Goal: Task Accomplishment & Management: Complete application form

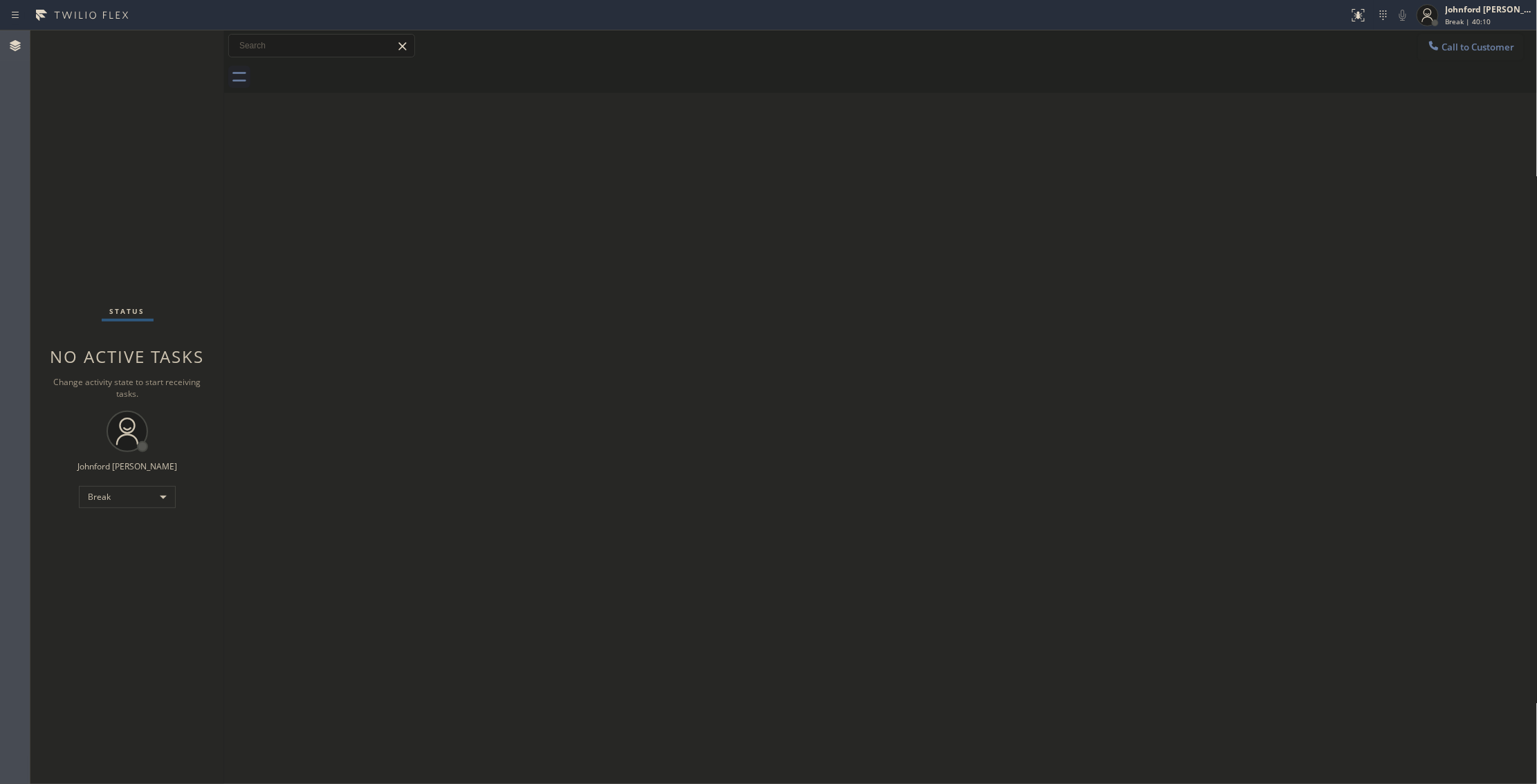
drag, startPoint x: 100, startPoint y: 135, endPoint x: 151, endPoint y: 61, distance: 89.9
click at [100, 135] on div "Status No active tasks Change activity state to start receiving tasks. [PERSON_…" at bounding box center [127, 407] width 194 height 754
click at [127, 508] on div "Break" at bounding box center [127, 497] width 97 height 22
click at [103, 554] on li "Unavailable" at bounding box center [126, 551] width 93 height 17
click at [1293, 339] on div "Back to Dashboard Change Sender ID Customers Technicians Select a contact Outbo…" at bounding box center [881, 407] width 1314 height 754
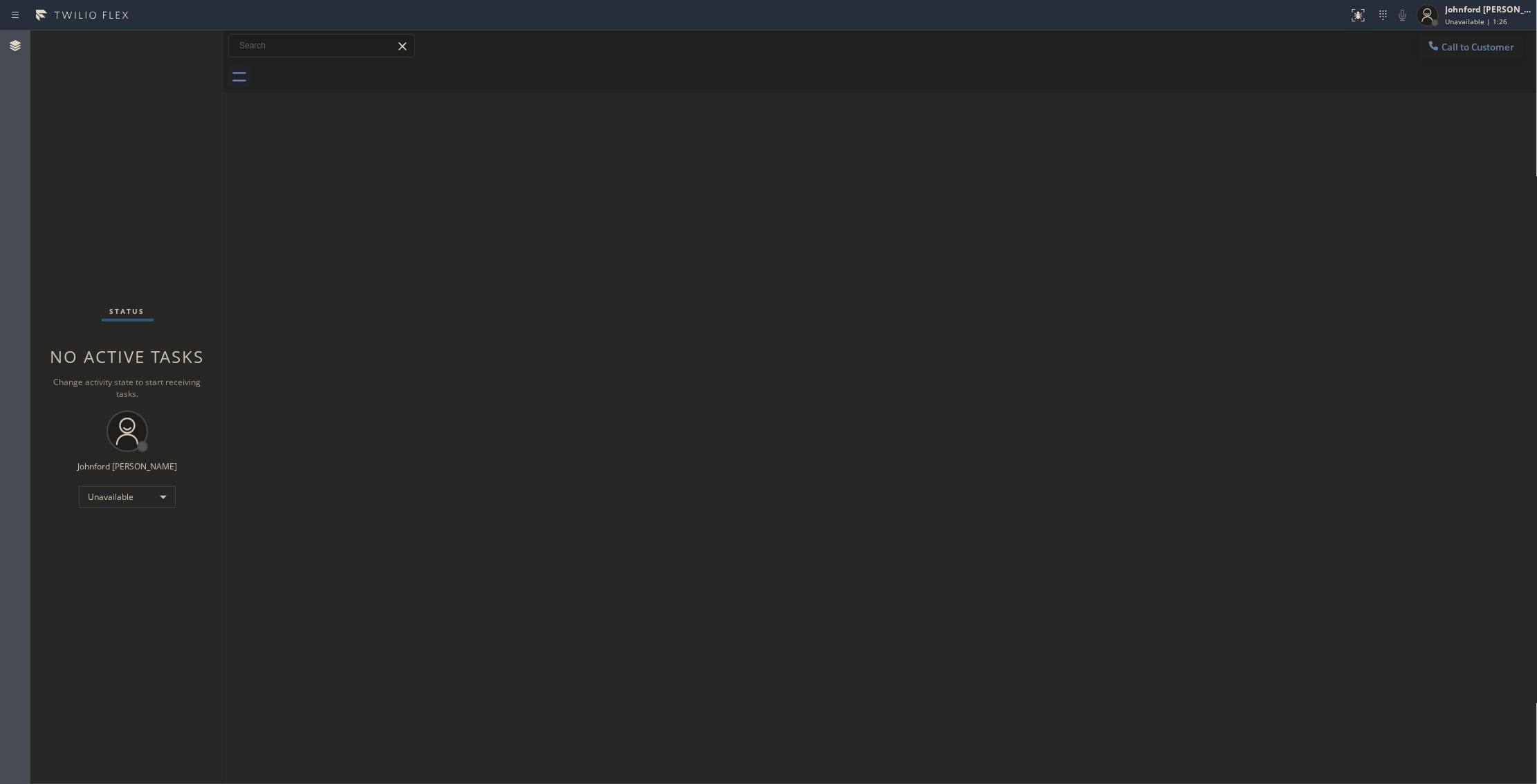
click at [1169, 330] on div "Back to Dashboard Change Sender ID Customers Technicians Select a contact Outbo…" at bounding box center [881, 407] width 1314 height 754
click at [1464, 62] on div at bounding box center [897, 76] width 1284 height 31
click at [1484, 56] on button "Call to Customer" at bounding box center [1471, 47] width 106 height 26
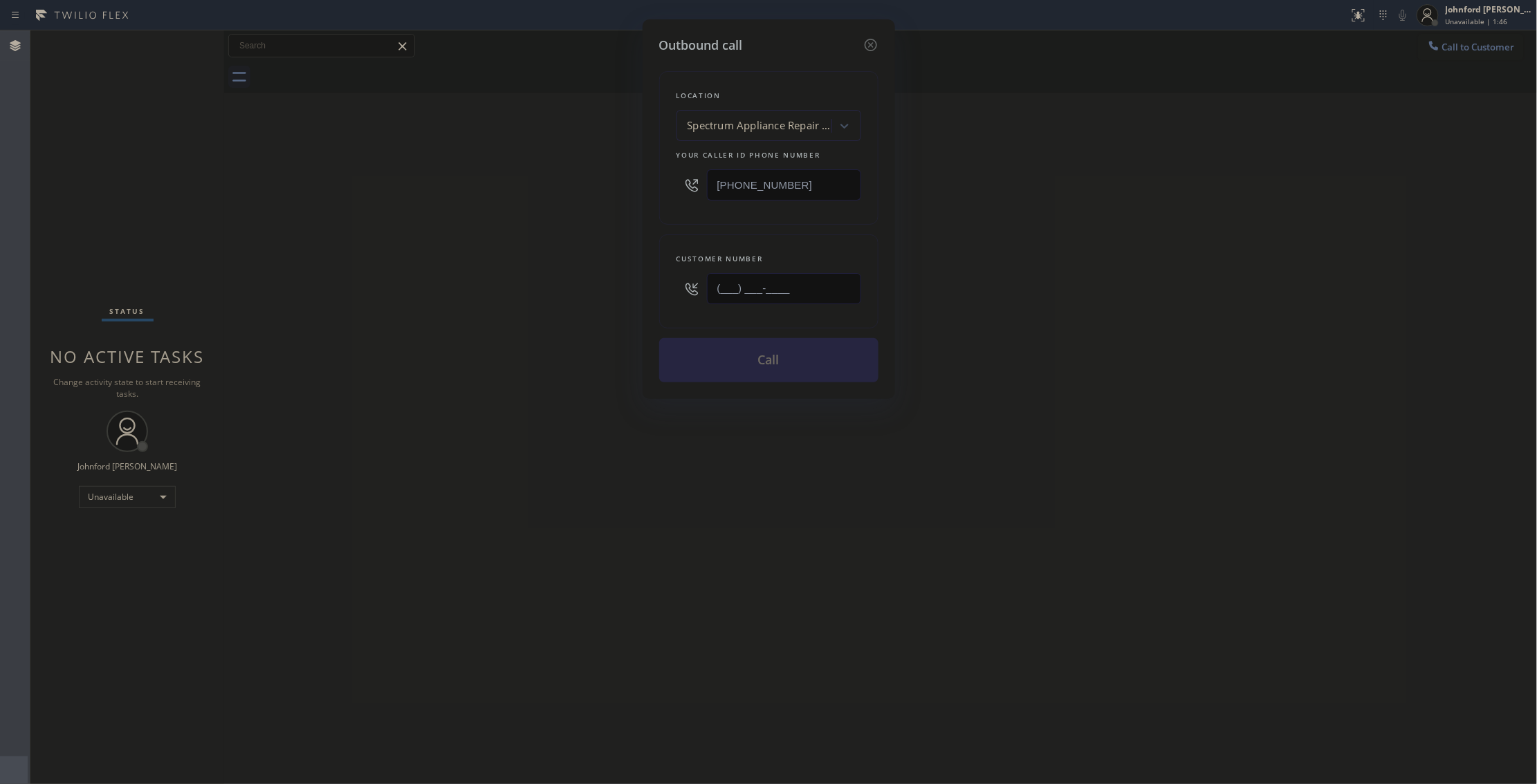
drag, startPoint x: 806, startPoint y: 279, endPoint x: 648, endPoint y: 314, distance: 161.8
click at [651, 314] on div "Outbound call Location Spectrum Appliance Repair [GEOGRAPHIC_DATA] Your caller …" at bounding box center [768, 209] width 252 height 380
paste input "714) 403-2584"
type input "[PHONE_NUMBER]"
drag, startPoint x: 807, startPoint y: 203, endPoint x: 870, endPoint y: 188, distance: 64.8
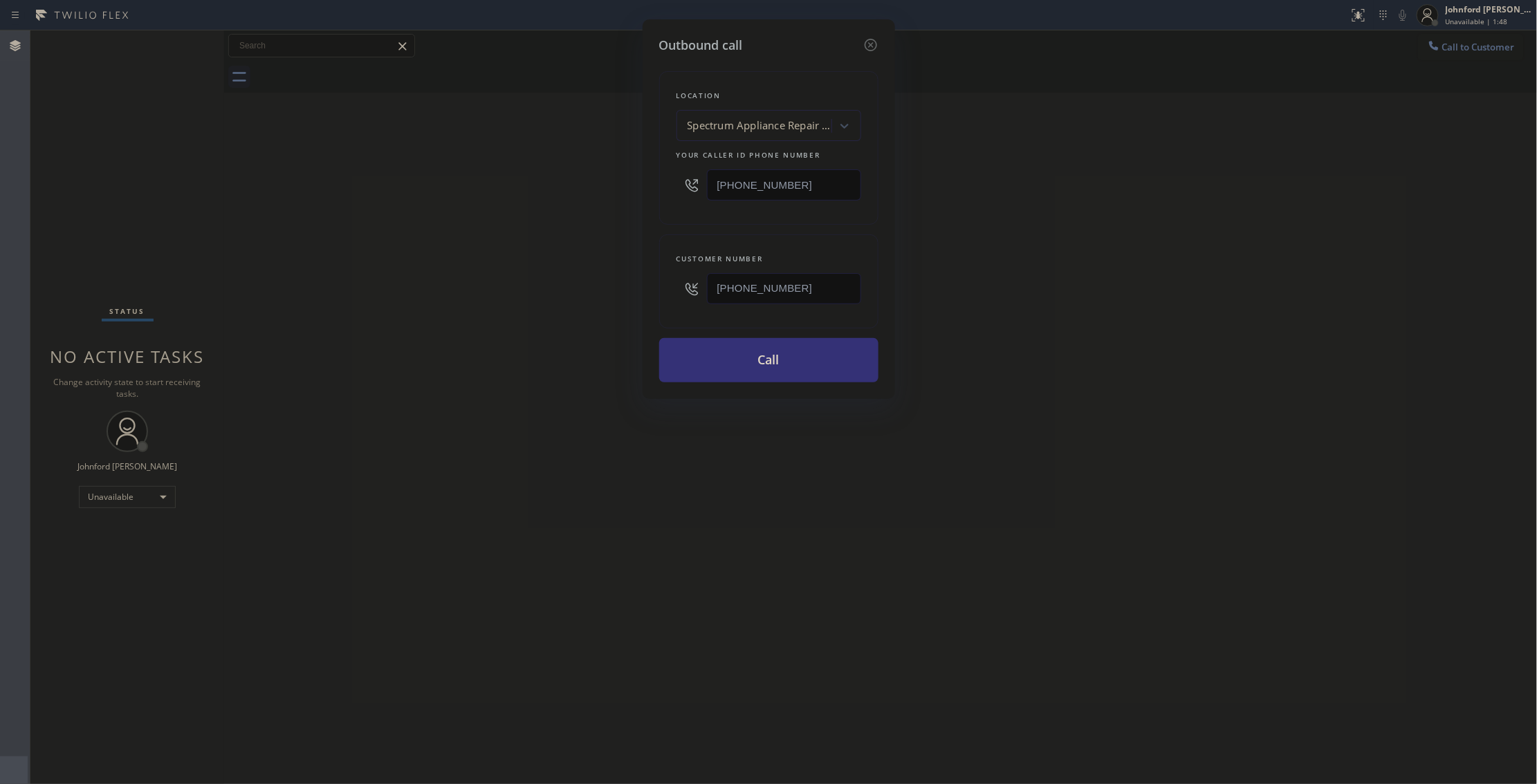
click at [731, 202] on div "[PHONE_NUMBER]" at bounding box center [769, 185] width 185 height 45
click at [870, 188] on div "Location Spectrum Appliance Repair [GEOGRAPHIC_DATA] Your caller id phone numbe…" at bounding box center [768, 147] width 219 height 154
click at [819, 177] on input "[PHONE_NUMBER]" at bounding box center [784, 185] width 154 height 31
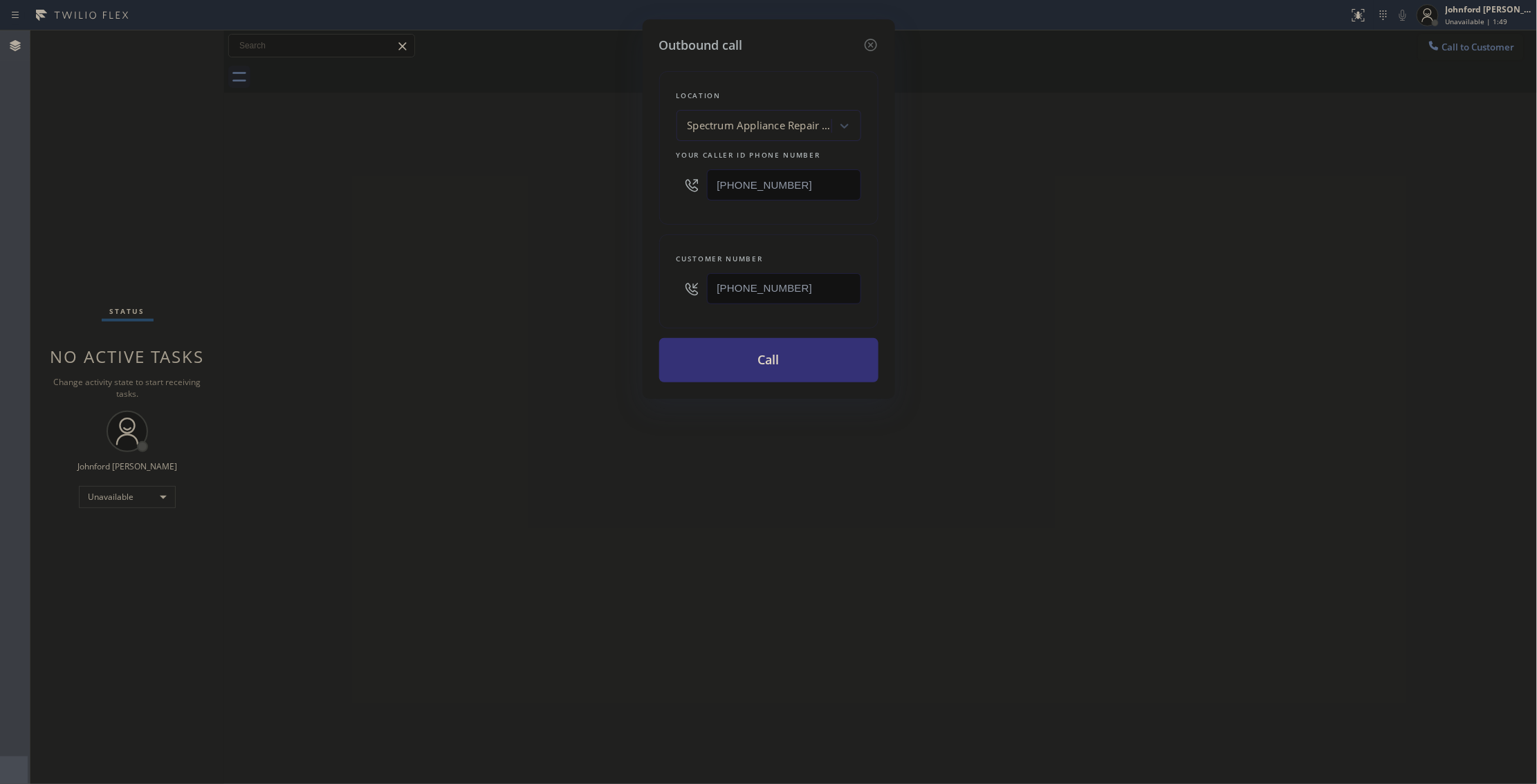
paste input "714) 403-2584"
type input "[PHONE_NUMBER]"
drag, startPoint x: 792, startPoint y: 285, endPoint x: 790, endPoint y: 184, distance: 101.0
click at [610, 283] on div "Outbound call Location Spectrum Appliance Repair [GEOGRAPHIC_DATA] Your caller …" at bounding box center [768, 392] width 1537 height 784
paste input "text"
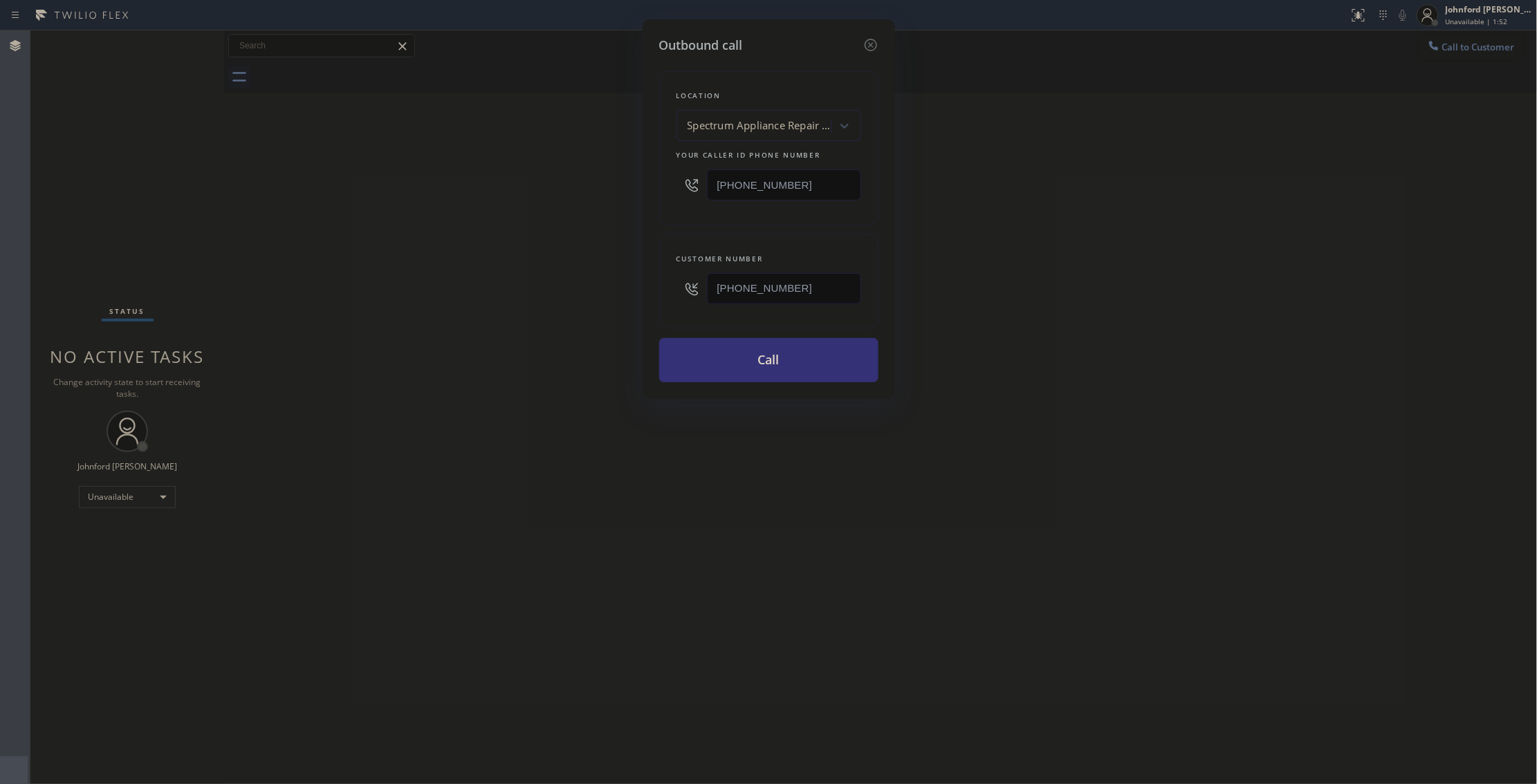
type input "[PHONE_NUMBER]"
drag, startPoint x: 760, startPoint y: 171, endPoint x: 651, endPoint y: 194, distance: 111.4
click at [651, 194] on div "Outbound call Location Spectrum Appliance Repair [GEOGRAPHIC_DATA] Your caller …" at bounding box center [768, 209] width 252 height 380
paste input "714) 970-4558"
type input "[PHONE_NUMBER]"
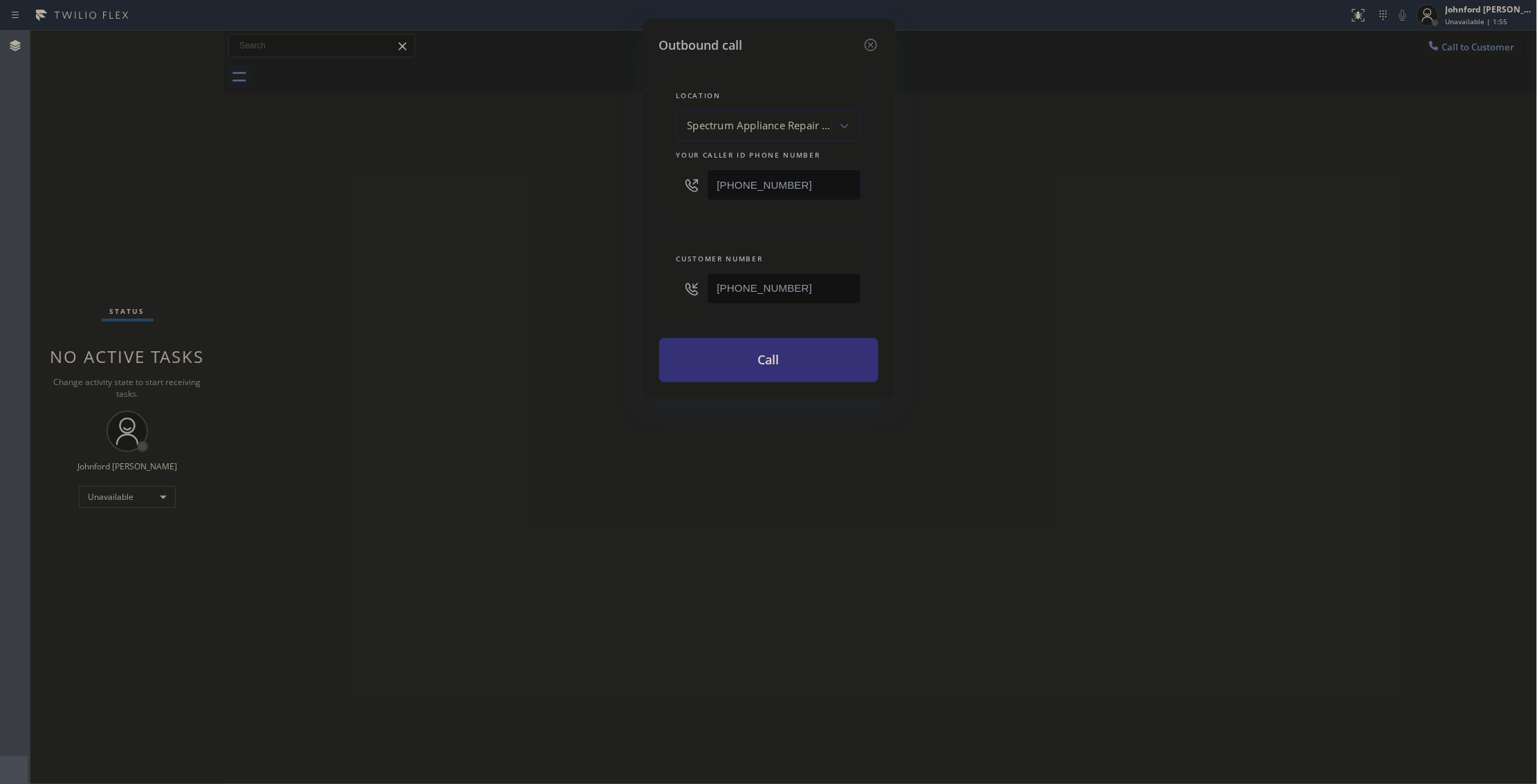
click at [534, 212] on div "Outbound call Location Spectrum Appliance Repair [GEOGRAPHIC_DATA] Your caller …" at bounding box center [768, 392] width 1537 height 784
click at [733, 372] on button "Call" at bounding box center [768, 361] width 219 height 45
click at [1255, 346] on div "Outbound call Location Top [PERSON_NAME] Sub-Zero Repair Your caller id phone n…" at bounding box center [768, 392] width 1537 height 784
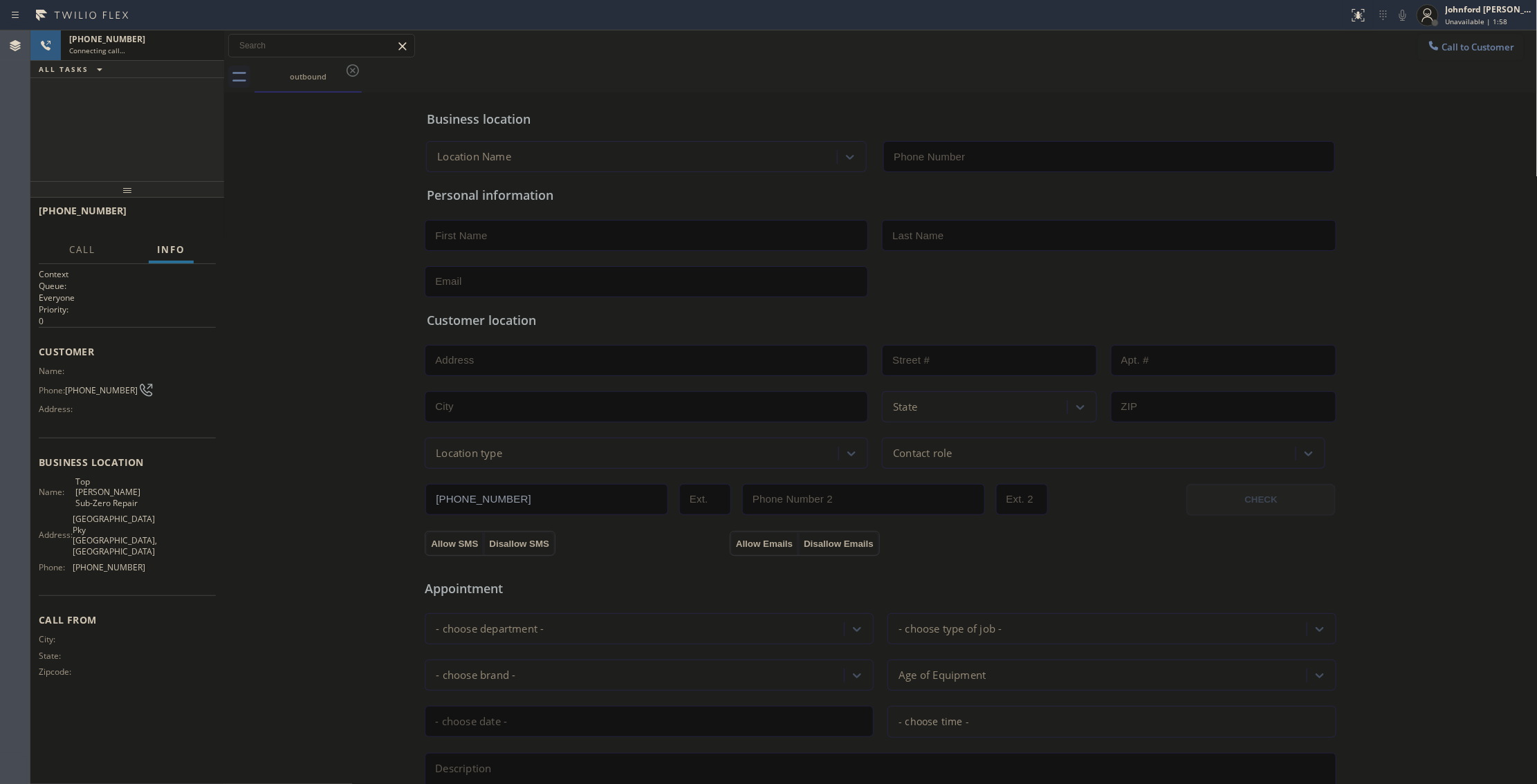
type input "[PHONE_NUMBER]"
click at [910, 64] on div "outbound" at bounding box center [897, 76] width 1284 height 31
click at [1390, 22] on div "Status report No issues detected If you experience an issue, please download th…" at bounding box center [1440, 15] width 194 height 30
click at [1402, 18] on icon at bounding box center [1402, 15] width 17 height 17
click at [1401, 18] on icon at bounding box center [1402, 15] width 17 height 17
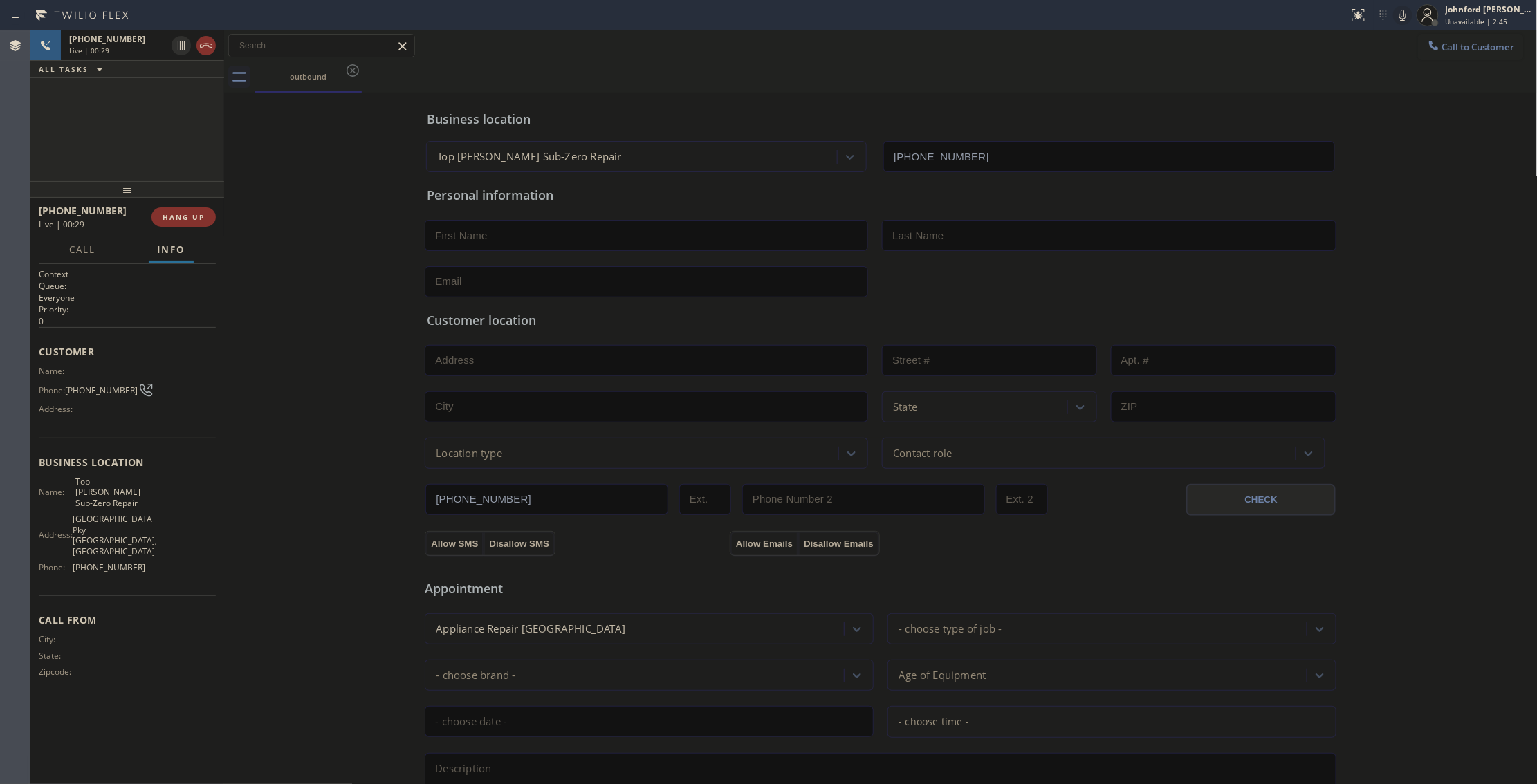
click at [974, 64] on div "outbound" at bounding box center [897, 76] width 1284 height 31
click at [1398, 14] on icon at bounding box center [1402, 15] width 17 height 17
click at [1160, 80] on div "outbound" at bounding box center [897, 76] width 1284 height 31
click at [999, 75] on div "outbound" at bounding box center [897, 76] width 1284 height 31
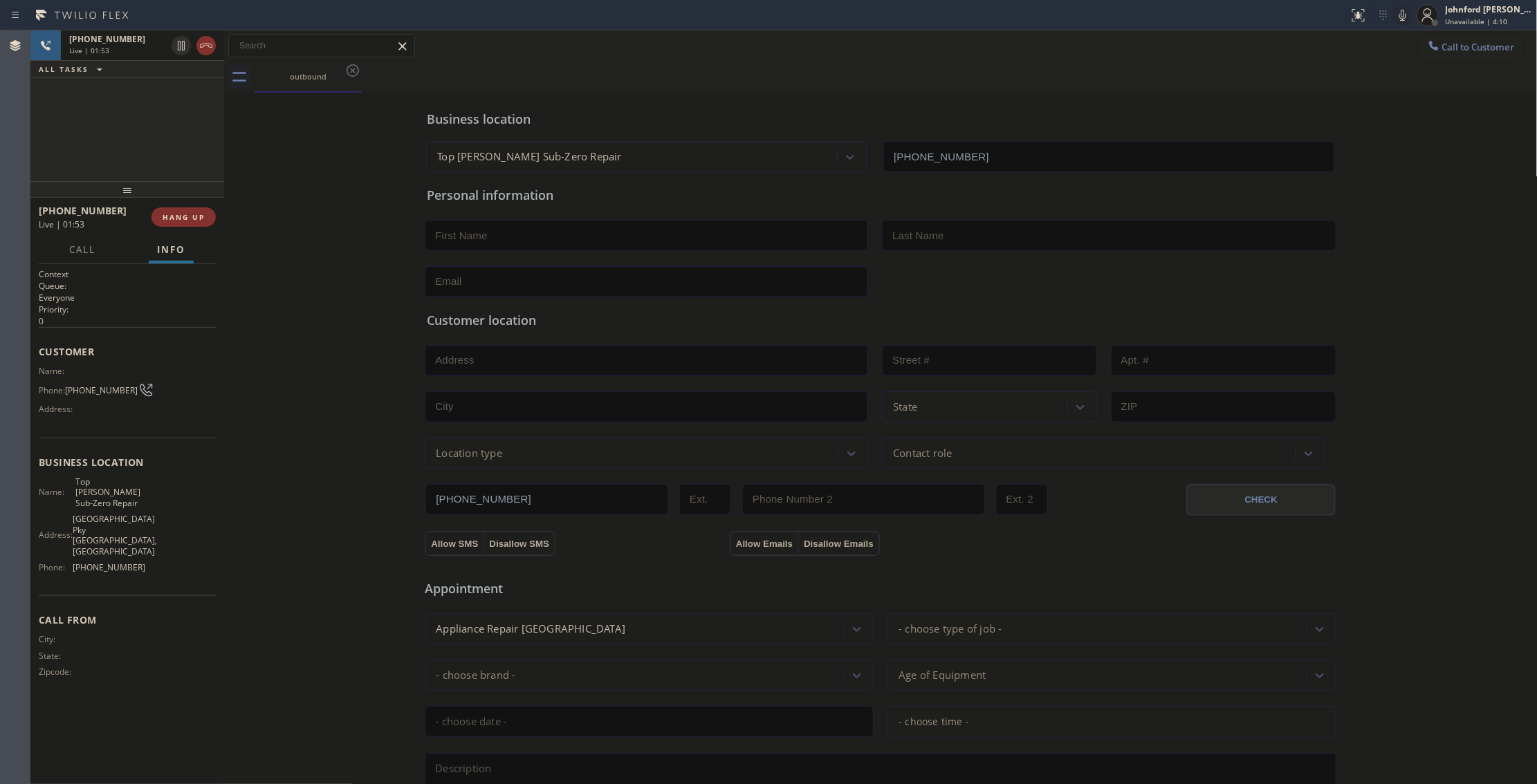
click at [1401, 17] on icon at bounding box center [1402, 15] width 17 height 17
click at [1401, 17] on rect at bounding box center [1403, 14] width 10 height 10
click at [780, 72] on div "outbound" at bounding box center [897, 76] width 1284 height 31
click at [1406, 17] on icon at bounding box center [1402, 15] width 17 height 17
click at [1406, 15] on icon at bounding box center [1402, 15] width 17 height 17
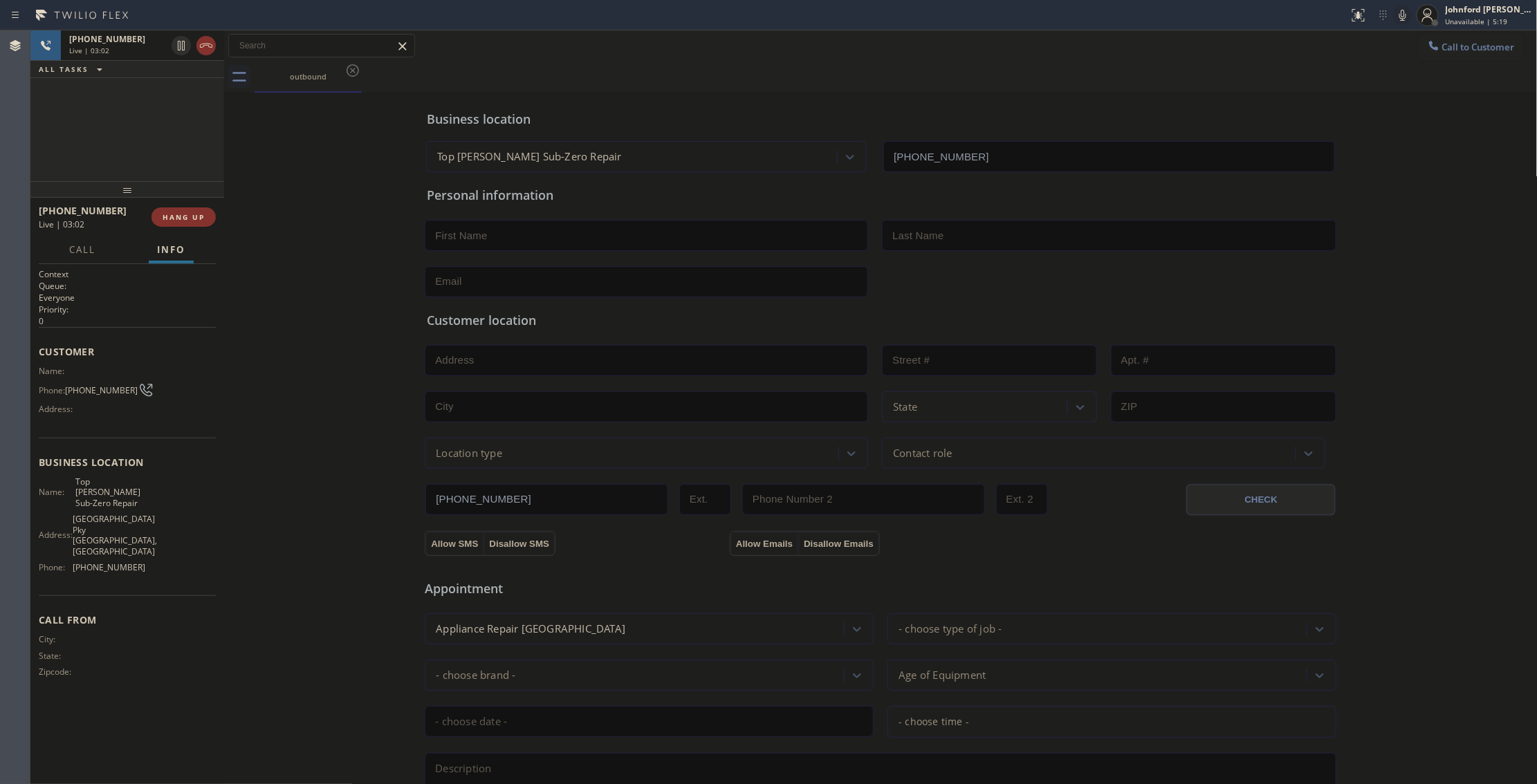
click at [1000, 64] on div "outbound" at bounding box center [897, 76] width 1284 height 31
click at [1401, 17] on icon at bounding box center [1402, 15] width 17 height 17
click at [1401, 17] on rect at bounding box center [1403, 14] width 10 height 10
click at [956, 57] on div "Call to Customer Outbound call Location Top [PERSON_NAME] Sub-Zero Repair Your …" at bounding box center [881, 46] width 1314 height 24
click at [1405, 13] on icon at bounding box center [1403, 15] width 7 height 11
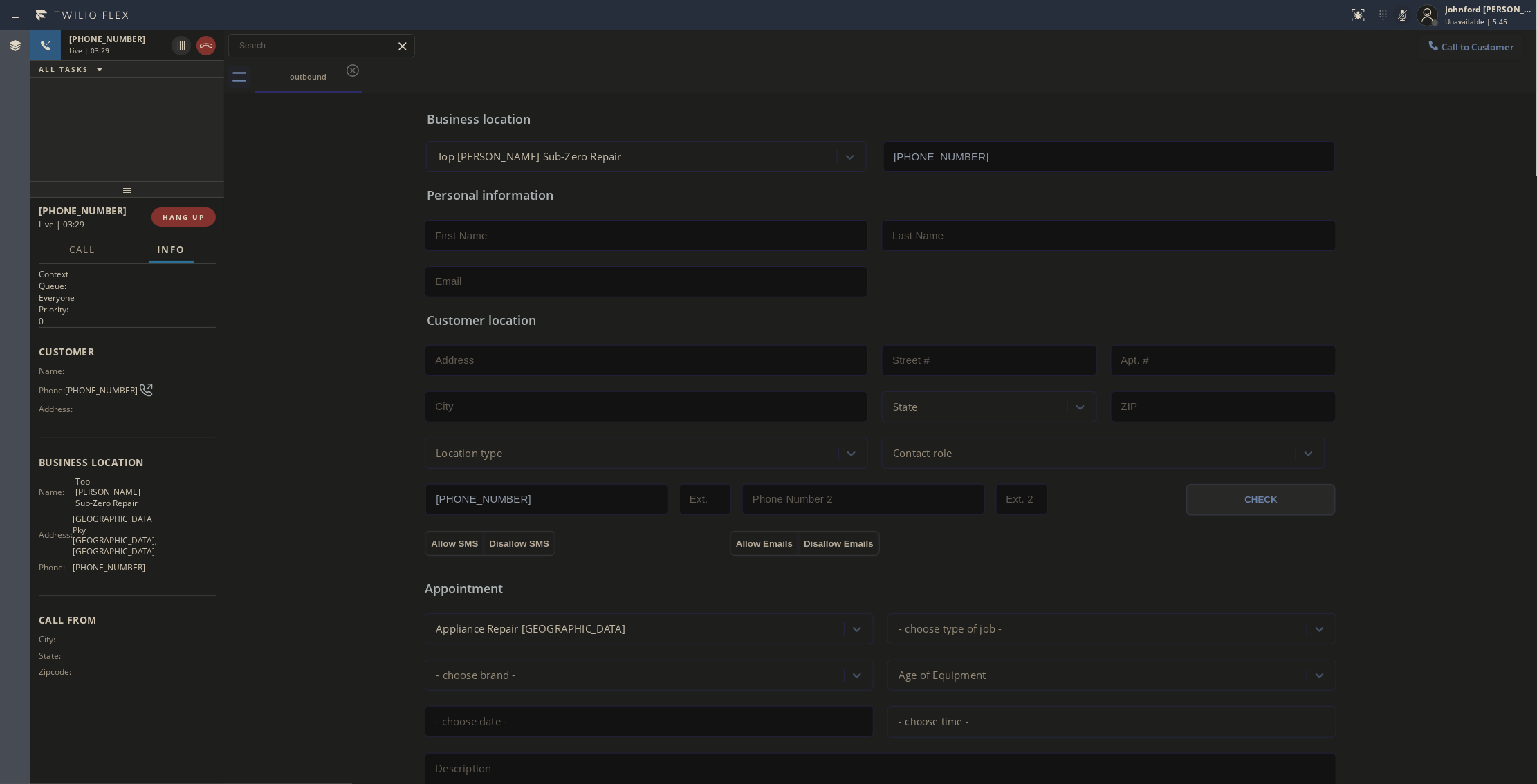
click at [1405, 13] on rect at bounding box center [1403, 14] width 10 height 10
click at [898, 61] on div "outbound" at bounding box center [897, 76] width 1284 height 31
click at [61, 431] on div "Customer Name: Phone: [PHONE_NUMBER] Address:" at bounding box center [127, 382] width 177 height 111
click at [176, 115] on div "[PHONE_NUMBER] Live | 04:01 ALL TASKS ALL TASKS ACTIVE TASKS TASKS IN WRAP UP" at bounding box center [127, 105] width 194 height 150
click at [198, 219] on span "HANG UP" at bounding box center [183, 217] width 42 height 10
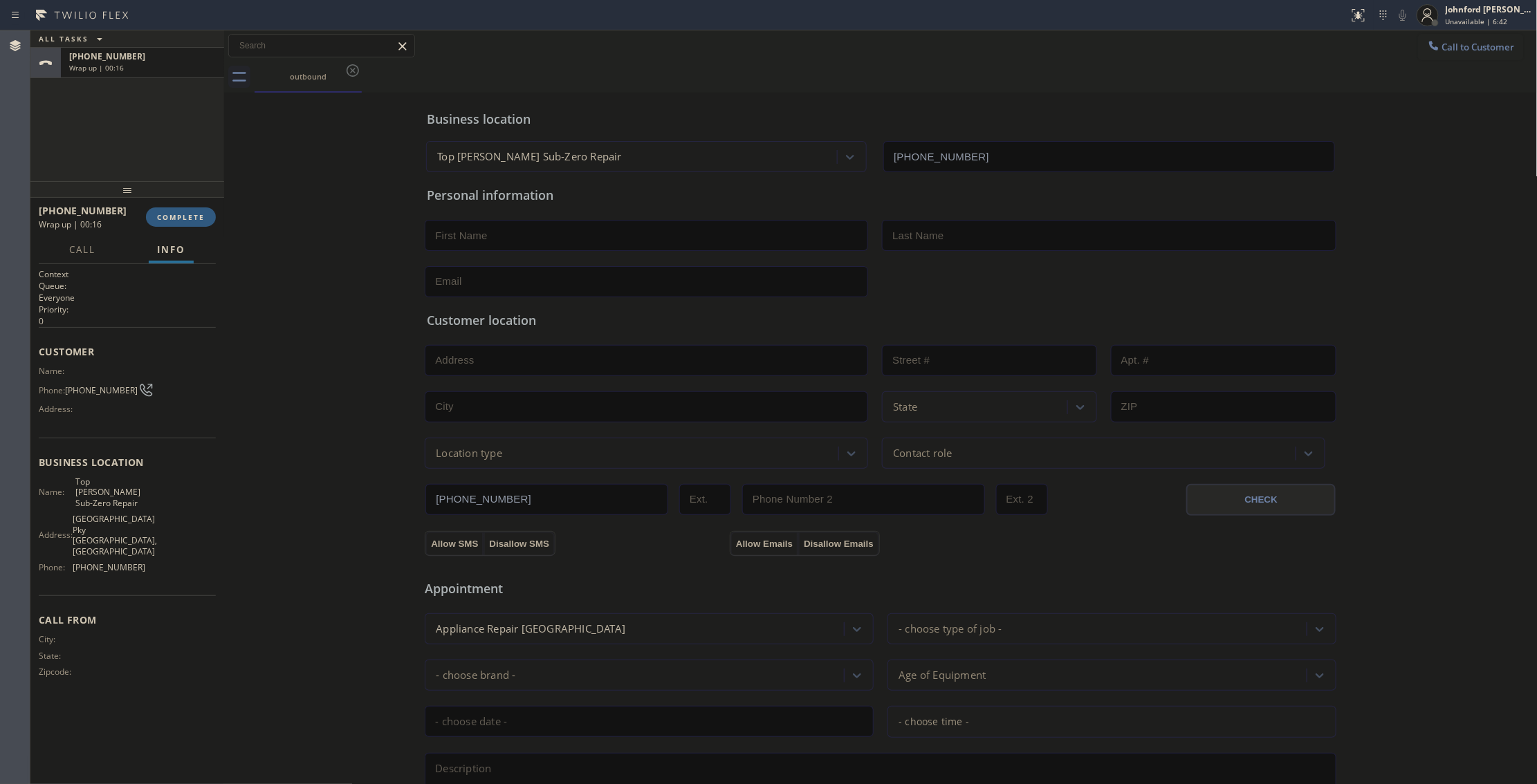
click at [1083, 76] on div "outbound" at bounding box center [897, 76] width 1284 height 31
drag, startPoint x: 530, startPoint y: 224, endPoint x: 521, endPoint y: 232, distance: 12.0
click at [530, 224] on input "text" at bounding box center [646, 235] width 444 height 31
paste input "[PERSON_NAME]"
click at [487, 236] on input "[PERSON_NAME]" at bounding box center [646, 235] width 444 height 31
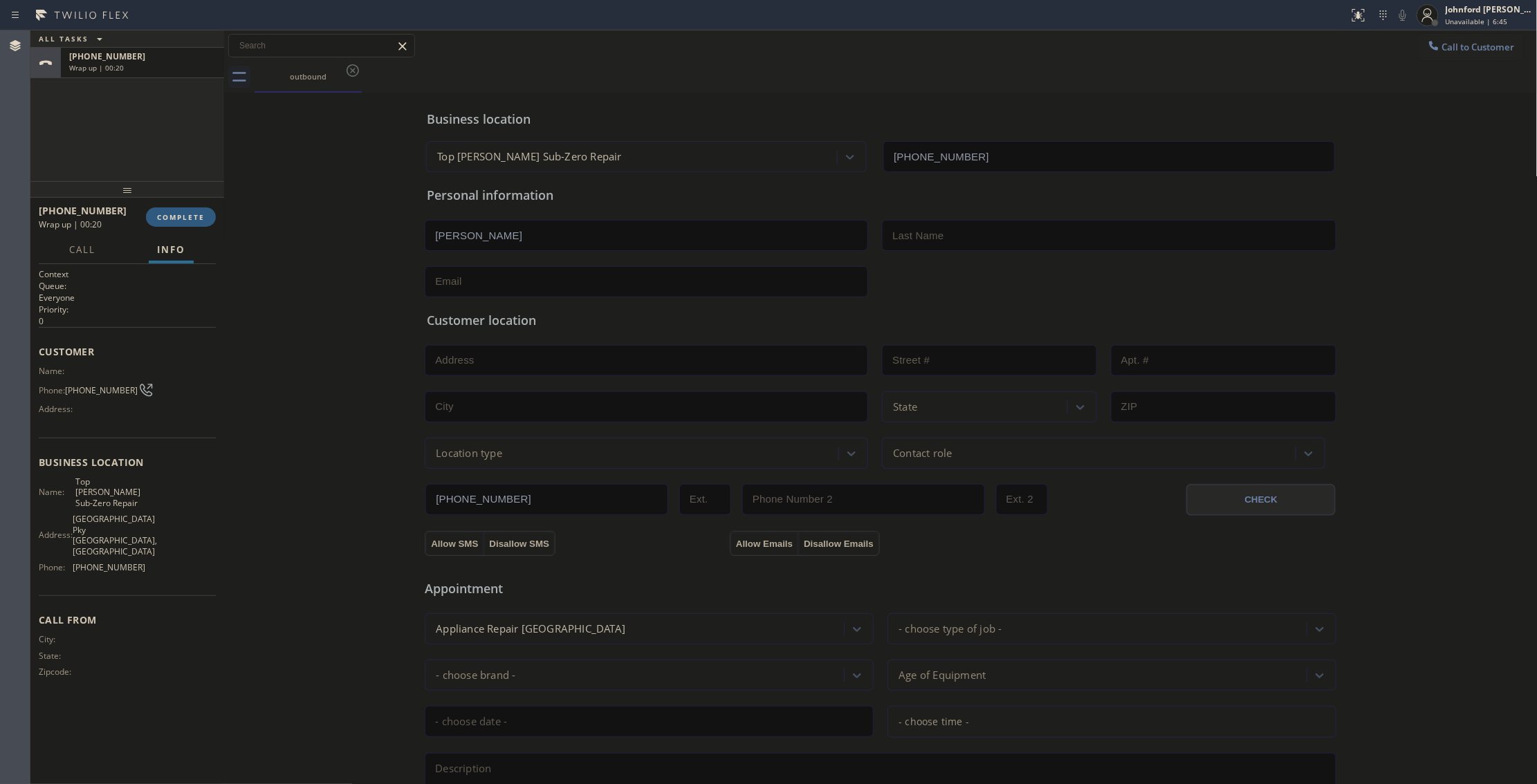
click at [477, 236] on input "[PERSON_NAME]" at bounding box center [646, 235] width 444 height 31
type input "Don"
paste input "[PERSON_NAME]"
type input "[PERSON_NAME]"
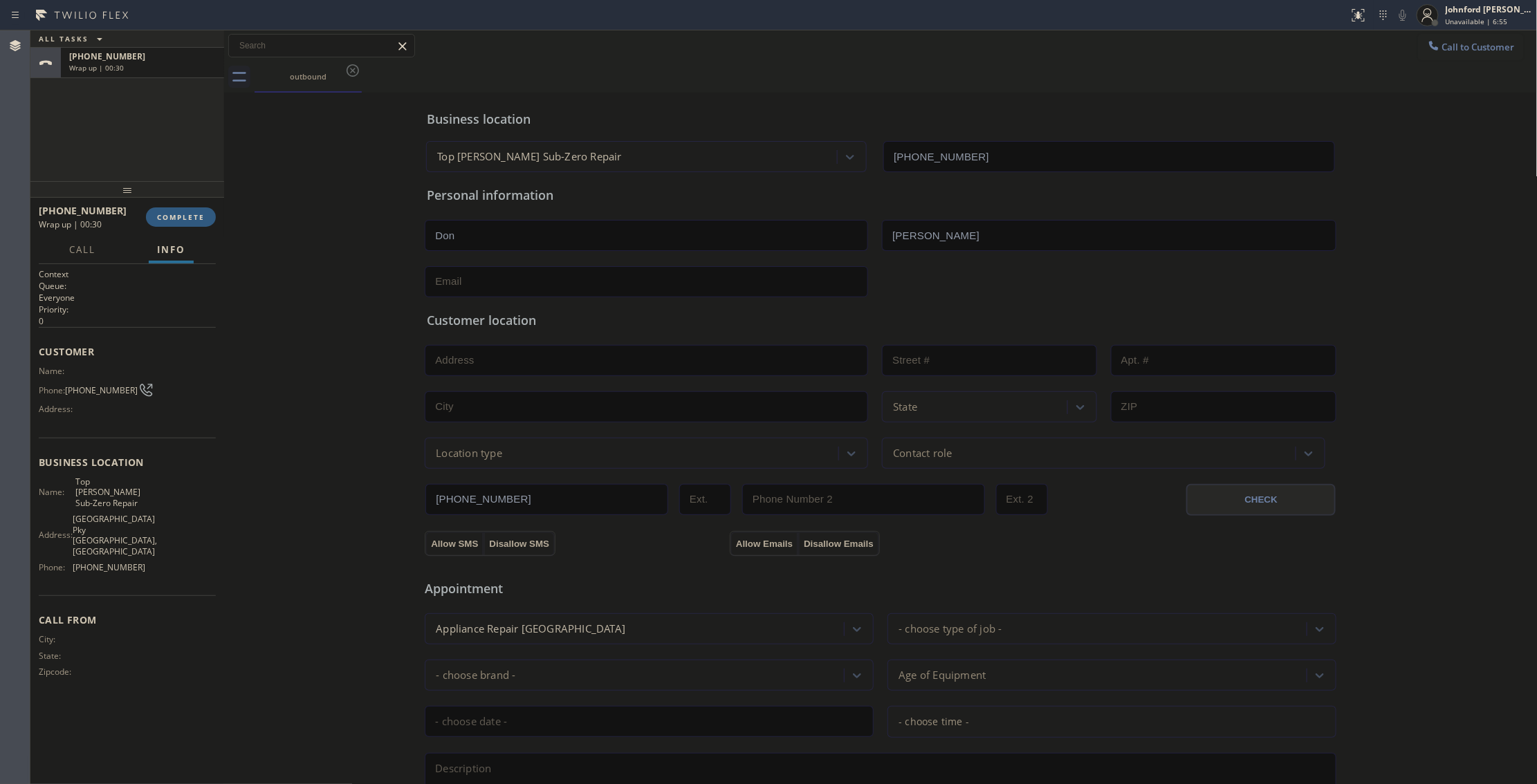
click at [105, 130] on div "ALL TASKS ALL TASKS ACTIVE TASKS TASKS IN WRAP UP [PHONE_NUMBER] Wrap up | 00:30" at bounding box center [127, 105] width 194 height 150
click at [595, 255] on div "Personal information [PERSON_NAME]" at bounding box center [881, 242] width 908 height 111
paste input "[EMAIL_ADDRESS][DOMAIN_NAME]"
drag, startPoint x: 585, startPoint y: 279, endPoint x: 595, endPoint y: 280, distance: 10.0
click at [585, 279] on input "text" at bounding box center [646, 281] width 444 height 31
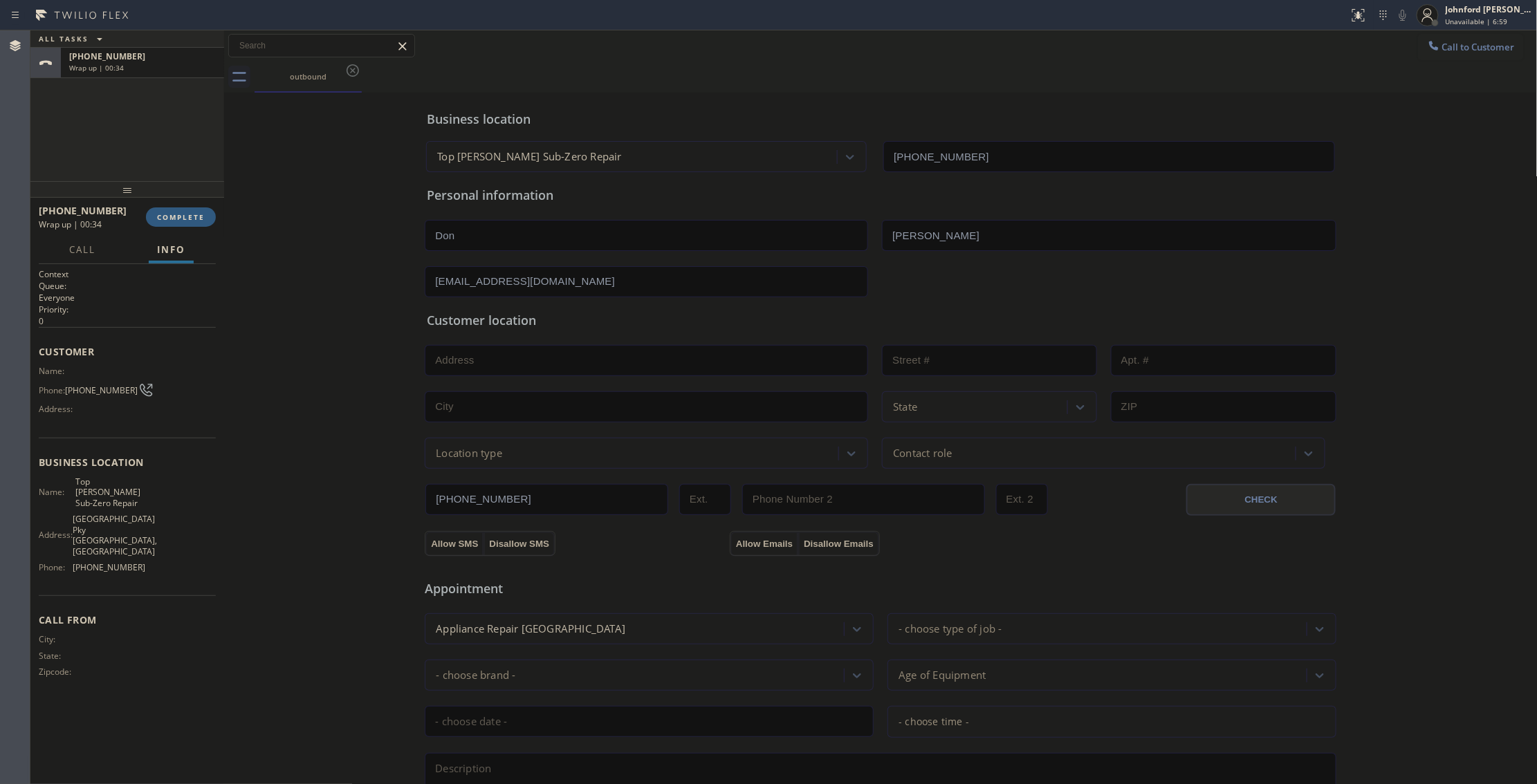
type input "[EMAIL_ADDRESS][DOMAIN_NAME]"
click at [1002, 283] on div "[EMAIL_ADDRESS][DOMAIN_NAME]" at bounding box center [881, 280] width 915 height 34
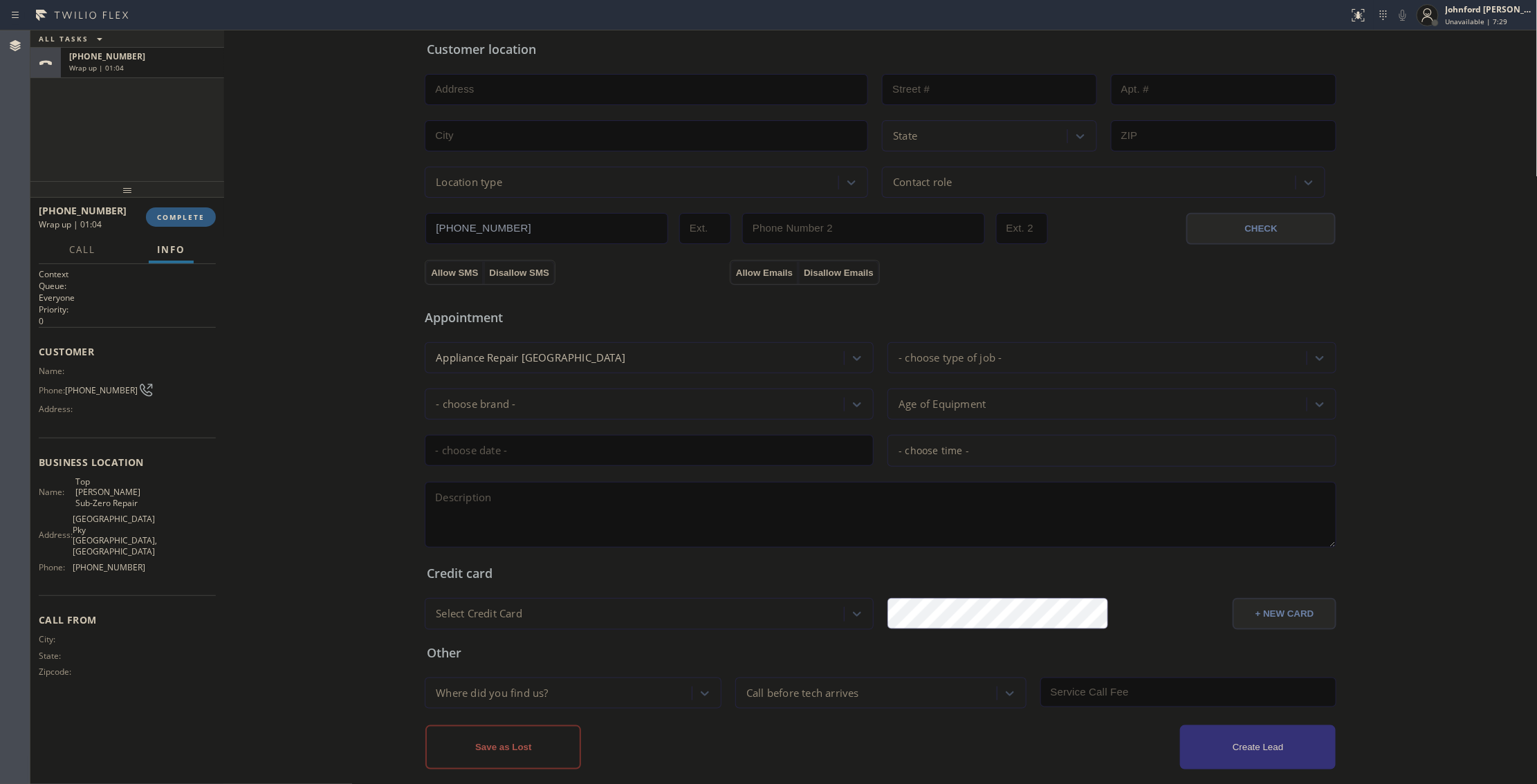
scroll to position [277, 0]
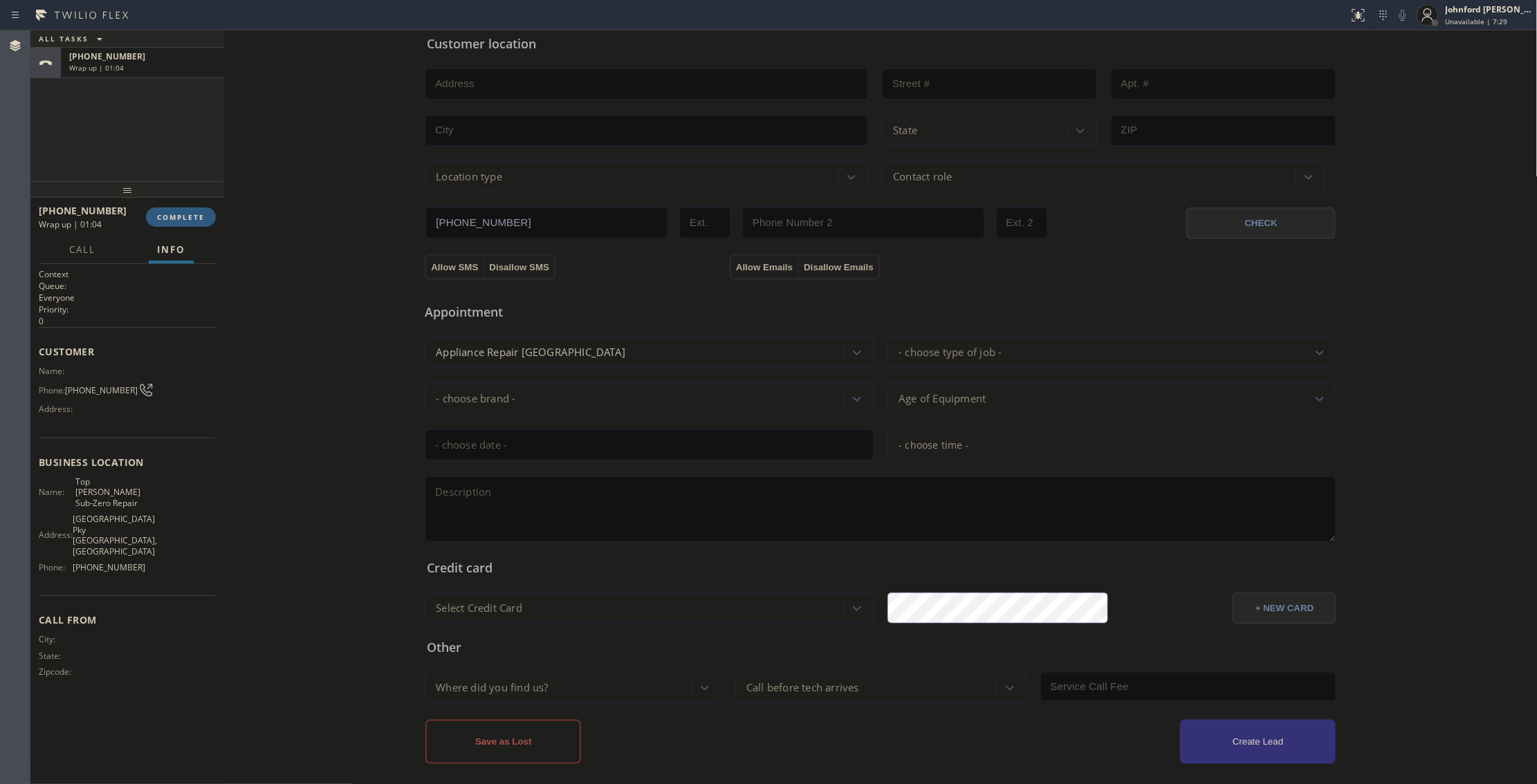
click at [499, 502] on textarea at bounding box center [880, 509] width 912 height 66
paste textarea "12-3 | no scf Subzero Refrigerator BI | [DEMOGRAPHIC_DATA] | is not working The…"
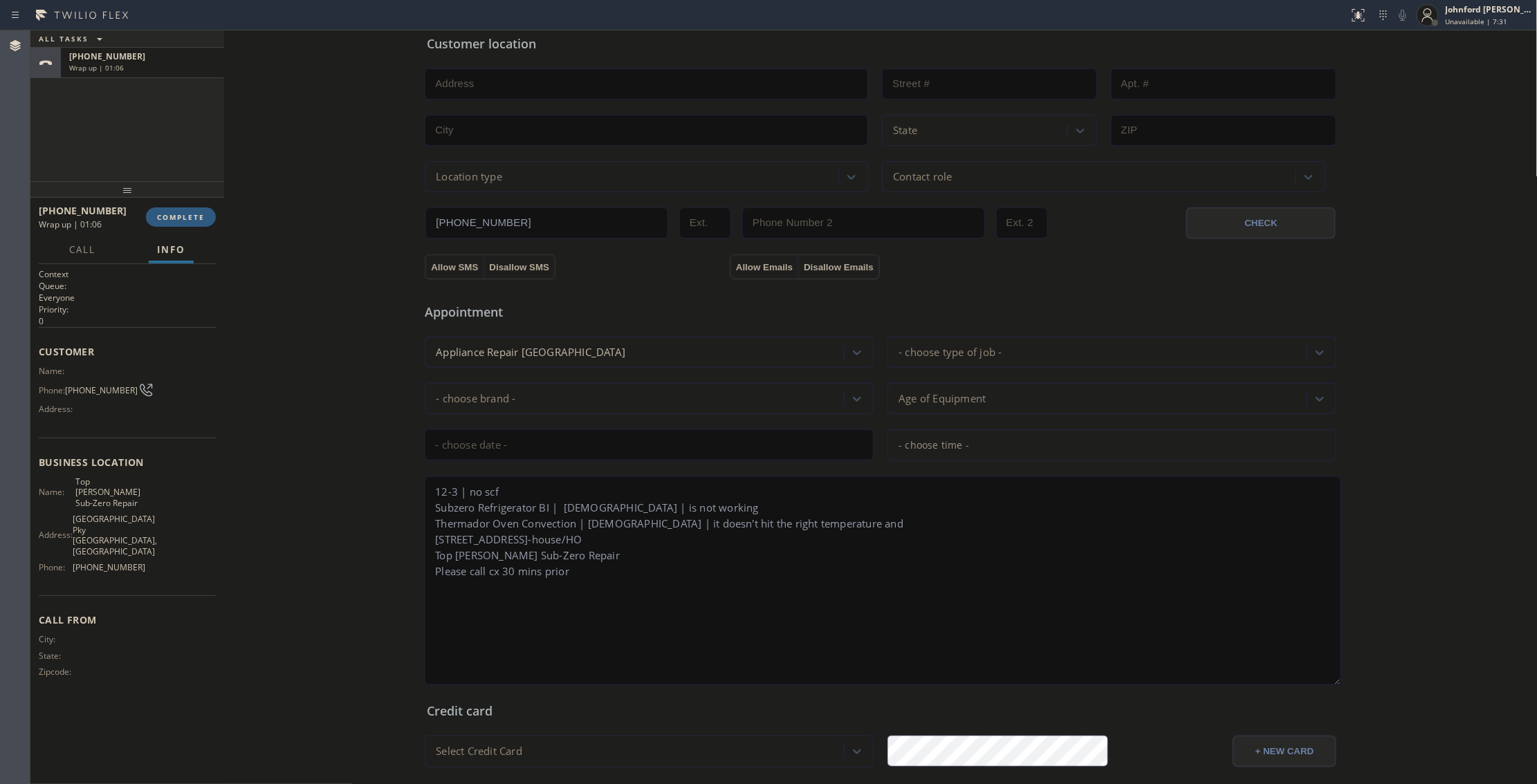
drag, startPoint x: 1324, startPoint y: 540, endPoint x: 1332, endPoint y: 693, distance: 153.2
click at [1332, 685] on textarea "12-3 | no scf Subzero Refrigerator BI | [DEMOGRAPHIC_DATA] | is not working The…" at bounding box center [882, 581] width 917 height 209
drag, startPoint x: 656, startPoint y: 546, endPoint x: 419, endPoint y: 546, distance: 237.0
click at [424, 546] on textarea "12-3 | no scf Subzero Refrigerator BI | [DEMOGRAPHIC_DATA] | is not working The…" at bounding box center [884, 586] width 920 height 219
type textarea "12-3 | no scf Subzero Refrigerator BI | [DEMOGRAPHIC_DATA] | is not working The…"
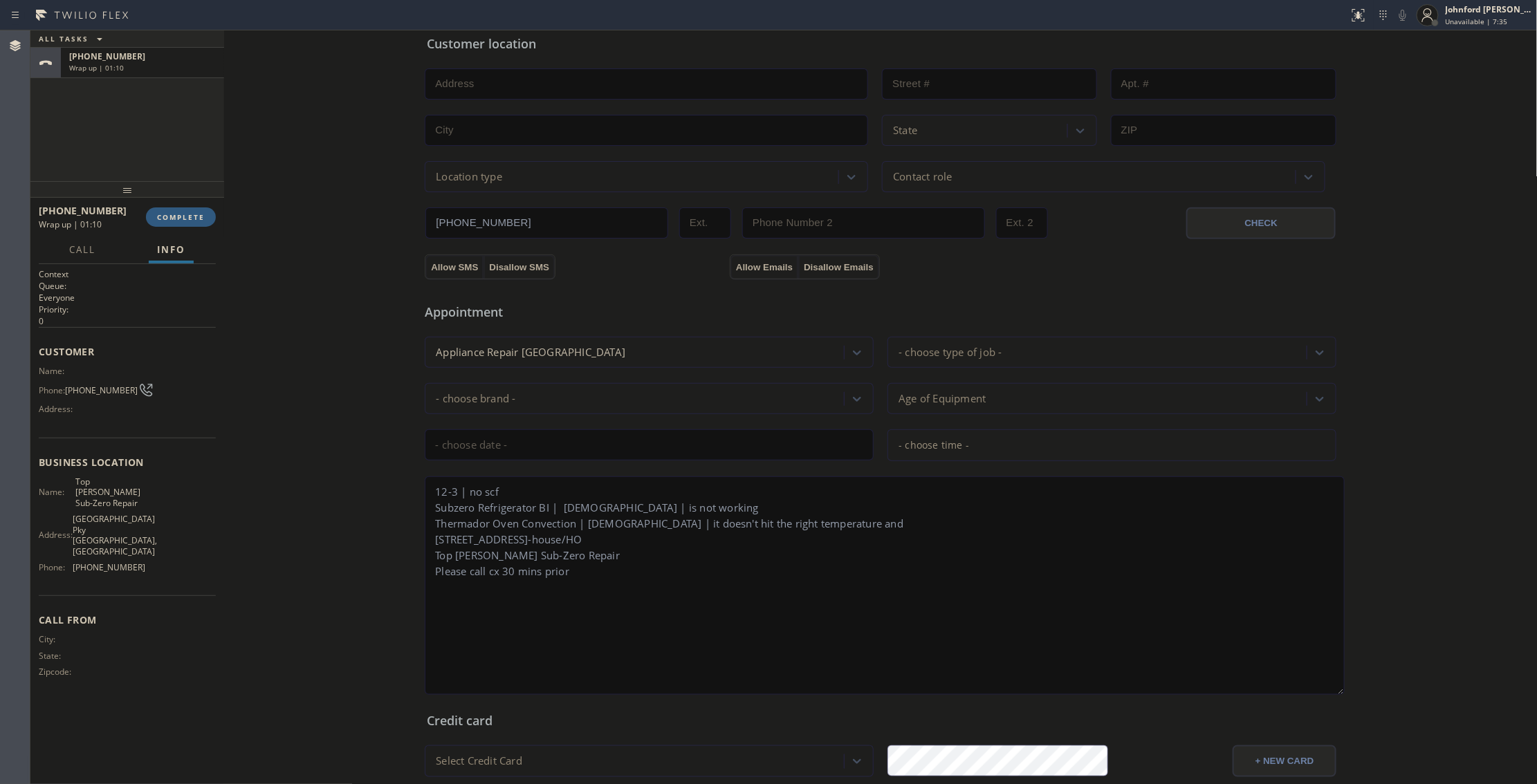
click at [541, 92] on input "text" at bounding box center [646, 84] width 444 height 31
paste input "[STREET_ADDRESS]"
type input "[STREET_ADDRESS]"
type input "4840"
type input "[PERSON_NAME]"
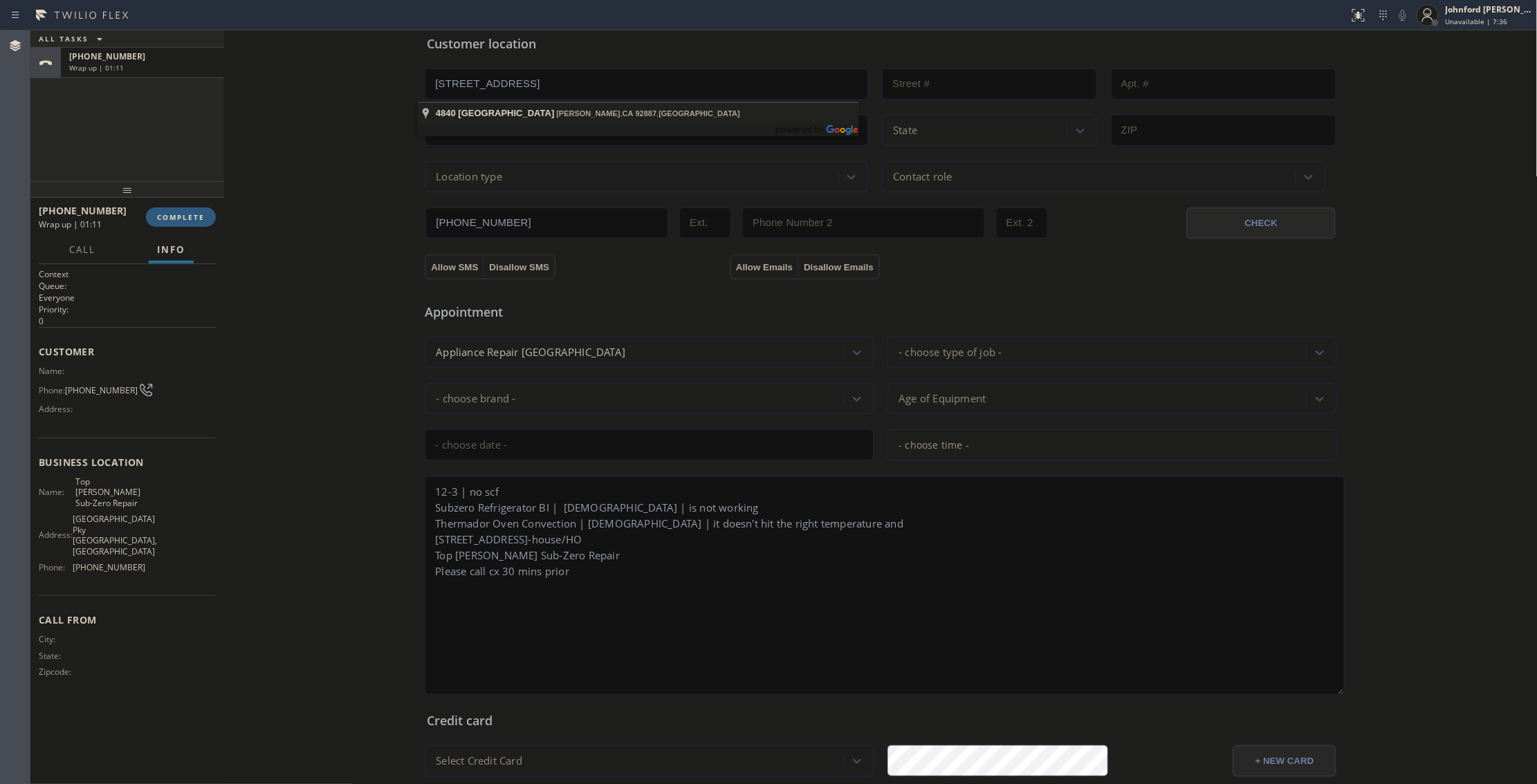
type input "92887"
click at [518, 86] on input "[STREET_ADDRESS]" at bounding box center [646, 84] width 444 height 31
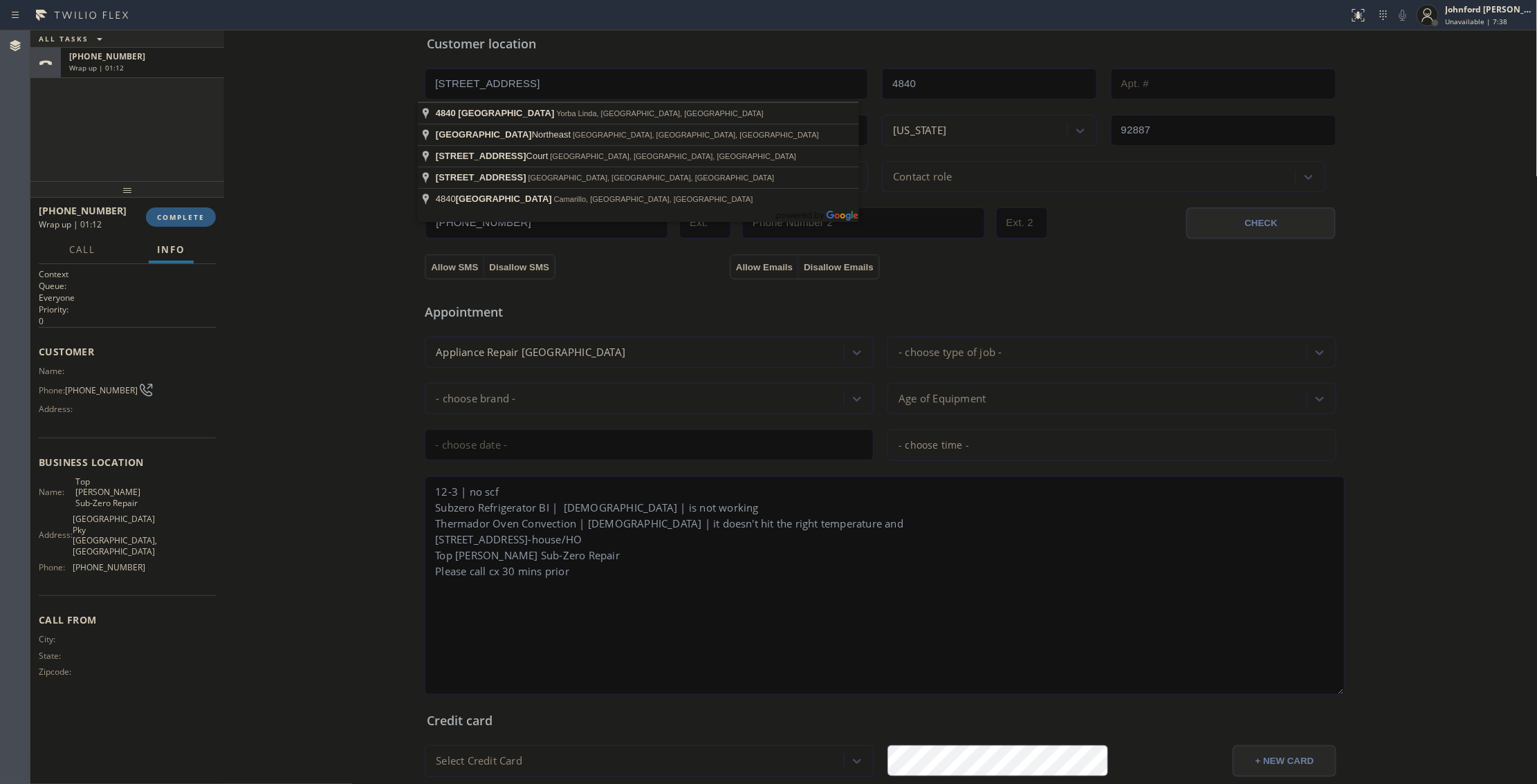
drag, startPoint x: 499, startPoint y: 92, endPoint x: 363, endPoint y: 88, distance: 136.1
click at [372, 88] on div "Business location Top [PERSON_NAME] Sub-Zero Repair [PHONE_NUMBER] Personal inf…" at bounding box center [881, 368] width 1307 height 1098
paste input "[GEOGRAPHIC_DATA], [GEOGRAPHIC_DATA]"
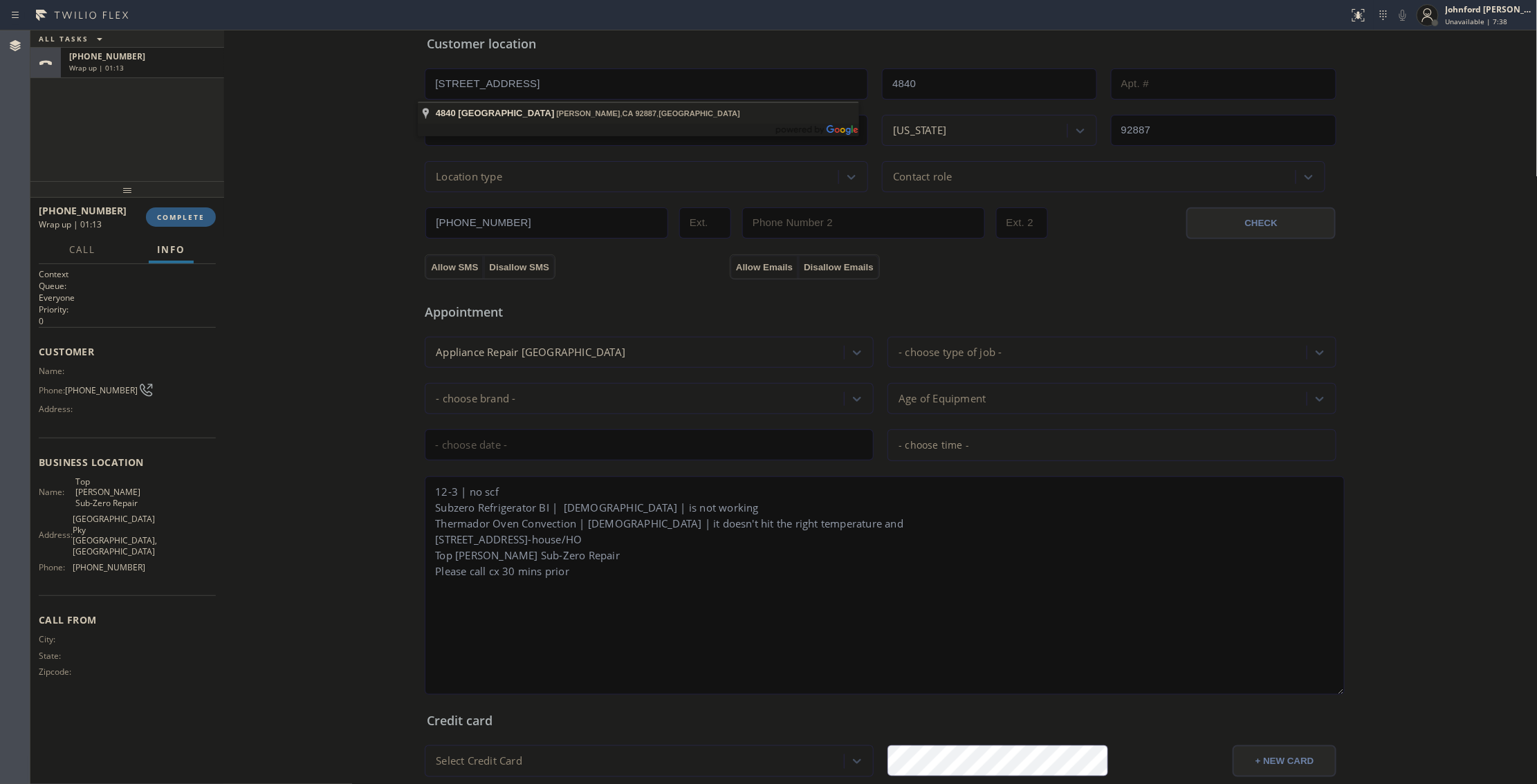
type input "[STREET_ADDRESS]"
click at [503, 185] on div "Location type" at bounding box center [634, 177] width 409 height 24
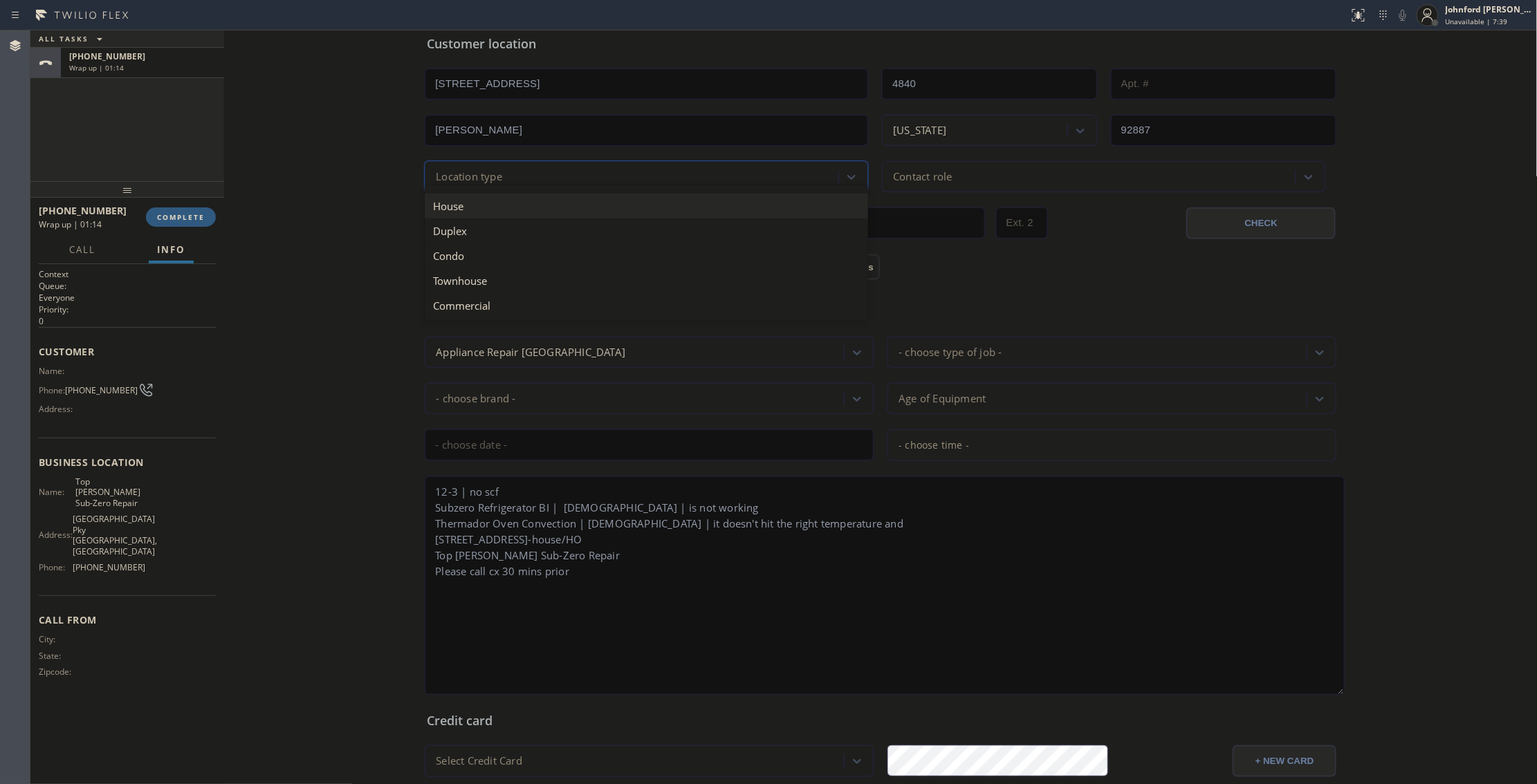
click at [491, 219] on div "House" at bounding box center [646, 205] width 444 height 25
click at [898, 175] on div "Contact role" at bounding box center [923, 177] width 59 height 16
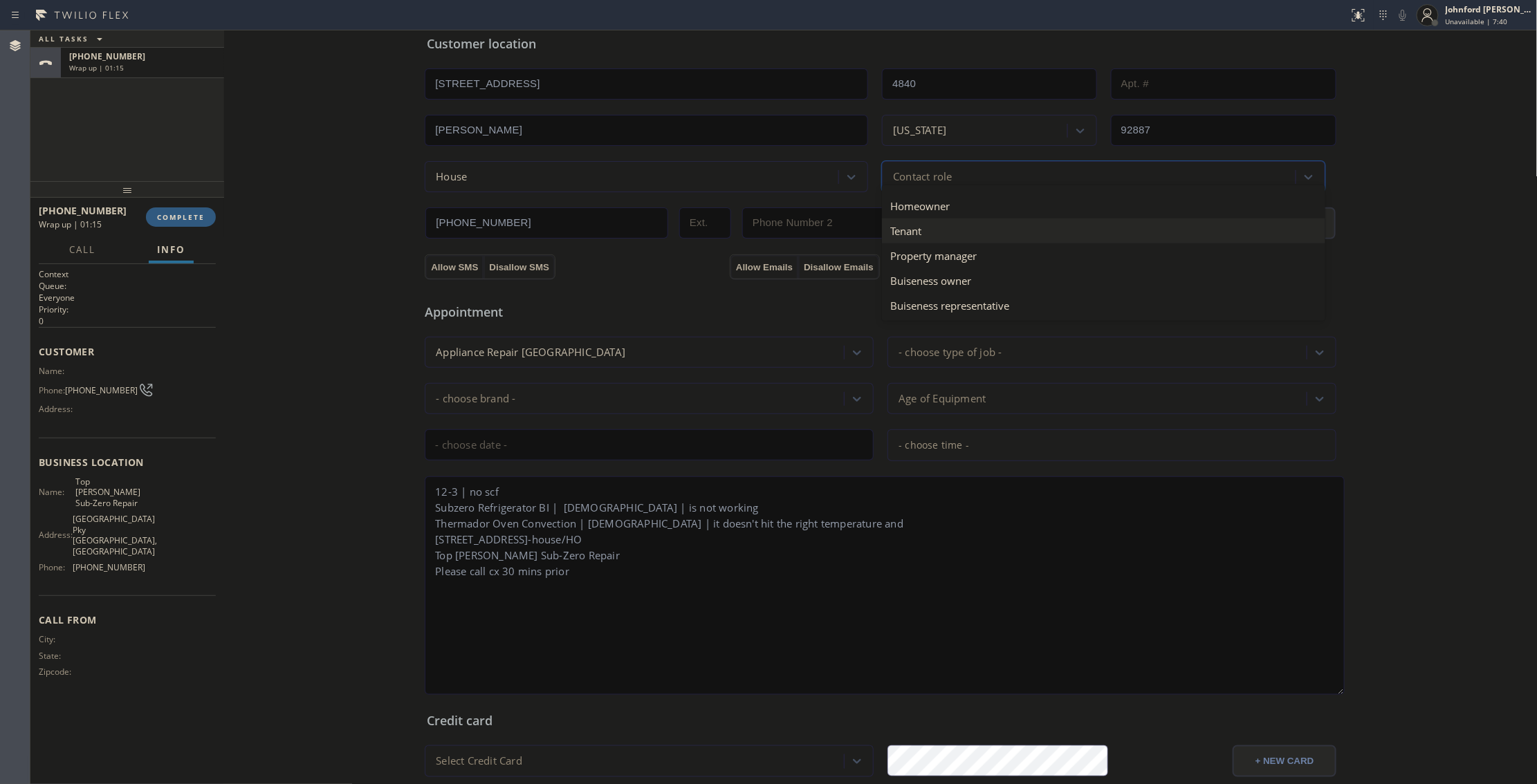
click at [930, 221] on div "Tenant" at bounding box center [1104, 231] width 444 height 25
click at [930, 187] on div "option Tenant, selected. 5 results available. Select is focused ,type to refine…" at bounding box center [1104, 176] width 444 height 31
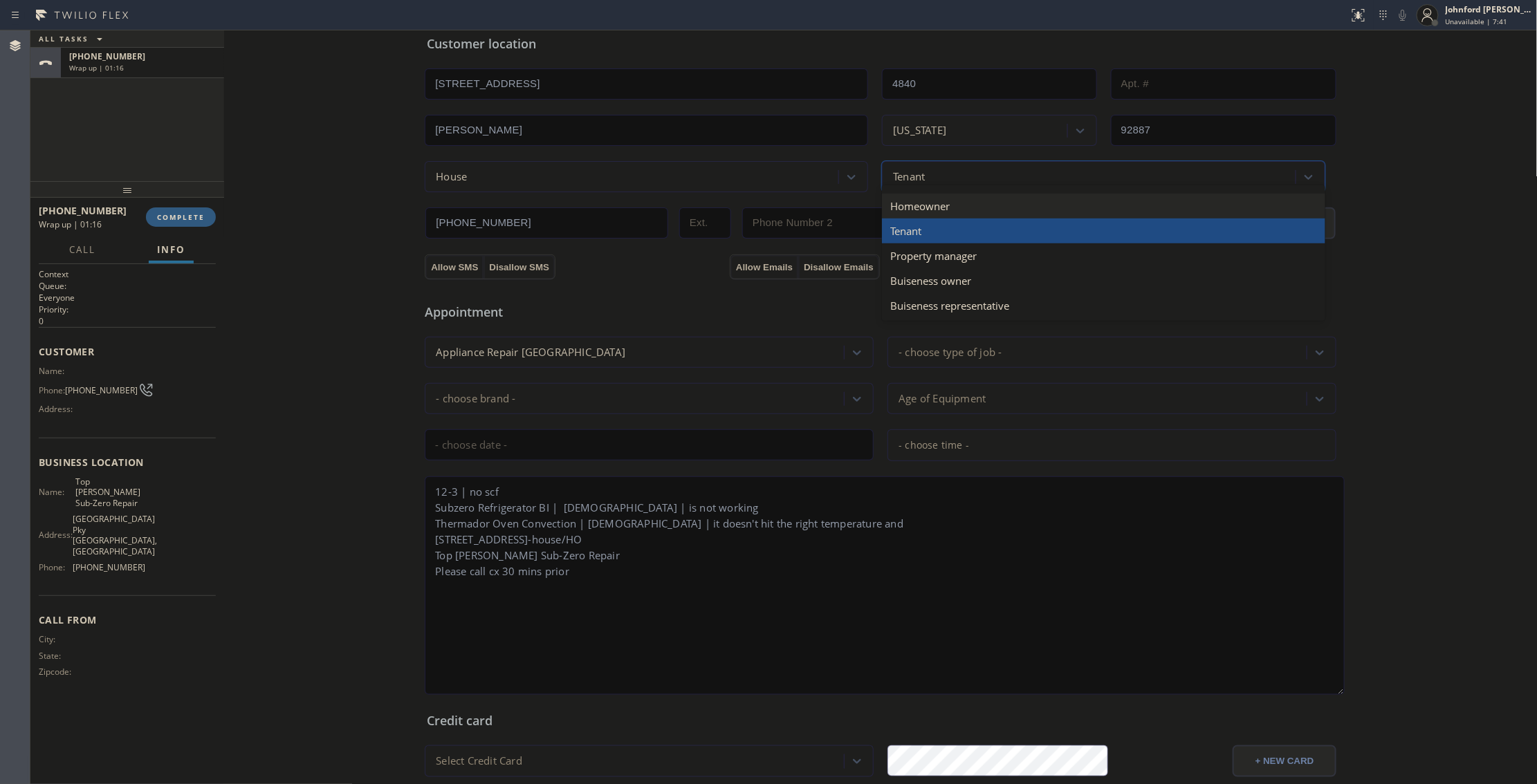
click at [922, 205] on div "Homeowner" at bounding box center [1104, 205] width 444 height 25
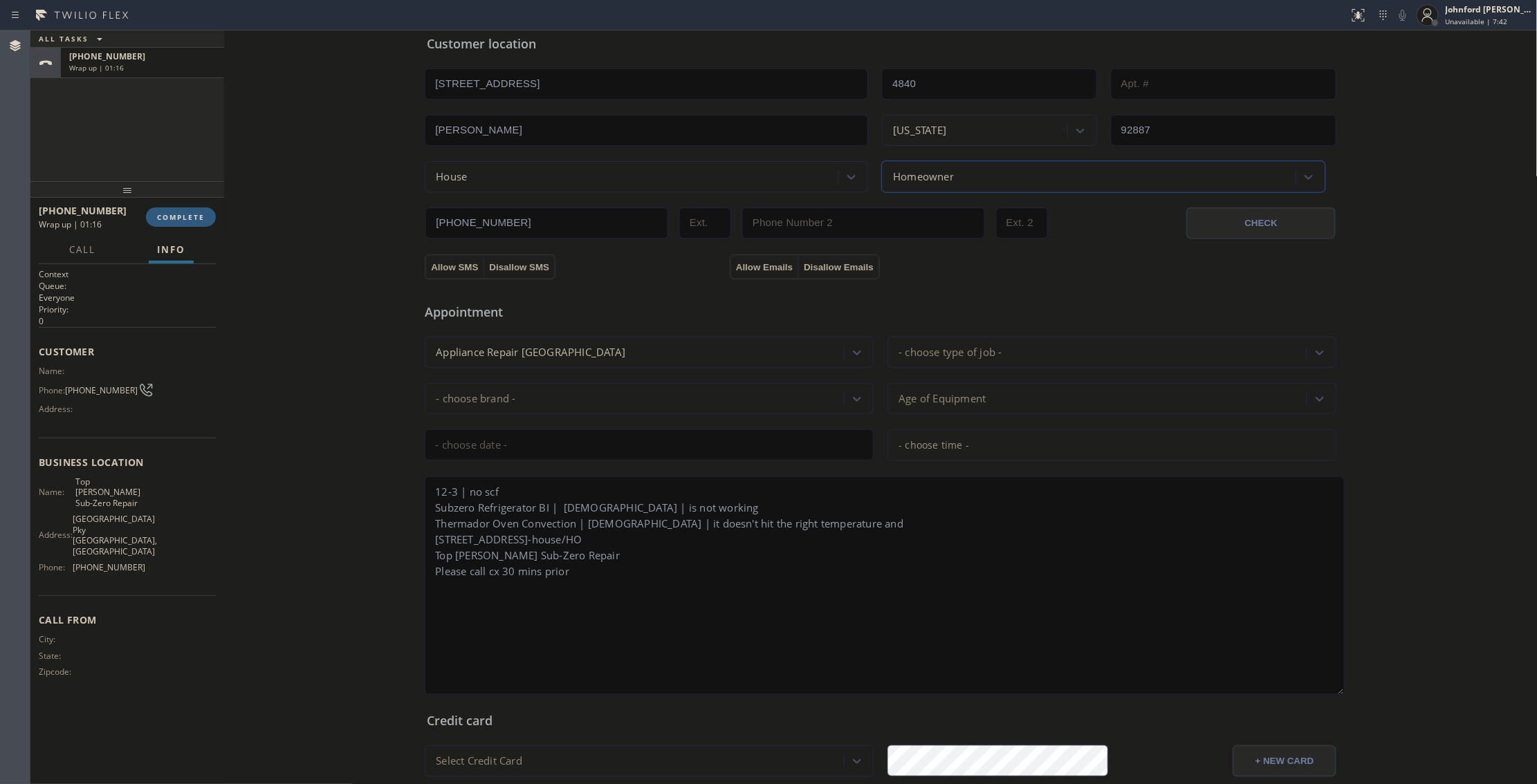
click at [942, 272] on div "Allow Emails Disallow Emails" at bounding box center [881, 267] width 305 height 25
click at [454, 267] on button "Allow SMS" at bounding box center [454, 267] width 58 height 25
click at [758, 268] on button "Allow Emails" at bounding box center [764, 267] width 68 height 25
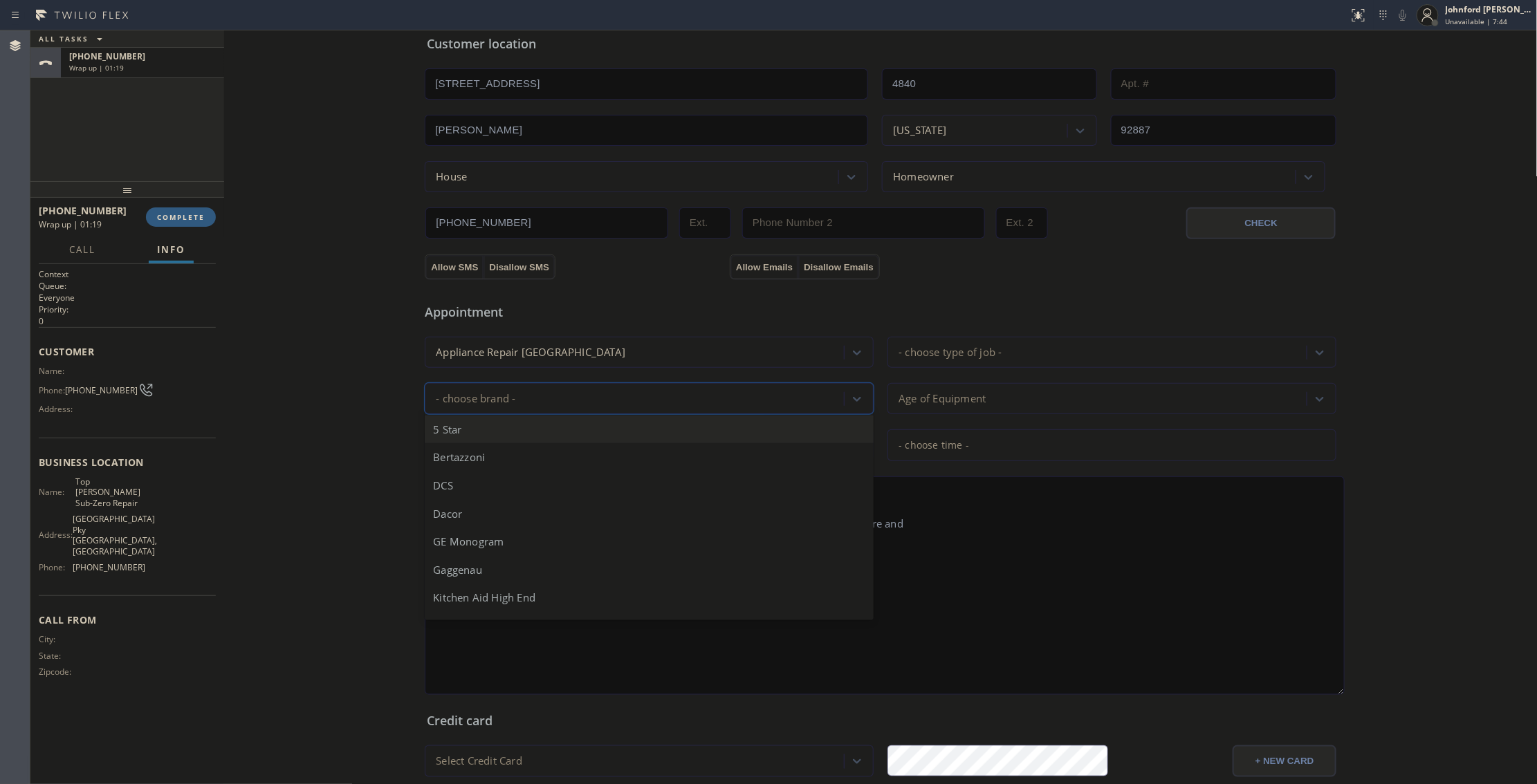
click at [566, 402] on div "- choose brand -" at bounding box center [636, 399] width 415 height 24
type input "s"
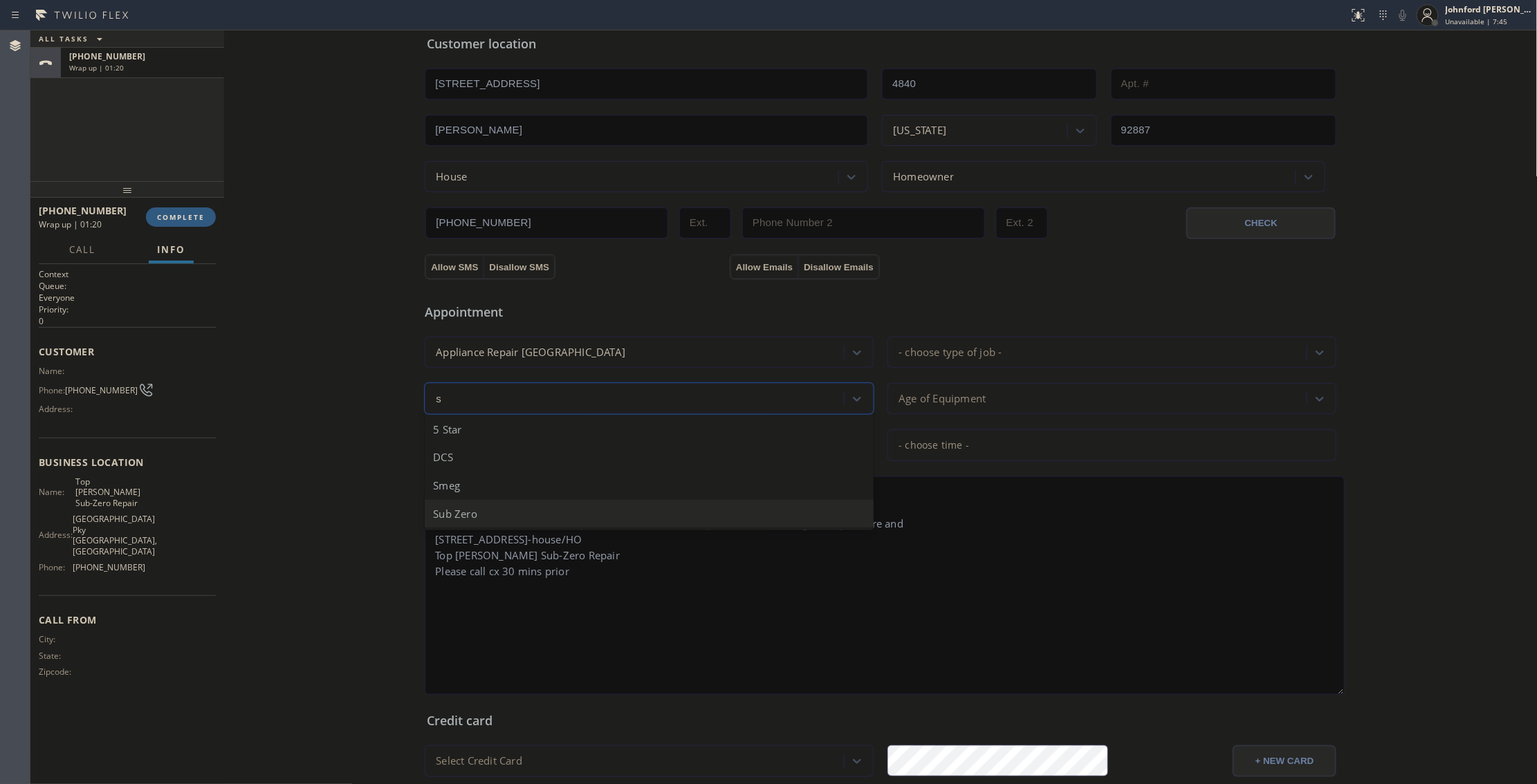
click at [477, 518] on div "Sub Zero" at bounding box center [649, 514] width 449 height 29
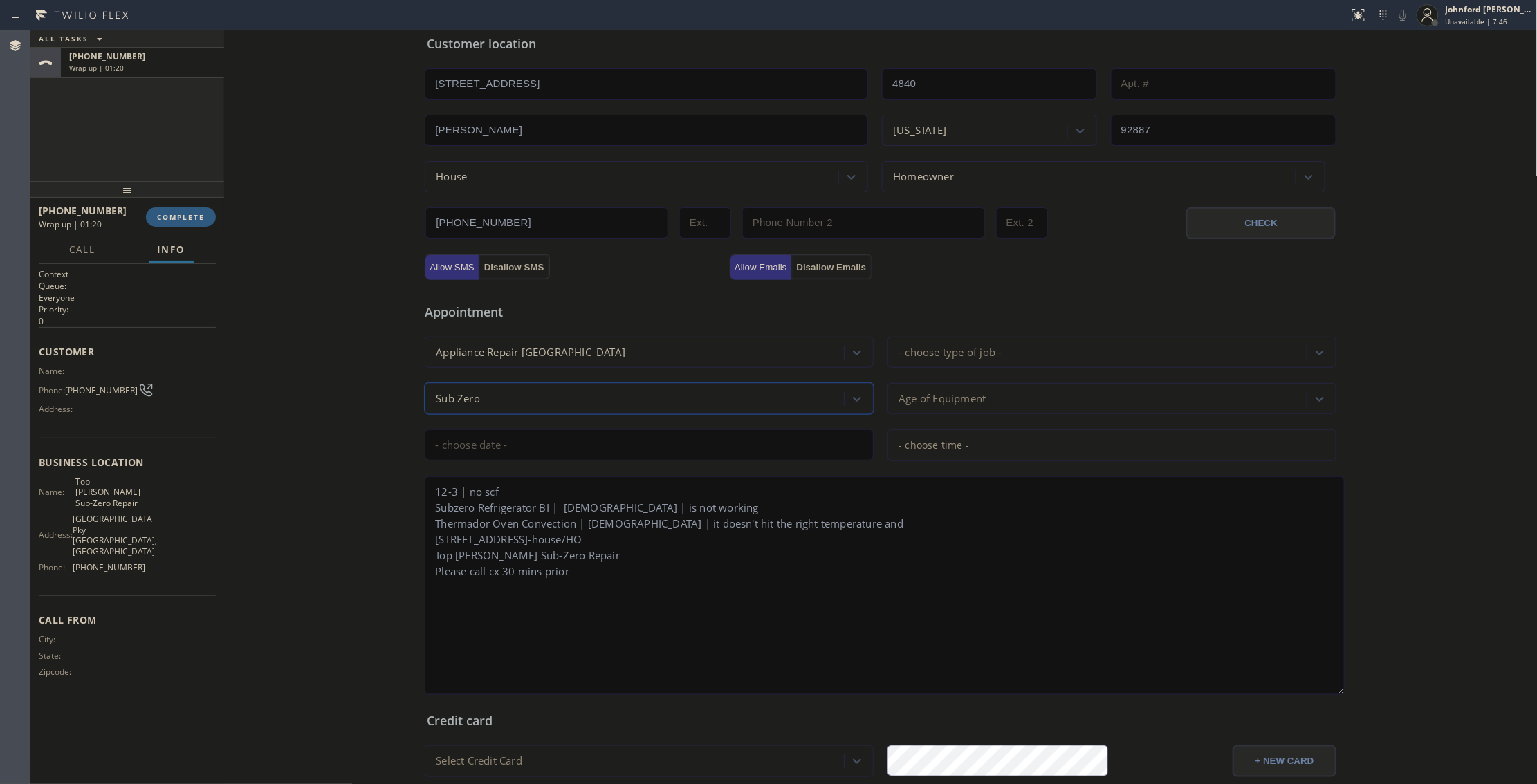
click at [962, 360] on div "- choose type of job -" at bounding box center [950, 353] width 103 height 16
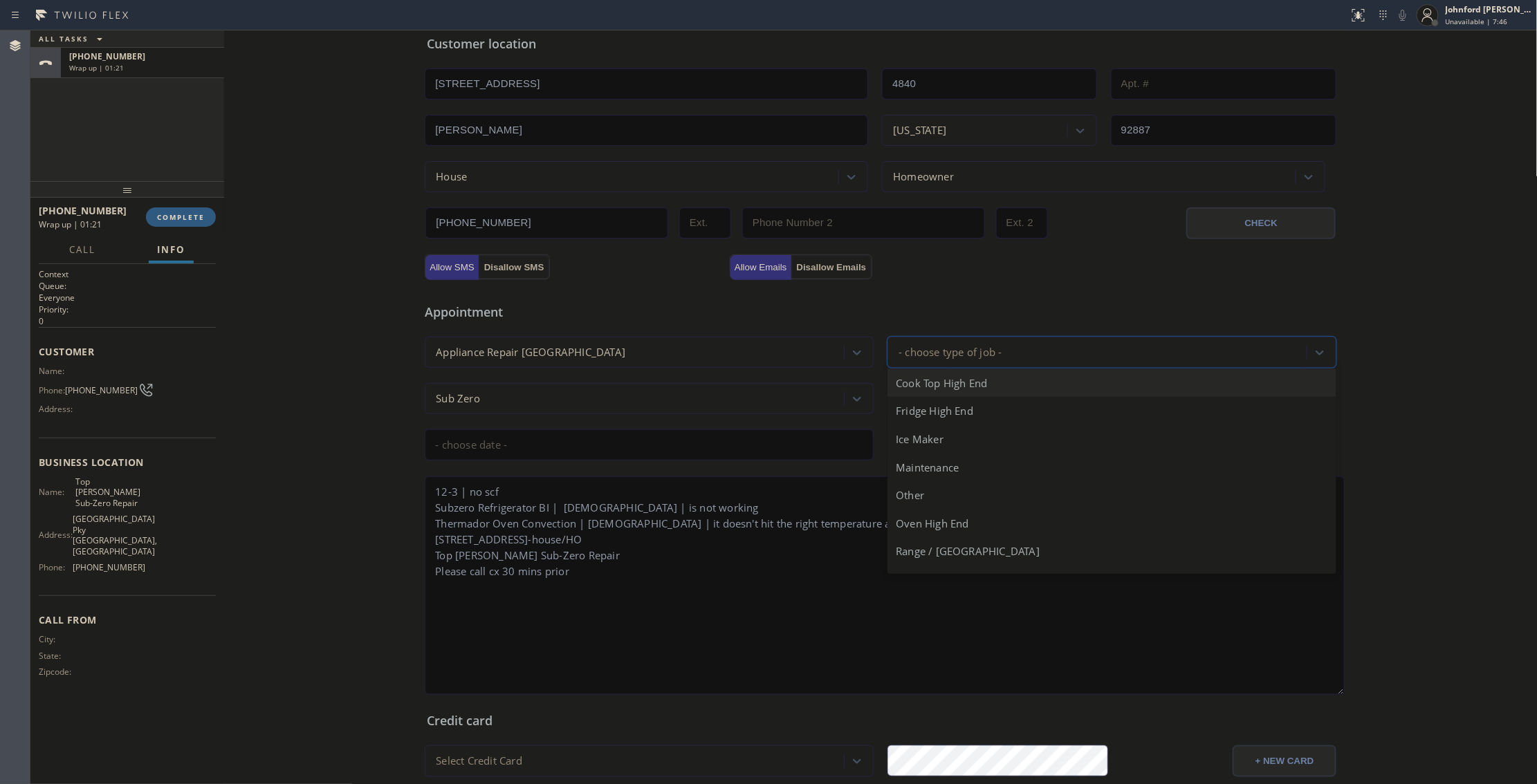
type input "f"
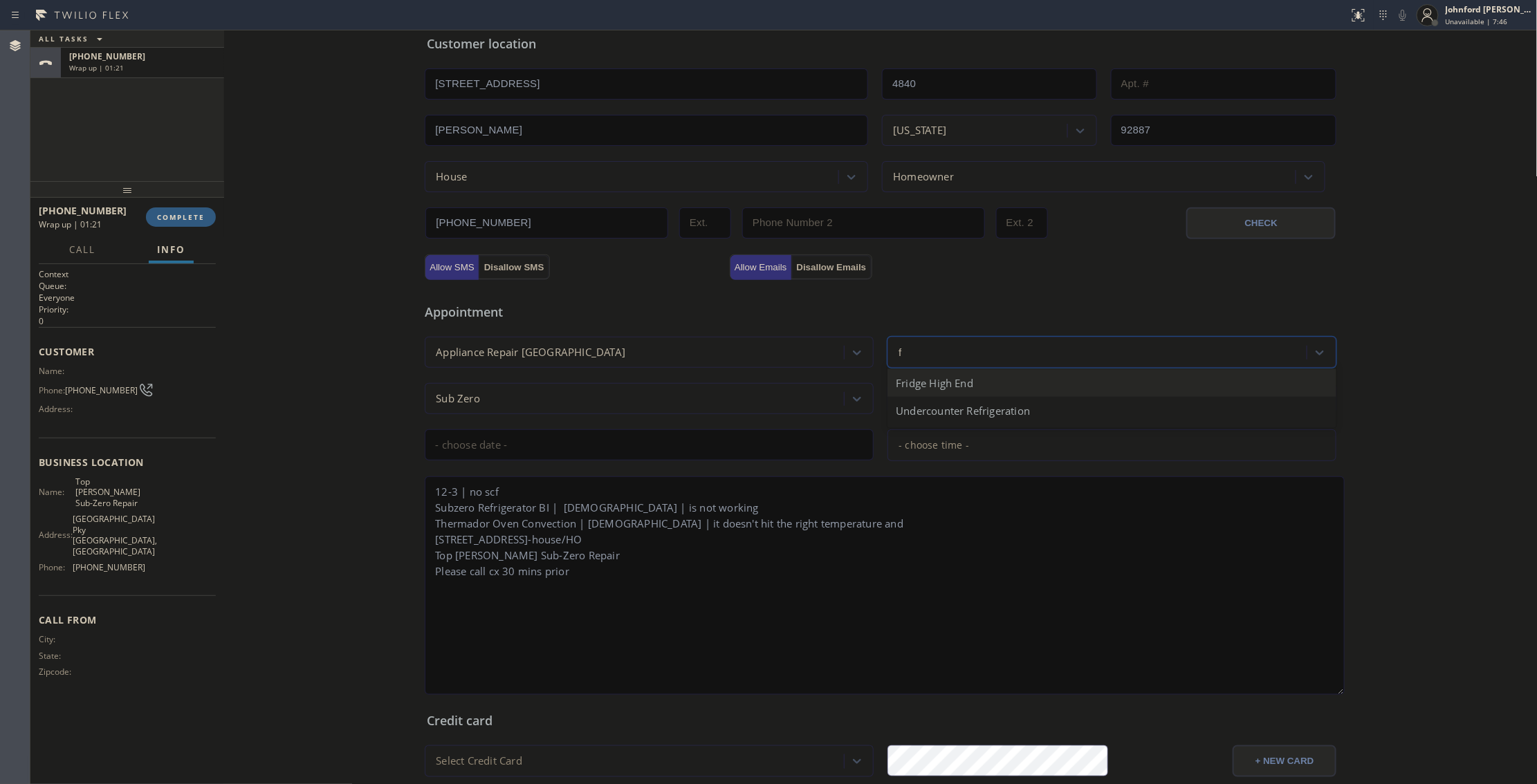
click at [925, 385] on div "Fridge High End" at bounding box center [1113, 384] width 449 height 29
click at [920, 404] on div "Age of Equipment" at bounding box center [942, 399] width 87 height 16
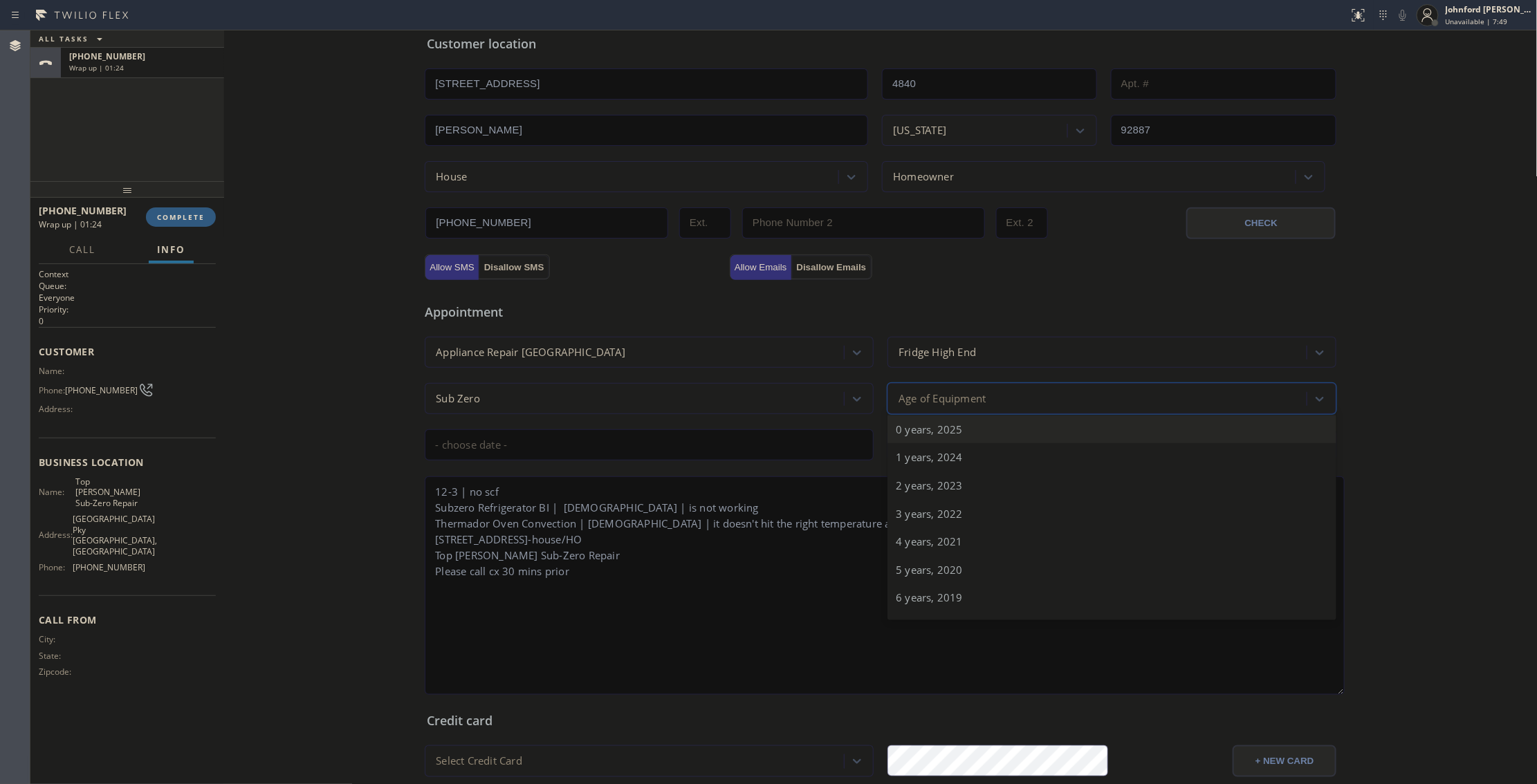
type input "7"
click at [911, 433] on div "7 years, 2018" at bounding box center [1113, 430] width 449 height 29
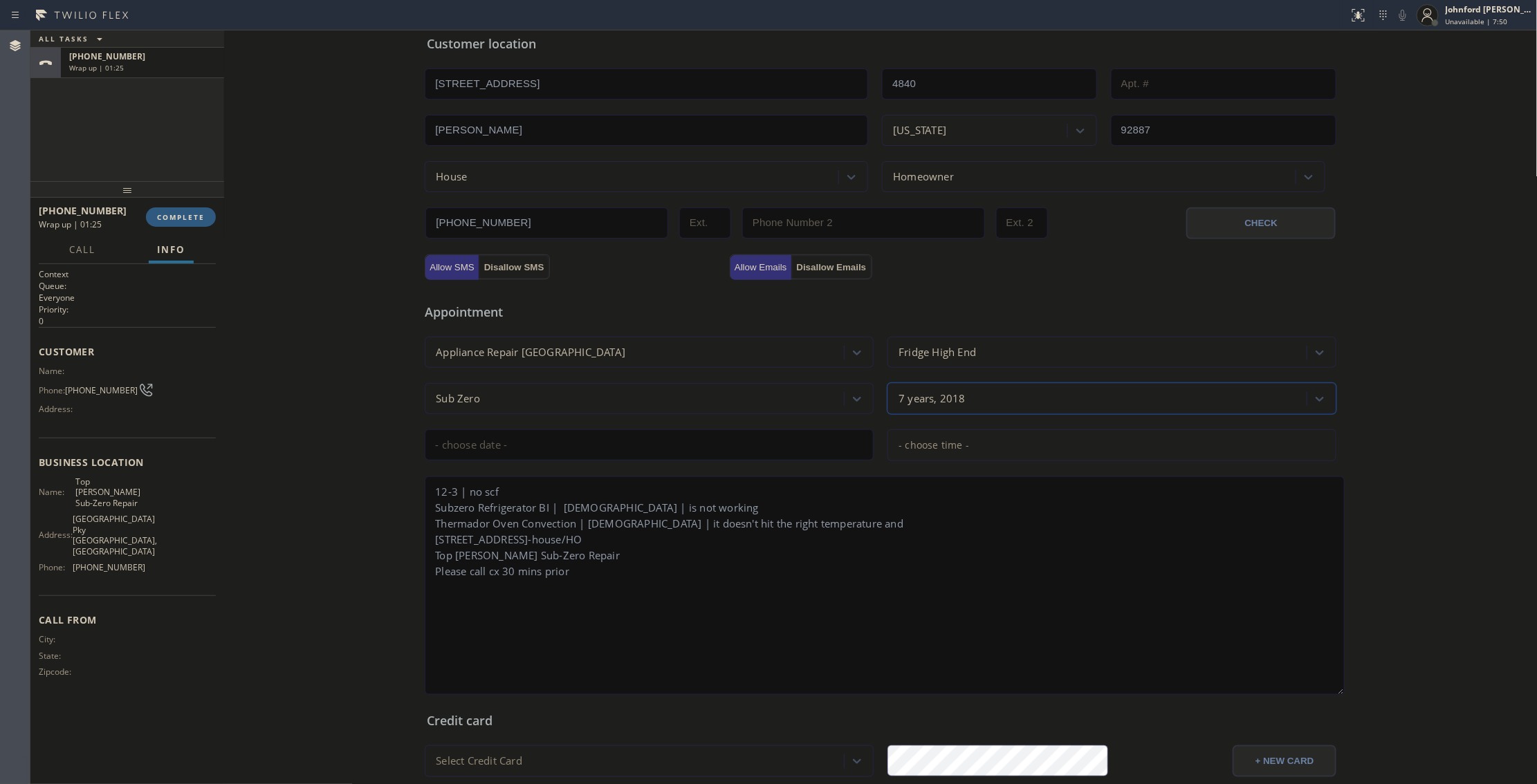
click at [637, 435] on input "text" at bounding box center [649, 445] width 449 height 31
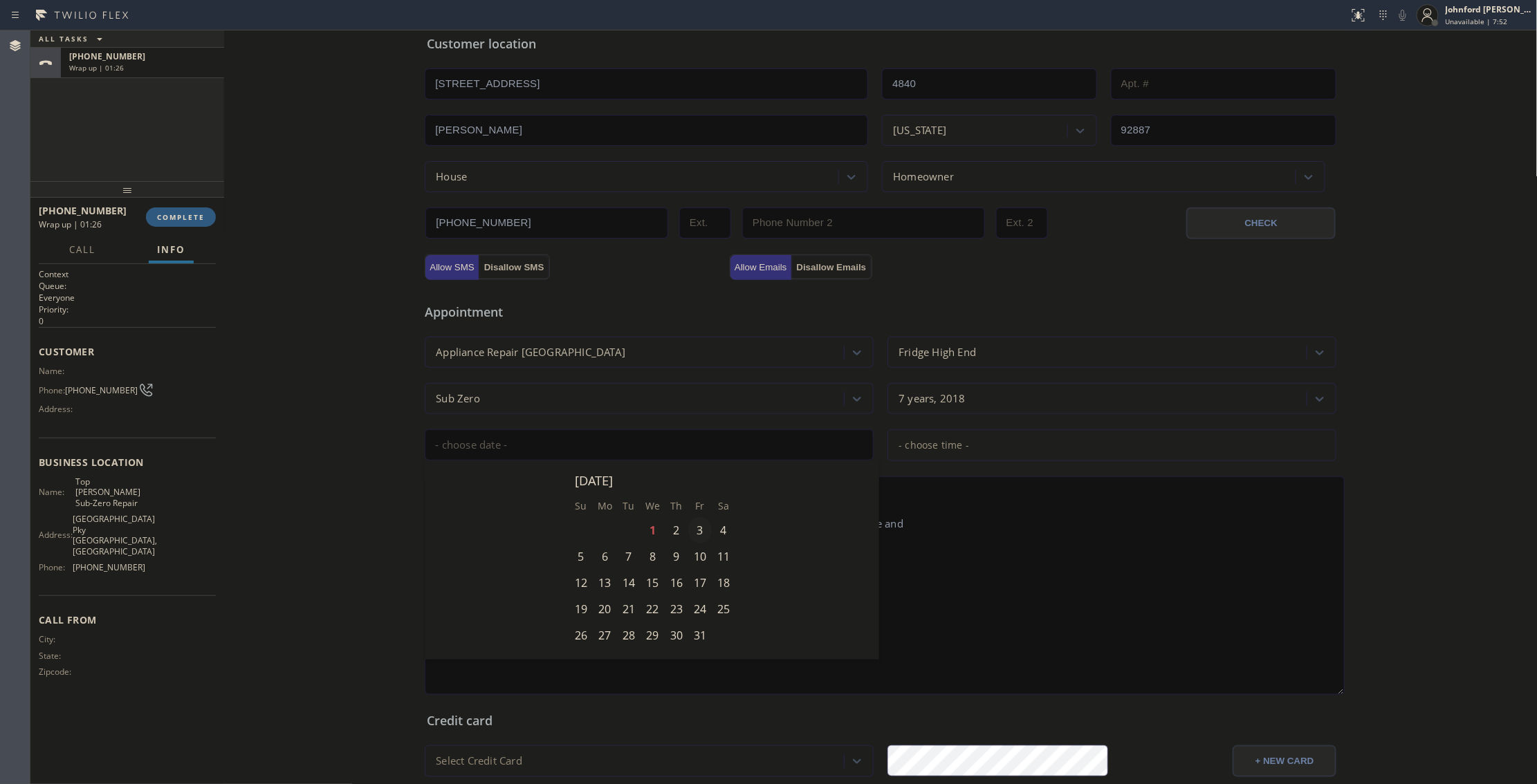
click at [690, 537] on div "3" at bounding box center [700, 530] width 24 height 26
type input "[DATE]"
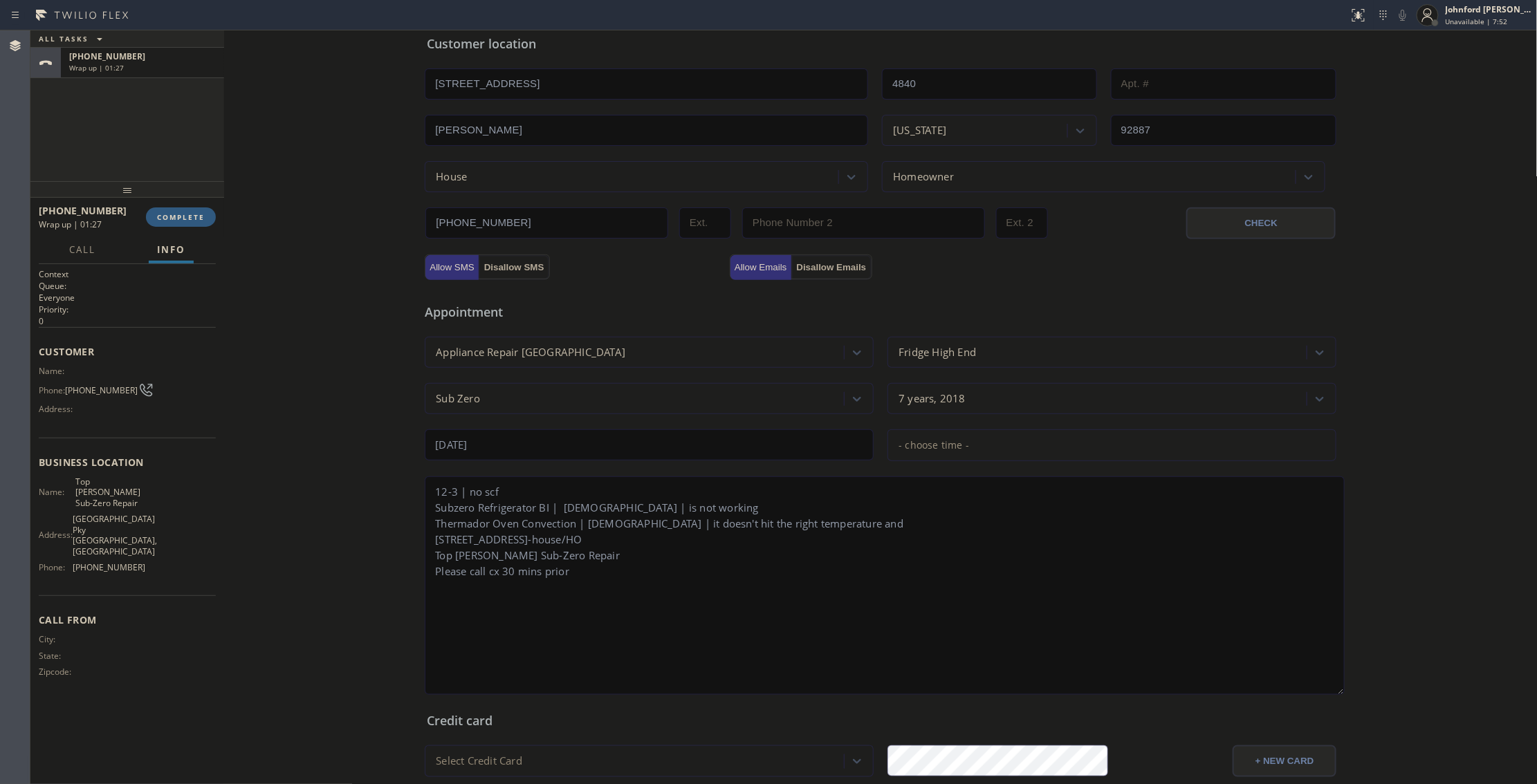
click at [886, 469] on div "Appointment Appliance Repair High End Fridge High End Sub Zero 7 years, 2018 [D…" at bounding box center [881, 492] width 908 height 412
click at [905, 461] on div "- choose time -" at bounding box center [1113, 446] width 449 height 32
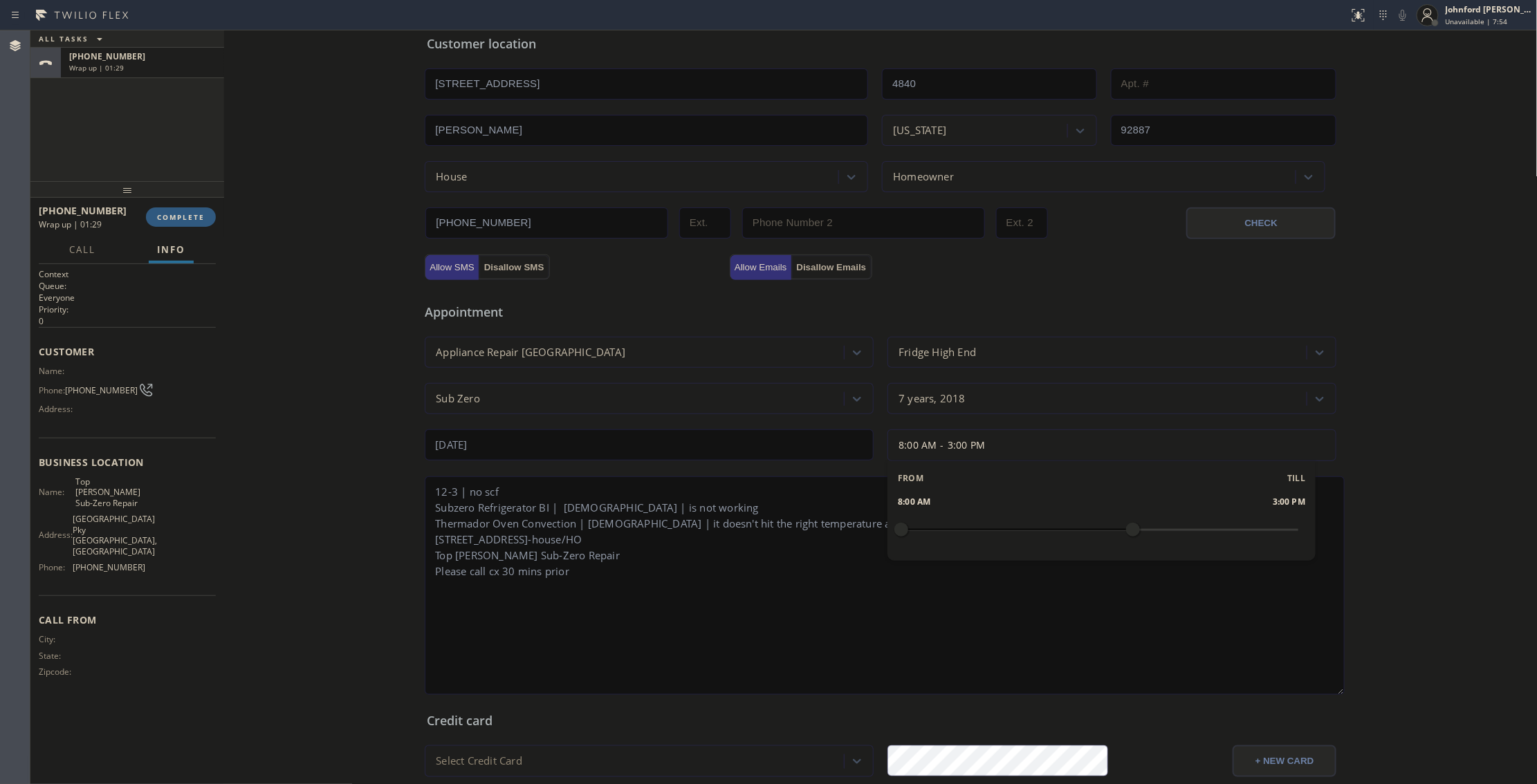
drag, startPoint x: 900, startPoint y: 531, endPoint x: 1105, endPoint y: 567, distance: 208.1
click at [1126, 568] on div "Appointment Appliance Repair High End Fridge High End Sub Zero 7 years, 2018 [D…" at bounding box center [881, 492] width 908 height 412
drag, startPoint x: 903, startPoint y: 535, endPoint x: 974, endPoint y: 598, distance: 94.9
click at [1027, 568] on div "Appointment Appliance Repair High End Fridge High End Sub Zero 7 years, 2018 [D…" at bounding box center [881, 492] width 908 height 412
click at [967, 603] on textarea "12-3 | no scf Subzero Refrigerator BI | [DEMOGRAPHIC_DATA] | is not working The…" at bounding box center [884, 586] width 920 height 219
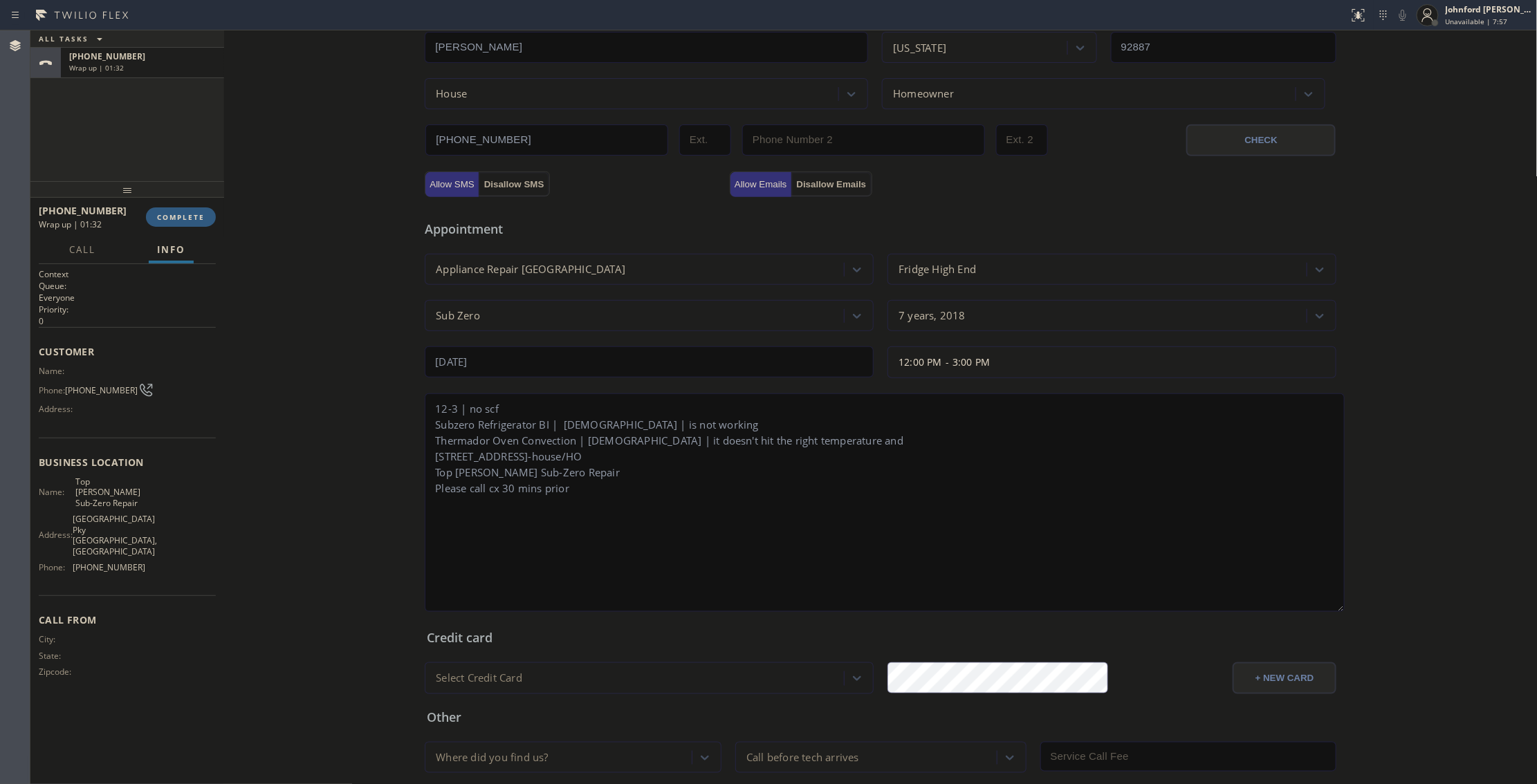
scroll to position [444, 0]
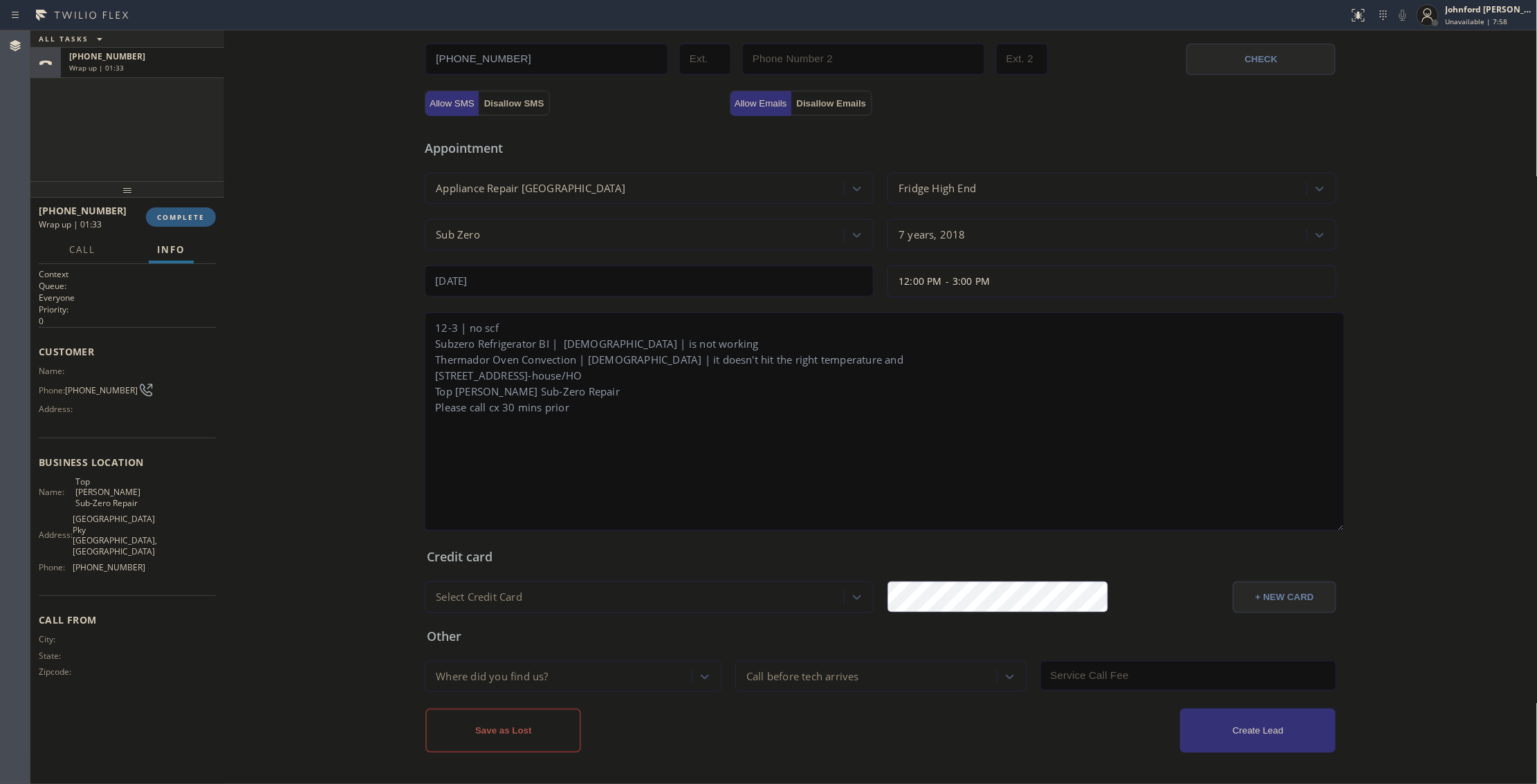
click at [526, 673] on div "Where did you find us?" at bounding box center [491, 677] width 112 height 16
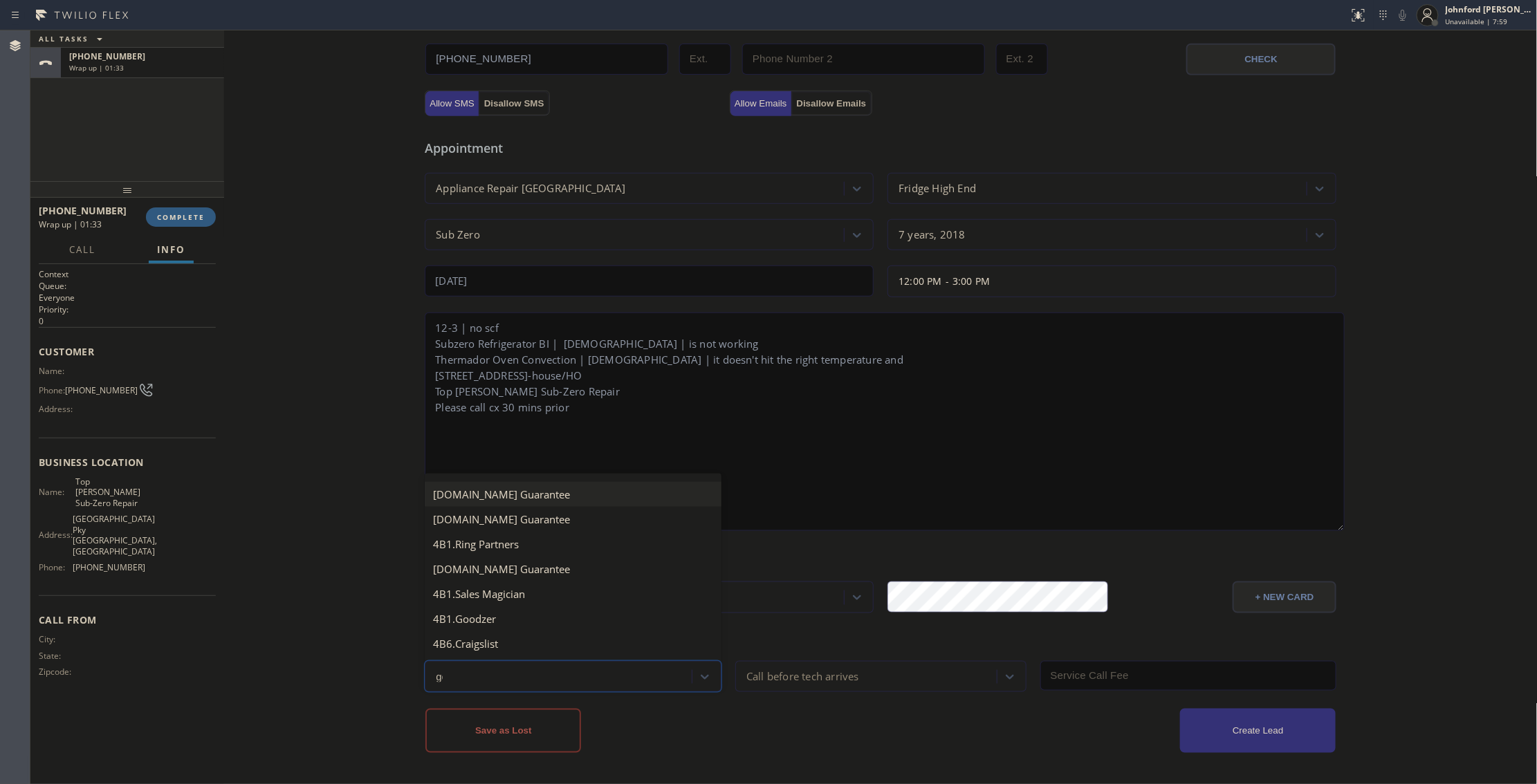
type input "goo"
click at [526, 651] on div "4A. Google/G+" at bounding box center [573, 646] width 297 height 25
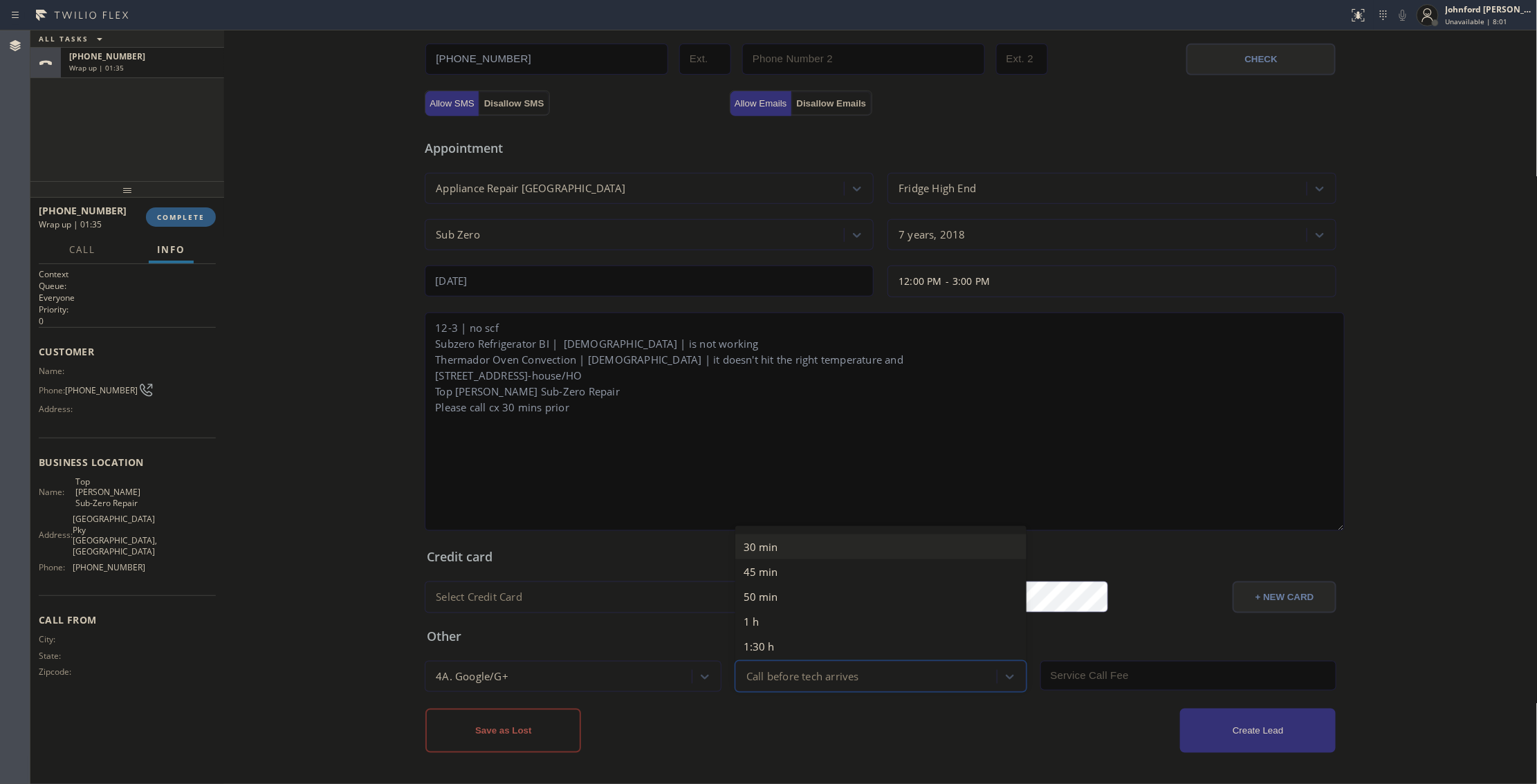
click at [800, 690] on div "Call before tech arrives" at bounding box center [881, 677] width 291 height 31
click at [760, 553] on div "30 min" at bounding box center [881, 547] width 291 height 25
click at [1063, 682] on input "text" at bounding box center [1189, 676] width 297 height 29
type input "0"
click at [1197, 720] on button "Create Lead" at bounding box center [1257, 731] width 155 height 45
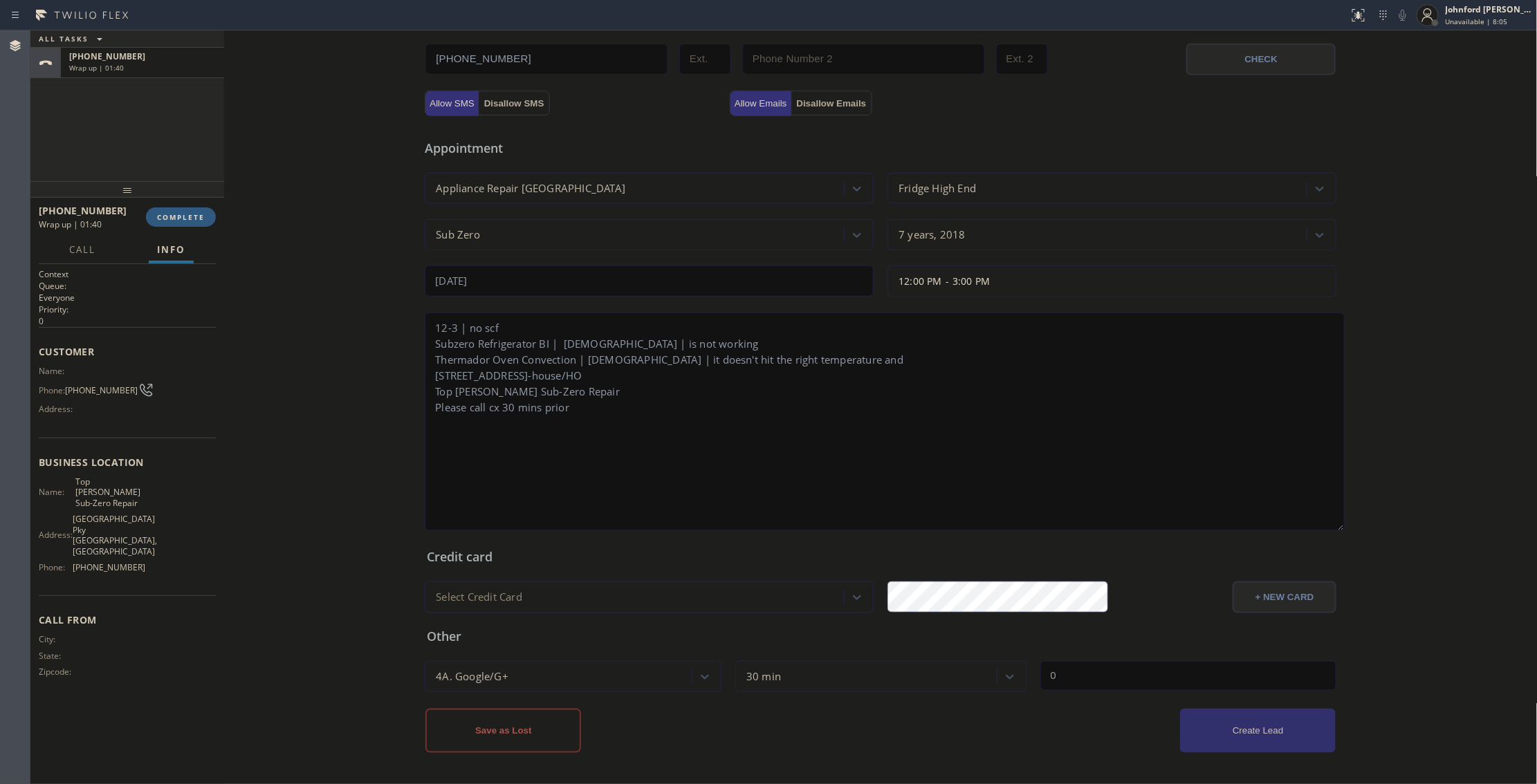
scroll to position [491, 0]
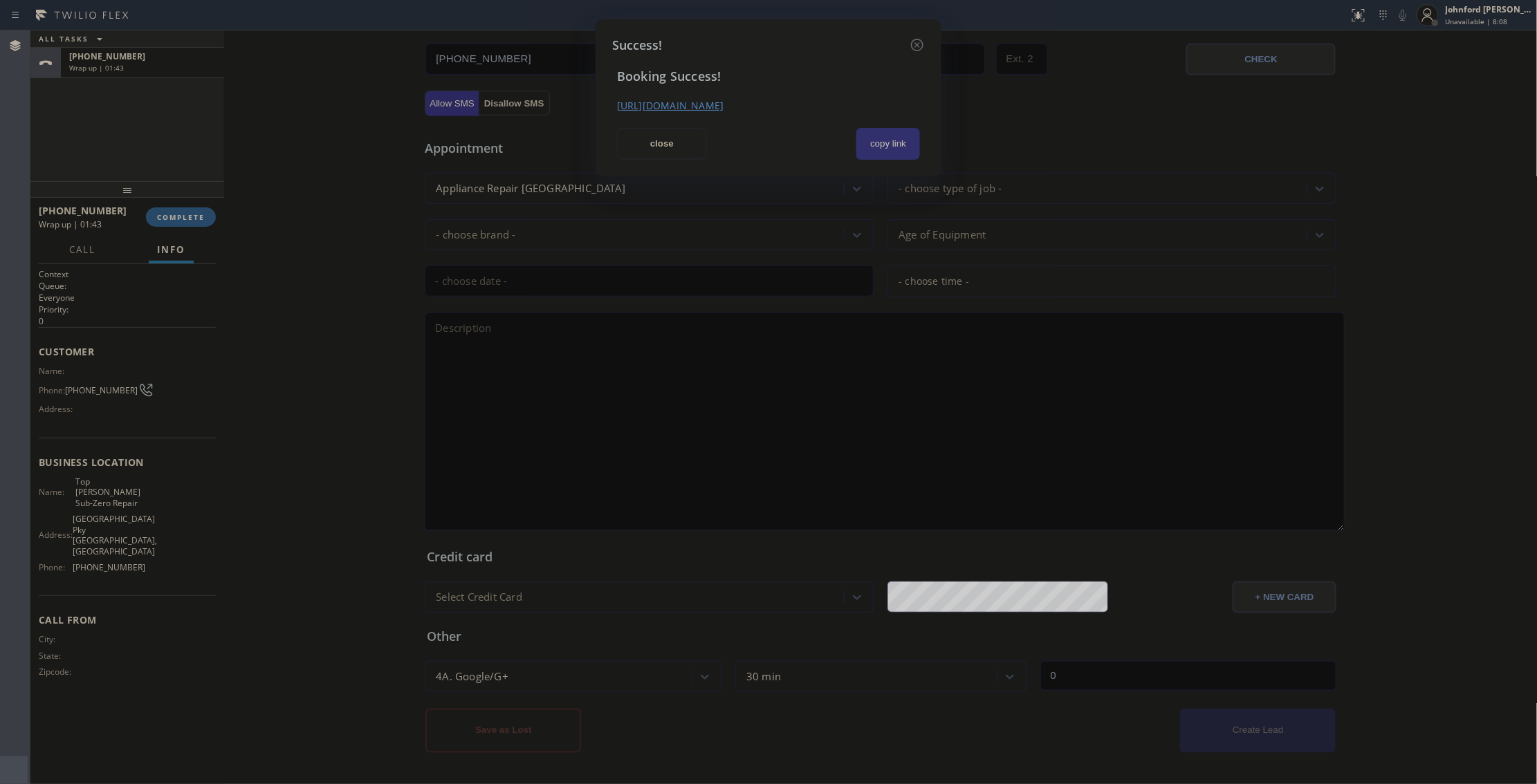
click at [910, 139] on button "copy link" at bounding box center [889, 144] width 64 height 32
click at [640, 150] on button "close" at bounding box center [662, 144] width 90 height 32
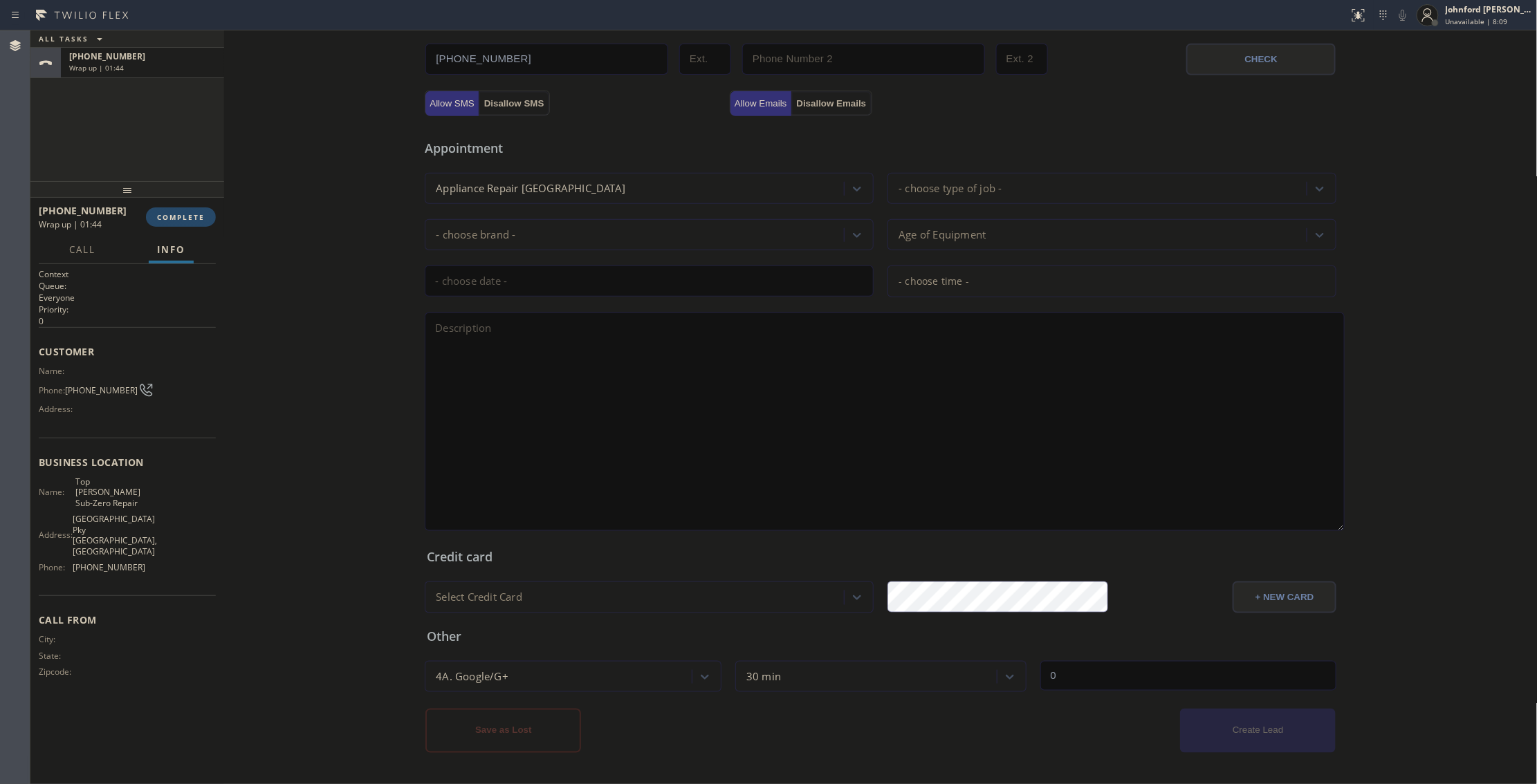
click at [191, 210] on button "COMPLETE" at bounding box center [181, 217] width 70 height 19
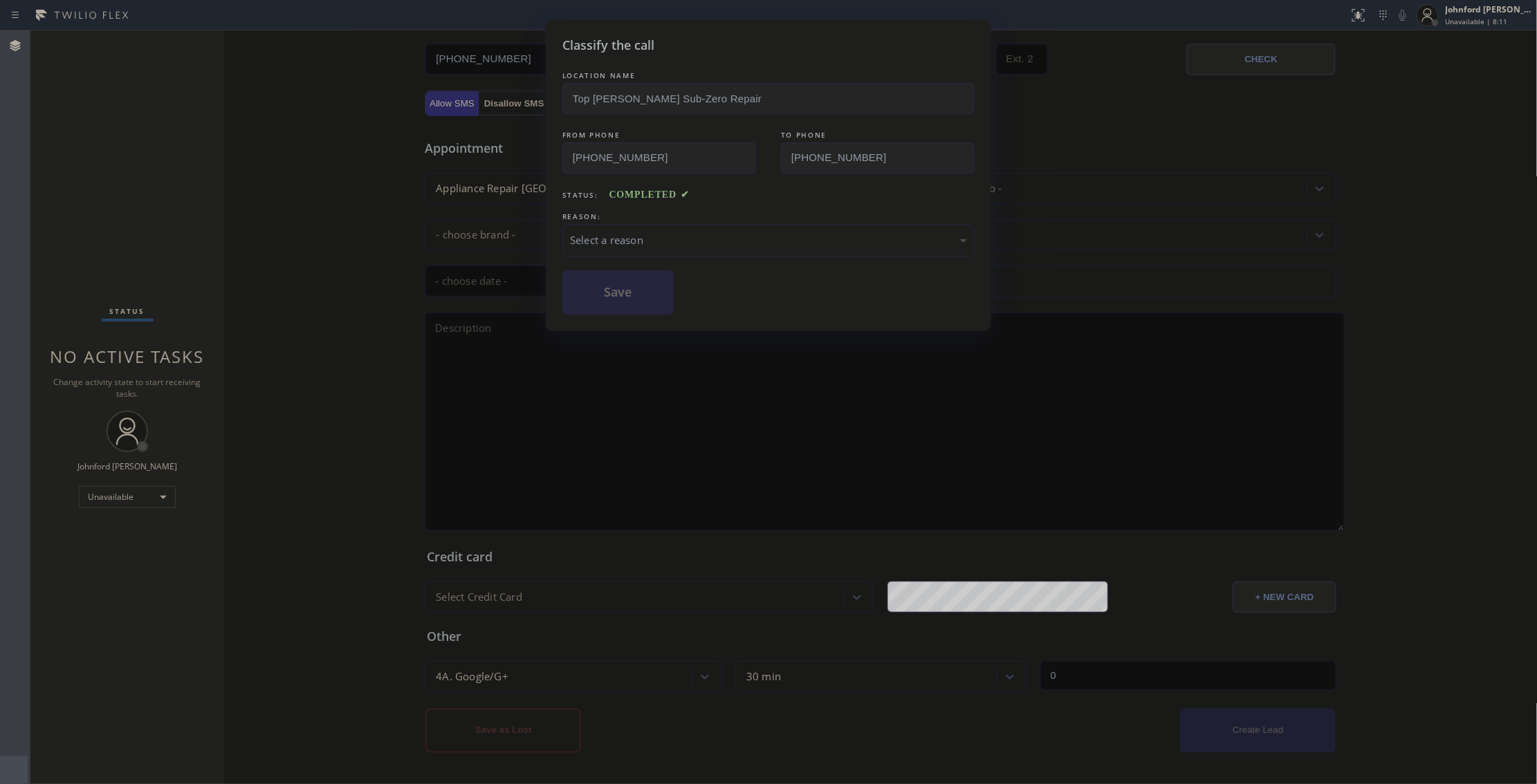
click at [588, 229] on div "Select a reason" at bounding box center [768, 240] width 413 height 33
click at [609, 287] on button "Save" at bounding box center [618, 293] width 111 height 45
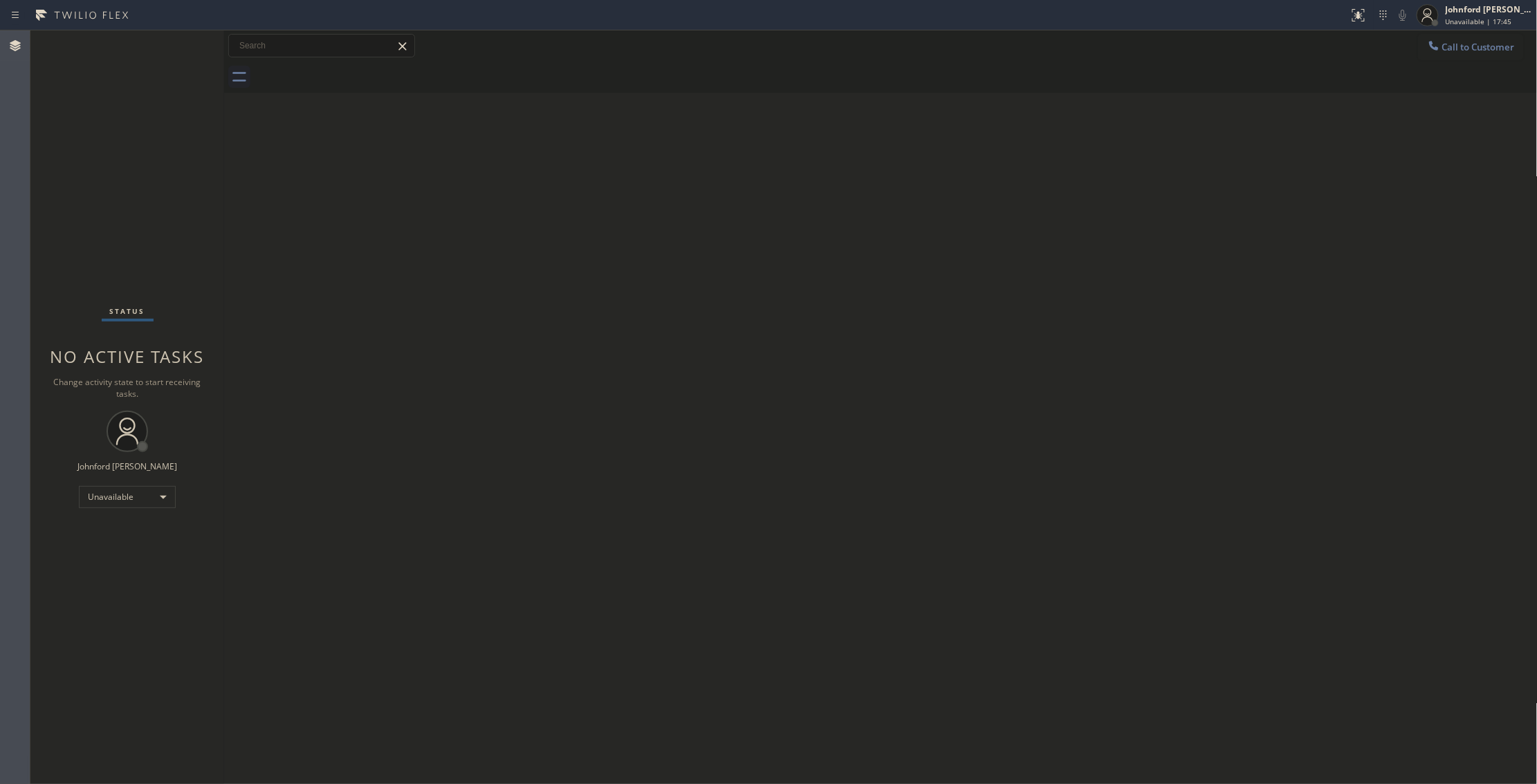
drag, startPoint x: 499, startPoint y: 351, endPoint x: 482, endPoint y: 193, distance: 158.9
click at [499, 351] on div "Back to Dashboard Change Sender ID Customers Technicians Select a contact Outbo…" at bounding box center [881, 407] width 1314 height 754
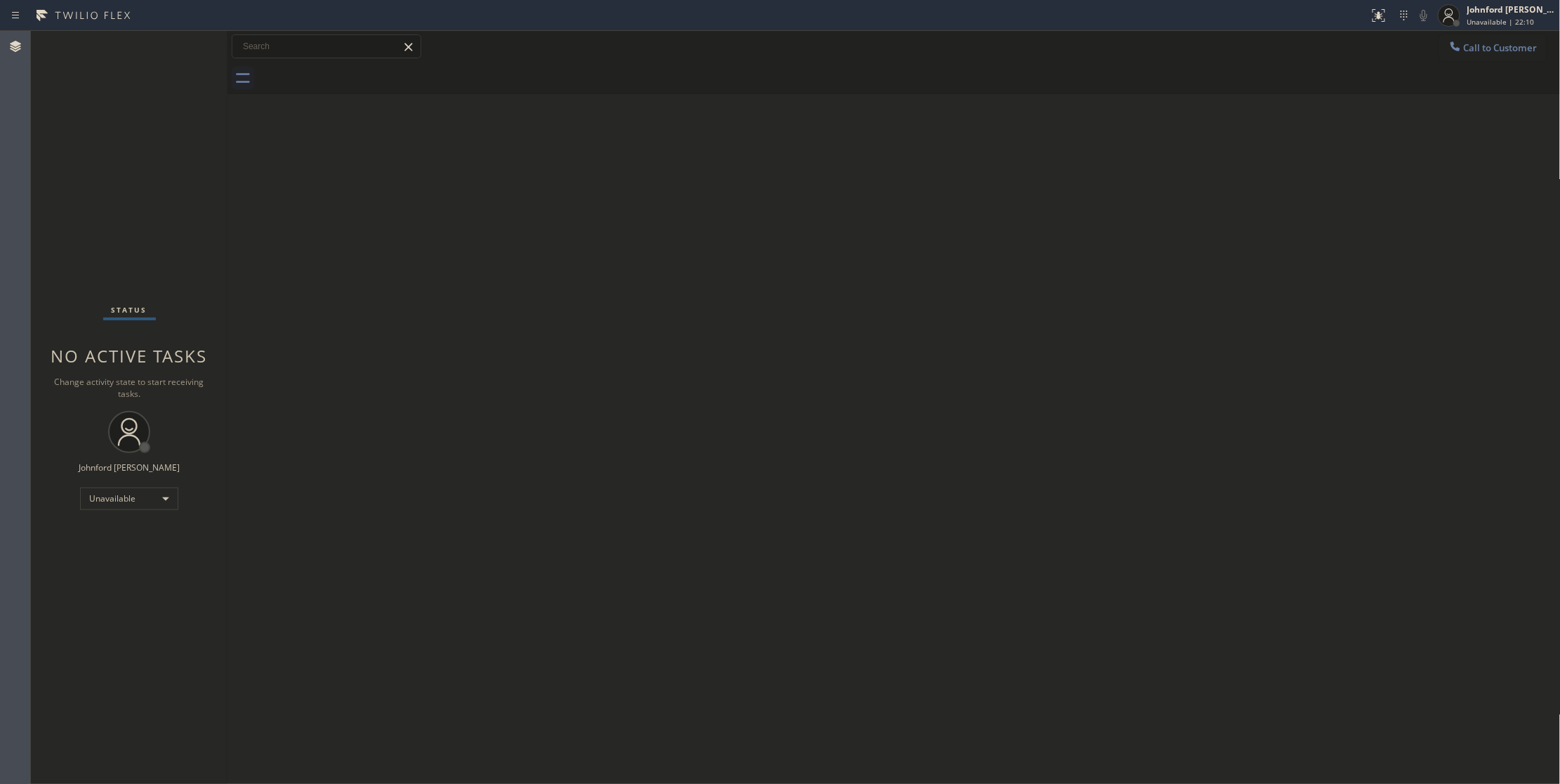
click at [82, 133] on div "Status No active tasks Change activity state to start receiving tasks. [PERSON_…" at bounding box center [129, 407] width 196 height 752
click at [1457, 48] on icon at bounding box center [1455, 45] width 9 height 9
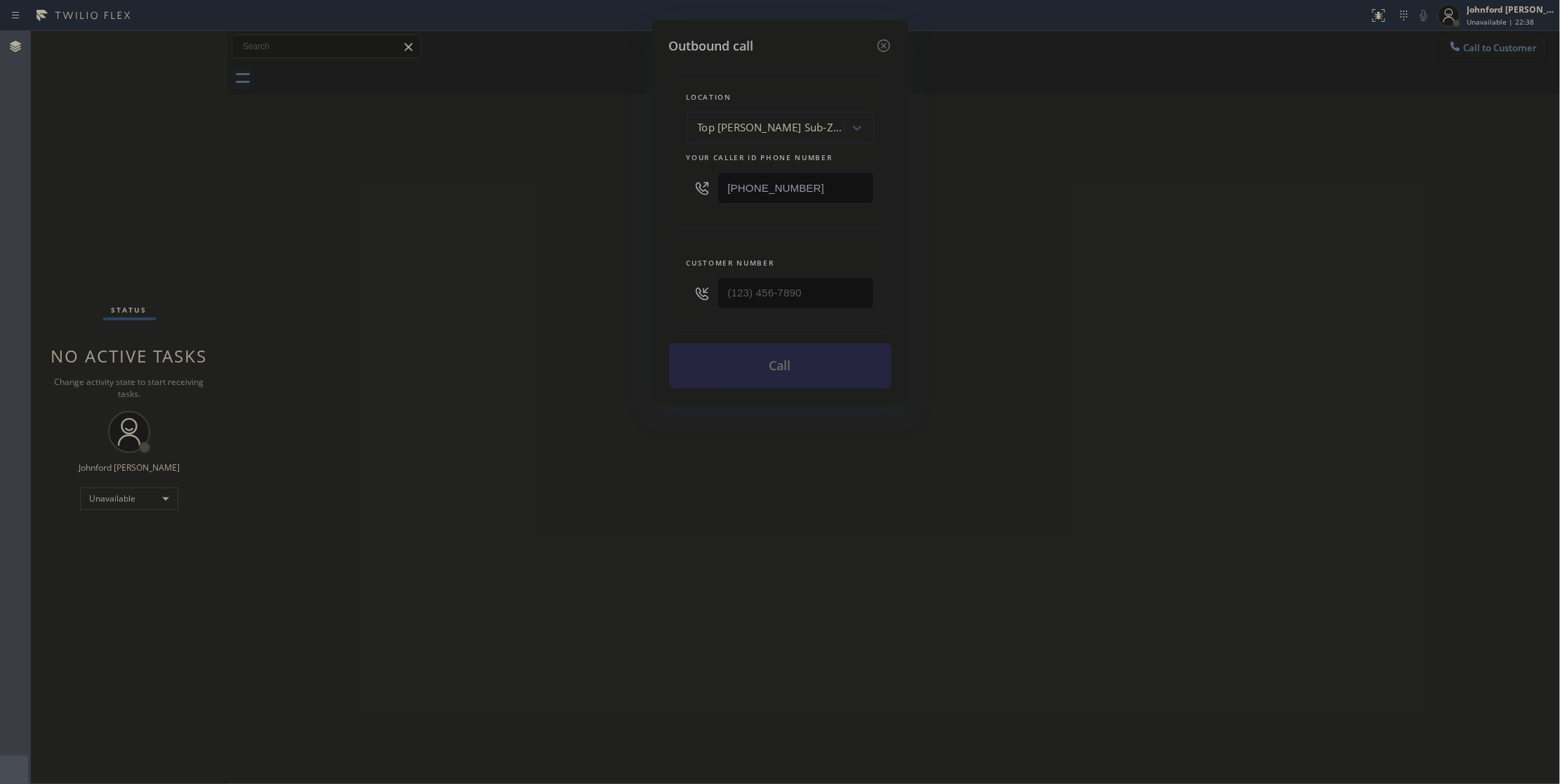
drag, startPoint x: 778, startPoint y: 187, endPoint x: 607, endPoint y: 190, distance: 171.0
click at [610, 191] on div "Outbound call Location Top [PERSON_NAME] Sub-Zero Repair Your caller id phone n…" at bounding box center [780, 392] width 1560 height 784
paste input "331) 233-1961"
type input "[PHONE_NUMBER]"
type input "(___) ___-____"
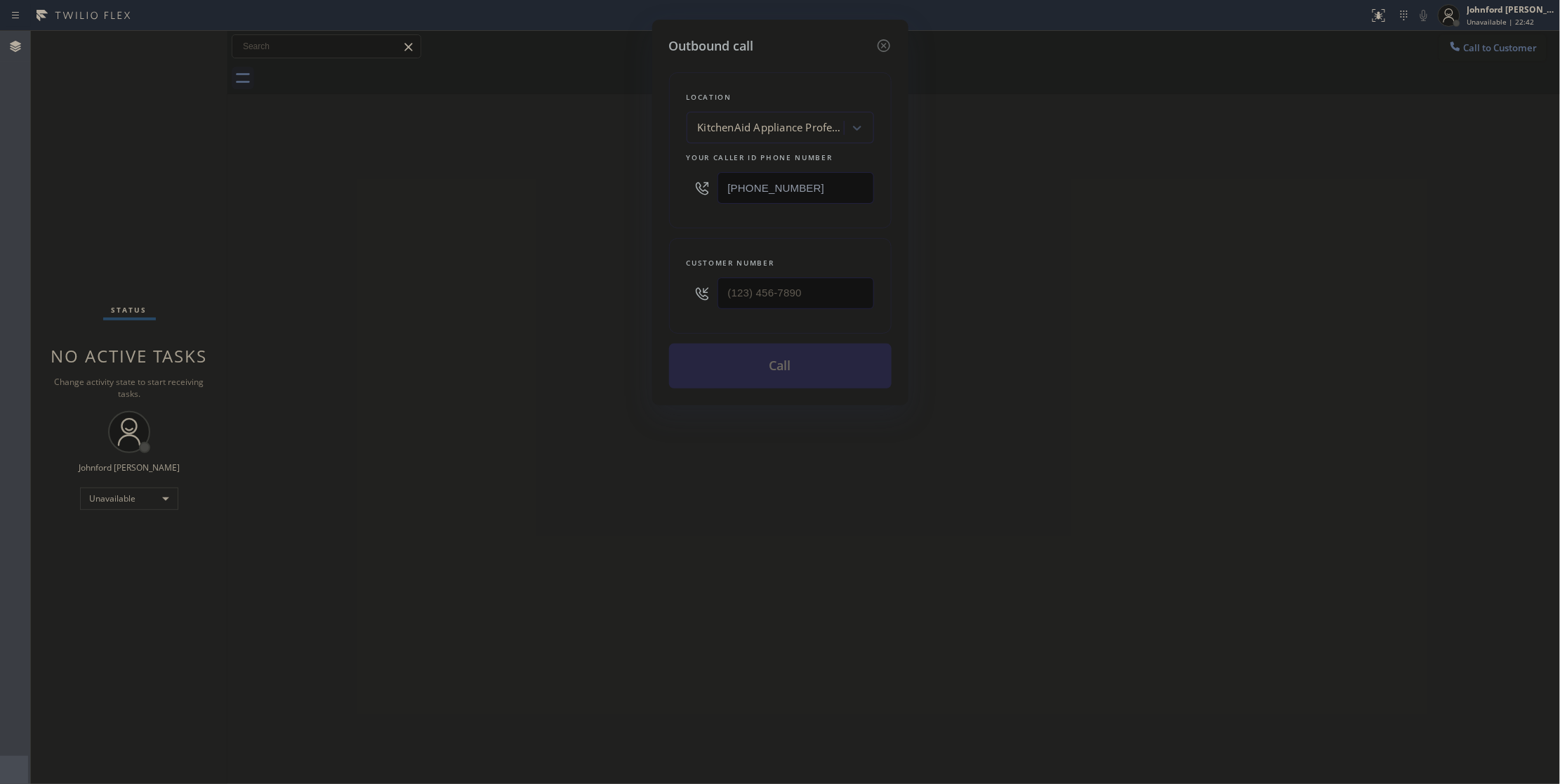
click at [1212, 264] on div "Outbound call Location KitchenAid Appliance Professionals Bolingbrook Your call…" at bounding box center [780, 392] width 1560 height 784
drag, startPoint x: 709, startPoint y: 297, endPoint x: 592, endPoint y: 293, distance: 117.1
click at [615, 295] on div "Outbound call Location KitchenAid Appliance Professionals Bolingbrook Your call…" at bounding box center [780, 392] width 1560 height 784
paste input "331) 231-1008"
type input "[PHONE_NUMBER]"
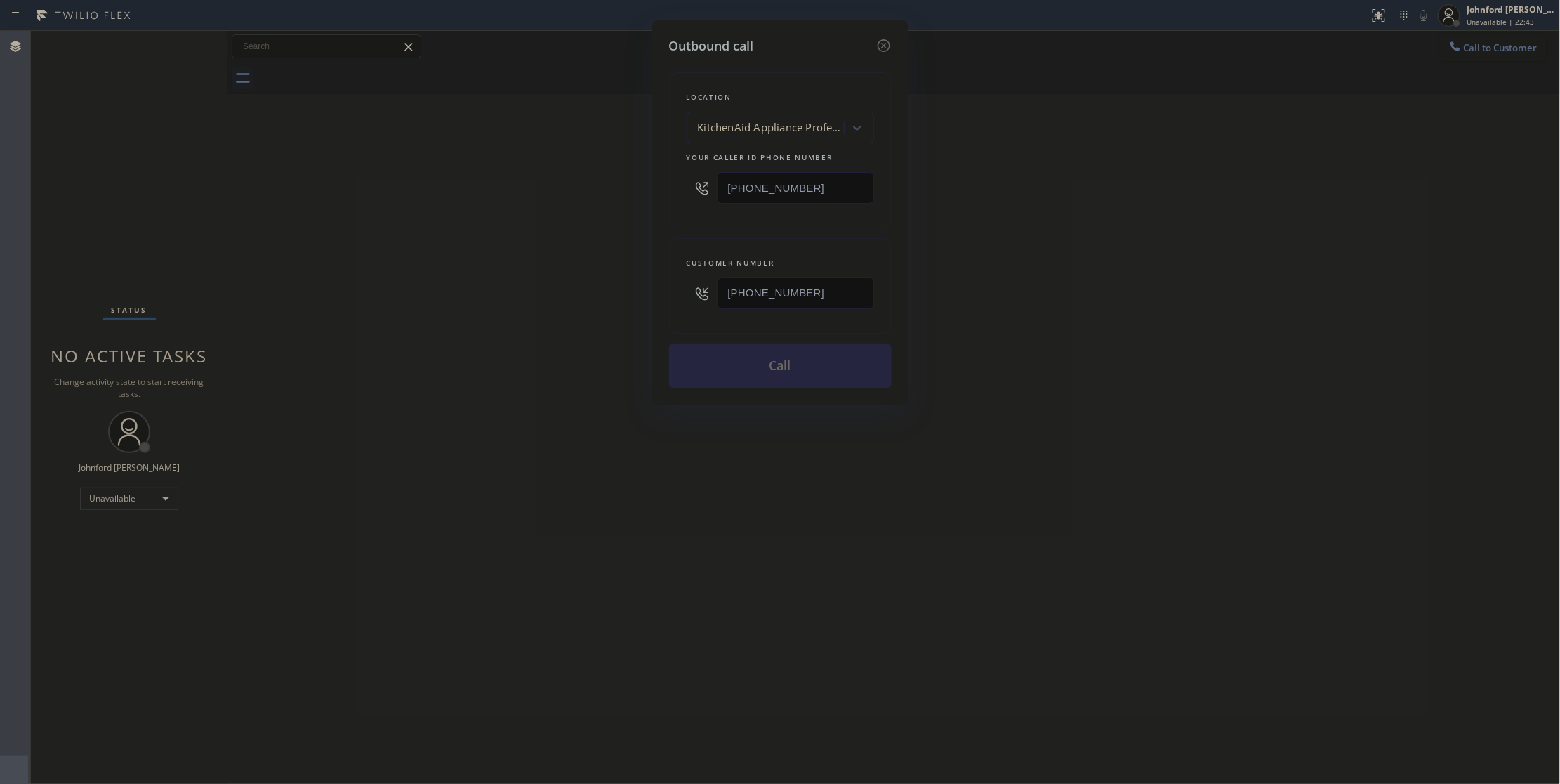
drag, startPoint x: 576, startPoint y: 299, endPoint x: 736, endPoint y: 356, distance: 169.8
click at [576, 301] on div "Outbound call Location KitchenAid Appliance Professionals Bolingbrook Your call…" at bounding box center [780, 392] width 1560 height 784
click at [846, 369] on button "Call" at bounding box center [780, 366] width 222 height 45
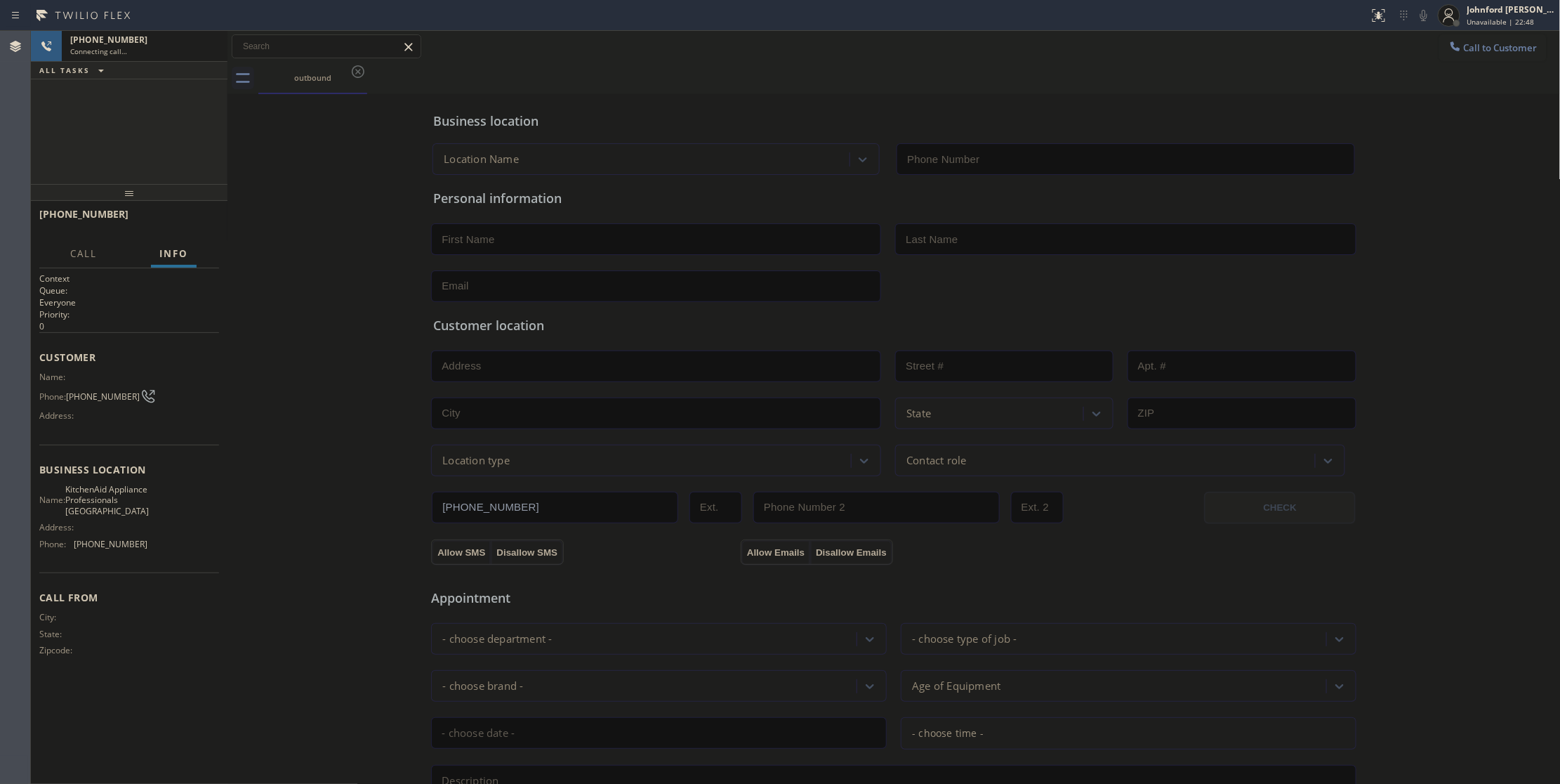
type input "[PHONE_NUMBER]"
click at [138, 105] on div "[PHONE_NUMBER] Live | 00:02 ALL TASKS ALL TASKS ACTIVE TASKS TASKS IN WRAP UP" at bounding box center [129, 107] width 196 height 153
click at [192, 208] on div "[PHONE_NUMBER] Live | 00:03 HANG UP" at bounding box center [129, 220] width 179 height 36
click at [189, 217] on span "HANG UP" at bounding box center [186, 221] width 43 height 10
click at [189, 217] on span "COMPLETE" at bounding box center [183, 221] width 48 height 10
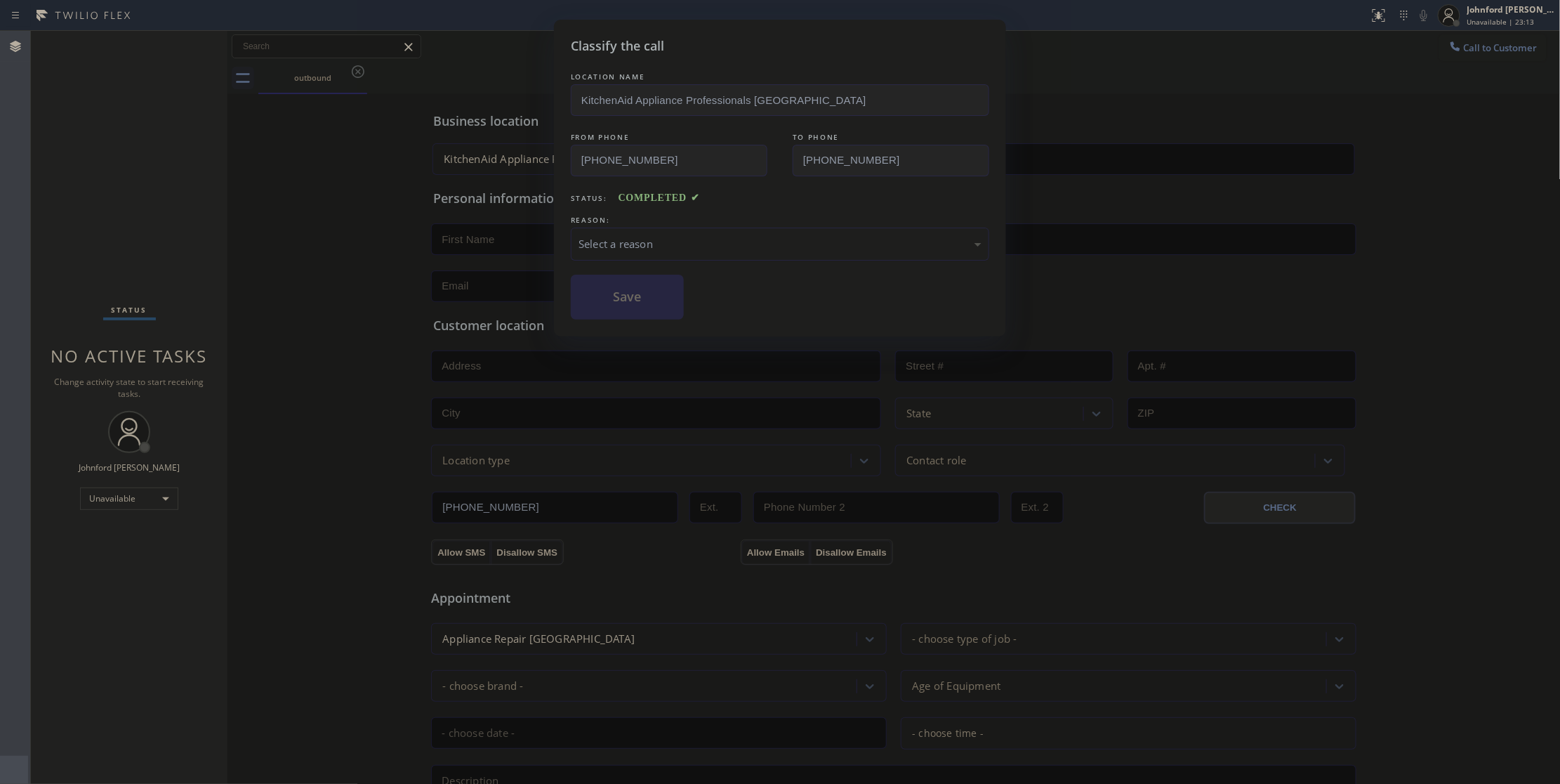
click at [599, 256] on div "Select a reason" at bounding box center [780, 243] width 419 height 33
click at [630, 293] on button "Save" at bounding box center [627, 297] width 113 height 45
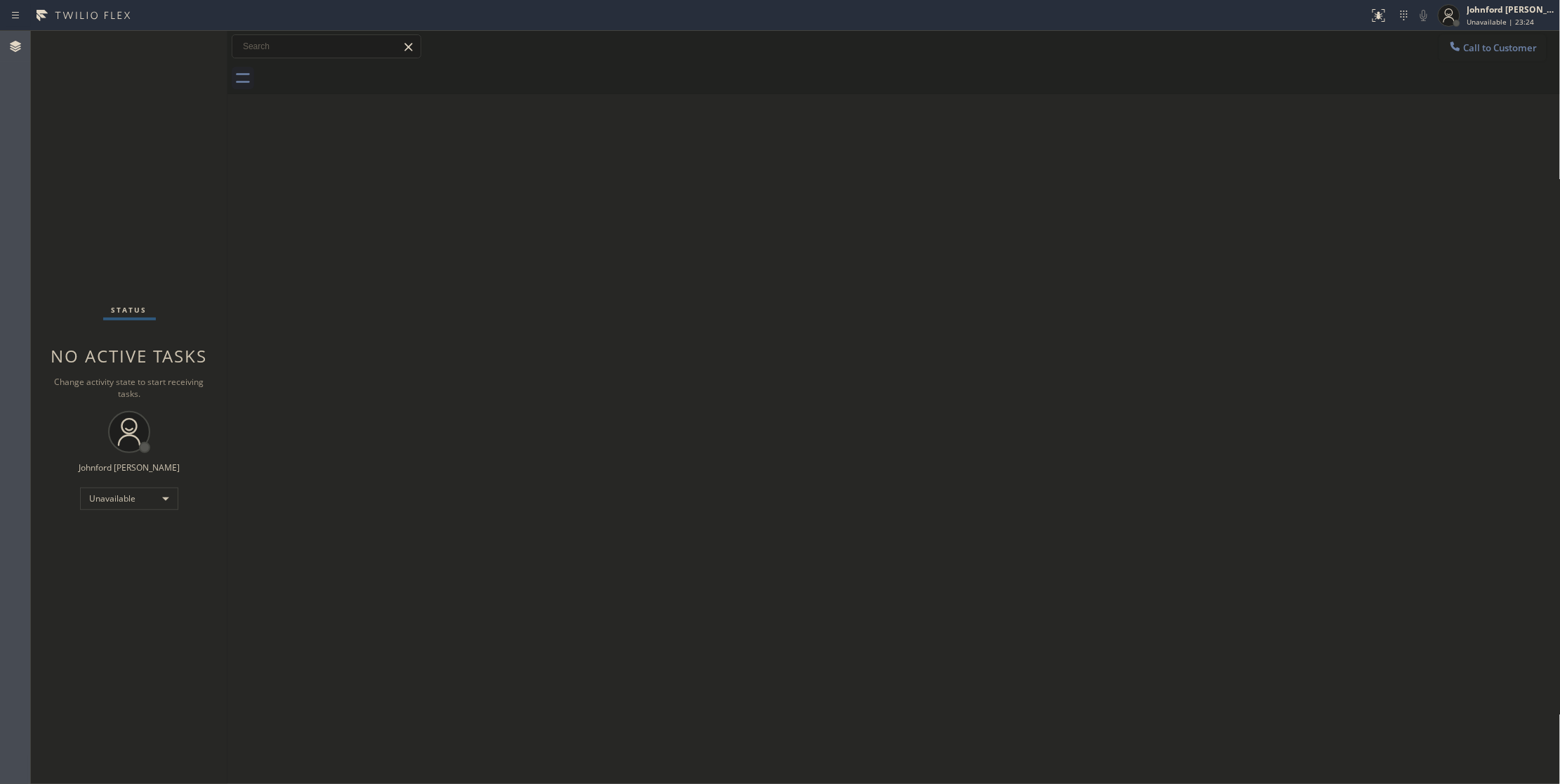
drag, startPoint x: 1335, startPoint y: 147, endPoint x: 1436, endPoint y: 87, distance: 117.5
click at [1340, 141] on div "Back to Dashboard Change Sender ID Customers Technicians Select a contact Outbo…" at bounding box center [894, 407] width 1334 height 752
click at [1464, 57] on button "Call to Customer" at bounding box center [1493, 48] width 108 height 27
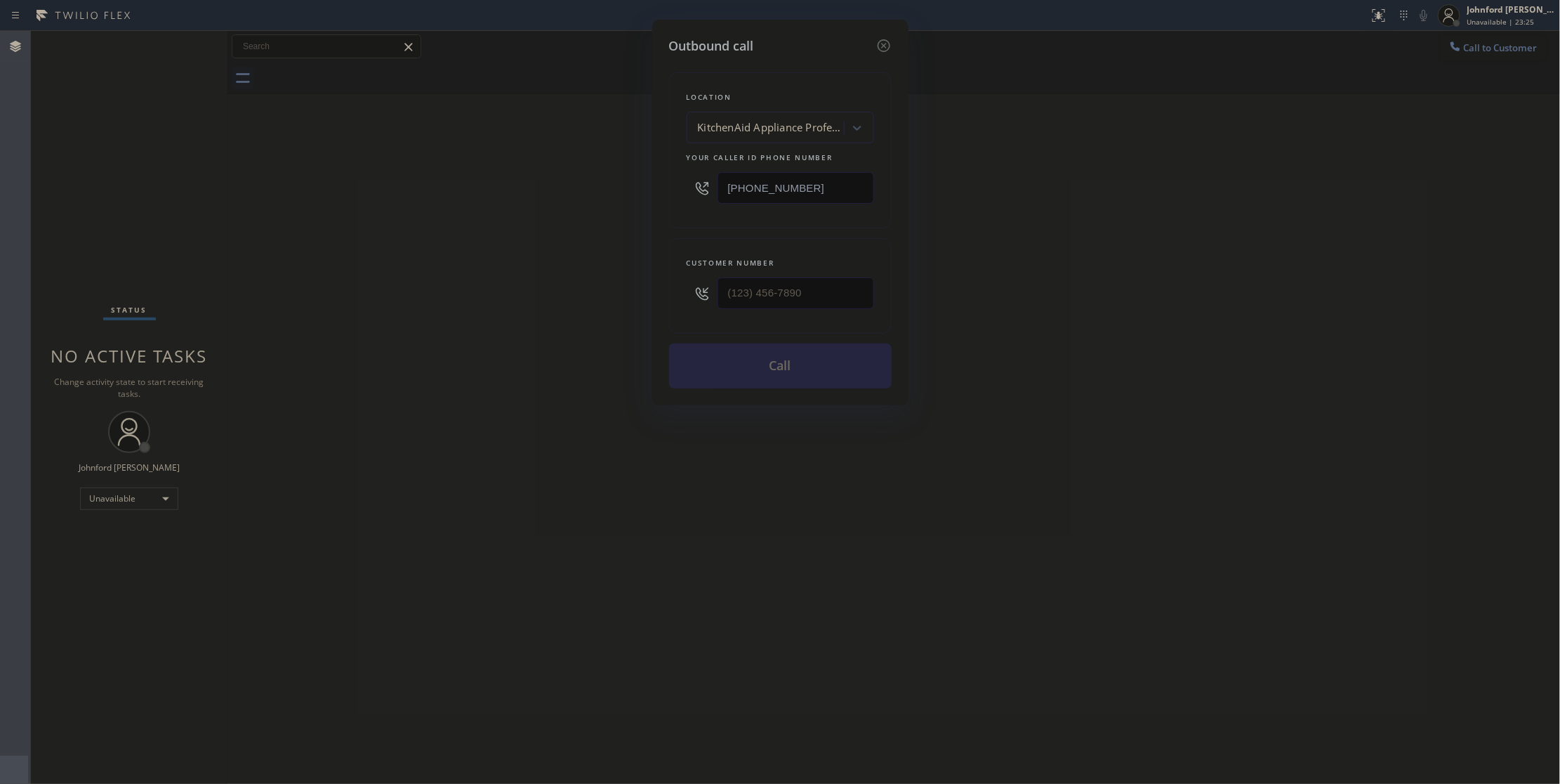
drag, startPoint x: 820, startPoint y: 205, endPoint x: 706, endPoint y: 205, distance: 114.0
click at [706, 205] on div "[PHONE_NUMBER]" at bounding box center [781, 188] width 188 height 45
click at [832, 175] on input "(___) ___-____" at bounding box center [796, 188] width 157 height 32
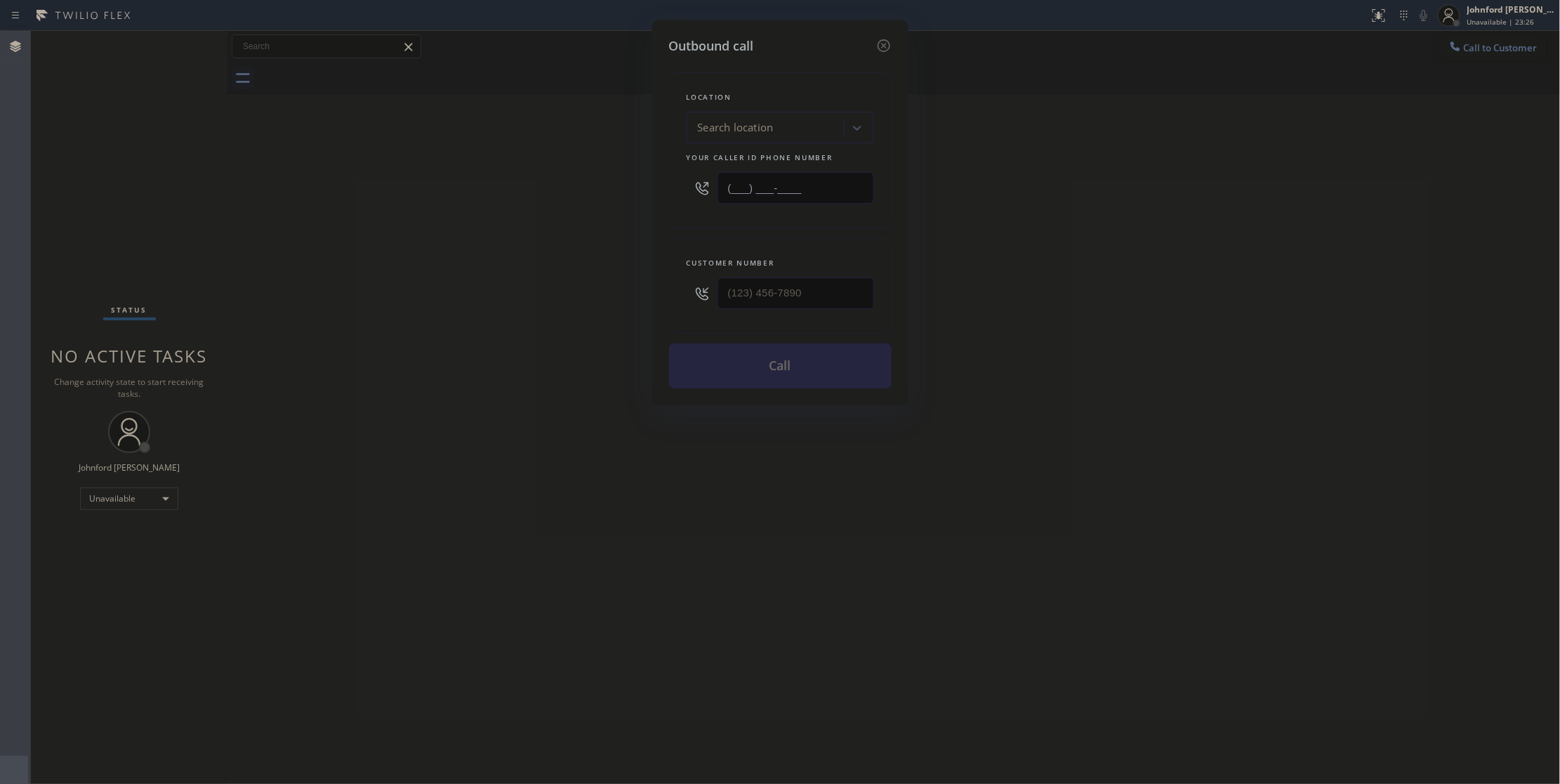
paste input "347) 407-9102"
type input "[PHONE_NUMBER]"
drag, startPoint x: 1039, startPoint y: 219, endPoint x: 543, endPoint y: 205, distance: 496.2
click at [543, 205] on div "Outbound call Location Best Brooklyn Heating and AC Repair Your caller id phone…" at bounding box center [780, 392] width 1560 height 784
click at [1195, 273] on div "Outbound call Location Best Brooklyn Heating and AC Repair Your caller id phone…" at bounding box center [780, 392] width 1560 height 784
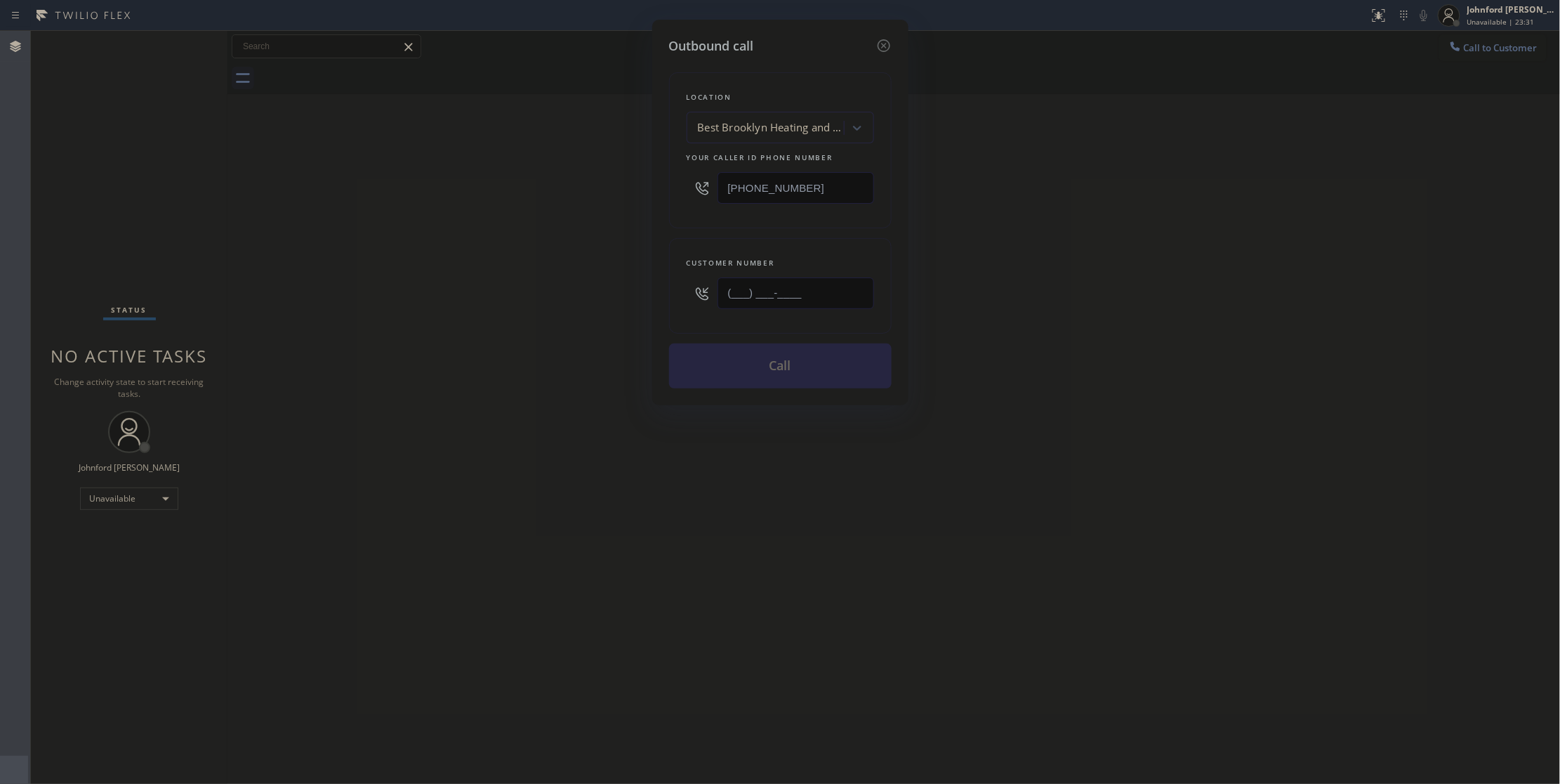
drag, startPoint x: 776, startPoint y: 299, endPoint x: 661, endPoint y: 310, distance: 115.5
click at [676, 310] on div "Customer number (___) ___-____" at bounding box center [780, 286] width 222 height 95
paste input "718) 551-4231"
type input "[PHONE_NUMBER]"
click at [584, 306] on div "Outbound call Location Best Brooklyn Heating and AC Repair Your caller id phone…" at bounding box center [780, 392] width 1560 height 784
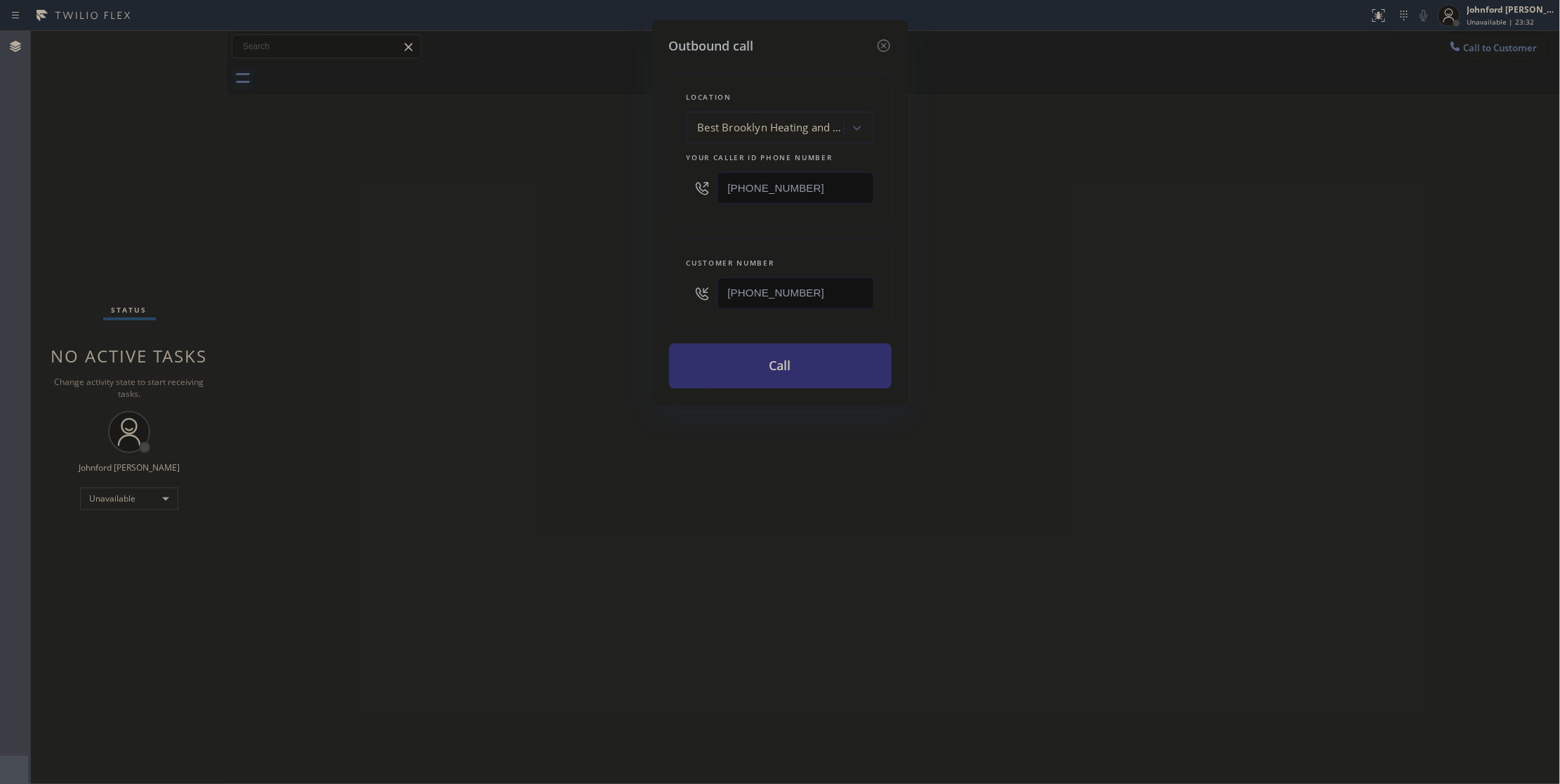
click at [764, 373] on button "Call" at bounding box center [780, 366] width 222 height 45
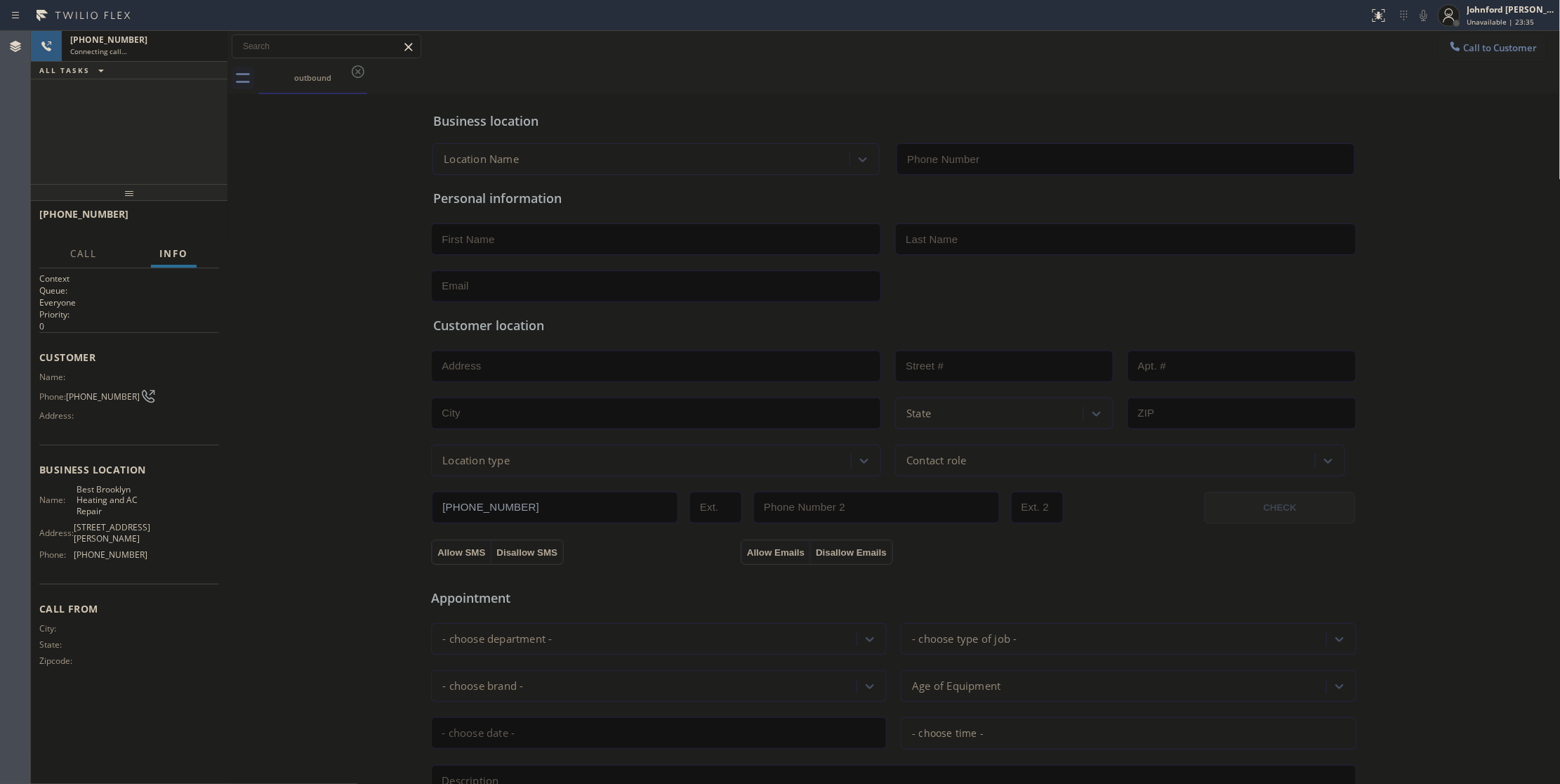
type input "[PHONE_NUMBER]"
click at [187, 217] on span "HANG UP" at bounding box center [186, 221] width 43 height 10
click at [187, 217] on span "COMPLETE" at bounding box center [183, 221] width 48 height 10
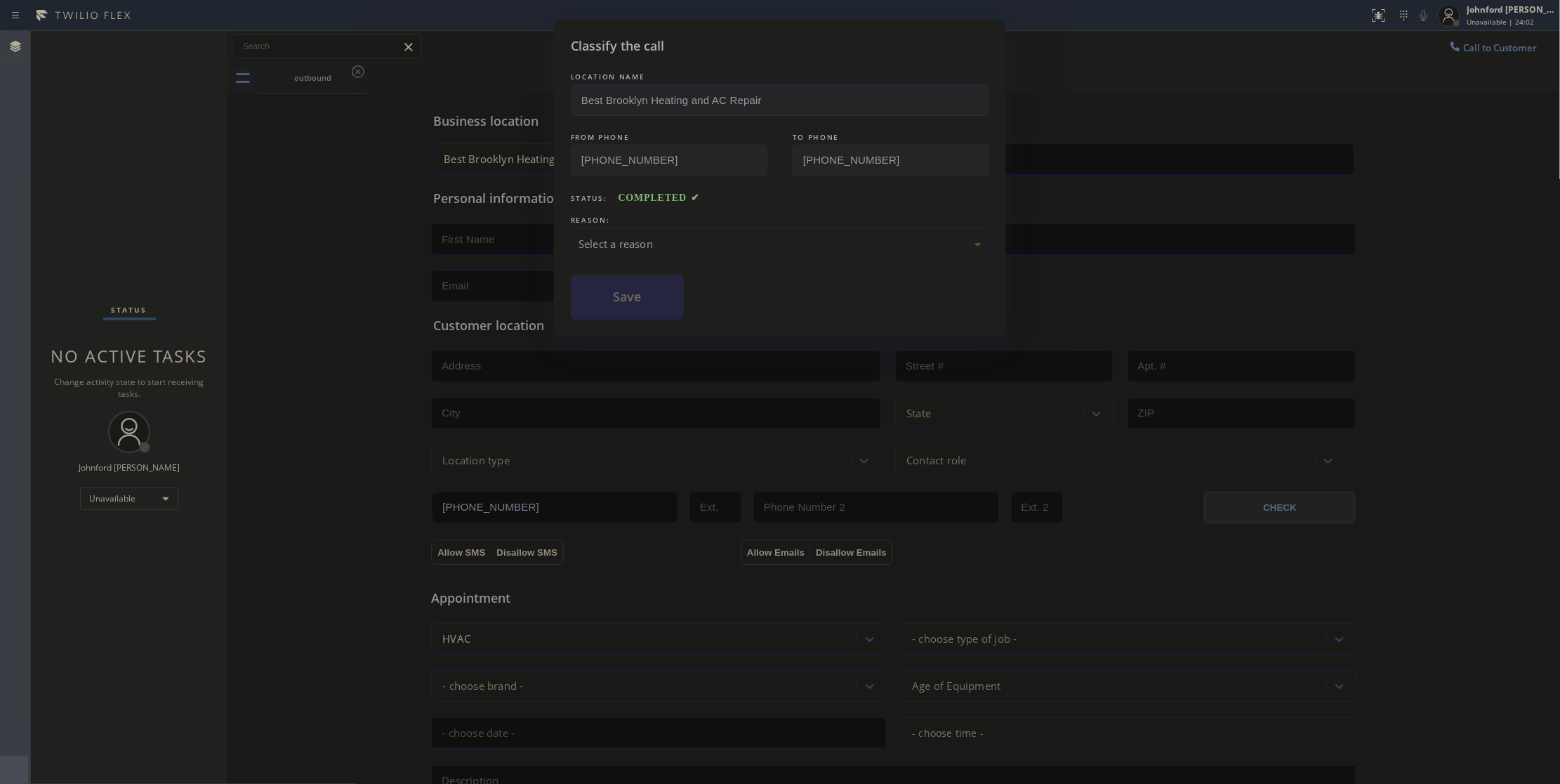
click at [666, 251] on div "Select a reason" at bounding box center [780, 244] width 403 height 16
click at [643, 310] on button "Save" at bounding box center [627, 297] width 113 height 45
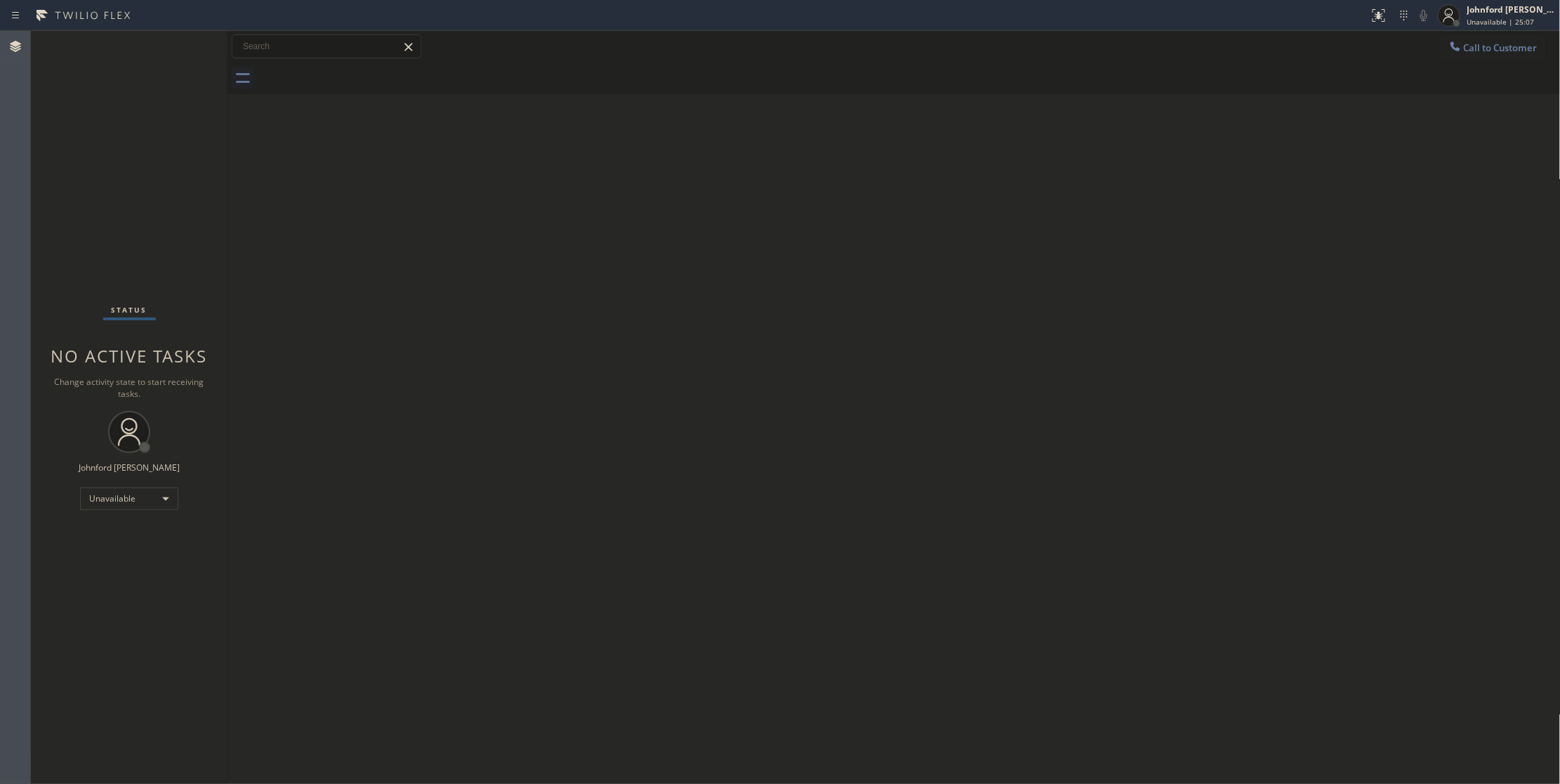
click at [344, 468] on div "Back to Dashboard Change Sender ID Customers Technicians Select a contact Outbo…" at bounding box center [894, 407] width 1334 height 752
click at [1172, 280] on div "Back to Dashboard Change Sender ID Customers Technicians Select a contact Outbo…" at bounding box center [894, 407] width 1334 height 752
click at [1436, 45] on div "Call to Customer Outbound call Location Best Brooklyn Heating and AC Repair You…" at bounding box center [894, 47] width 1334 height 24
drag, startPoint x: 1461, startPoint y: 52, endPoint x: 1267, endPoint y: 104, distance: 200.8
click at [1461, 52] on icon at bounding box center [1455, 46] width 14 height 14
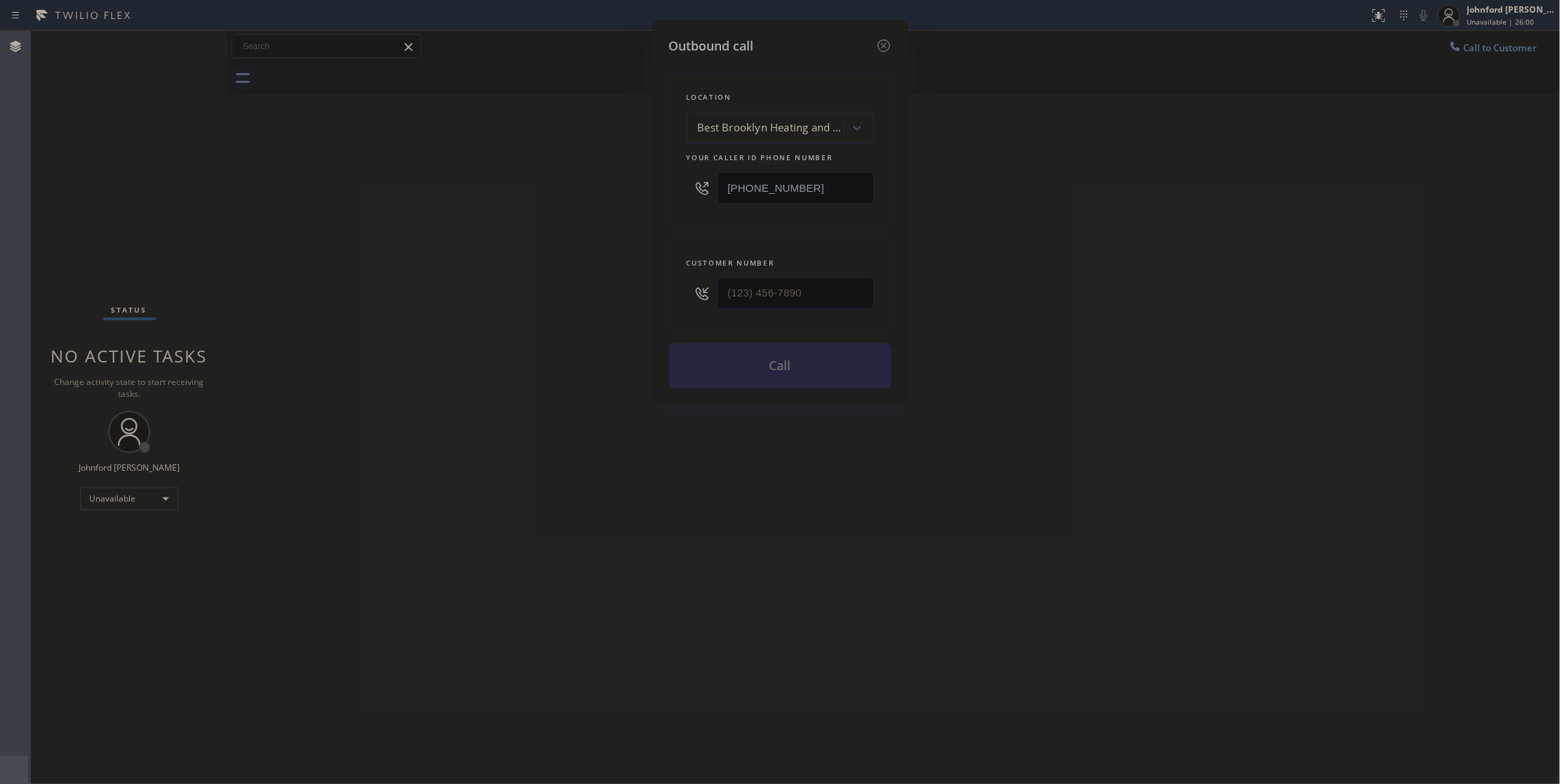
drag, startPoint x: 820, startPoint y: 196, endPoint x: 694, endPoint y: 205, distance: 126.3
click at [728, 205] on div "[PHONE_NUMBER]" at bounding box center [781, 188] width 188 height 45
paste input "848) 305-2275"
type input "[PHONE_NUMBER]"
click at [684, 298] on div "Customer number (___) ___-____" at bounding box center [780, 286] width 222 height 95
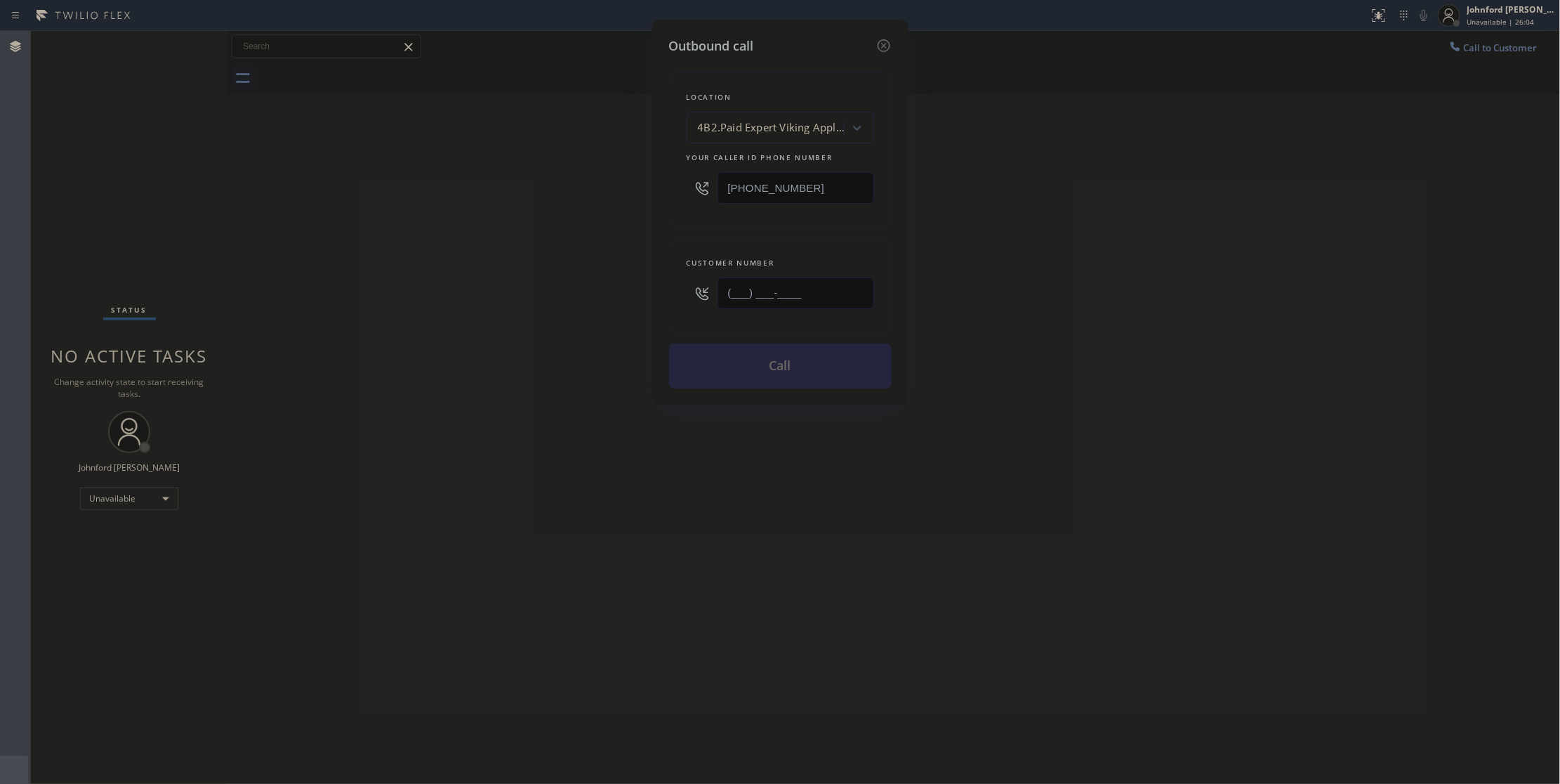
paste input "626) 622-9442"
type input "[PHONE_NUMBER]"
click at [1138, 242] on div "Outbound call Location 4B2.Paid Expert Viking Appliance Repair (Google Ads, OC)…" at bounding box center [780, 392] width 1560 height 784
click at [1486, 71] on div "Outbound call Location 4B2.Paid Expert Viking Appliance Repair (Google Ads, OC)…" at bounding box center [780, 392] width 1560 height 784
drag, startPoint x: 794, startPoint y: 183, endPoint x: 582, endPoint y: 190, distance: 212.1
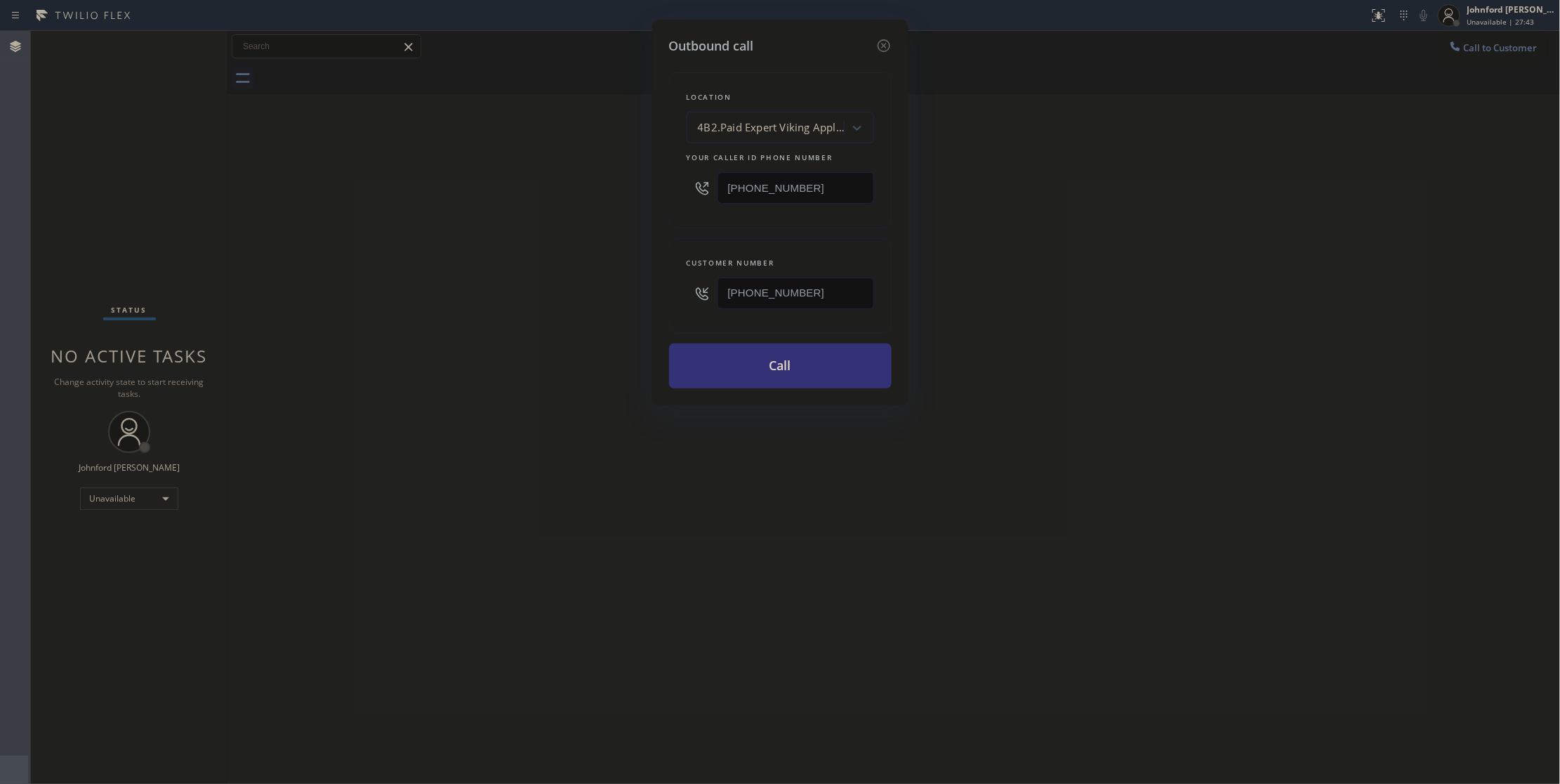
click at [582, 190] on div "Outbound call Location 4B2.Paid Expert Viking Appliance Repair (Google Ads, OC)…" at bounding box center [780, 392] width 1560 height 784
paste input "714) 463-1848"
type input "[PHONE_NUMBER]"
drag, startPoint x: 845, startPoint y: 295, endPoint x: 627, endPoint y: 306, distance: 218.3
click at [655, 313] on div "Outbound call Location Blue Moon Electrical [GEOGRAPHIC_DATA] Your caller id ph…" at bounding box center [780, 212] width 256 height 386
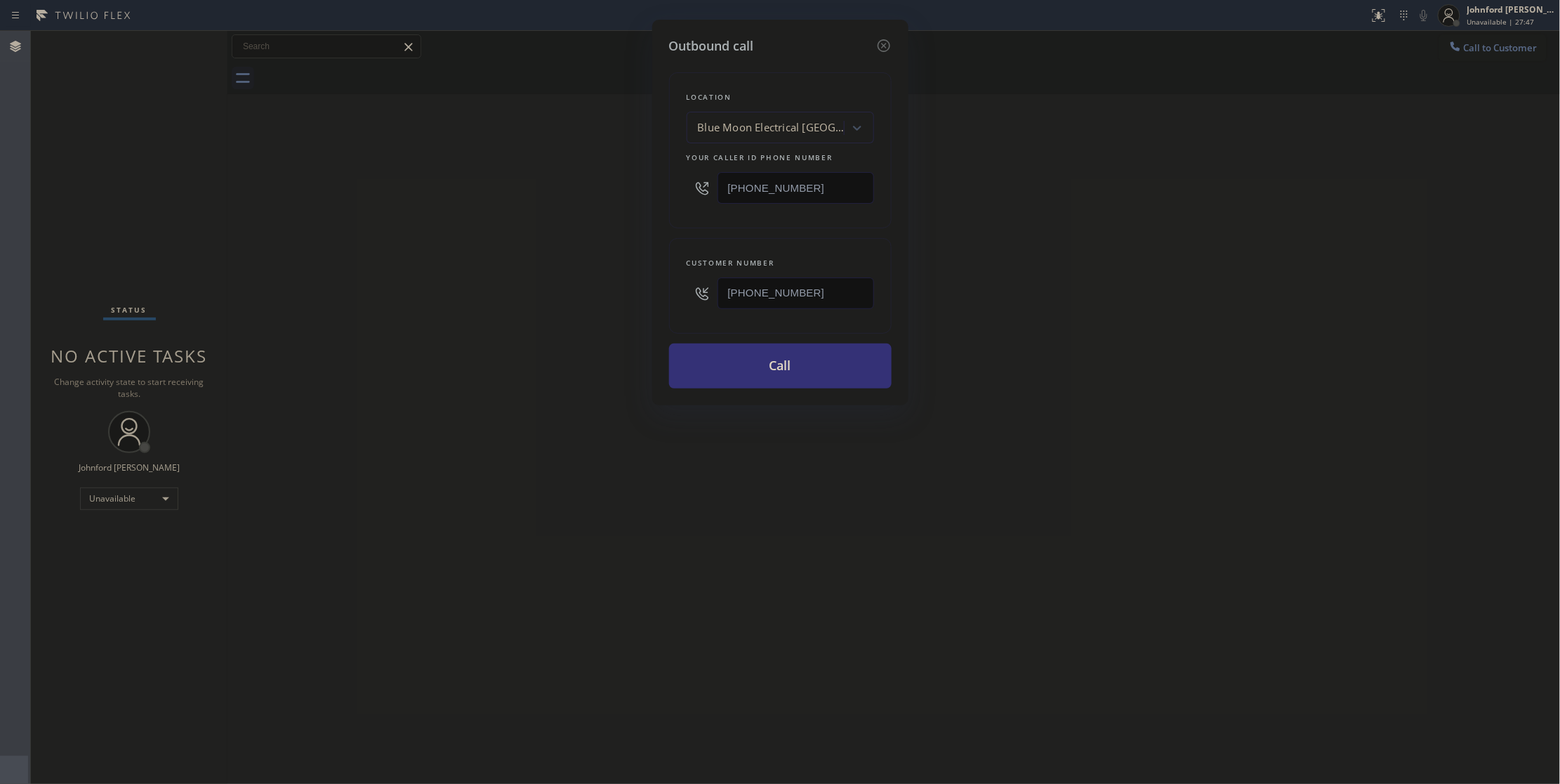
paste input "714) 580-9417"
type input "[PHONE_NUMBER]"
click at [533, 312] on div "Outbound call Location Blue Moon Electrical [GEOGRAPHIC_DATA] Your caller id ph…" at bounding box center [780, 392] width 1560 height 784
click at [728, 375] on button "Call" at bounding box center [780, 366] width 222 height 45
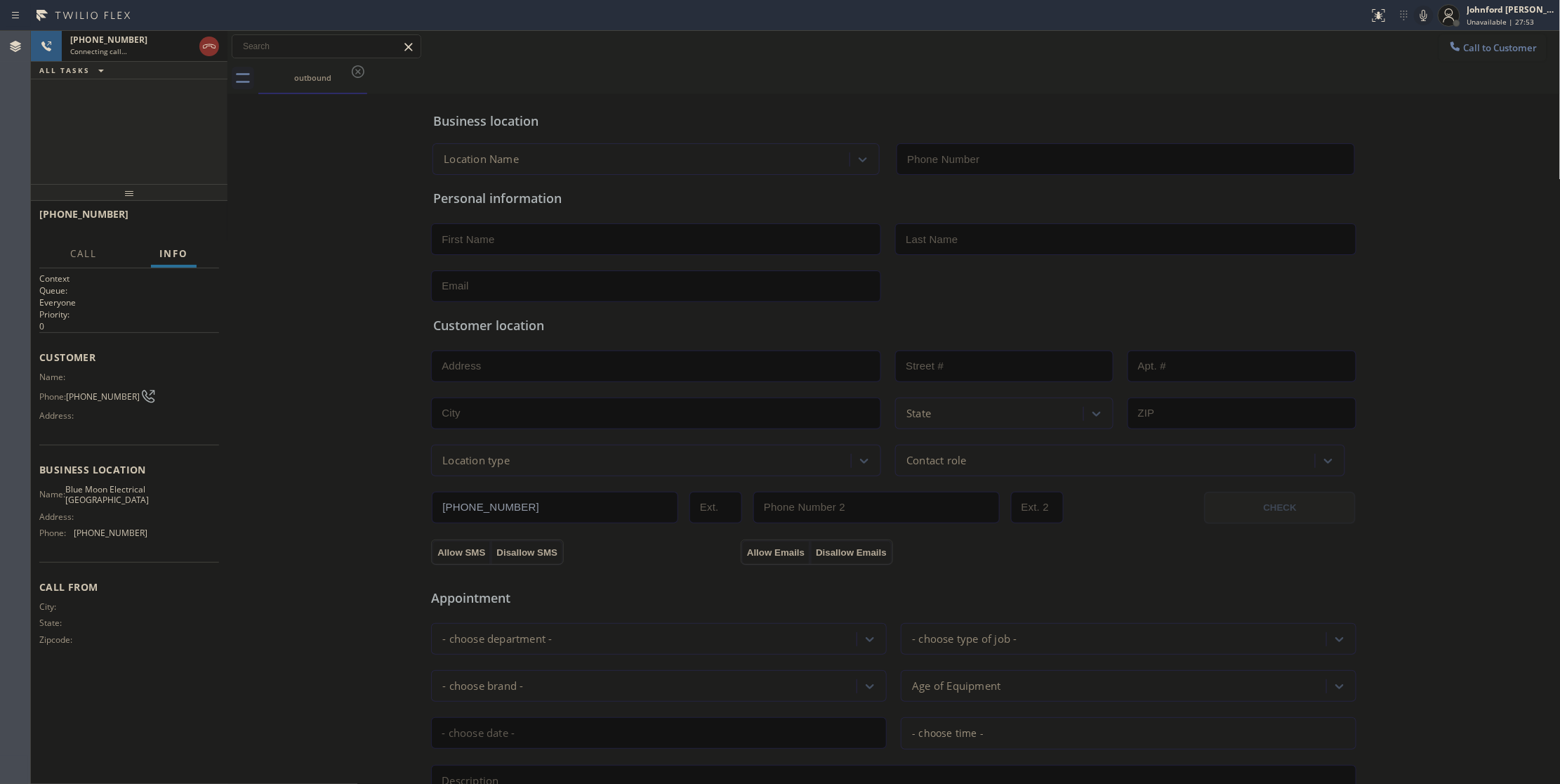
click at [242, 127] on div "Business location Location Name Personal information Customer location >> ADD N…" at bounding box center [894, 577] width 1326 height 959
click at [162, 116] on div "[PHONE_NUMBER] Connecting call… ALL TASKS ALL TASKS ACTIVE TASKS TASKS IN WRAP …" at bounding box center [129, 107] width 196 height 153
type input "[PHONE_NUMBER]"
click at [1110, 78] on div "outbound" at bounding box center [910, 78] width 1303 height 32
click at [803, 65] on div "outbound" at bounding box center [910, 78] width 1303 height 32
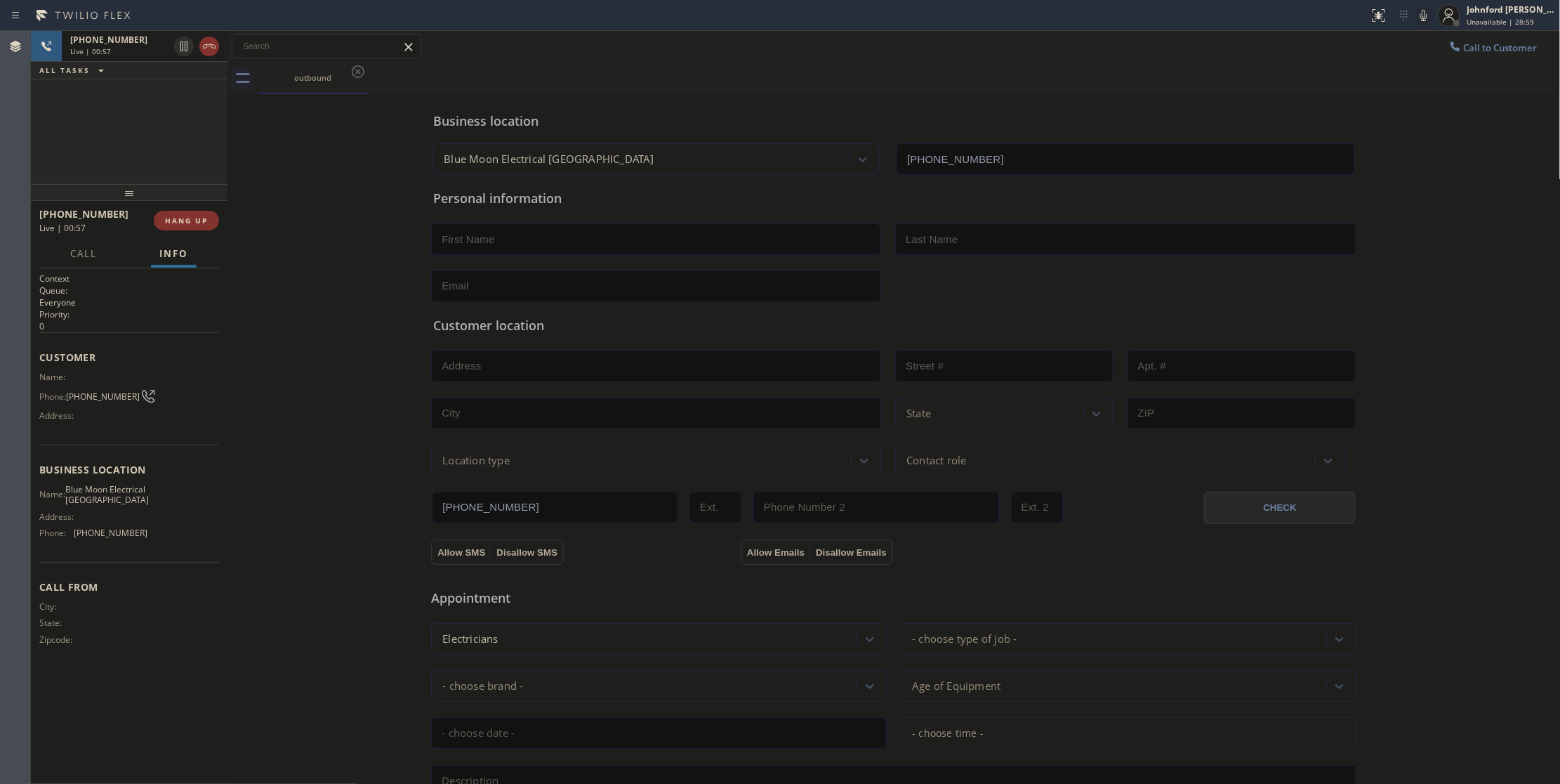
click at [1416, 19] on icon at bounding box center [1423, 15] width 17 height 17
click at [984, 108] on div "Business location Blue Moon Electrical [GEOGRAPHIC_DATA] [PHONE_NUMBER]" at bounding box center [894, 137] width 927 height 78
click at [99, 394] on span "[PHONE_NUMBER]" at bounding box center [103, 396] width 74 height 11
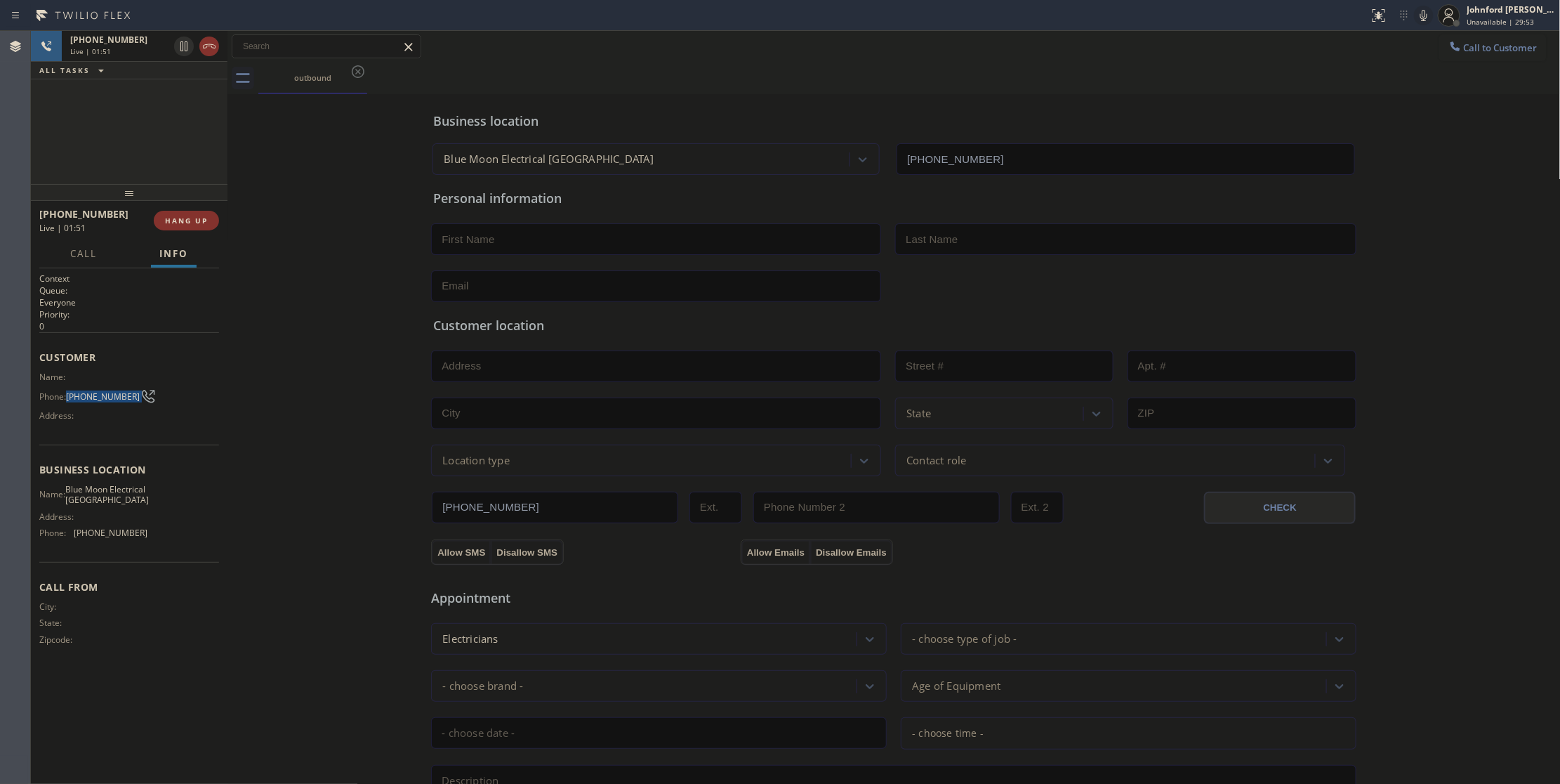
click at [99, 394] on span "[PHONE_NUMBER]" at bounding box center [103, 396] width 74 height 11
copy div "[PHONE_NUMBER]"
click at [1010, 74] on div "outbound" at bounding box center [910, 78] width 1303 height 32
drag, startPoint x: 1428, startPoint y: 15, endPoint x: 1415, endPoint y: 0, distance: 19.8
click at [1428, 15] on icon at bounding box center [1423, 15] width 17 height 17
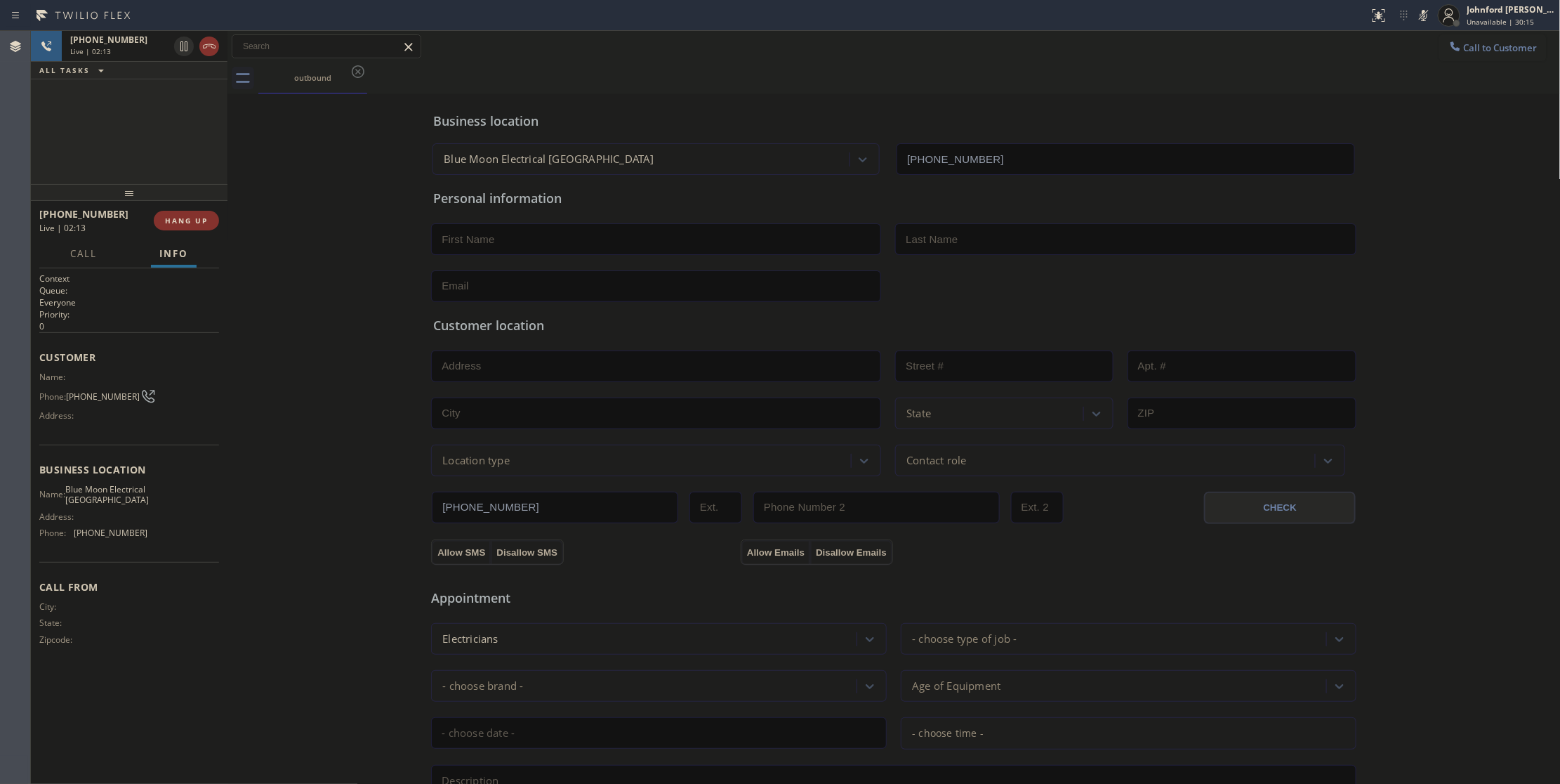
click at [930, 103] on div "Business location Blue Moon Electrical [GEOGRAPHIC_DATA] [PHONE_NUMBER]" at bounding box center [894, 137] width 927 height 78
click at [1427, 10] on icon at bounding box center [1423, 15] width 17 height 17
drag, startPoint x: 1207, startPoint y: 70, endPoint x: 1217, endPoint y: 68, distance: 10.2
click at [1207, 70] on div "outbound" at bounding box center [910, 78] width 1303 height 32
click at [1426, 17] on icon at bounding box center [1423, 15] width 17 height 17
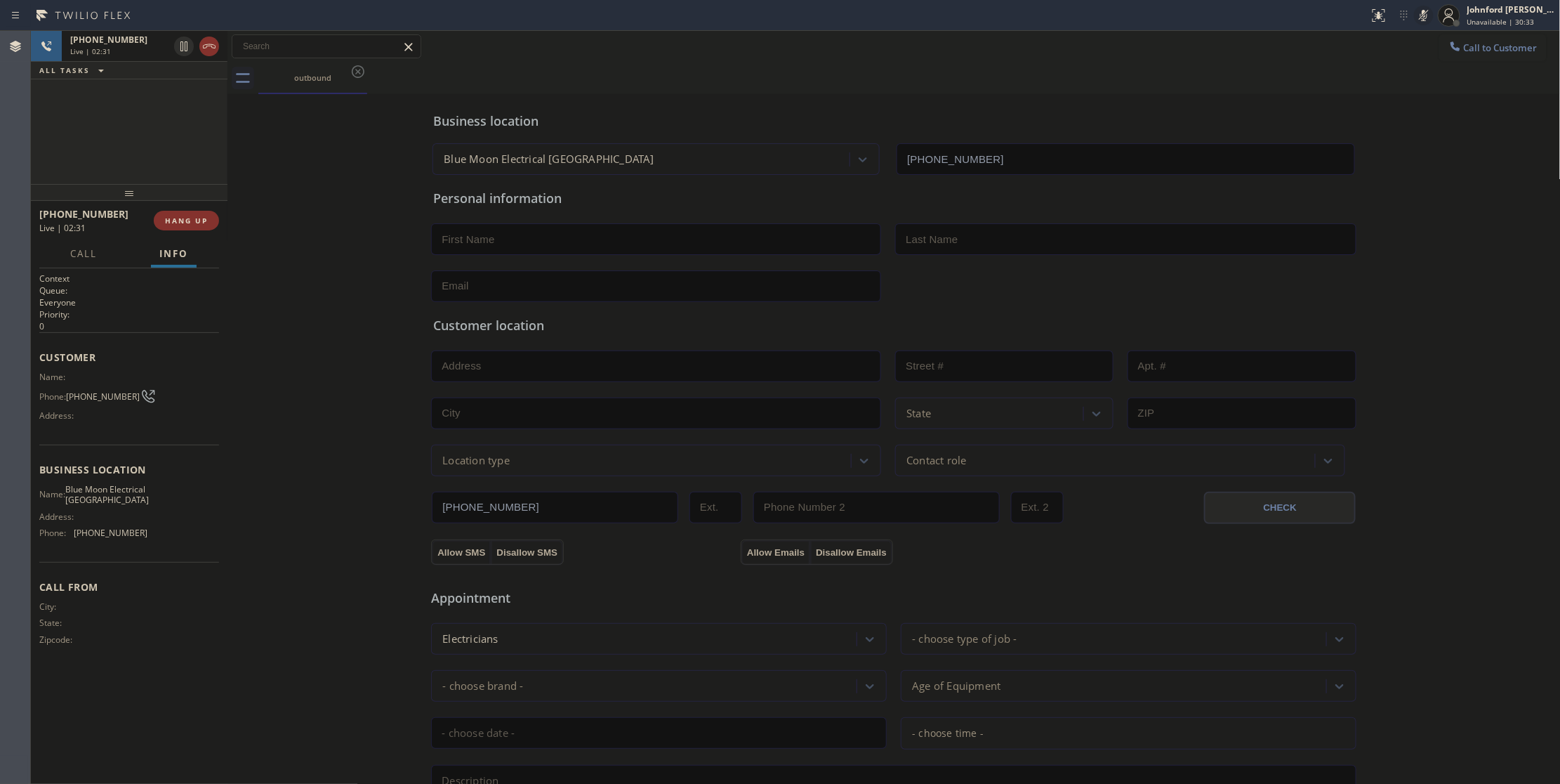
click at [1060, 80] on div "outbound" at bounding box center [910, 78] width 1303 height 32
click at [1421, 10] on icon at bounding box center [1423, 15] width 17 height 17
click at [1424, 17] on icon at bounding box center [1424, 15] width 7 height 11
click at [1419, 13] on icon at bounding box center [1423, 15] width 17 height 17
click at [111, 143] on div "[PHONE_NUMBER] Live | 04:43 ALL TASKS ALL TASKS ACTIVE TASKS TASKS IN WRAP UP" at bounding box center [129, 107] width 196 height 153
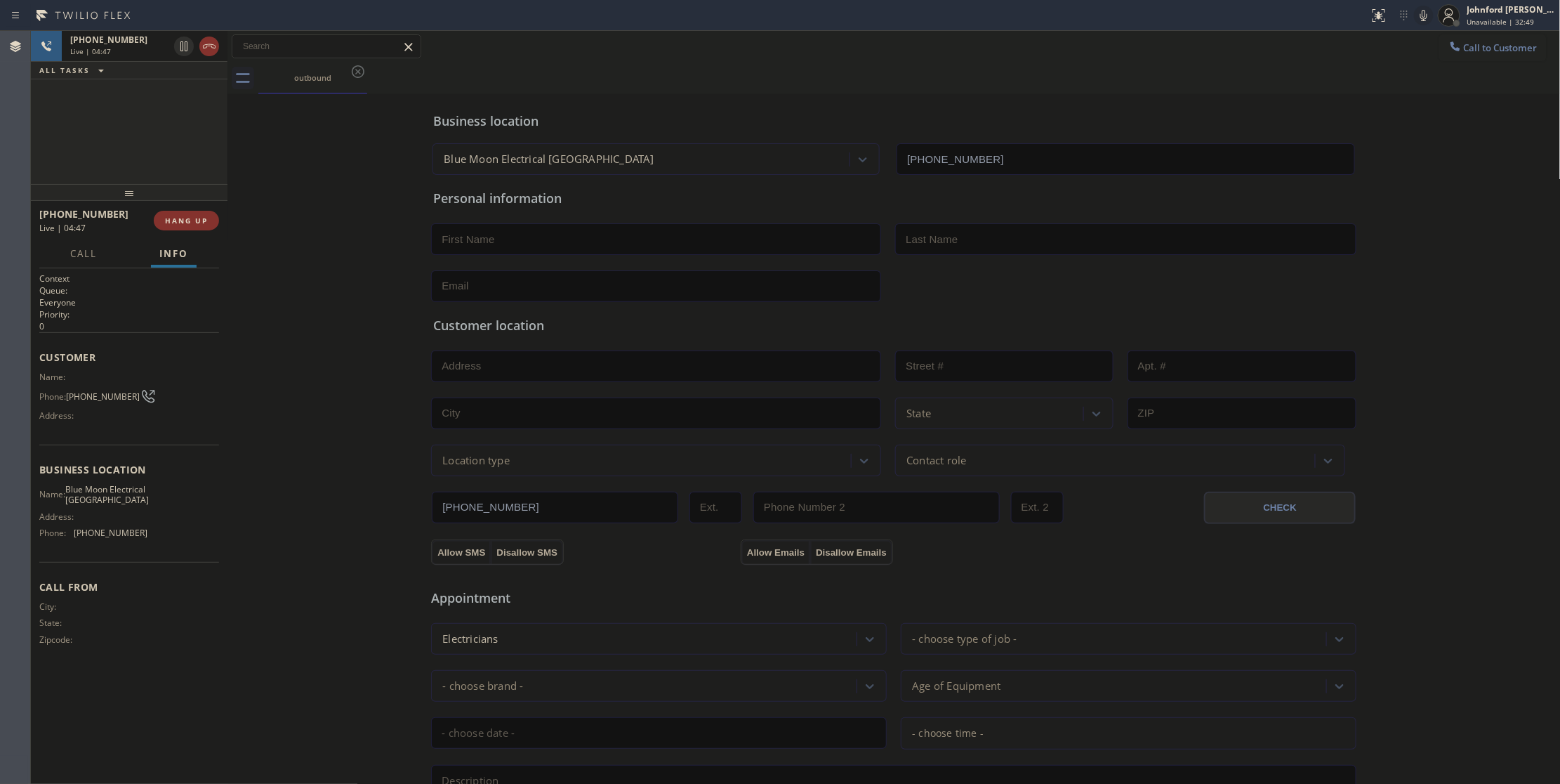
click at [1065, 78] on div "outbound" at bounding box center [910, 78] width 1303 height 32
click at [1062, 120] on div "Business location" at bounding box center [894, 120] width 921 height 19
click at [1417, 14] on icon at bounding box center [1423, 15] width 17 height 17
click at [1422, 19] on icon at bounding box center [1423, 15] width 17 height 17
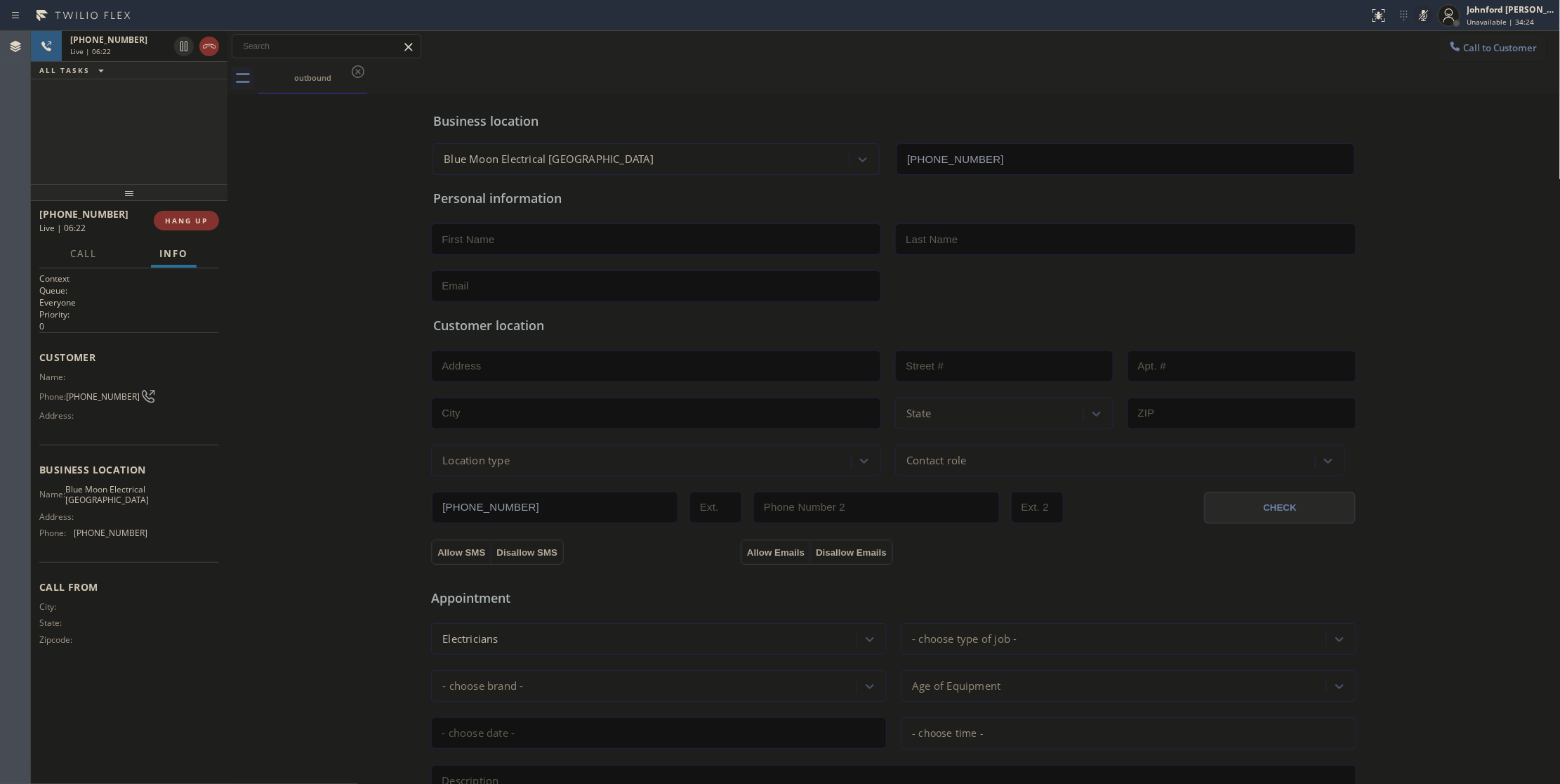
click at [1420, 20] on icon at bounding box center [1423, 15] width 17 height 17
click at [1062, 306] on div "Customer location >> ADD NEW ADDRESS << + NEW ADDRESS State Location type Conta…" at bounding box center [894, 389] width 927 height 174
click at [1071, 98] on div "Business location Blue Moon Electrical [GEOGRAPHIC_DATA] [PHONE_NUMBER]" at bounding box center [894, 137] width 927 height 78
click at [927, 78] on div "outbound" at bounding box center [910, 78] width 1303 height 32
click at [141, 141] on div "[PHONE_NUMBER] Live | 08:02 ALL TASKS ALL TASKS ACTIVE TASKS TASKS IN WRAP UP" at bounding box center [129, 107] width 196 height 153
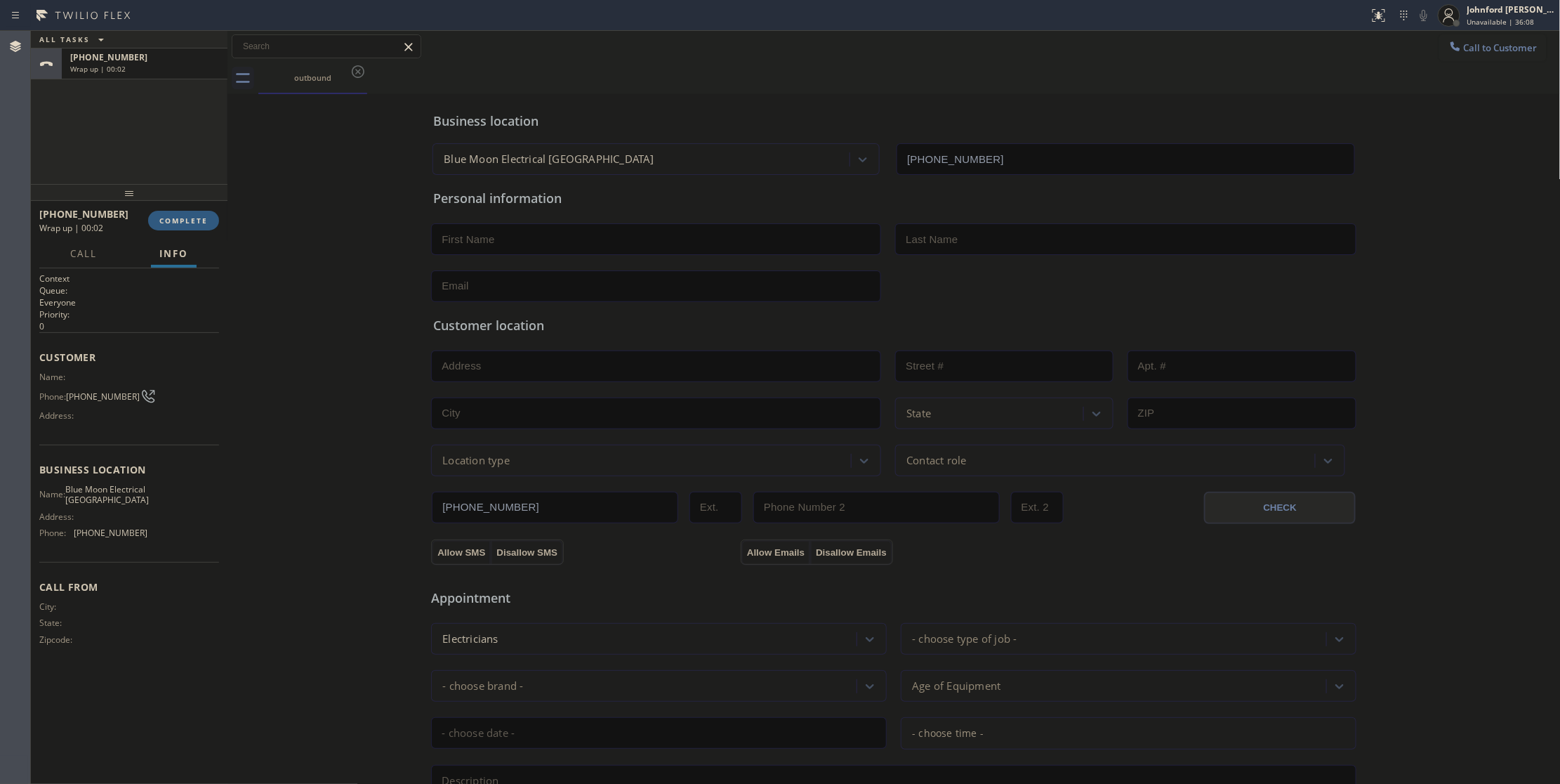
click at [639, 242] on input "text" at bounding box center [656, 238] width 450 height 32
paste input "[PERSON_NAME]"
click at [468, 234] on input "[PERSON_NAME]" at bounding box center [656, 238] width 450 height 32
type input "[PERSON_NAME]"
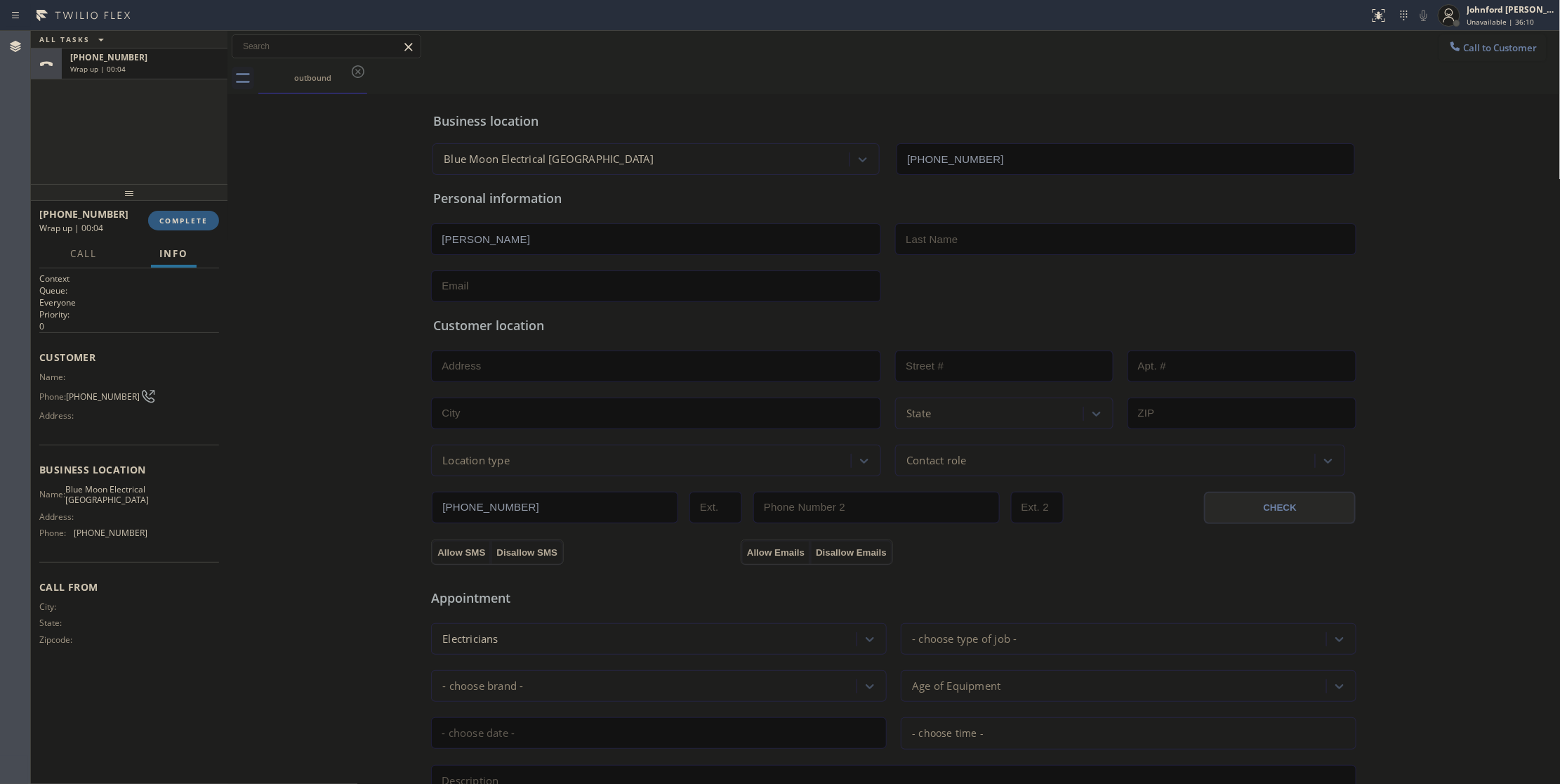
paste input "[PERSON_NAME]"
type input "[PERSON_NAME]"
click at [628, 293] on input "text" at bounding box center [656, 285] width 450 height 32
paste input "[EMAIL_ADDRESS][DOMAIN_NAME]"
type input "[EMAIL_ADDRESS][DOMAIN_NAME]"
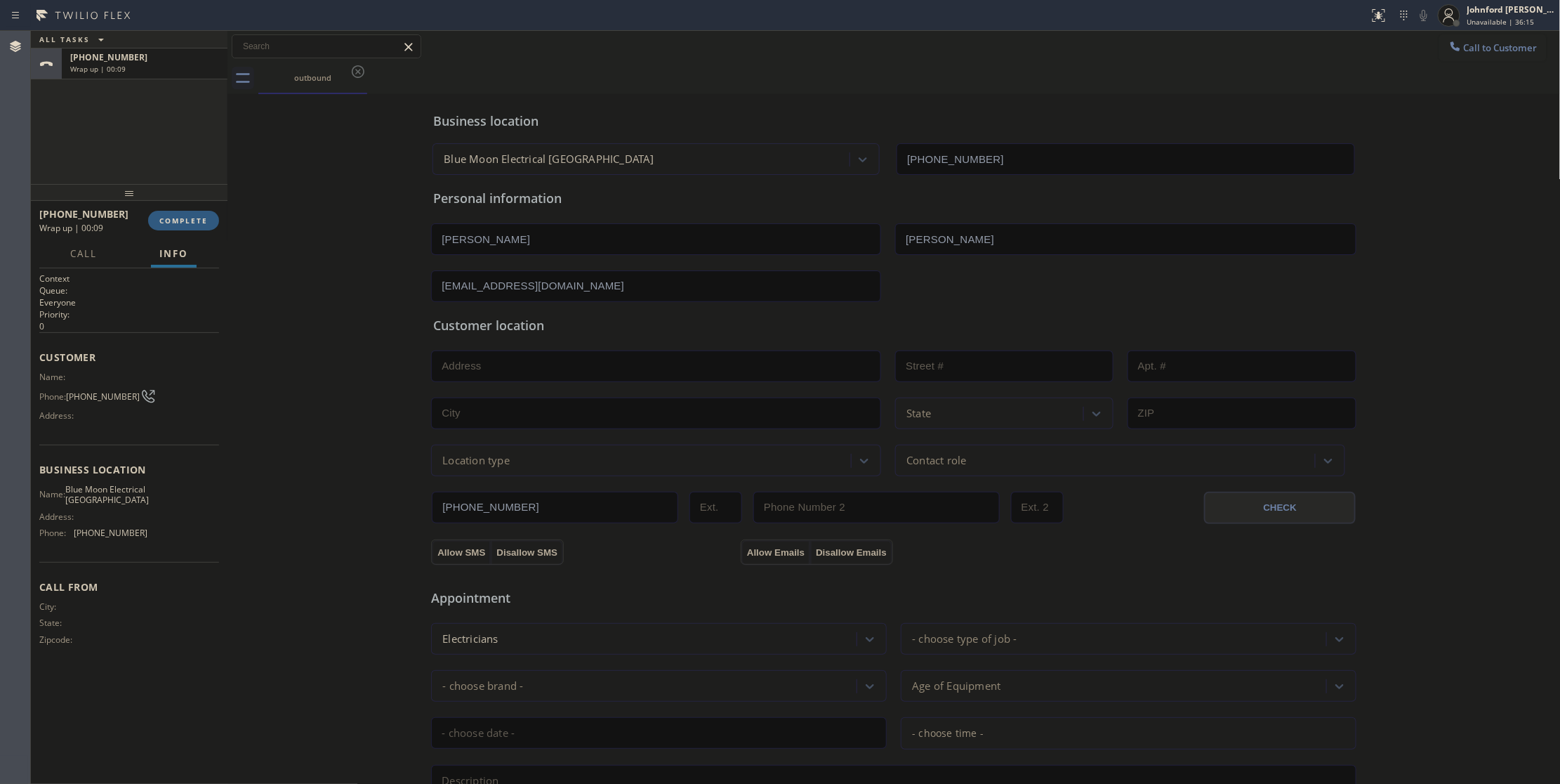
click at [567, 369] on input "text" at bounding box center [656, 366] width 450 height 32
click at [484, 363] on input "text" at bounding box center [656, 366] width 450 height 32
paste input "[STREET_ADDRESS][PERSON_NAME]"
type input "[GEOGRAPHIC_DATA]"
type input "8391"
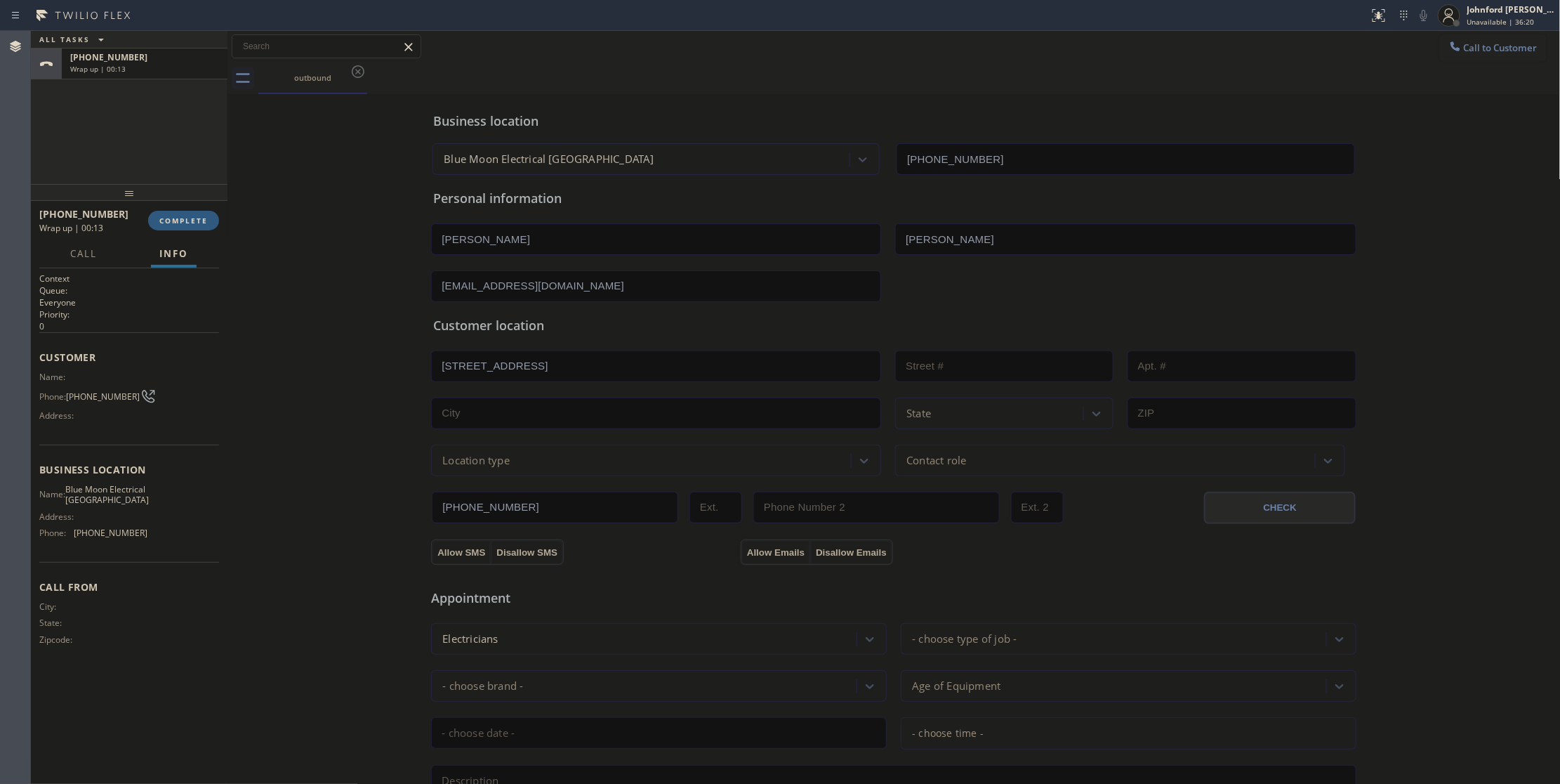
type input "[GEOGRAPHIC_DATA]"
type input "92647"
click at [482, 482] on div "[PHONE_NUMBER] CHECK" at bounding box center [894, 499] width 927 height 48
click at [480, 465] on div "Location type" at bounding box center [475, 460] width 67 height 16
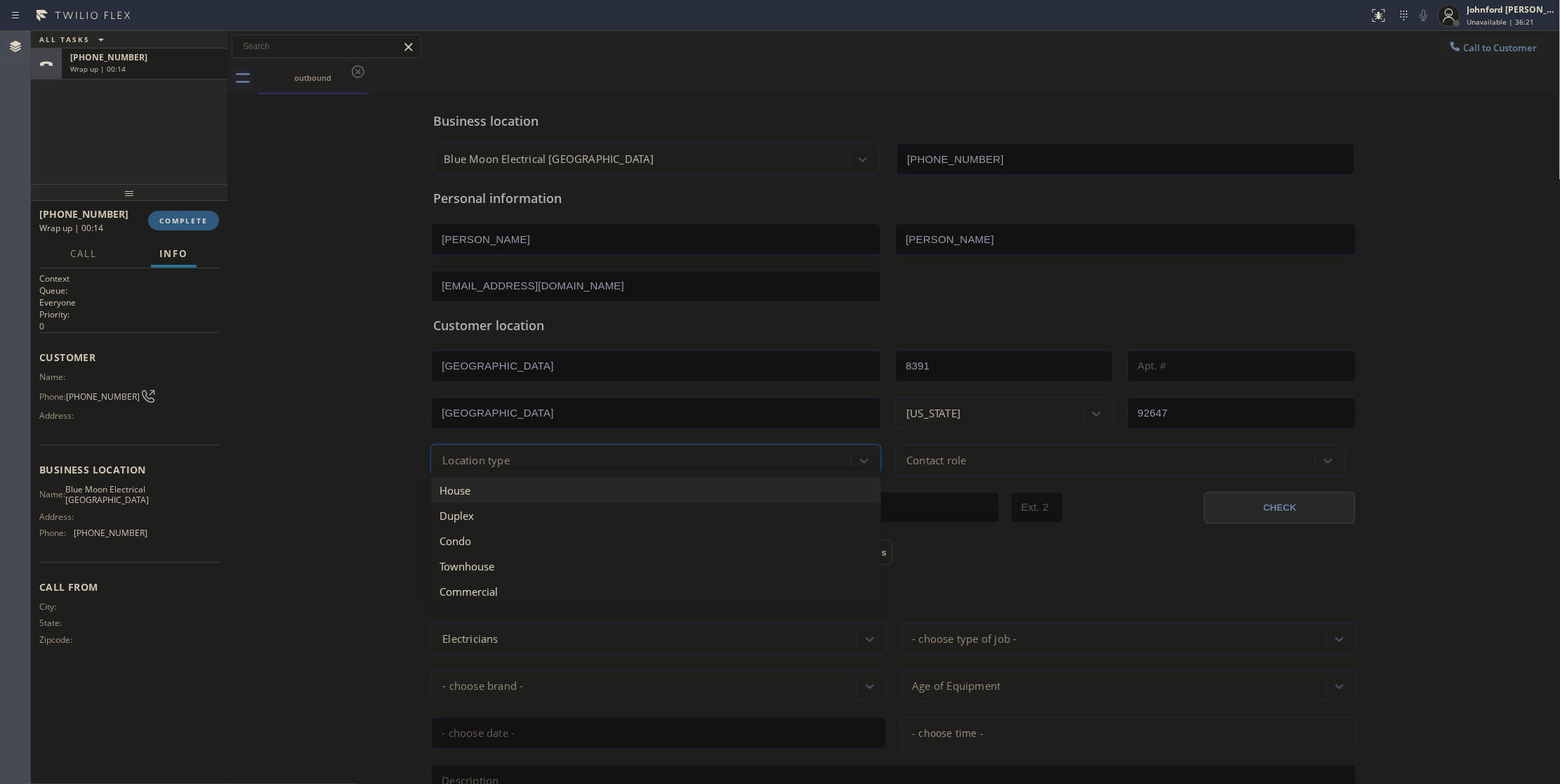
click at [480, 484] on div "House" at bounding box center [656, 490] width 450 height 25
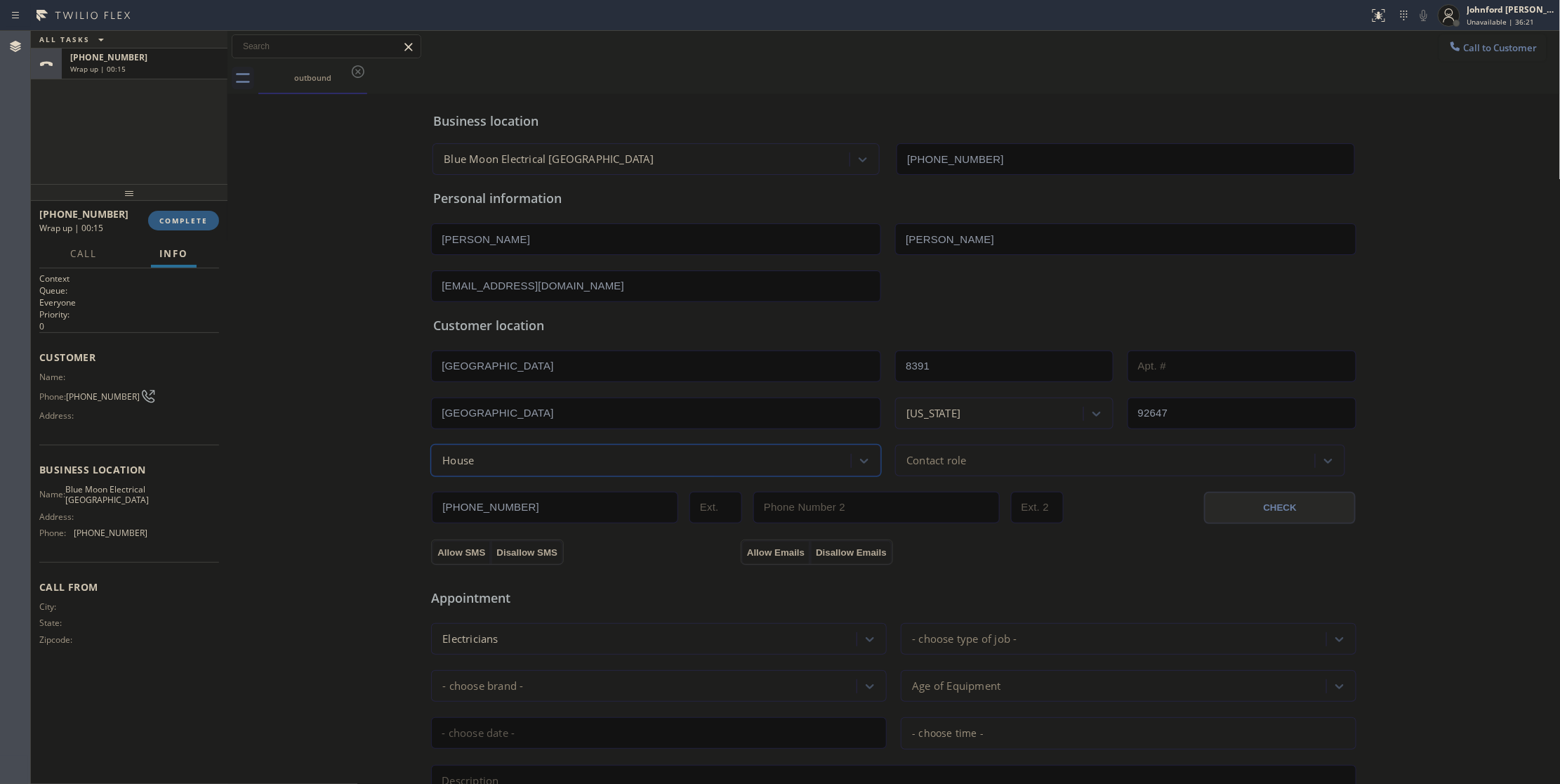
click at [917, 486] on div "[PHONE_NUMBER] CHECK" at bounding box center [894, 499] width 927 height 48
click at [934, 472] on div "Contact role" at bounding box center [1120, 460] width 450 height 32
click at [925, 491] on div "Homeowner" at bounding box center [1120, 490] width 450 height 25
click at [453, 550] on button "Allow SMS" at bounding box center [461, 552] width 59 height 25
click at [775, 559] on button "Allow Emails" at bounding box center [775, 552] width 69 height 25
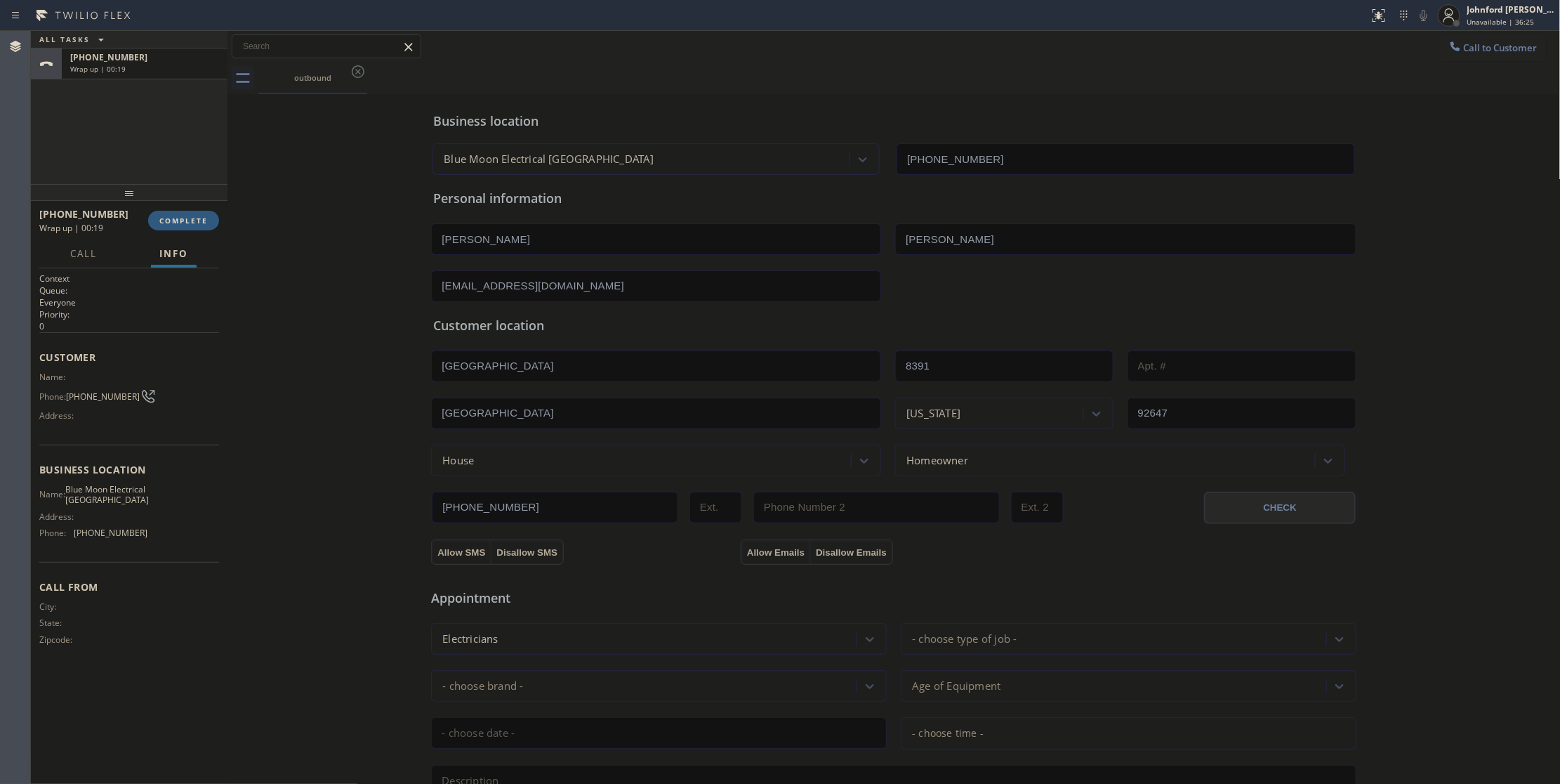
click at [93, 495] on span "Blue Moon Electrical [GEOGRAPHIC_DATA]" at bounding box center [107, 495] width 83 height 22
copy span "Blue Moon Electrical [GEOGRAPHIC_DATA]"
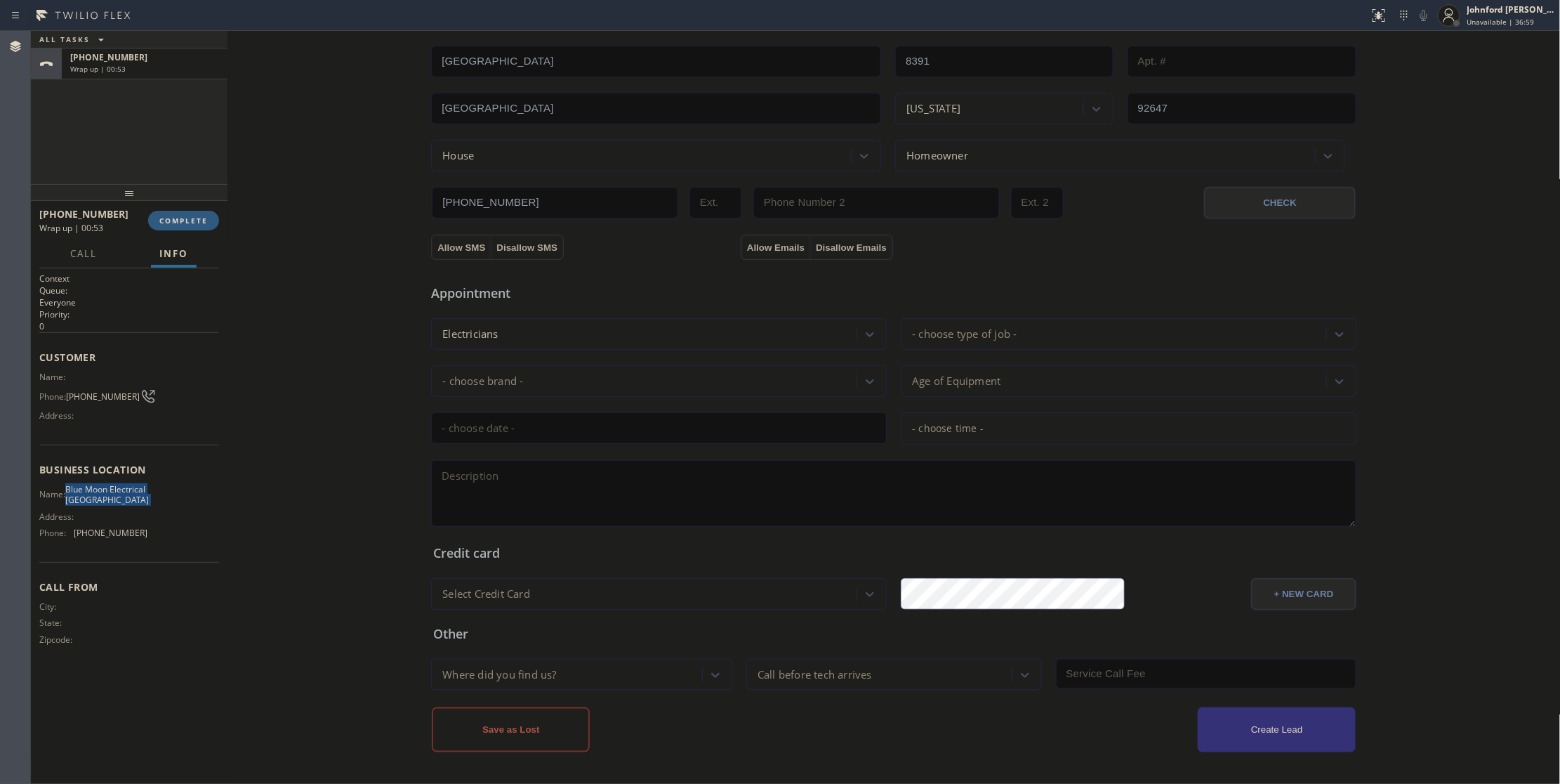
scroll to position [309, 0]
click at [592, 512] on textarea at bounding box center [893, 493] width 925 height 67
paste textarea "12-3 | no scf | note: If its troubleshooting job electrician will provide the p…"
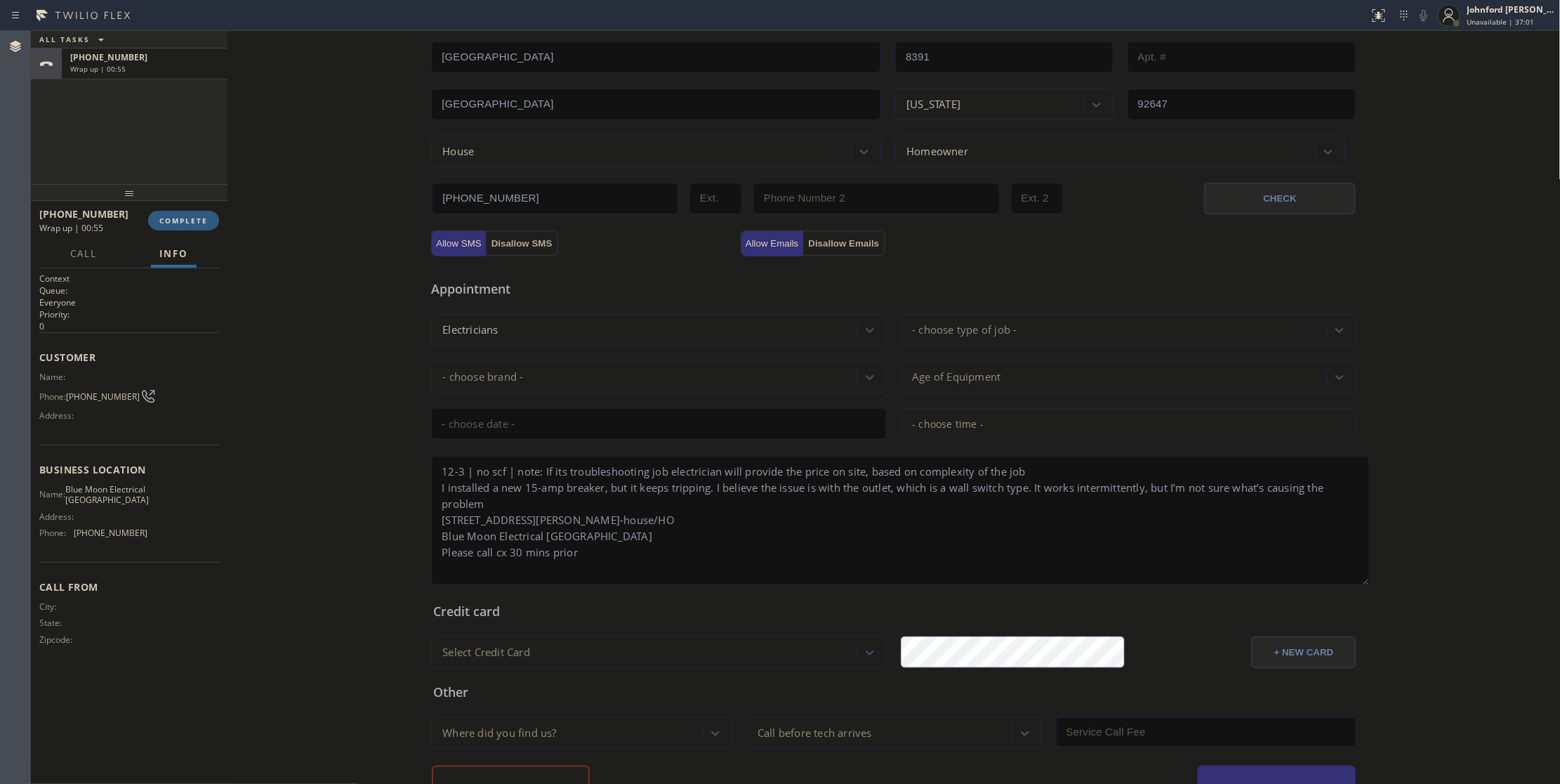
scroll to position [0, 0]
drag, startPoint x: 1340, startPoint y: 520, endPoint x: 1211, endPoint y: 661, distance: 191.1
click at [1357, 585] on textarea "12-3 | no scf | note: If its troubleshooting job electrician will provide the p…" at bounding box center [900, 521] width 939 height 129
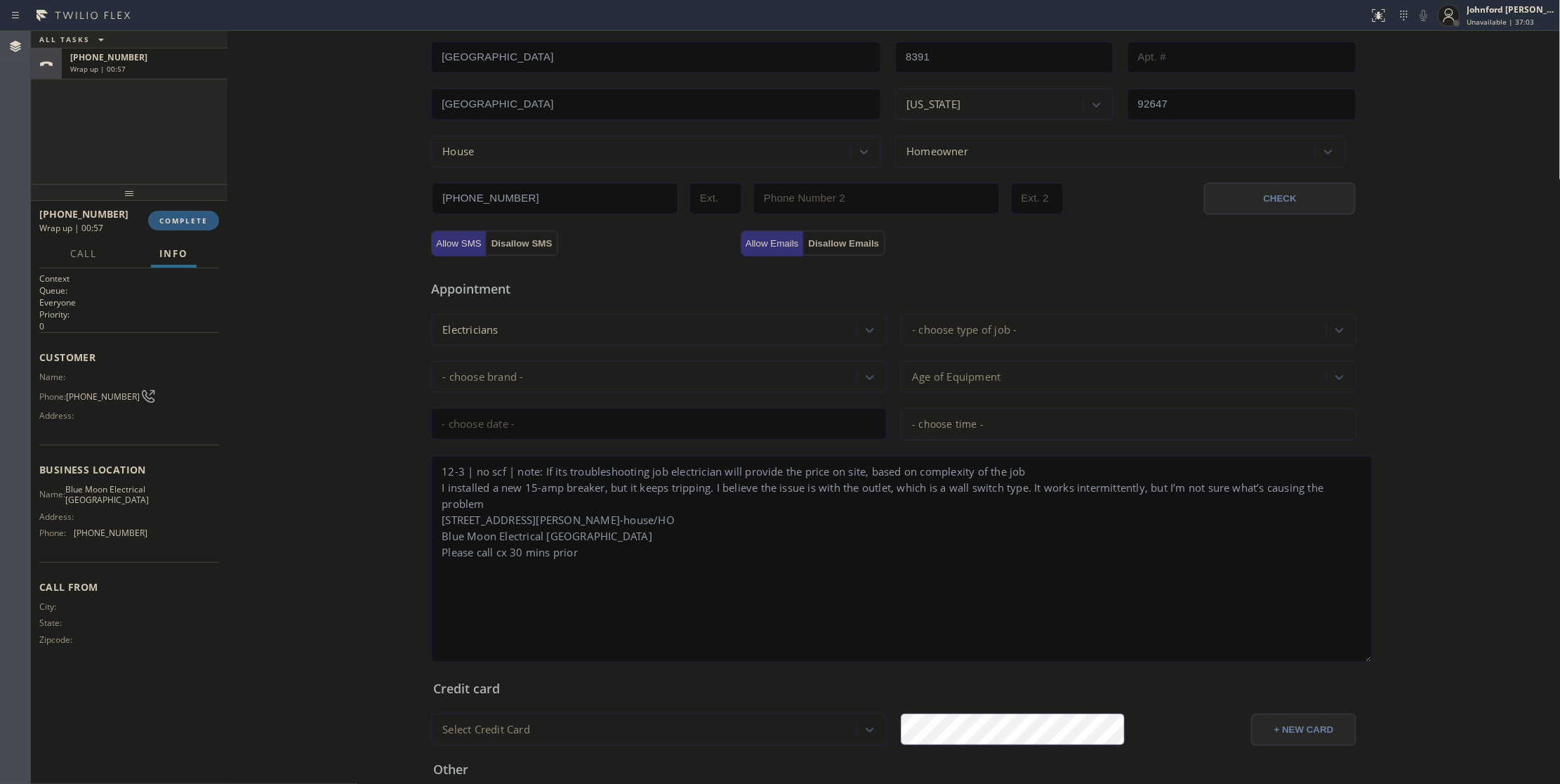
click at [689, 523] on textarea "12-3 | no scf | note: If its troubleshooting job electrician will provide the p…" at bounding box center [901, 558] width 942 height 206
type textarea "12-3 | no scf | note: If its troubleshooting job electrician will provide the p…"
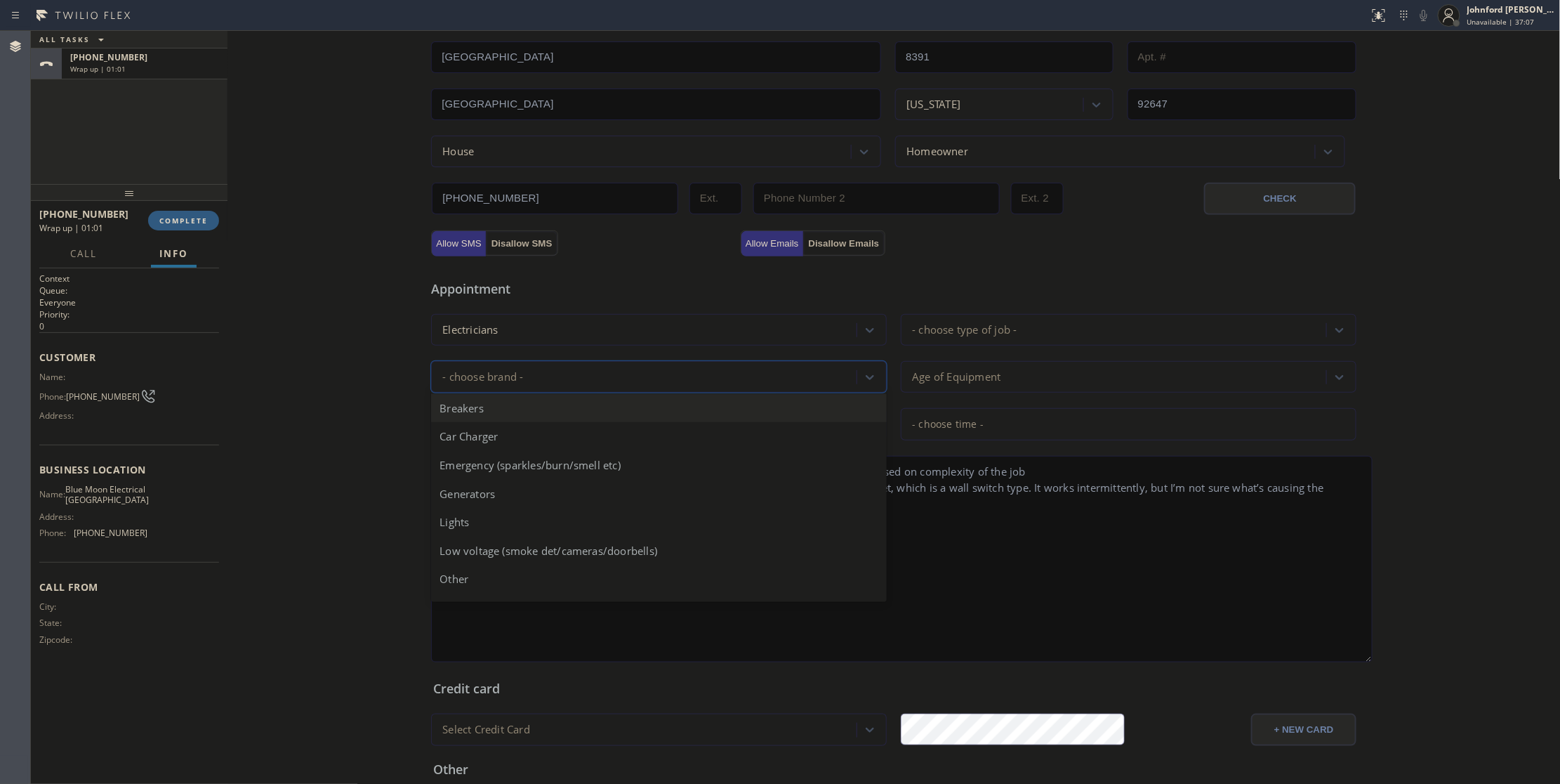
click at [484, 369] on div "- choose brand -" at bounding box center [646, 377] width 421 height 24
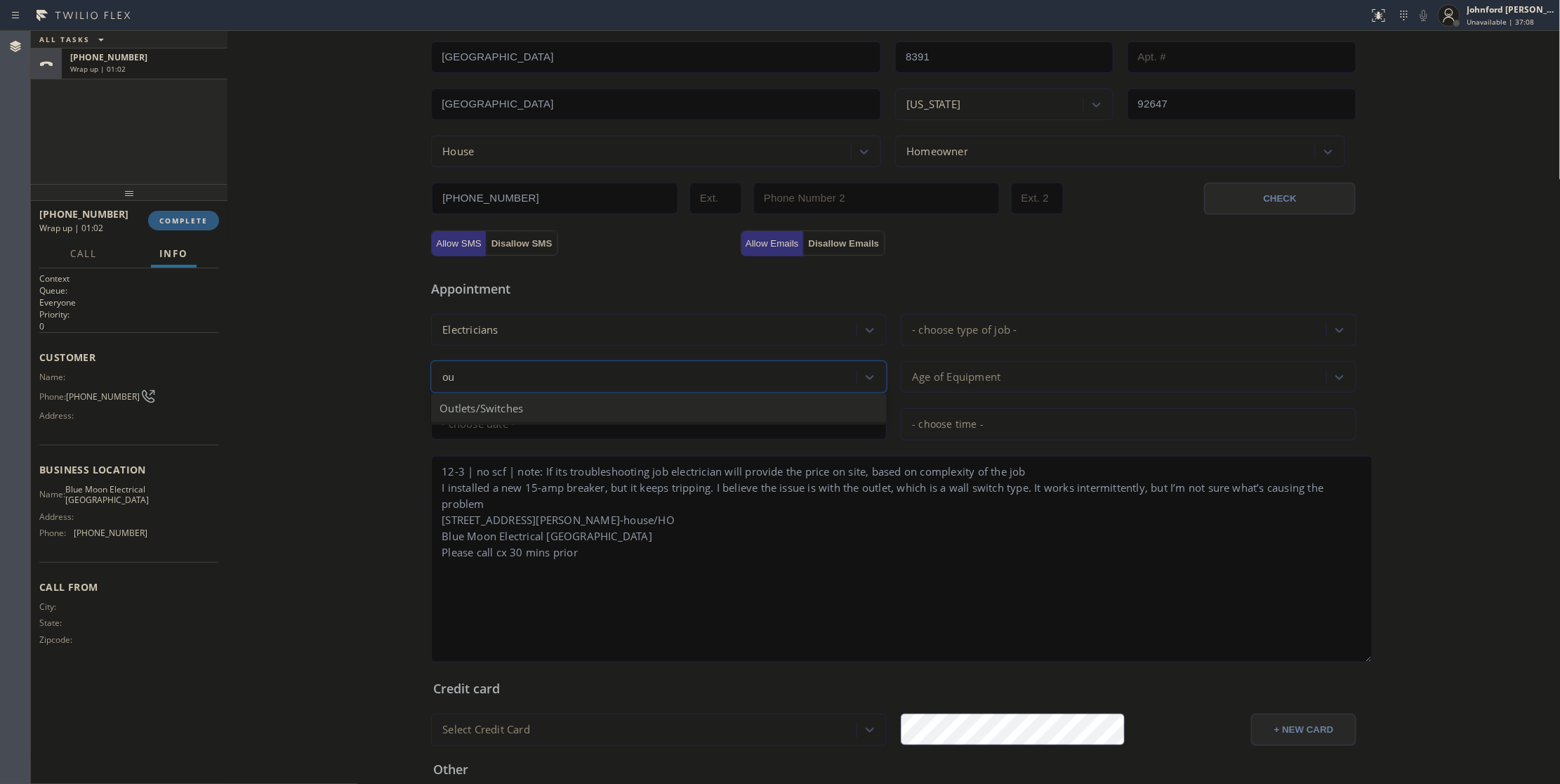
type input "out"
click at [495, 403] on div "Outlets/Switches" at bounding box center [659, 408] width 456 height 29
click at [947, 332] on div "- choose type of job -" at bounding box center [964, 330] width 104 height 16
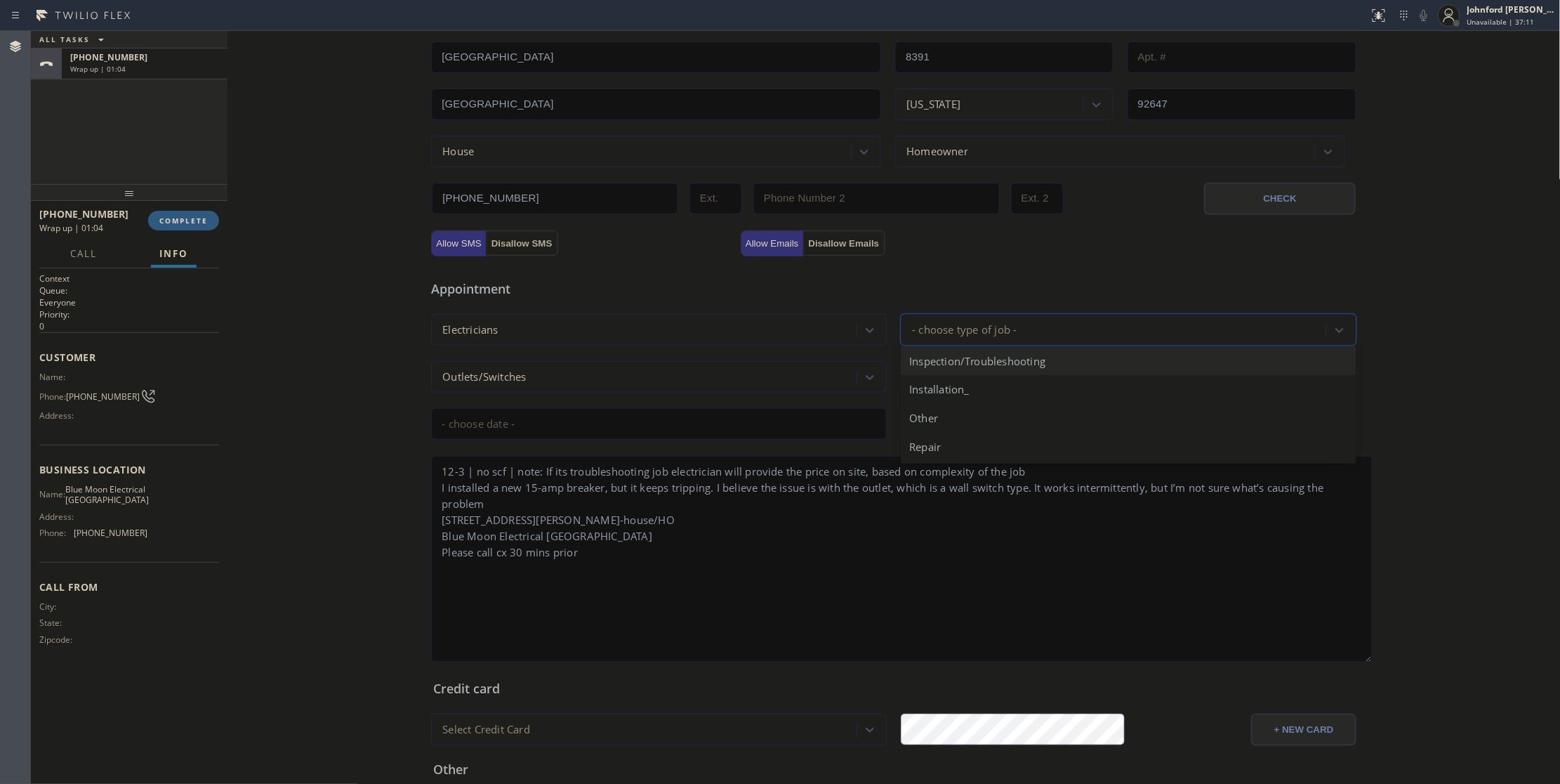
click at [959, 364] on div "Inspection/Troubleshooting" at bounding box center [1129, 361] width 456 height 29
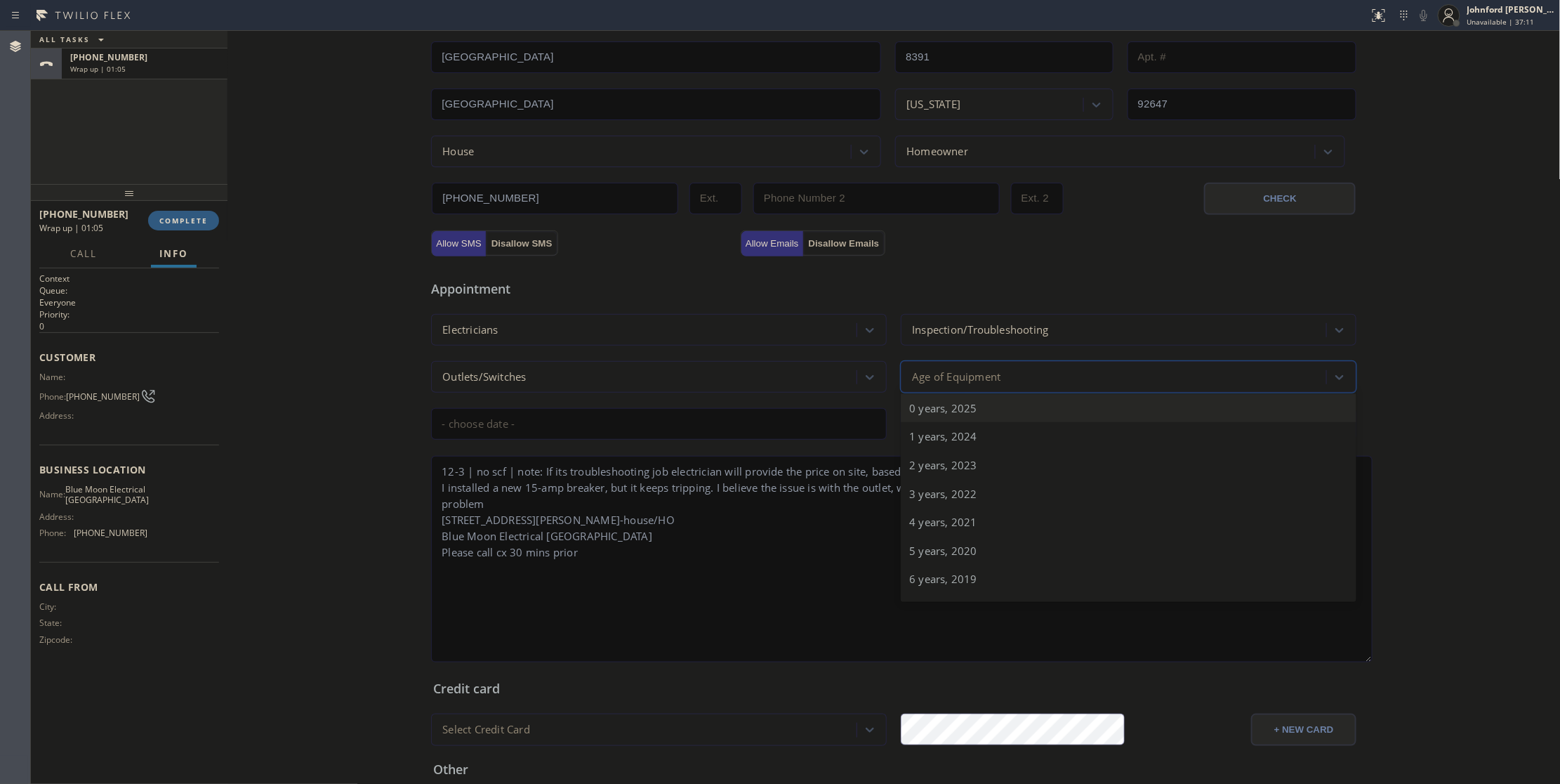
click at [947, 381] on div "Age of Equipment" at bounding box center [956, 377] width 88 height 16
click at [927, 422] on div "0 years, 2025" at bounding box center [1129, 408] width 456 height 29
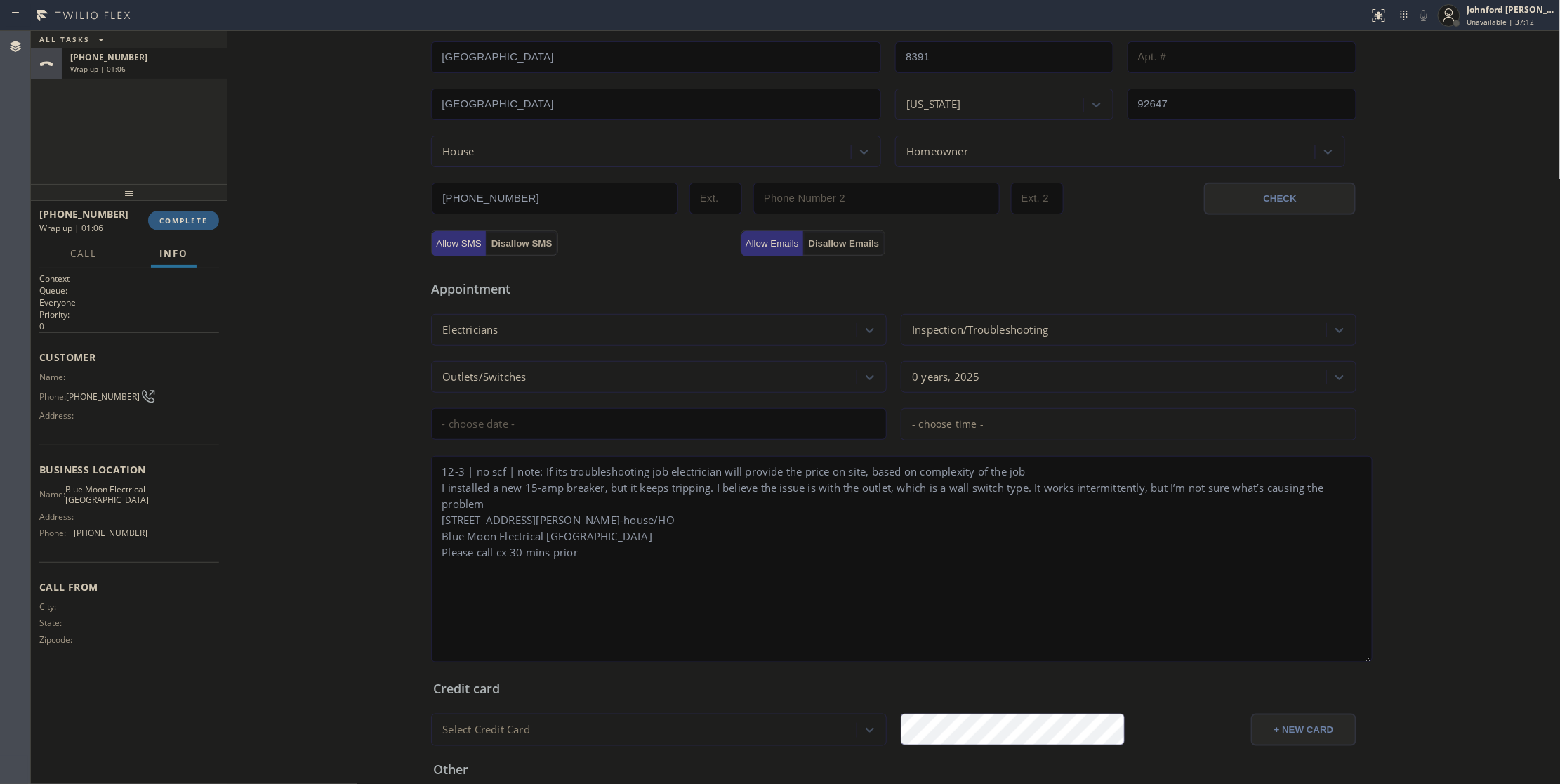
click at [729, 445] on div "Appointment Electricians Inspection/Troubleshooting Outlets/Switches 0 years, 2…" at bounding box center [894, 464] width 921 height 403
click at [706, 431] on input "text" at bounding box center [659, 424] width 456 height 32
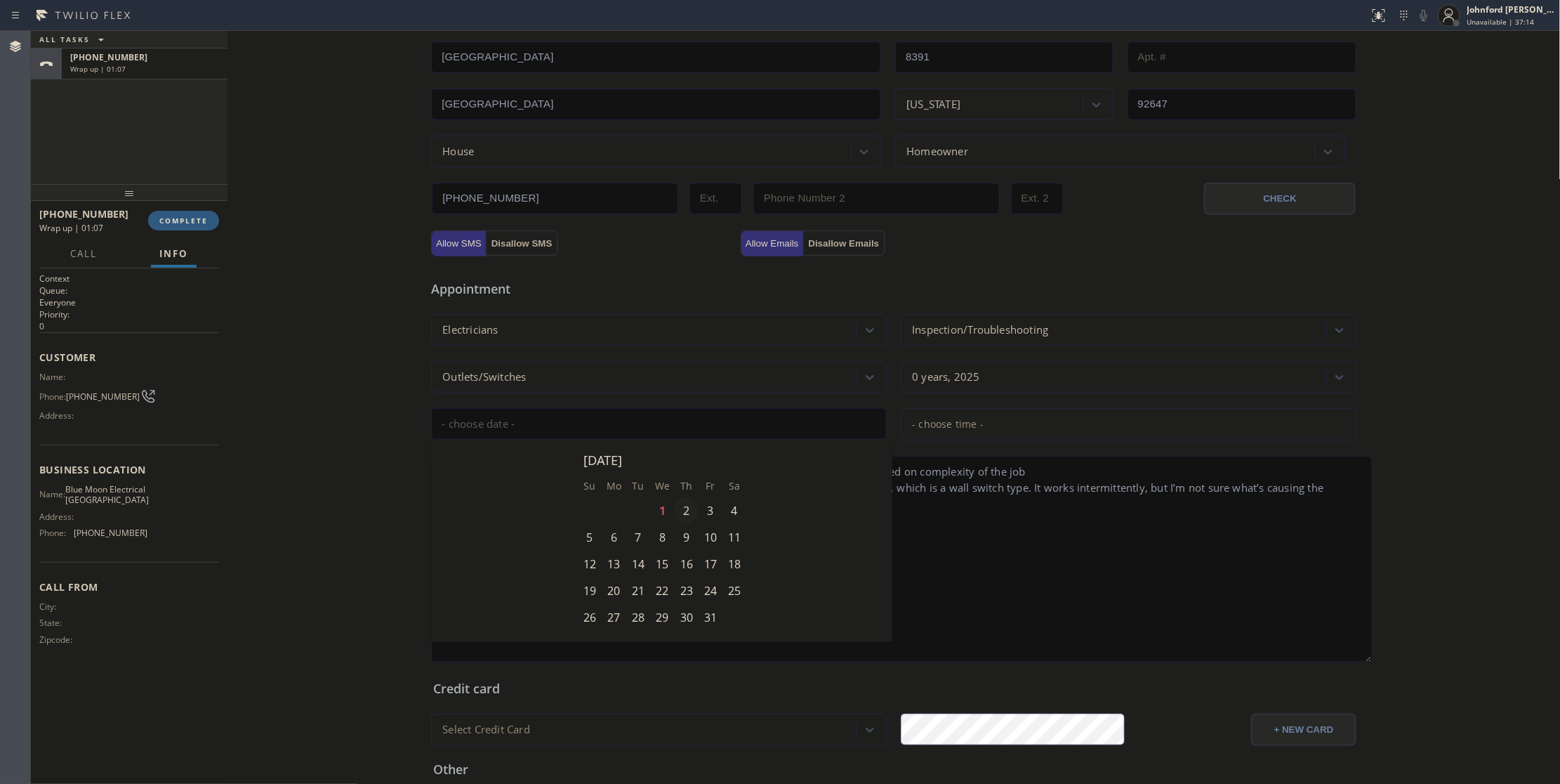
click at [687, 516] on div "2" at bounding box center [687, 510] width 24 height 27
type input "[DATE]"
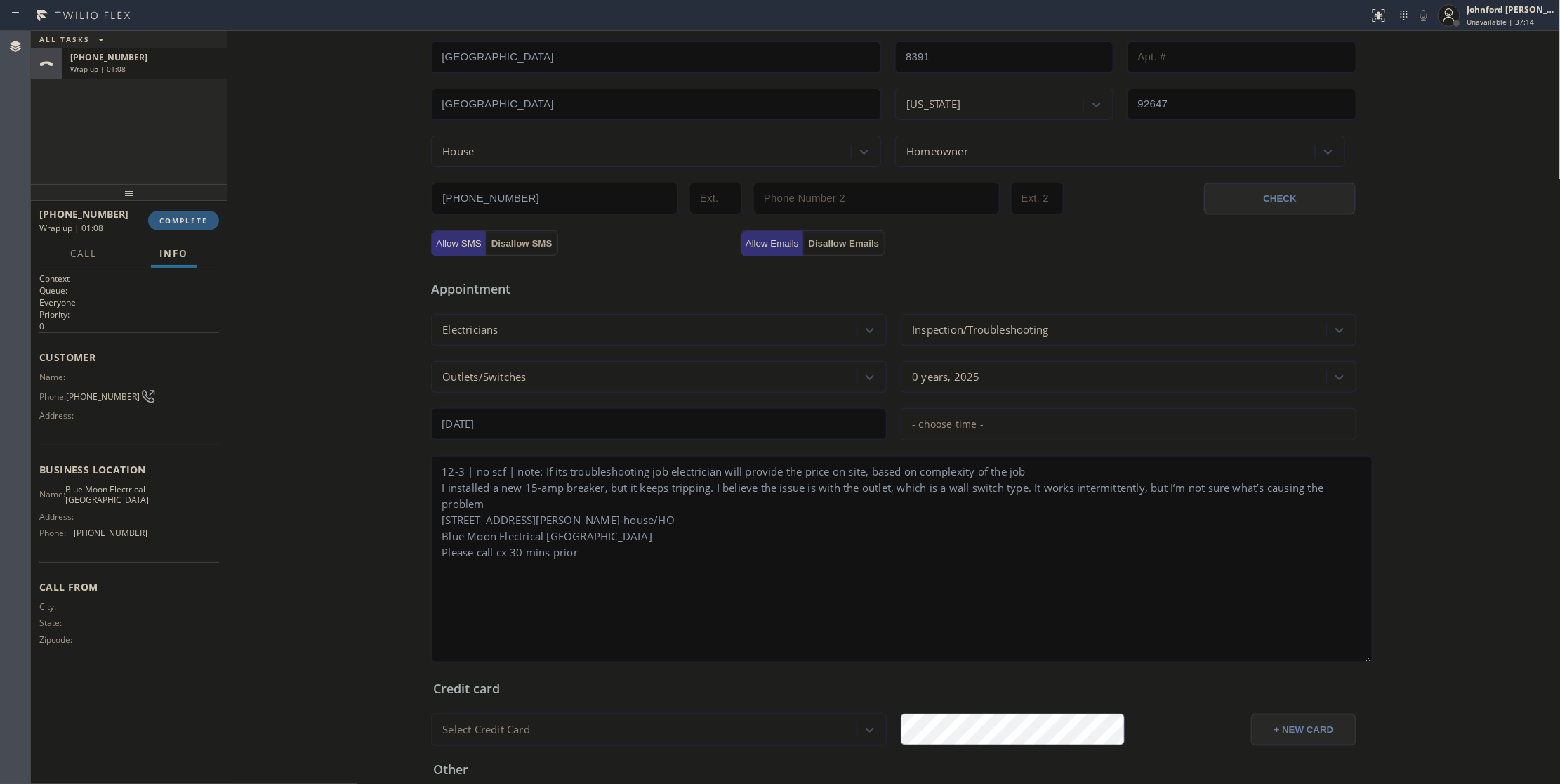
click at [928, 428] on span "- choose time -" at bounding box center [948, 424] width 72 height 14
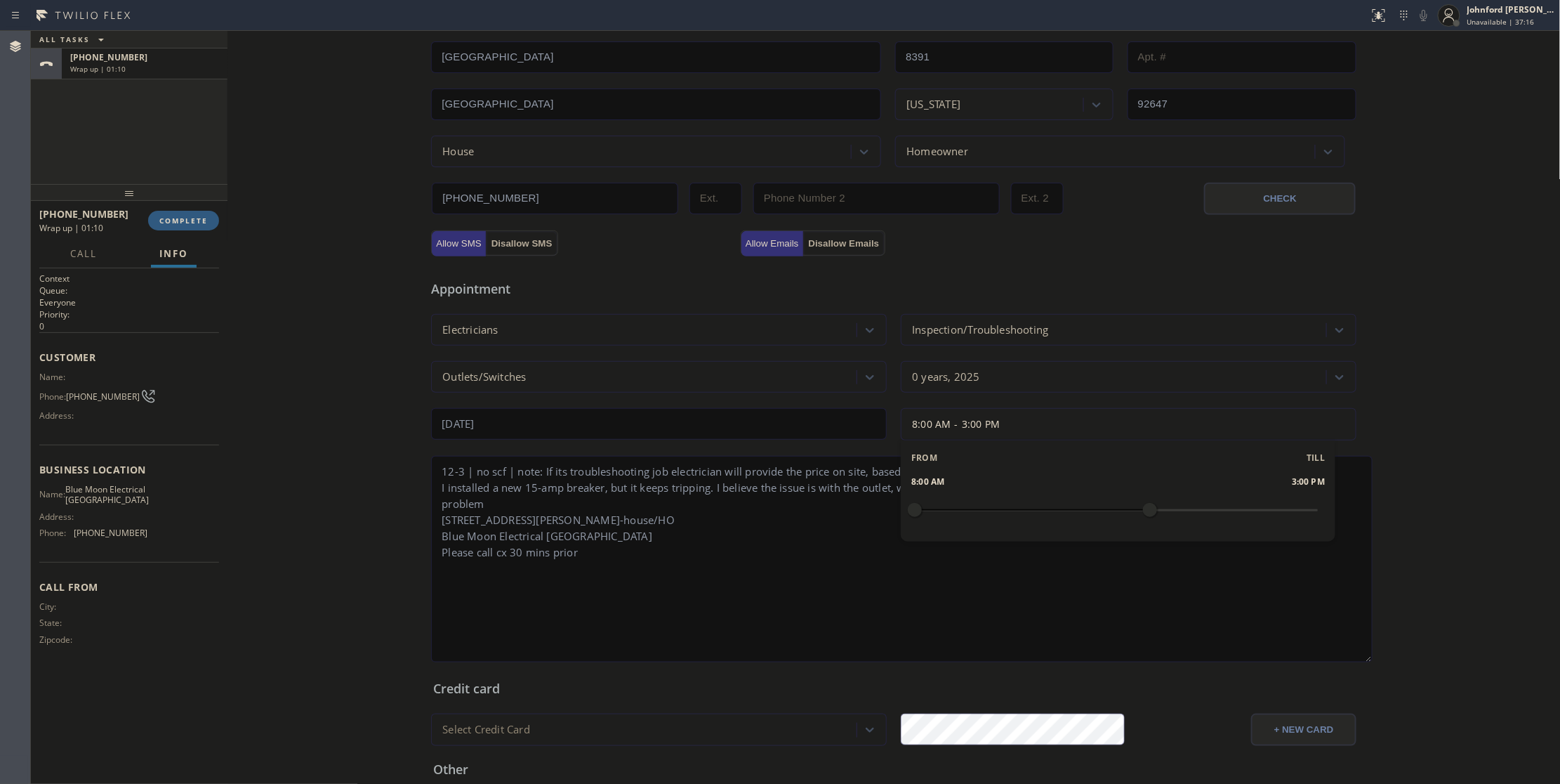
drag, startPoint x: 909, startPoint y: 511, endPoint x: 1136, endPoint y: 525, distance: 227.4
click at [1142, 525] on div at bounding box center [1150, 509] width 17 height 29
drag, startPoint x: 914, startPoint y: 511, endPoint x: 1037, endPoint y: 525, distance: 123.8
click at [1041, 525] on div at bounding box center [1049, 509] width 17 height 29
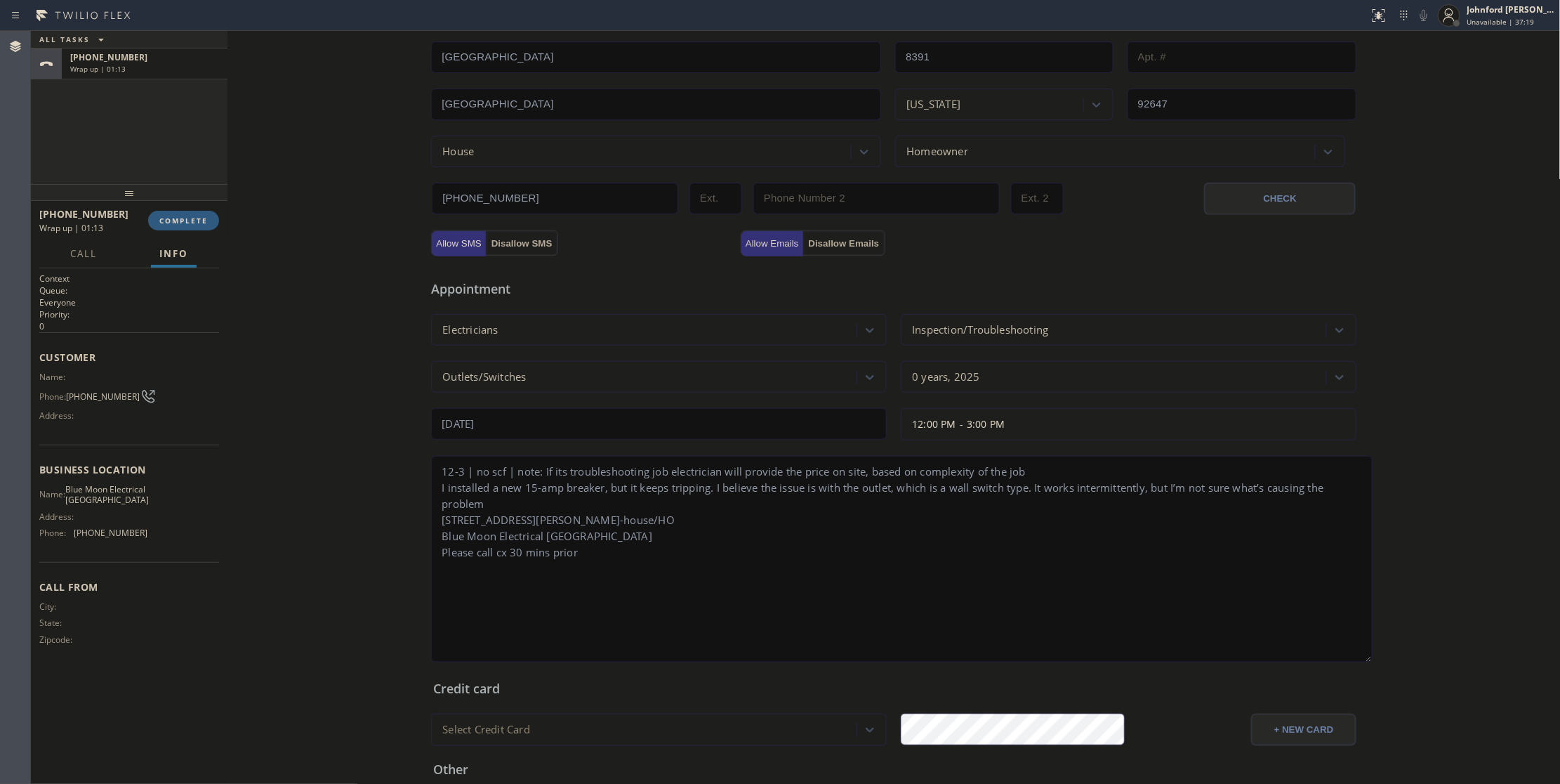
click at [944, 613] on textarea "12-3 | no scf | note: If its troubleshooting job electrician will provide the p…" at bounding box center [901, 558] width 942 height 206
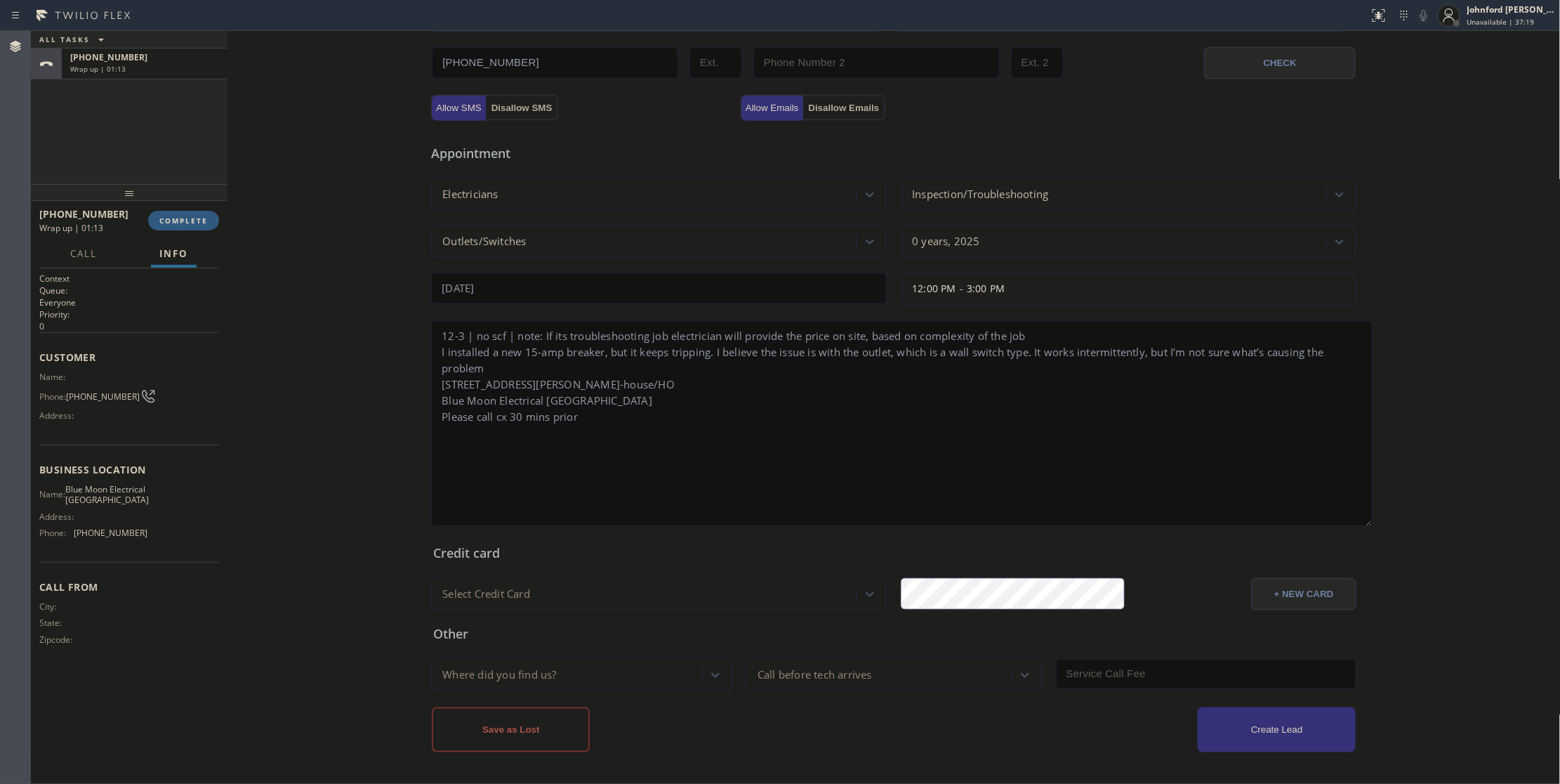
scroll to position [448, 0]
click at [543, 661] on div "Where did you find us?" at bounding box center [581, 674] width 301 height 32
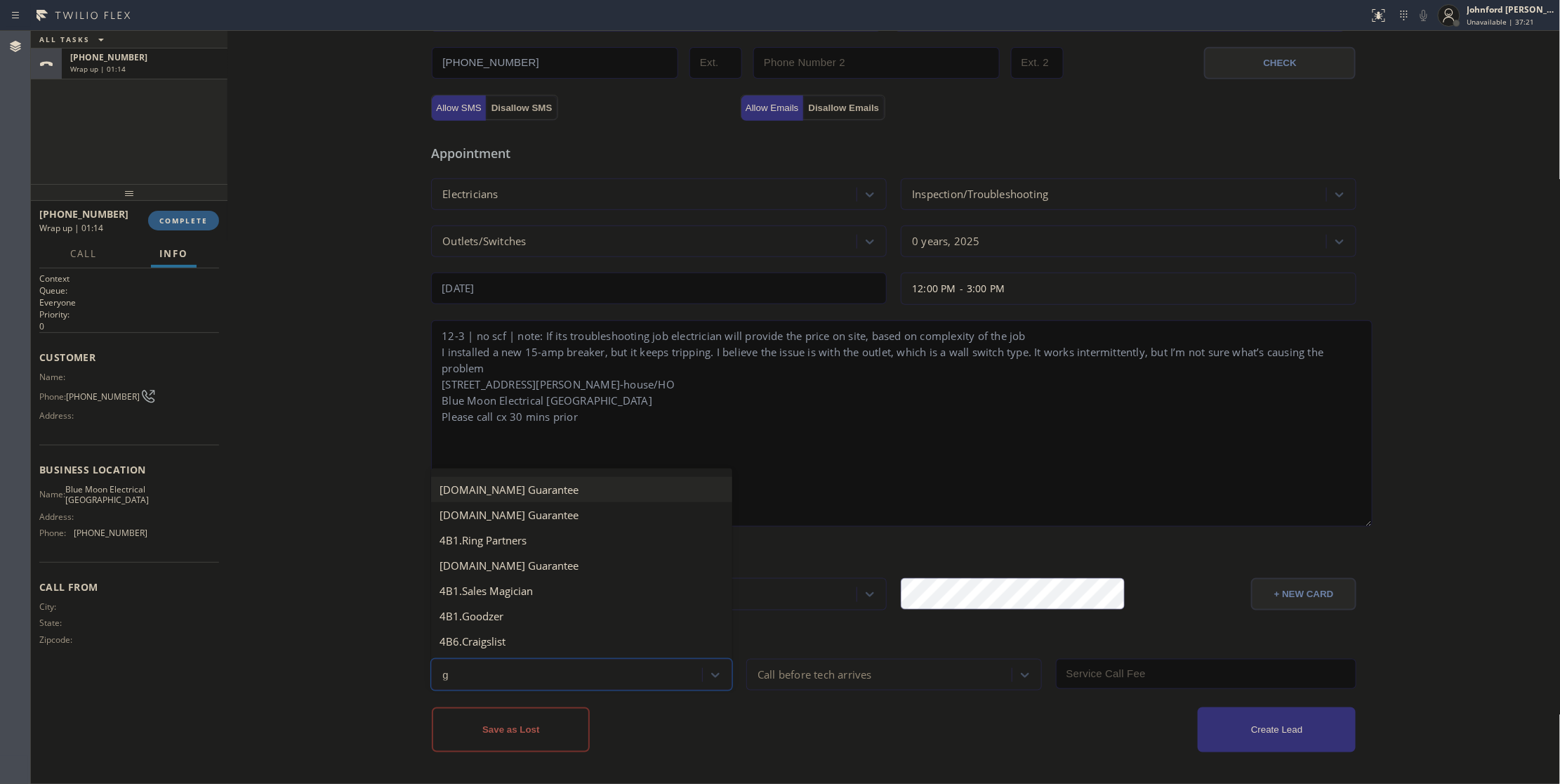
type input "go"
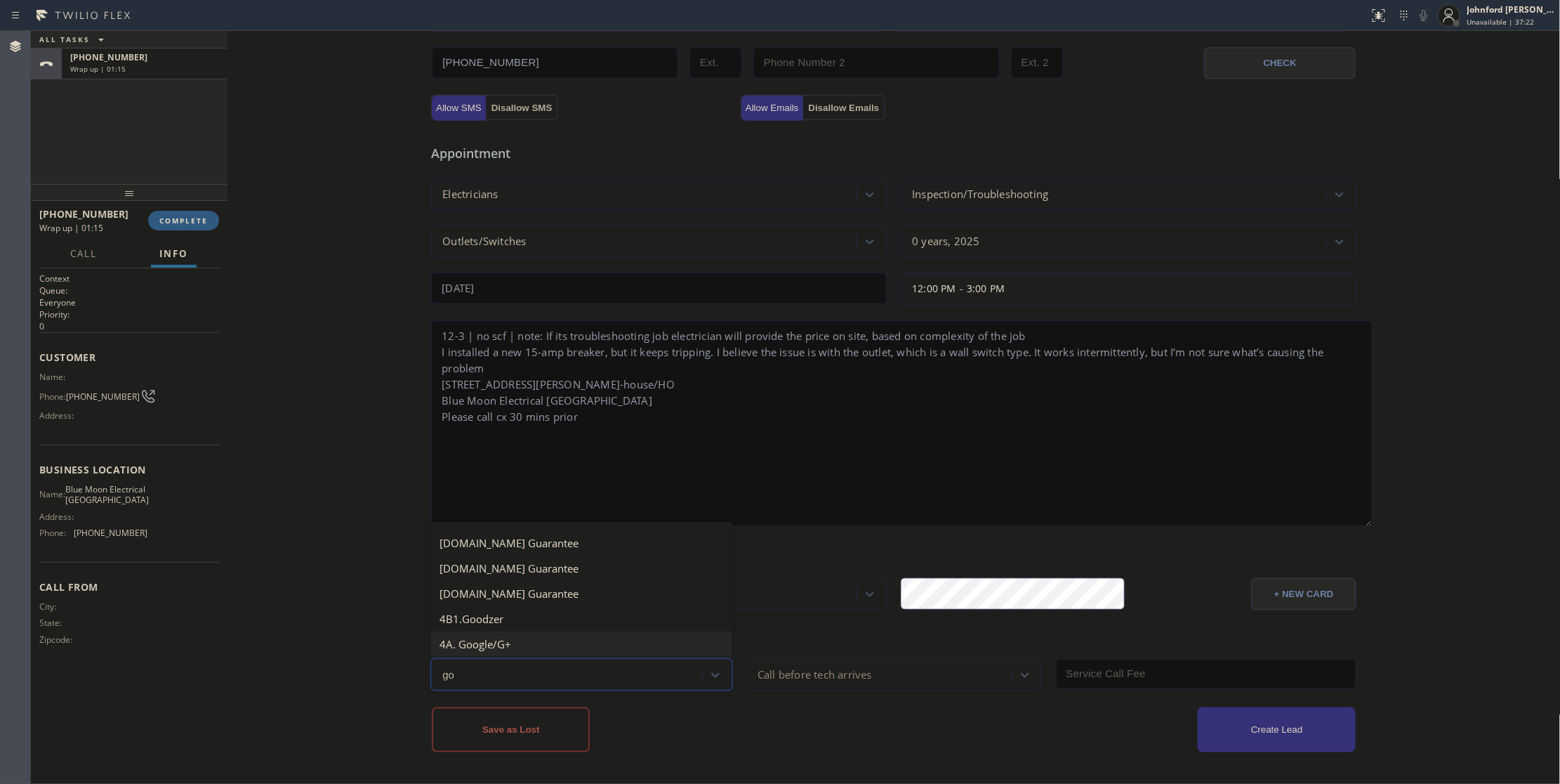
click at [554, 647] on div "4A. Google/G+" at bounding box center [581, 643] width 301 height 25
click at [757, 677] on div "Call before tech arrives" at bounding box center [815, 674] width 115 height 16
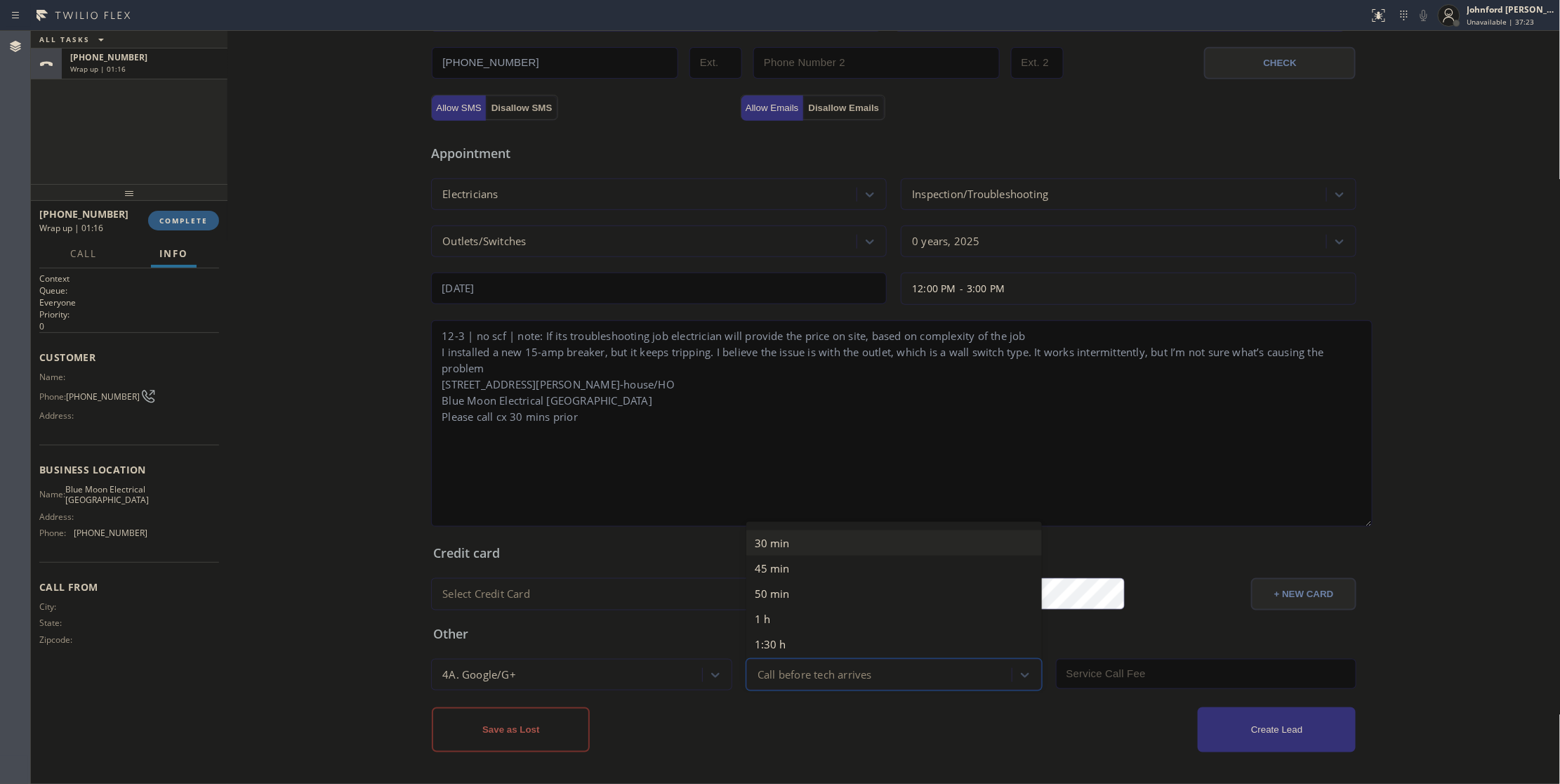
click at [752, 543] on div "30 min" at bounding box center [894, 542] width 296 height 25
click at [1122, 664] on input "text" at bounding box center [1207, 673] width 301 height 30
type input "0"
click at [1215, 723] on button "Create Lead" at bounding box center [1276, 730] width 158 height 45
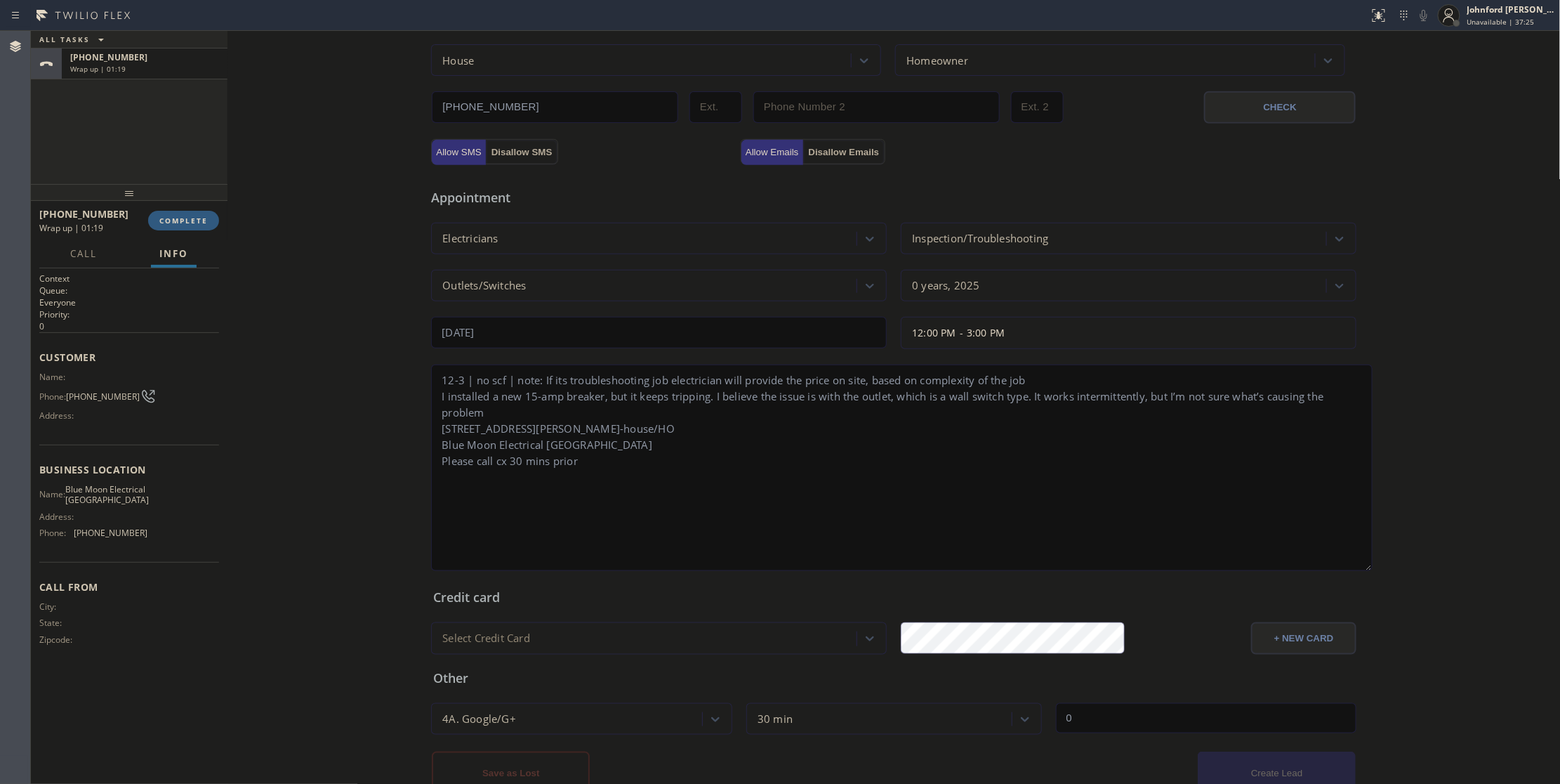
scroll to position [495, 0]
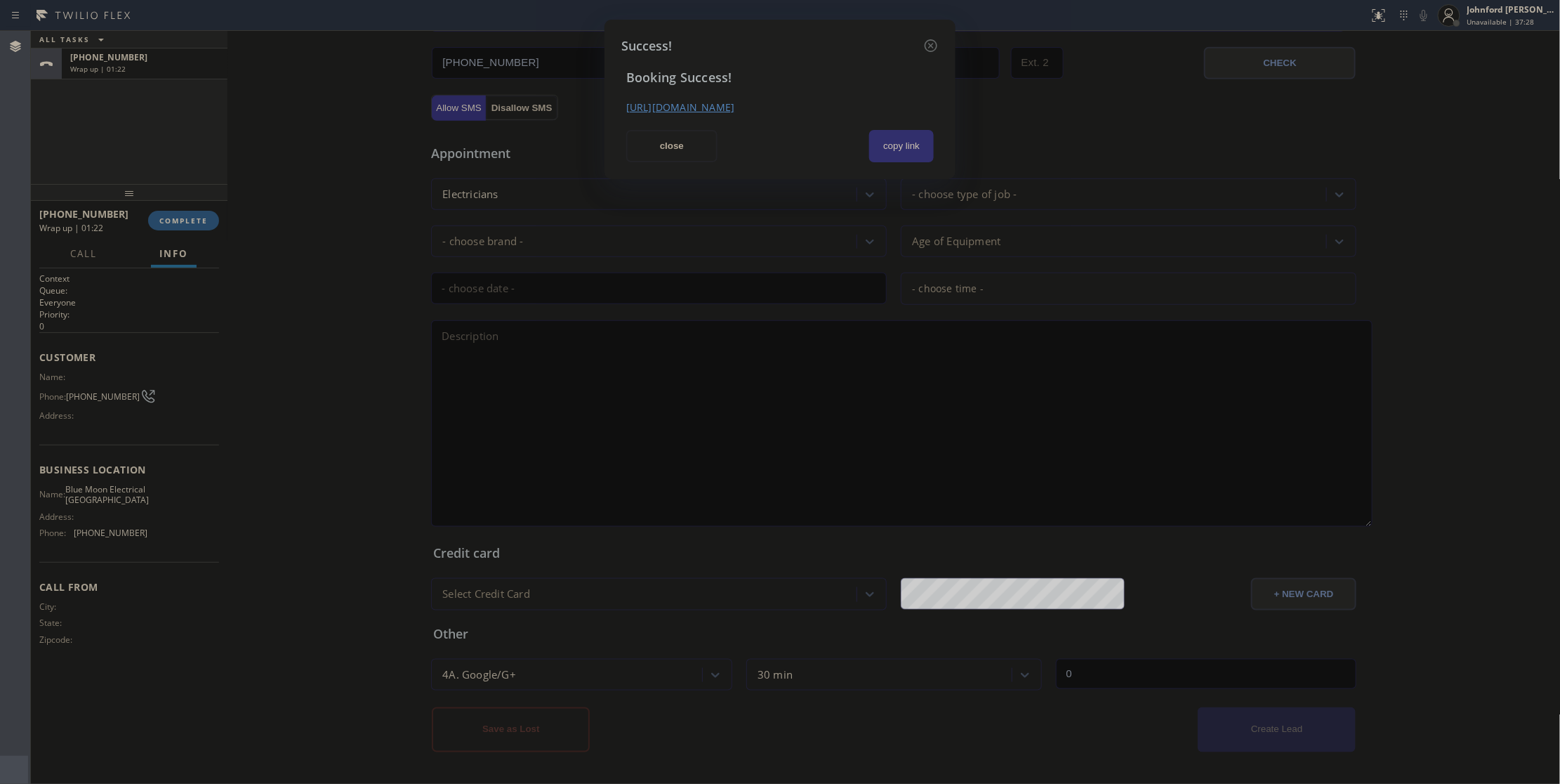
click at [889, 141] on button "copy link" at bounding box center [902, 146] width 65 height 32
drag, startPoint x: 685, startPoint y: 133, endPoint x: 470, endPoint y: 186, distance: 221.4
click at [684, 133] on button "close" at bounding box center [672, 146] width 91 height 32
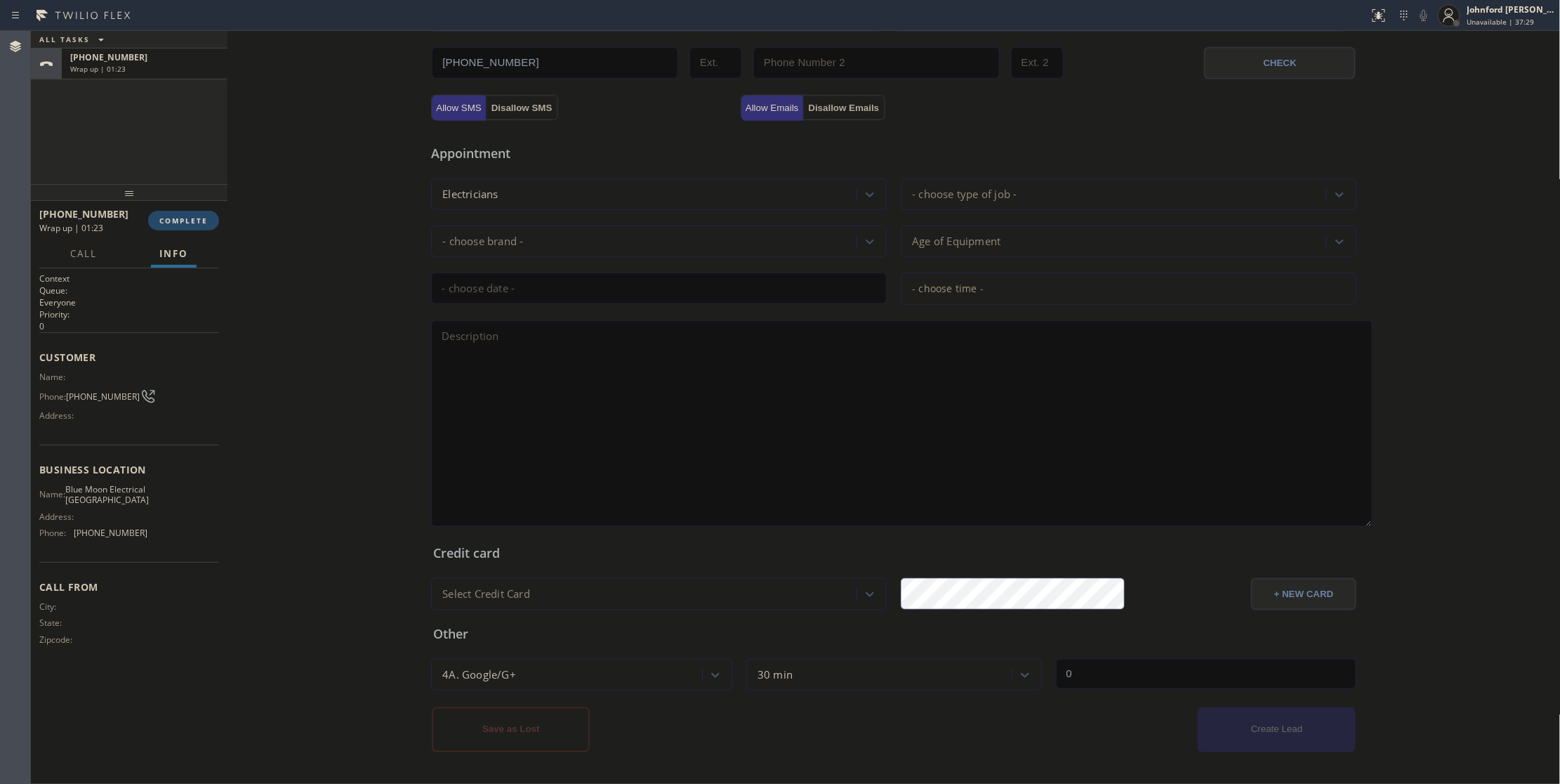
click at [178, 216] on span "COMPLETE" at bounding box center [183, 221] width 48 height 10
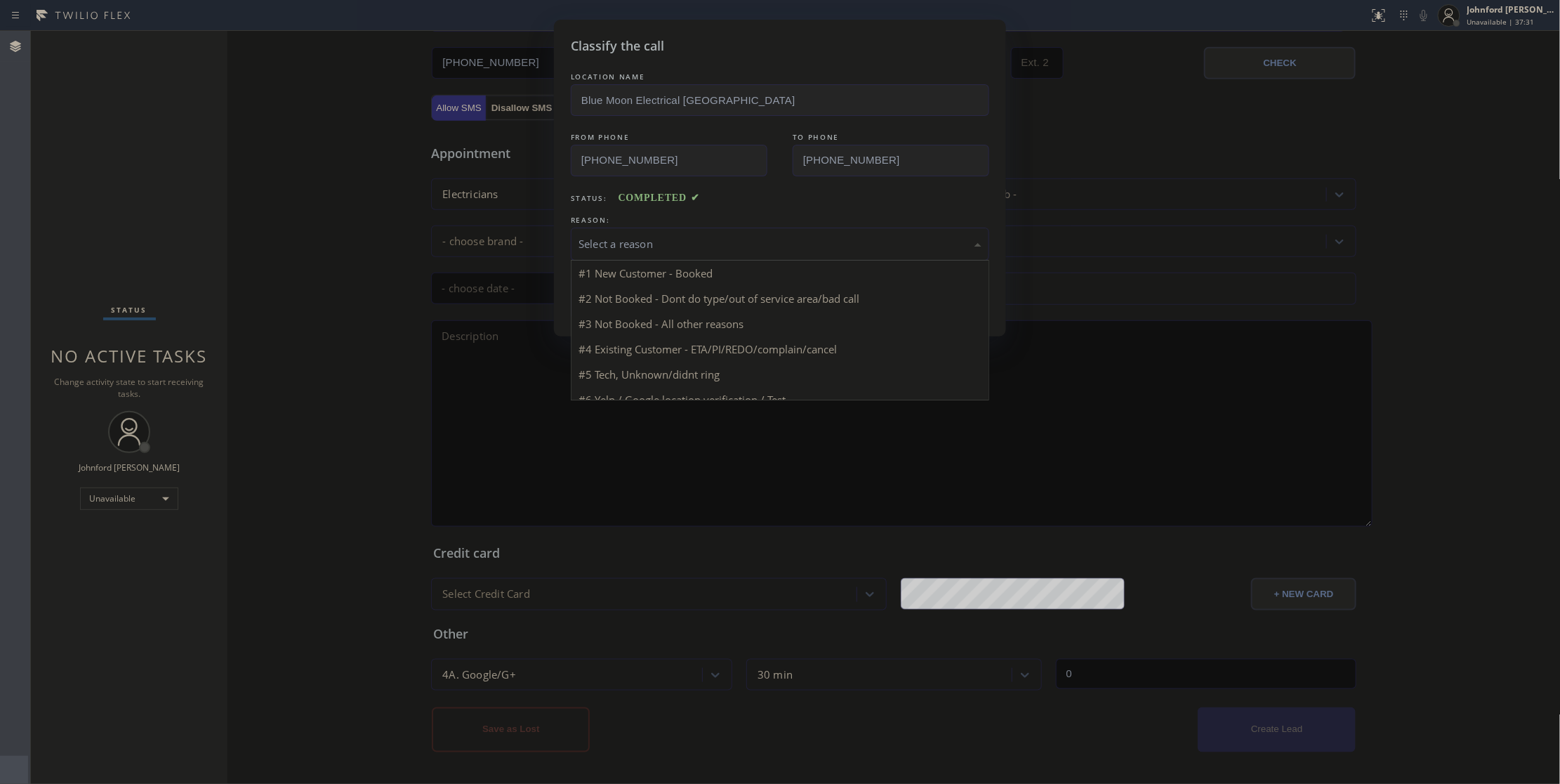
click at [622, 242] on div "Select a reason" at bounding box center [780, 244] width 403 height 16
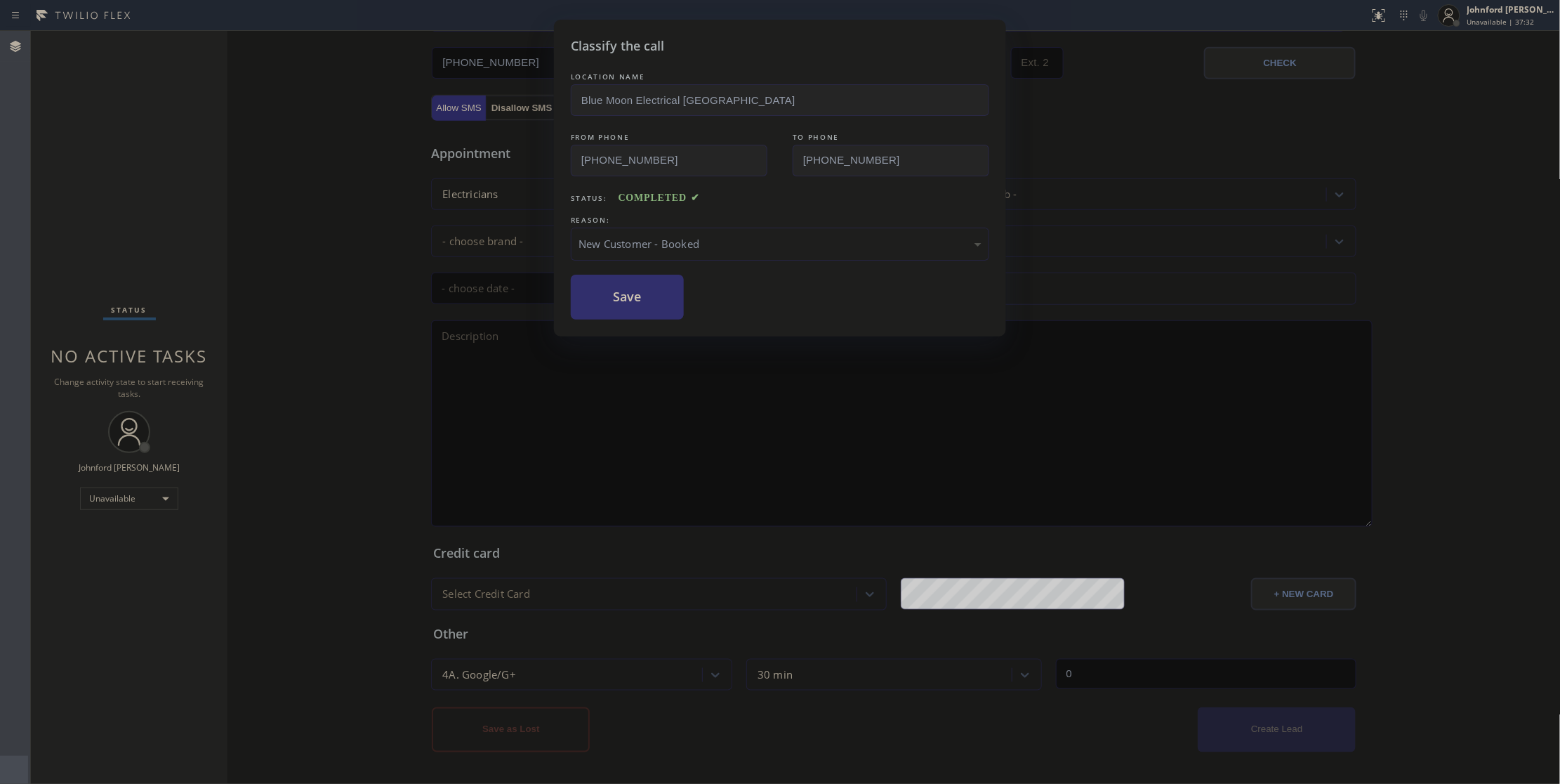
click at [635, 284] on button "Save" at bounding box center [627, 297] width 113 height 45
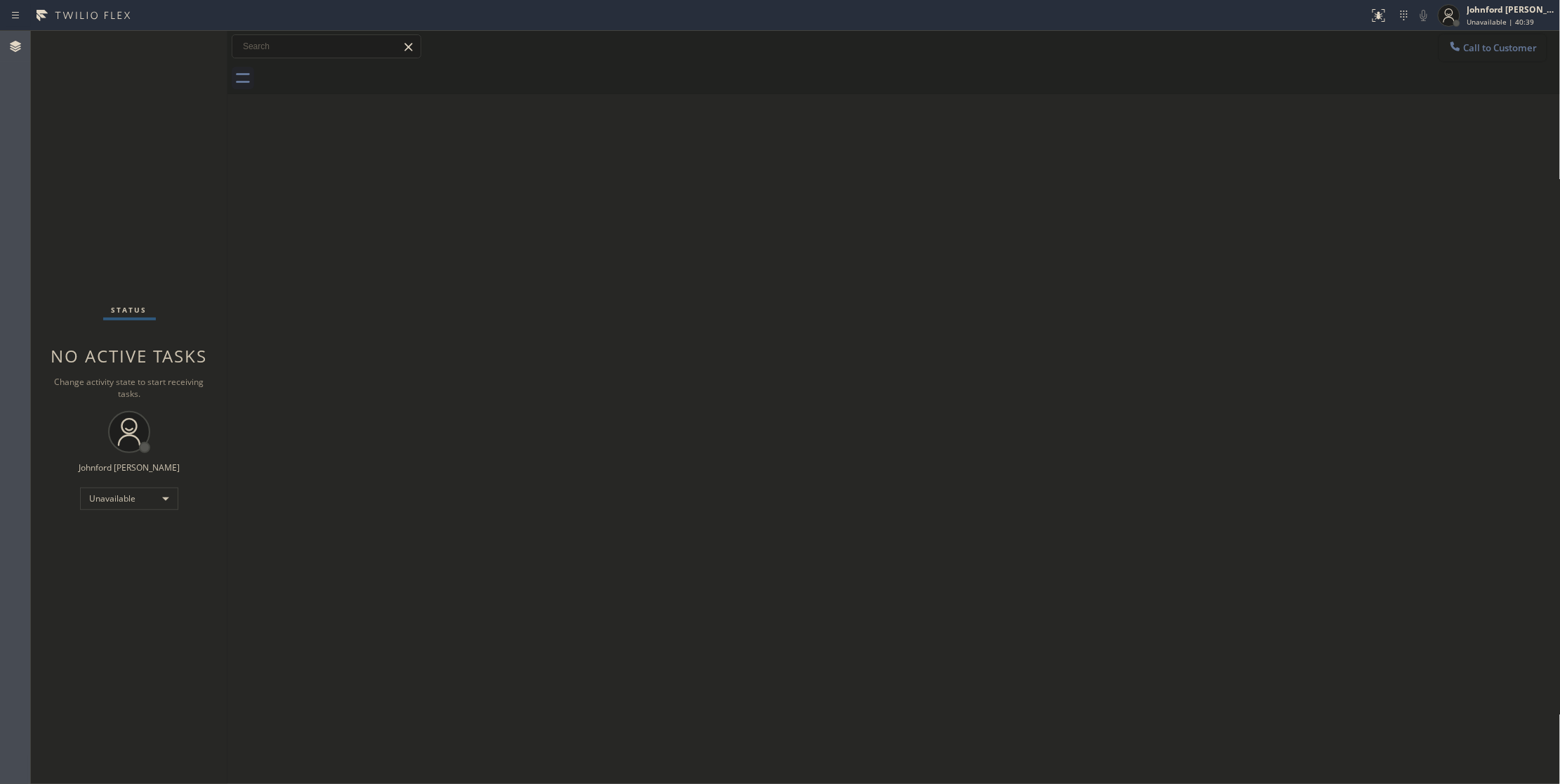
click at [1475, 57] on button "Call to Customer" at bounding box center [1493, 48] width 108 height 27
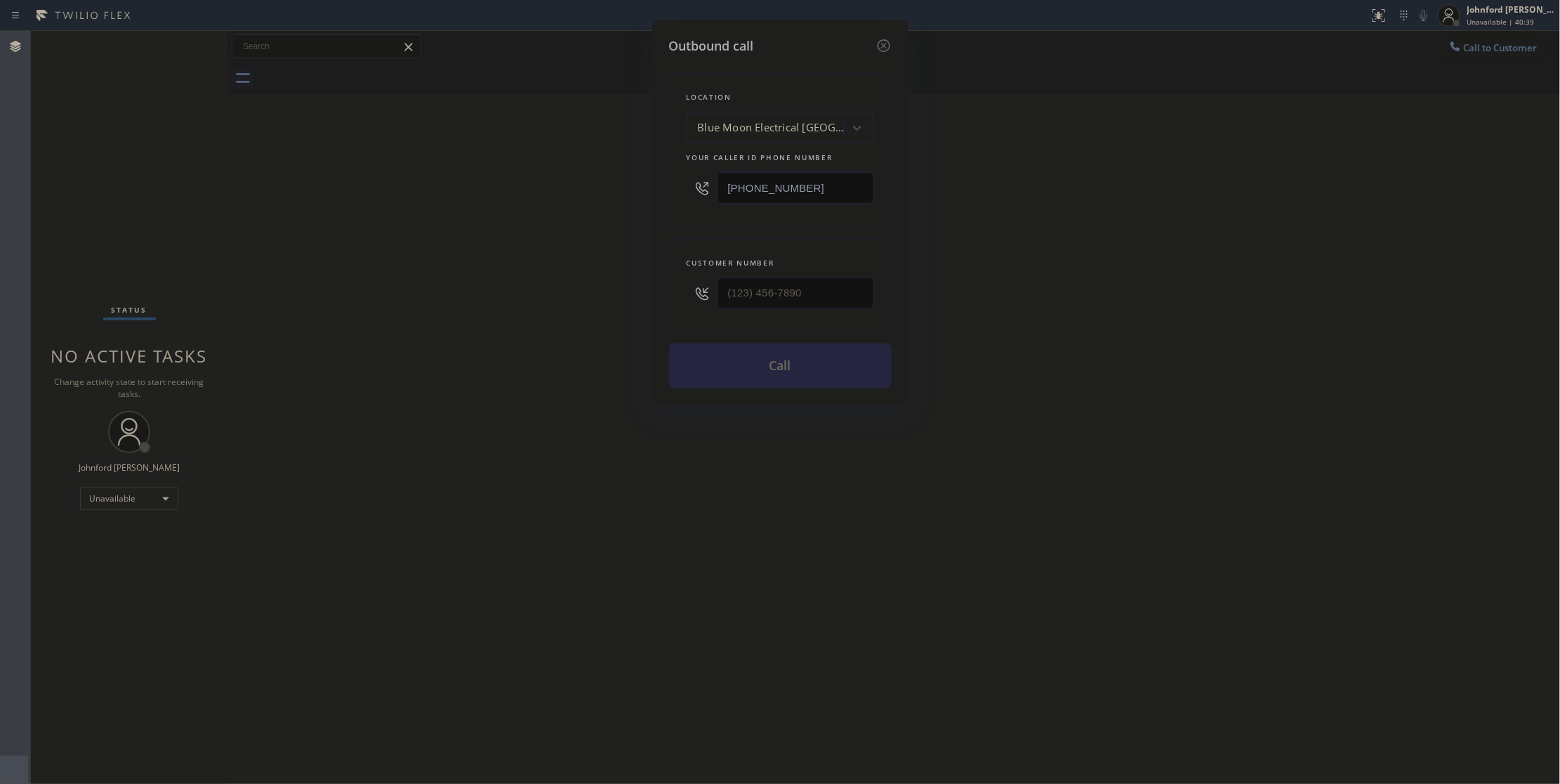
drag, startPoint x: 774, startPoint y: 195, endPoint x: 615, endPoint y: 195, distance: 159.0
click at [627, 194] on div "Outbound call Location Blue Moon Electrical [GEOGRAPHIC_DATA] Your caller id ph…" at bounding box center [780, 392] width 1560 height 784
paste input "213) 348-61"
type input "[PHONE_NUMBER]"
click at [771, 287] on input "(___) ___-____" at bounding box center [796, 293] width 157 height 32
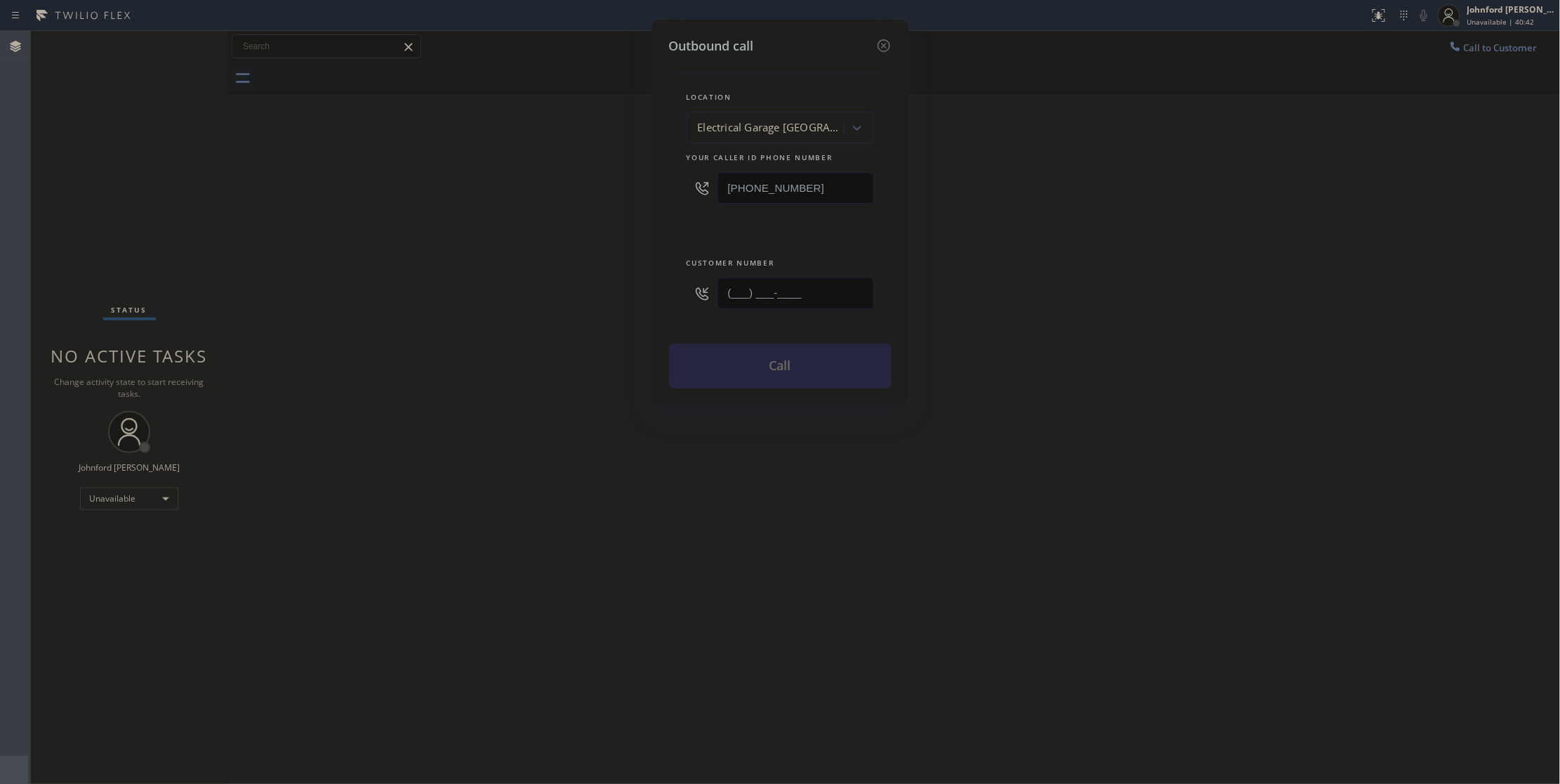
paste input "510) 735-2309"
type input "[PHONE_NUMBER]"
click at [457, 274] on div "Outbound call Location Electrical Garage [GEOGRAPHIC_DATA] Your caller id phone…" at bounding box center [780, 392] width 1560 height 784
click at [718, 371] on button "Call" at bounding box center [780, 366] width 222 height 45
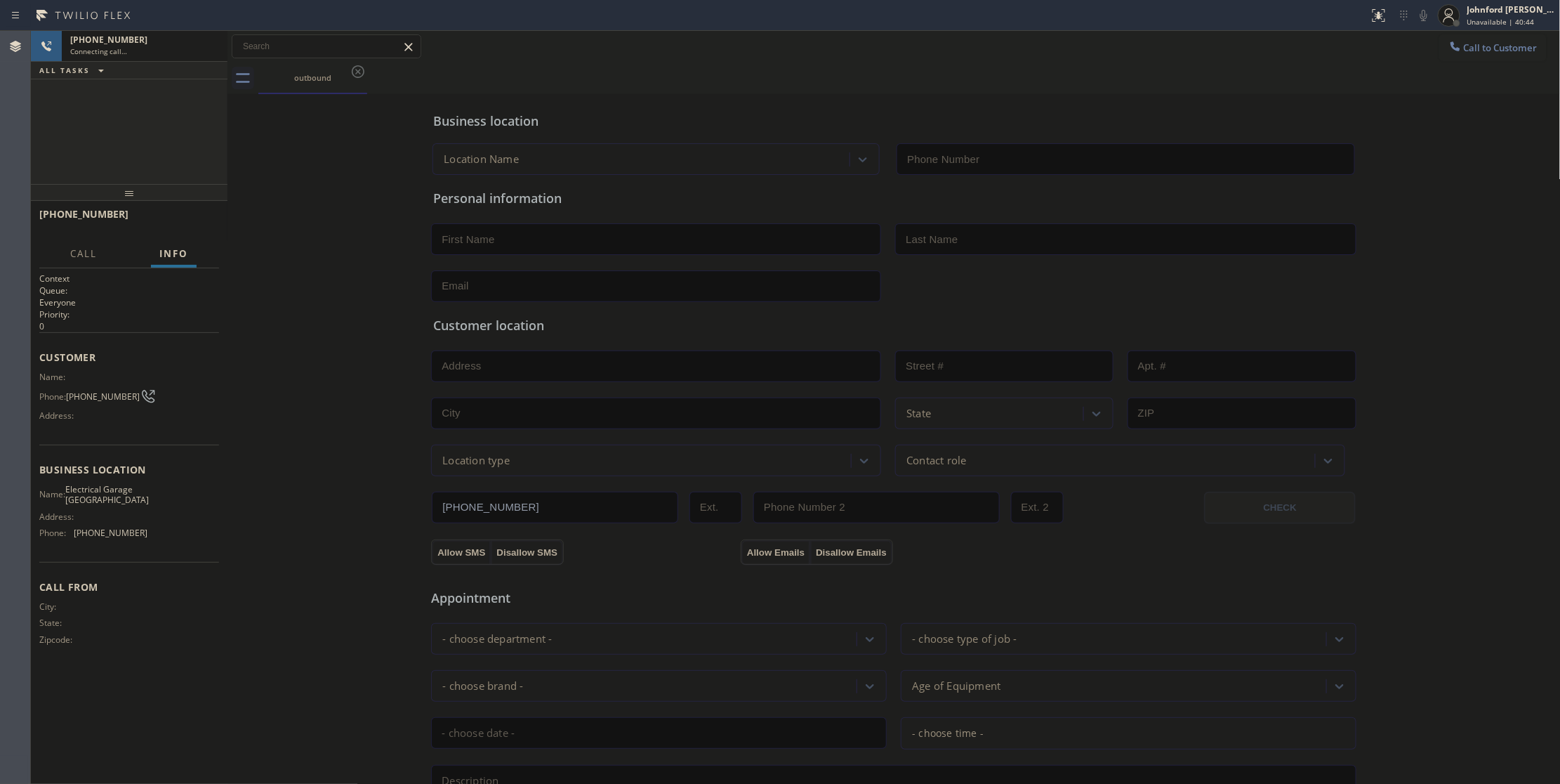
type input "[PHONE_NUMBER]"
drag, startPoint x: 209, startPoint y: 40, endPoint x: 310, endPoint y: 40, distance: 101.0
click at [209, 40] on icon at bounding box center [209, 46] width 17 height 17
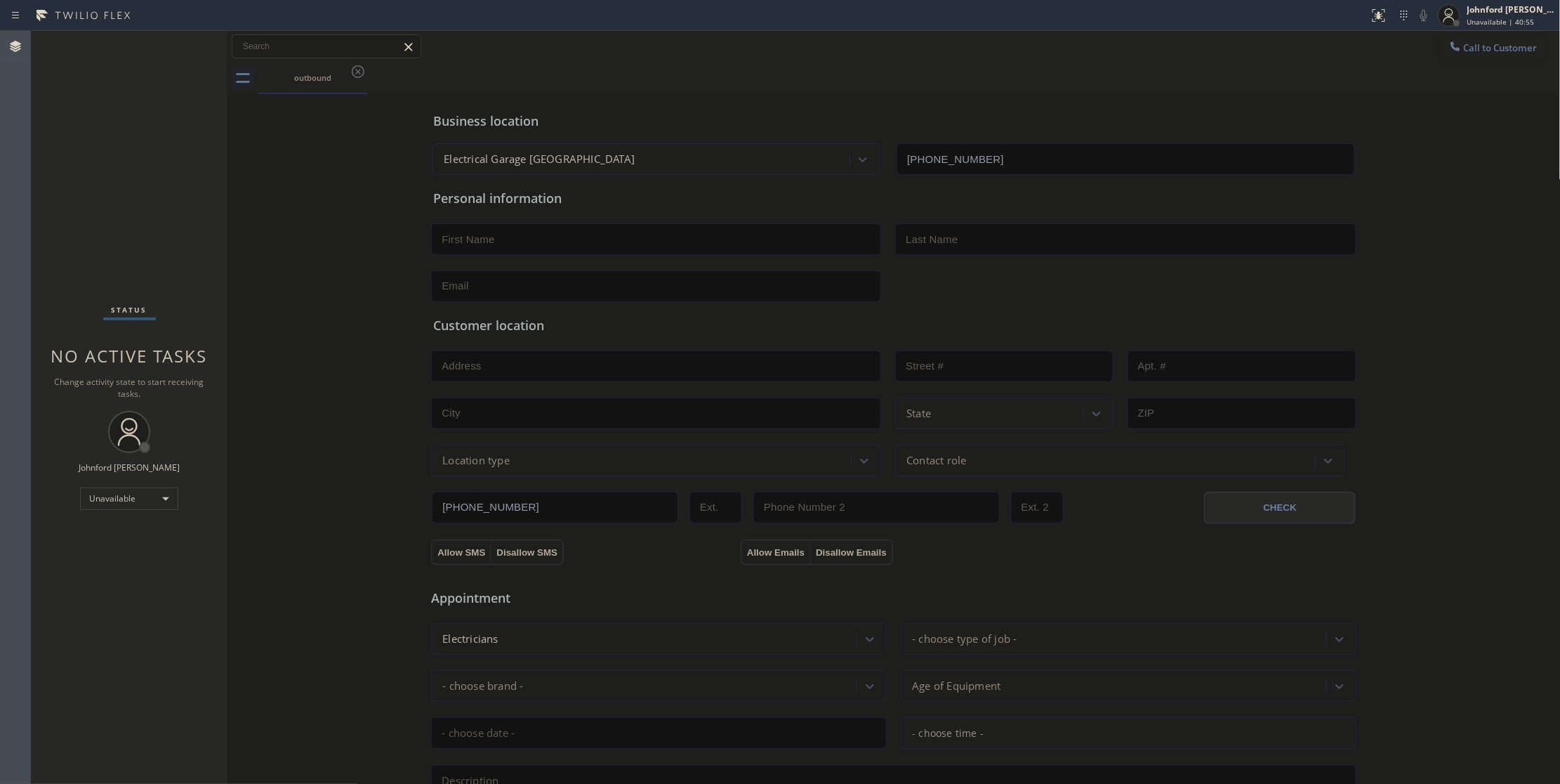
click at [1490, 51] on span "Call to Customer" at bounding box center [1500, 48] width 74 height 13
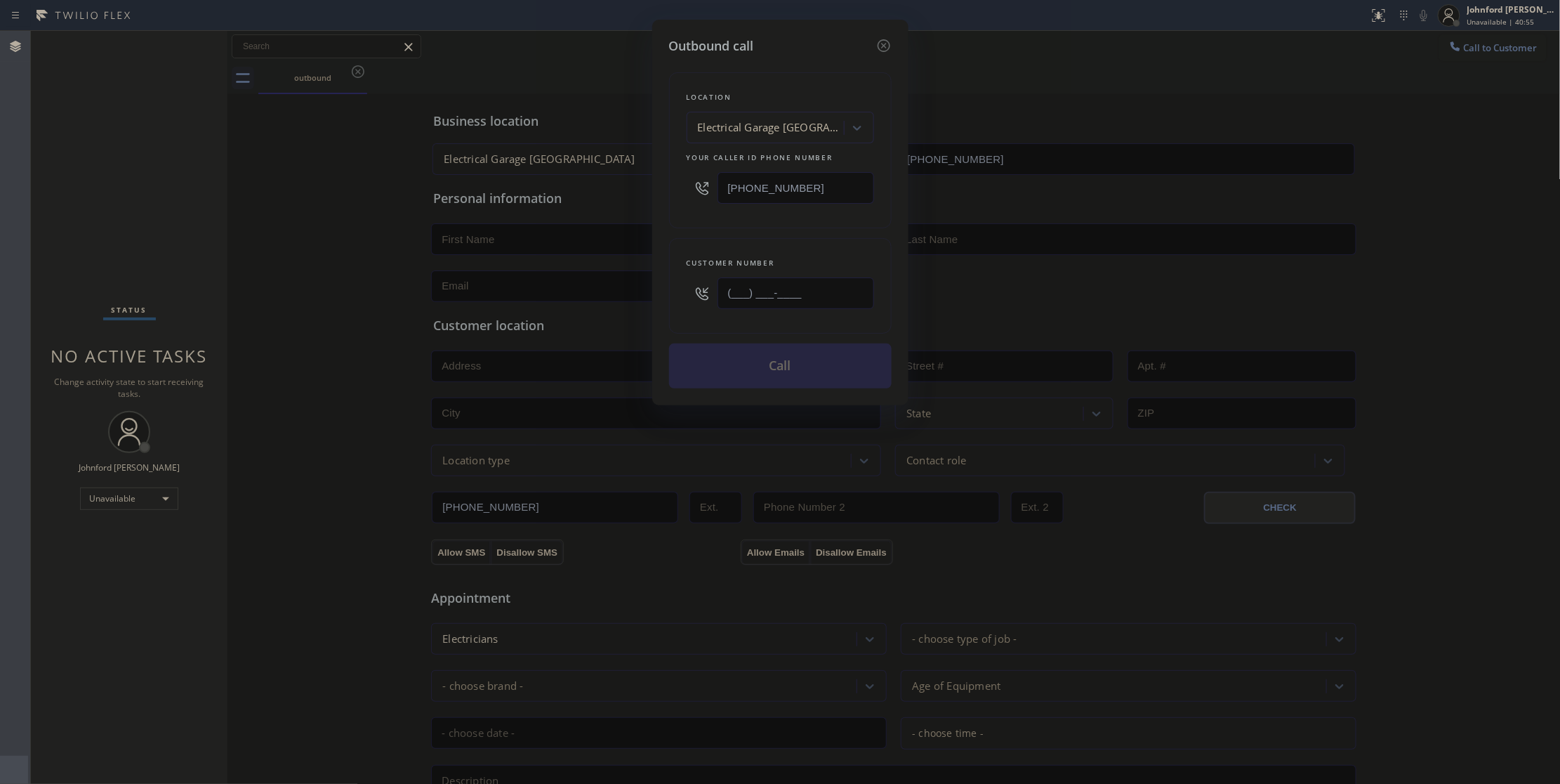
drag, startPoint x: 802, startPoint y: 299, endPoint x: 651, endPoint y: 305, distance: 151.1
click at [652, 305] on div "Outbound call Location Electrical Garage [GEOGRAPHIC_DATA] Your caller id phone…" at bounding box center [780, 212] width 256 height 386
paste input "510) 735-2309"
type input "[PHONE_NUMBER]"
click at [719, 240] on div "Customer number [PHONE_NUMBER]" at bounding box center [780, 286] width 222 height 95
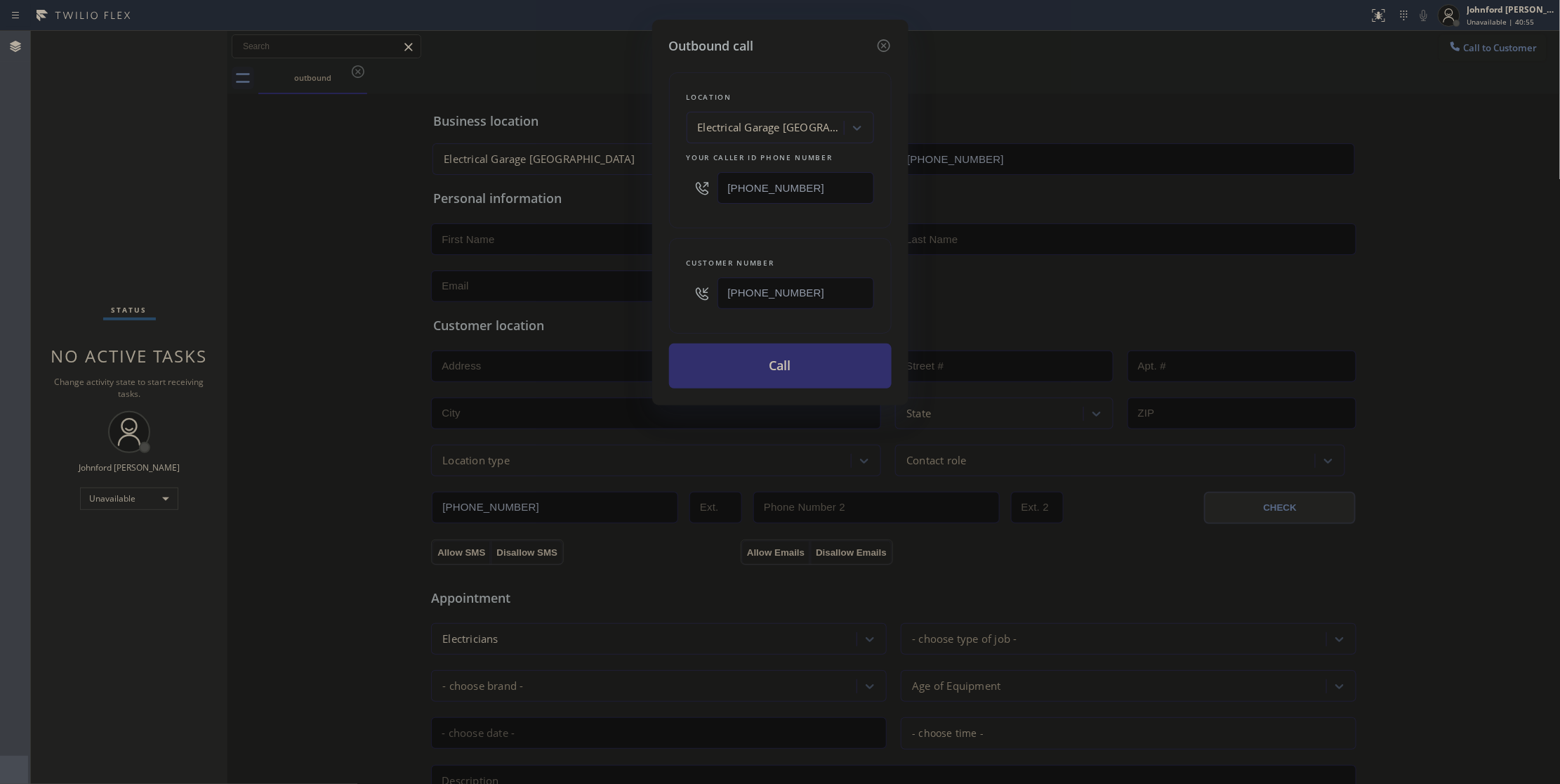
click at [742, 356] on button "Call" at bounding box center [780, 366] width 222 height 45
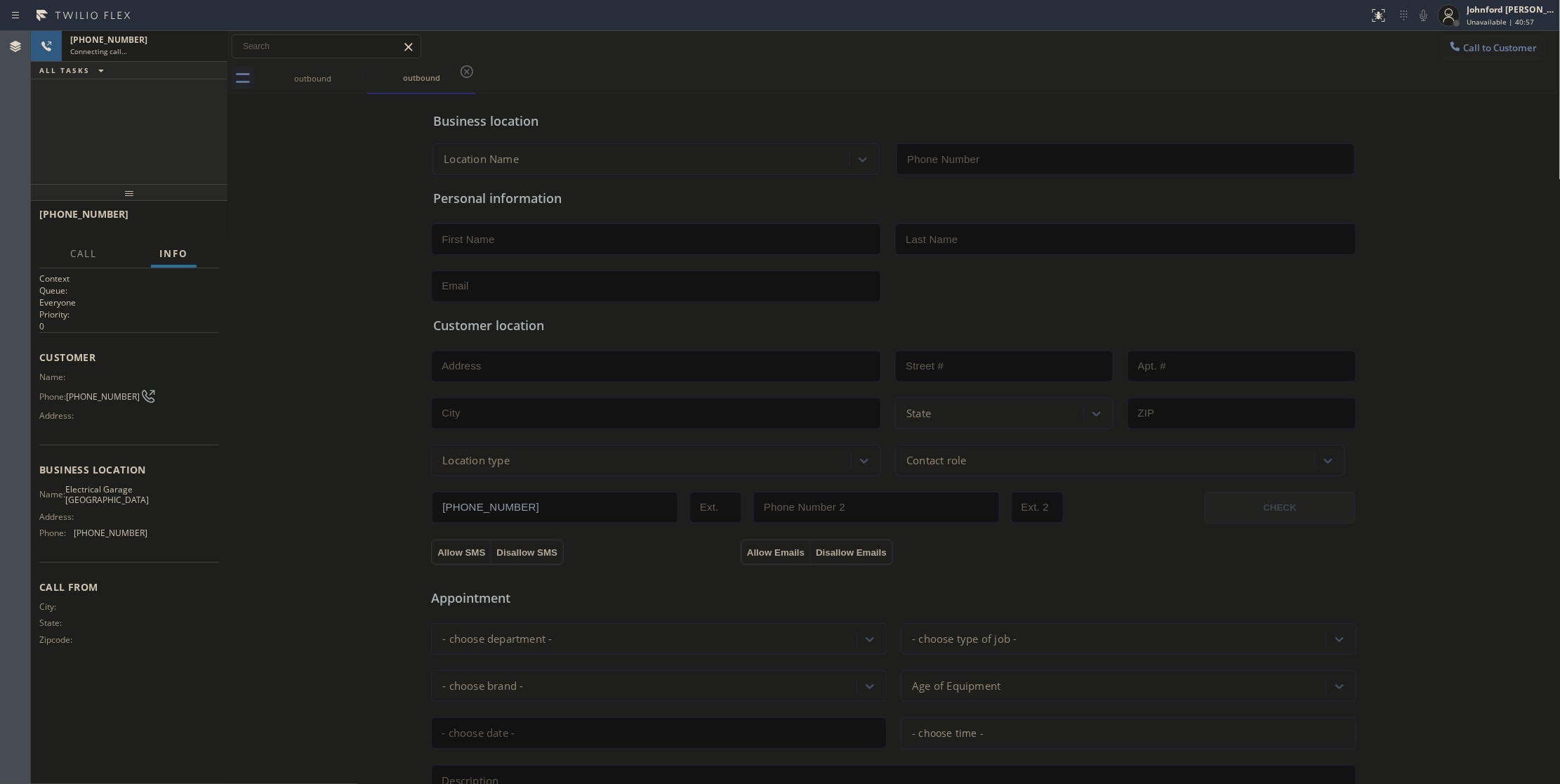
type input "[PHONE_NUMBER]"
click at [120, 158] on div "[PHONE_NUMBER] Connecting call… ALL TASKS ALL TASKS ACTIVE TASKS TASKS IN WRAP …" at bounding box center [129, 107] width 196 height 153
click at [385, 146] on div "Business location Electrical Garage [GEOGRAPHIC_DATA] [PHONE_NUMBER] Personal i…" at bounding box center [894, 577] width 1326 height 959
click at [204, 51] on icon at bounding box center [209, 46] width 17 height 17
click at [1451, 48] on icon at bounding box center [1455, 45] width 9 height 9
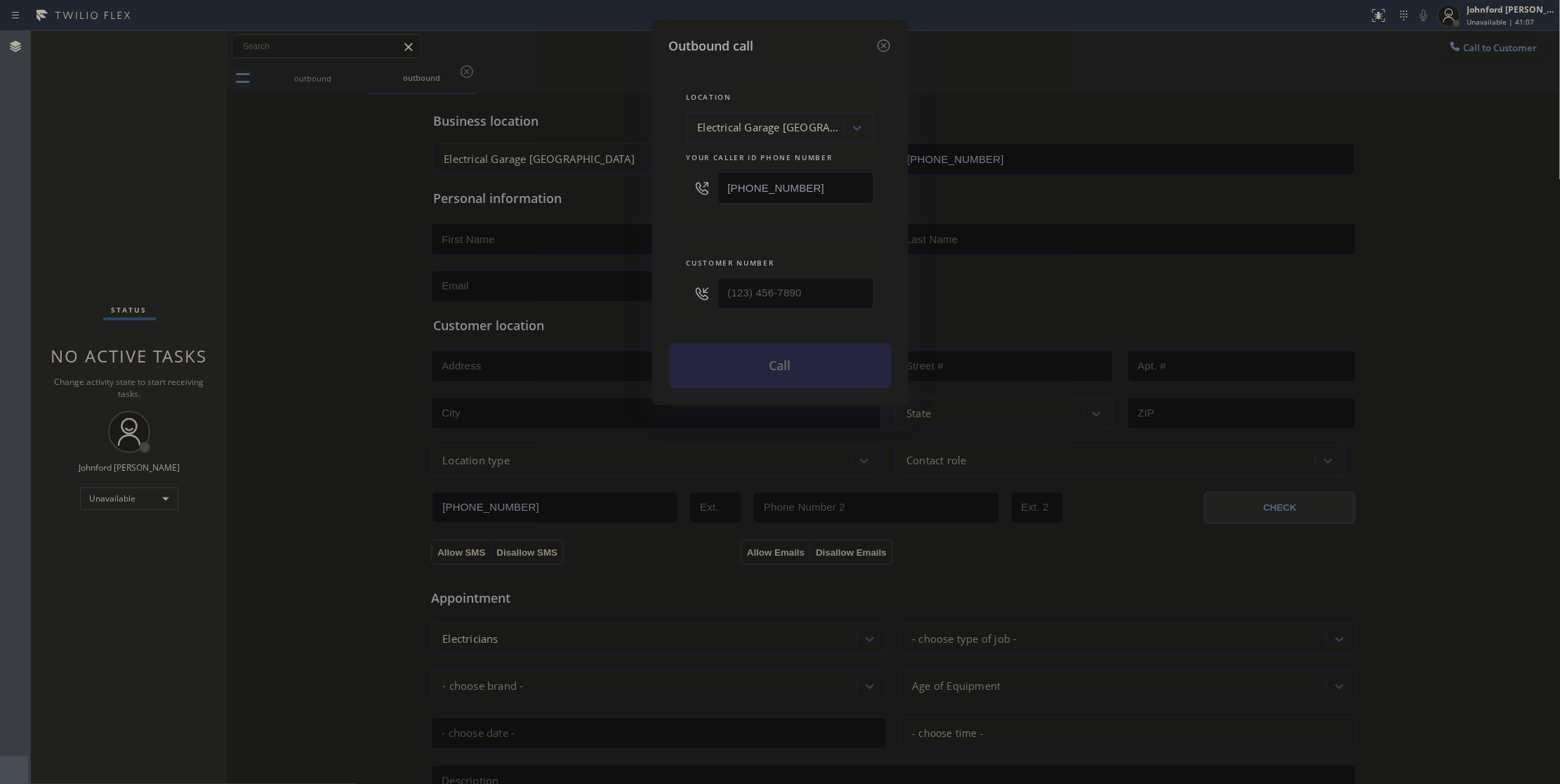
drag, startPoint x: 858, startPoint y: 200, endPoint x: 456, endPoint y: 200, distance: 402.0
click at [516, 205] on div "Outbound call Location Electrical Garage [GEOGRAPHIC_DATA] Your caller id phone…" at bounding box center [780, 392] width 1560 height 784
paste input "805) 519-8060"
type input "[PHONE_NUMBER]"
drag, startPoint x: 811, startPoint y: 285, endPoint x: 677, endPoint y: 297, distance: 134.5
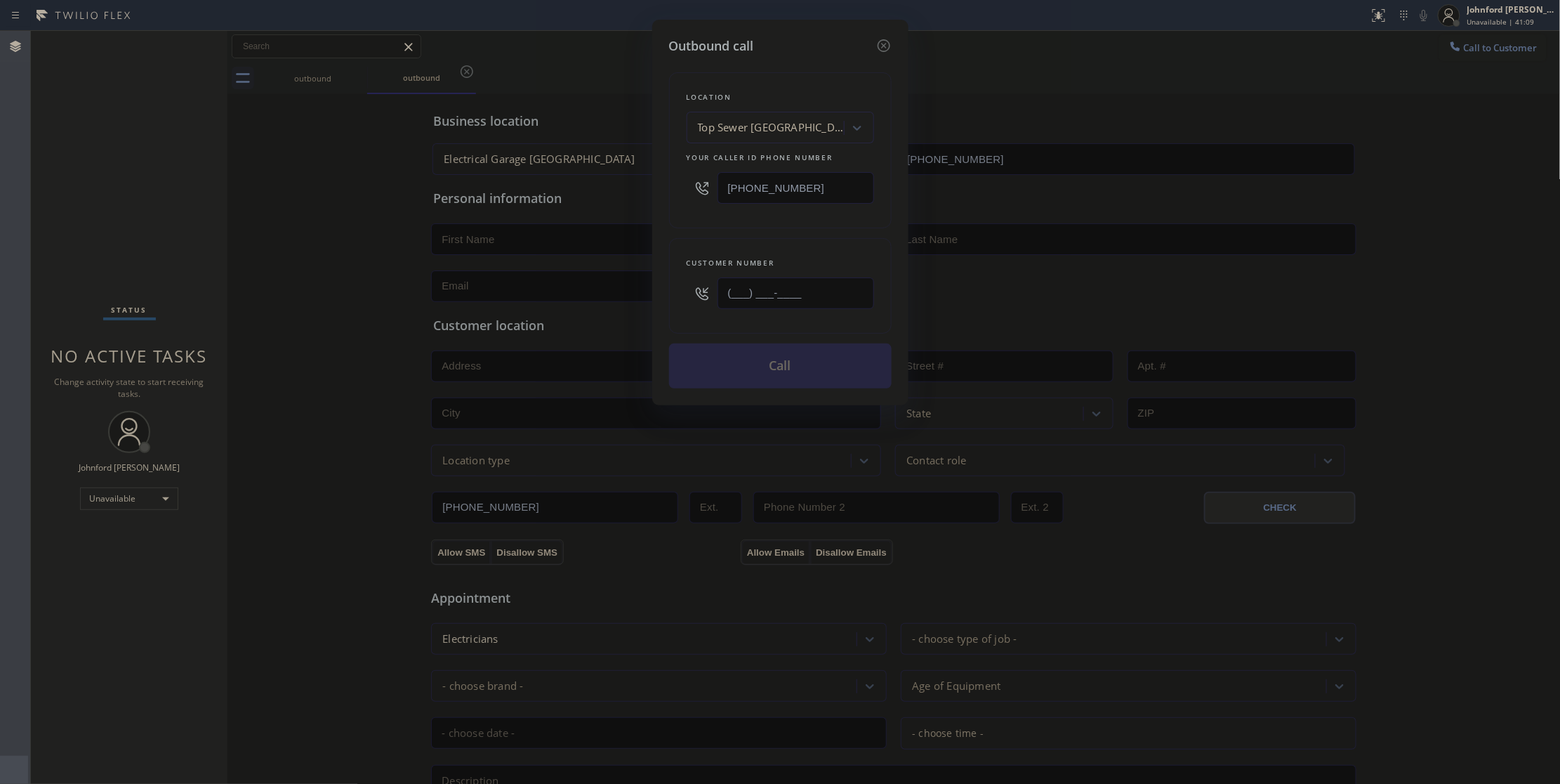
click at [677, 297] on div "Customer number (___) ___-____" at bounding box center [780, 286] width 222 height 95
paste input "805) 505-7114"
type input "[PHONE_NUMBER]"
click at [683, 244] on div "Customer number [PHONE_NUMBER]" at bounding box center [780, 286] width 222 height 95
click at [716, 362] on button "Call" at bounding box center [780, 366] width 222 height 45
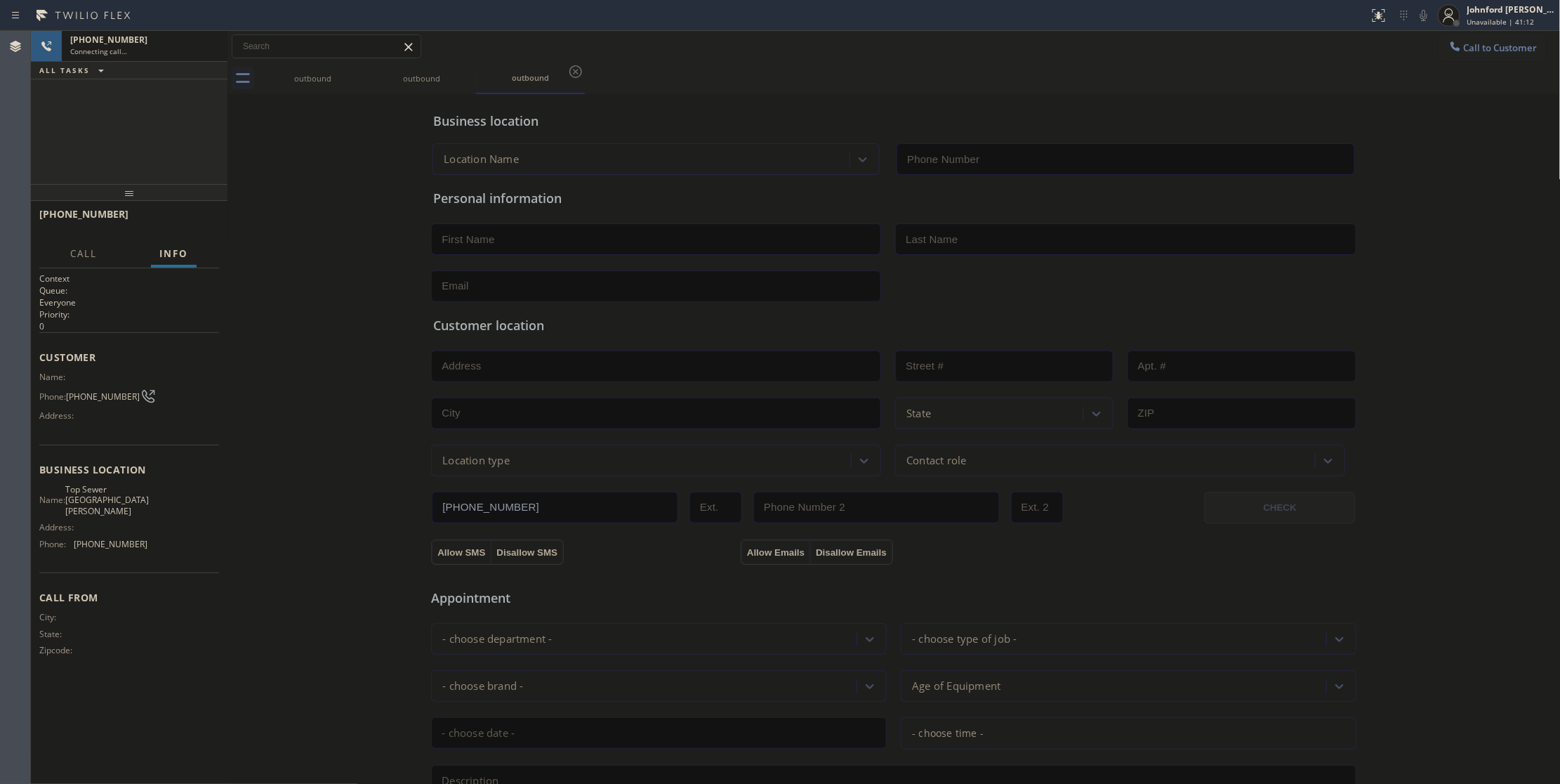
type input "[PHONE_NUMBER]"
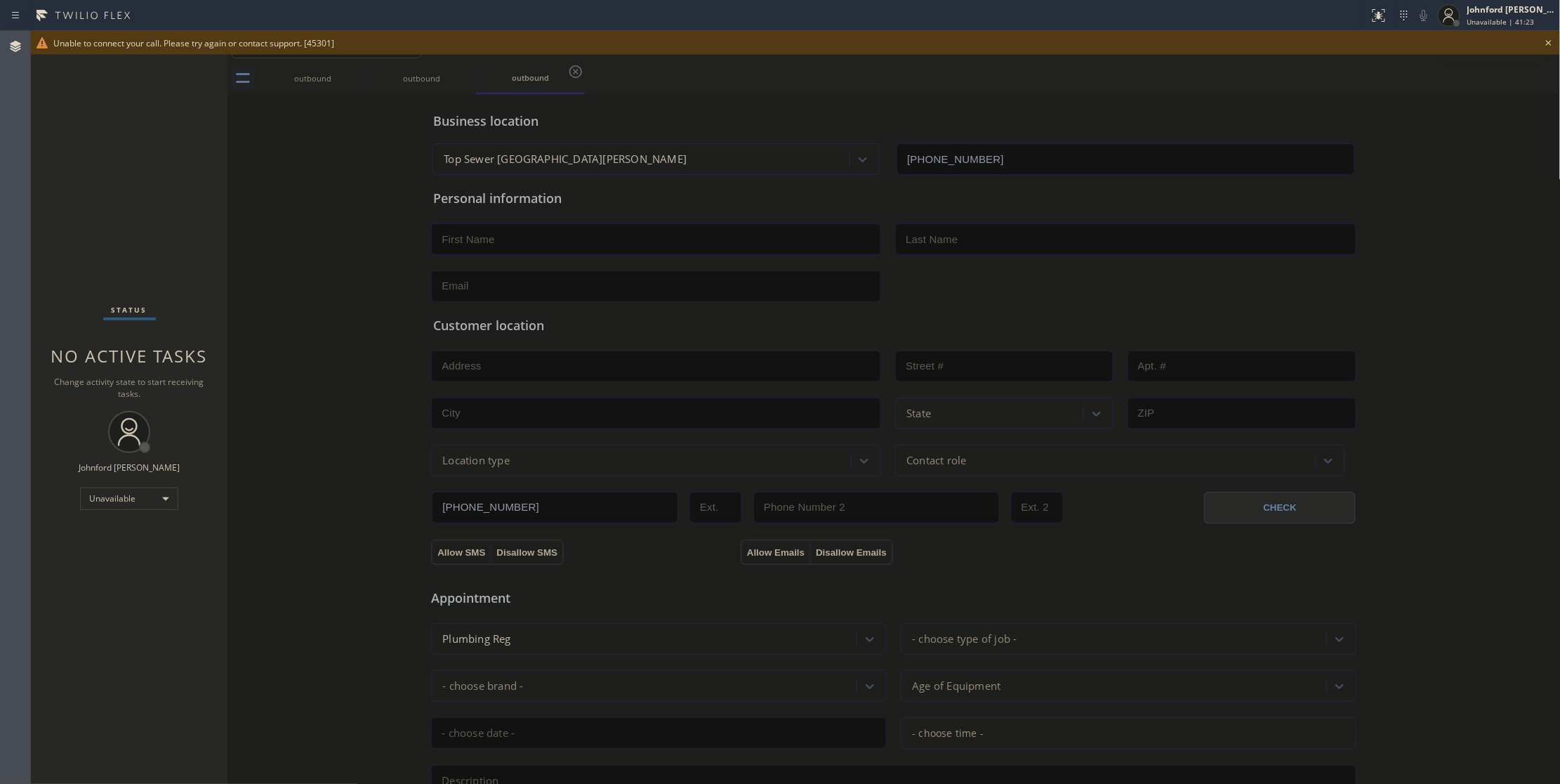
drag, startPoint x: 91, startPoint y: 114, endPoint x: 484, endPoint y: 120, distance: 393.0
click at [94, 114] on div "Status No active tasks Change activity state to start receiving tasks. [PERSON_…" at bounding box center [129, 407] width 196 height 752
click at [1549, 44] on icon at bounding box center [1549, 43] width 17 height 17
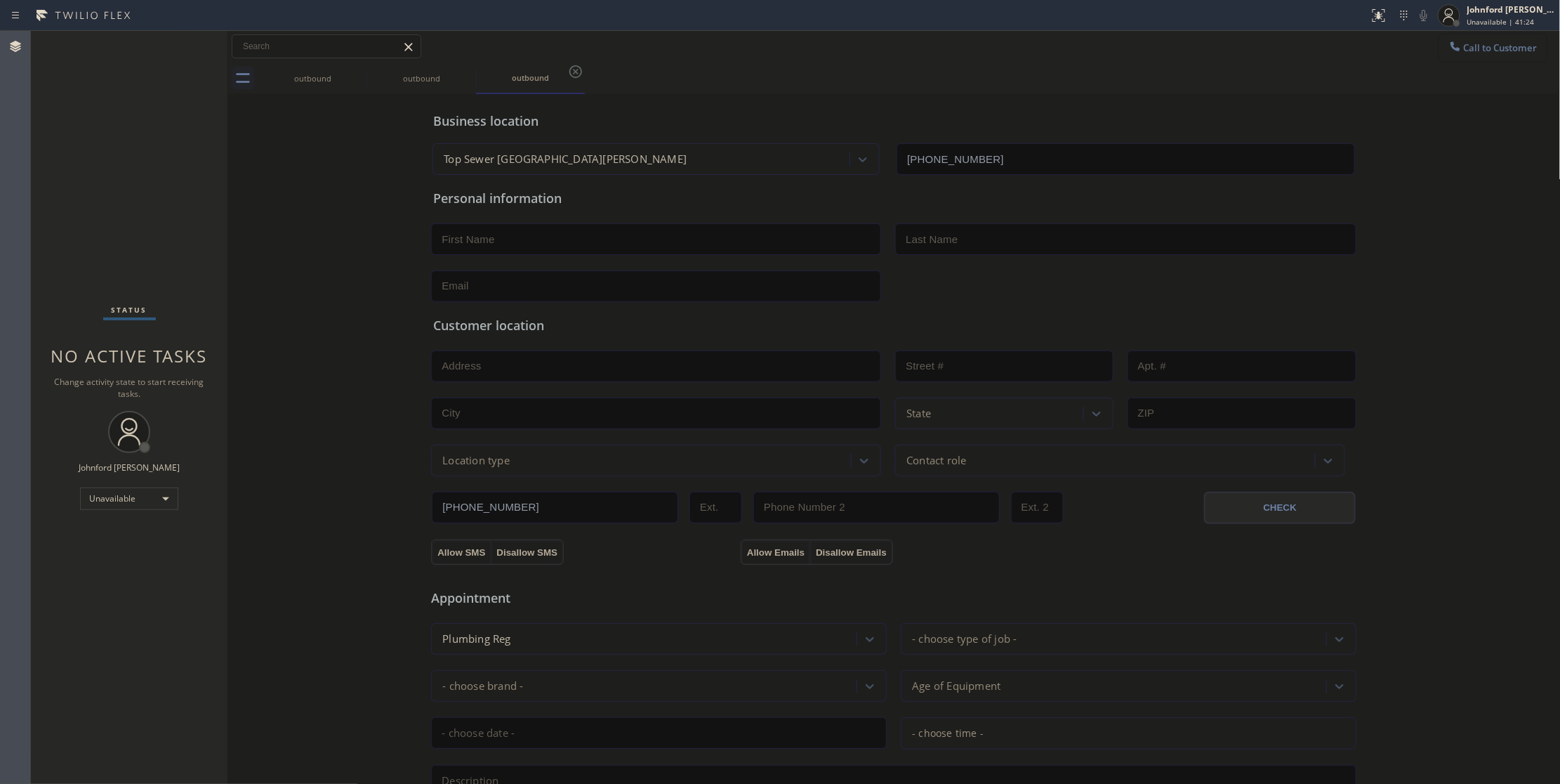
click at [1464, 41] on span "Call to Customer" at bounding box center [1500, 48] width 74 height 13
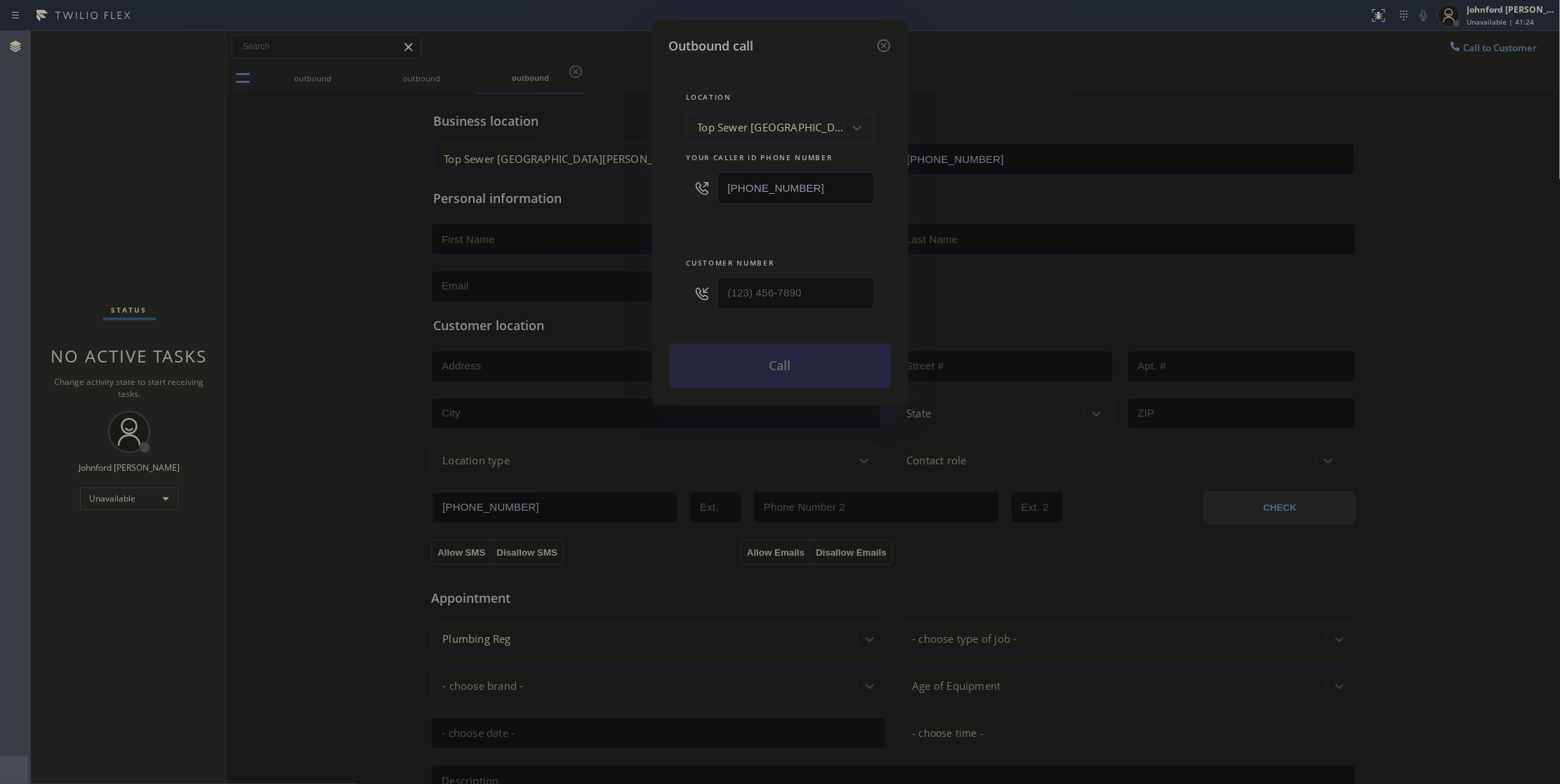
drag, startPoint x: 866, startPoint y: 286, endPoint x: 656, endPoint y: 286, distance: 210.0
click at [687, 293] on div "Customer number" at bounding box center [780, 286] width 222 height 95
click at [811, 287] on input "(___) ___-____" at bounding box center [796, 293] width 157 height 32
paste input "805) 505-7114"
type input "[PHONE_NUMBER]"
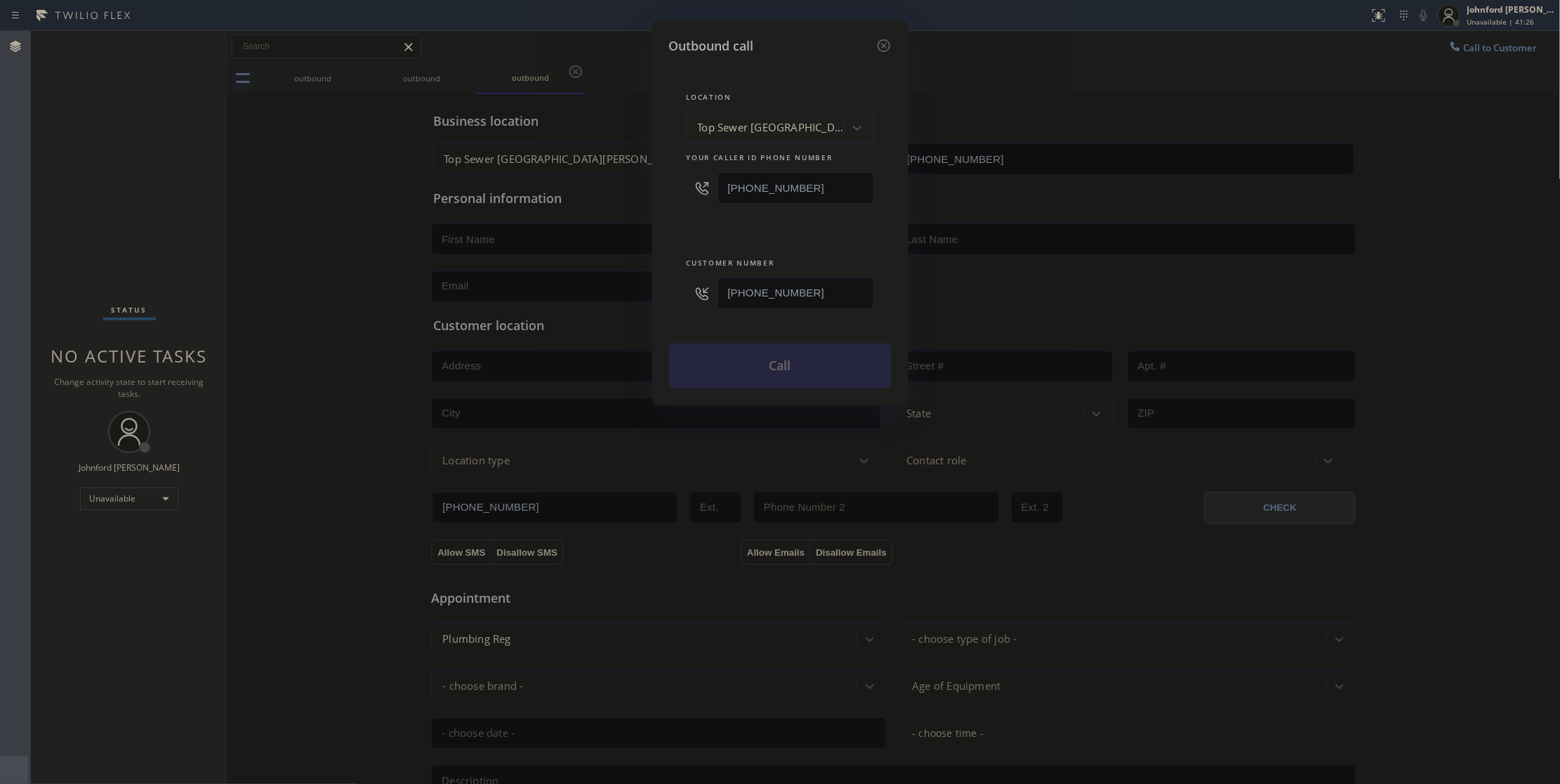
click at [812, 238] on div "Customer number [PHONE_NUMBER]" at bounding box center [780, 286] width 222 height 95
click at [787, 362] on button "Call" at bounding box center [780, 366] width 222 height 45
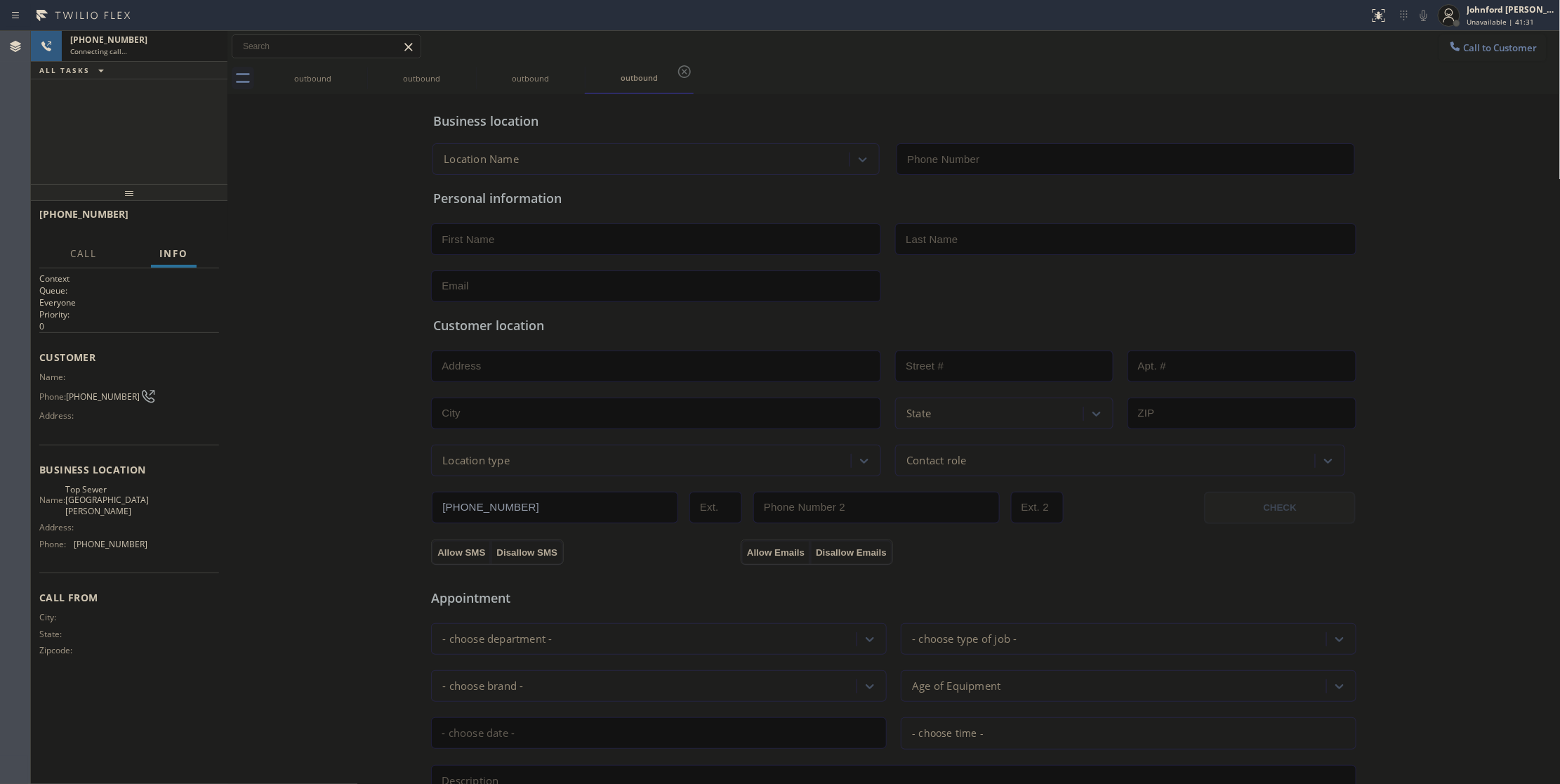
type input "[PHONE_NUMBER]"
click at [351, 71] on icon at bounding box center [358, 71] width 17 height 17
click at [0, 0] on icon at bounding box center [0, 0] width 0 height 0
click at [351, 71] on icon at bounding box center [358, 71] width 17 height 17
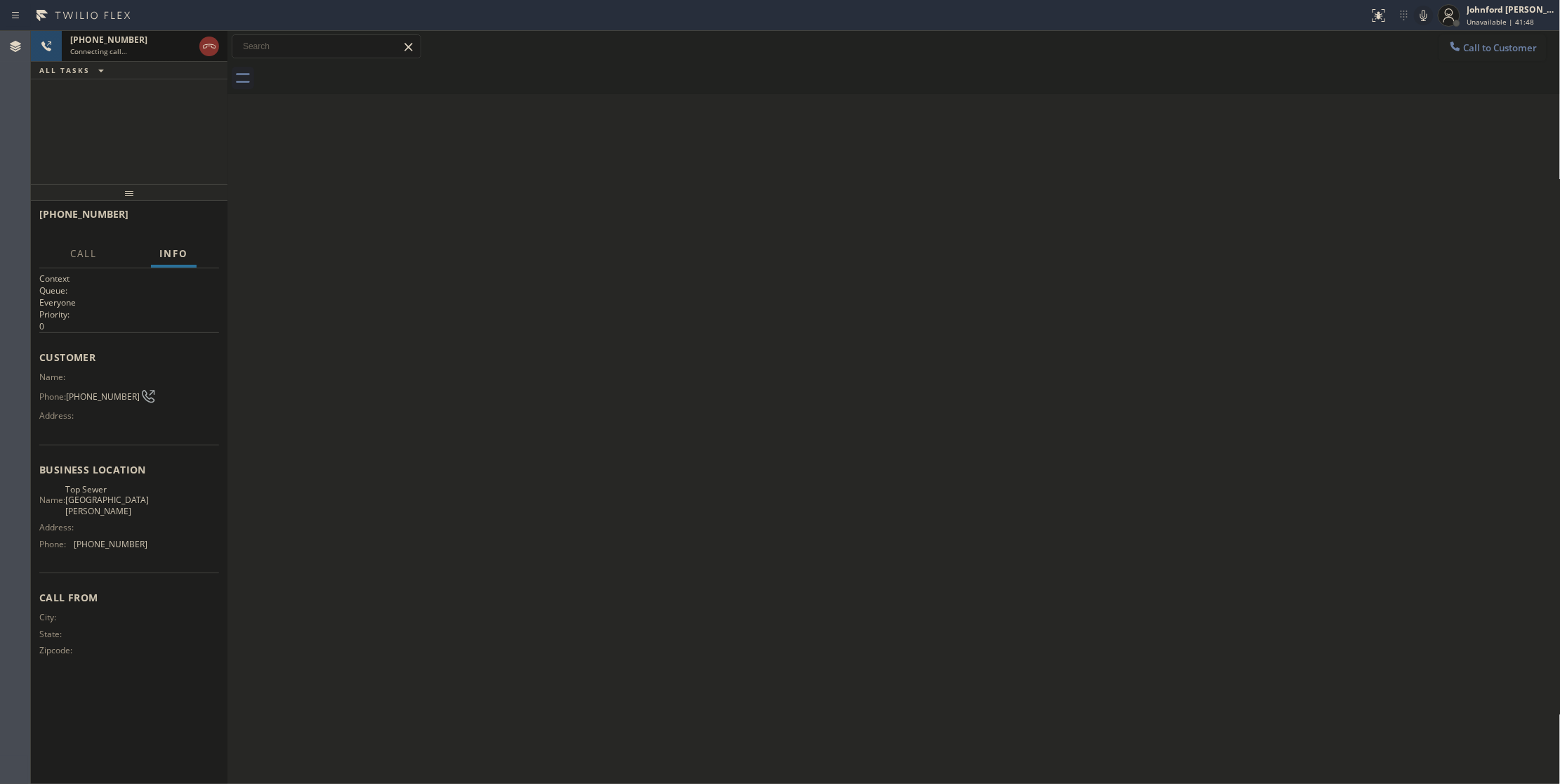
click at [163, 55] on div "Connecting call…" at bounding box center [132, 51] width 124 height 10
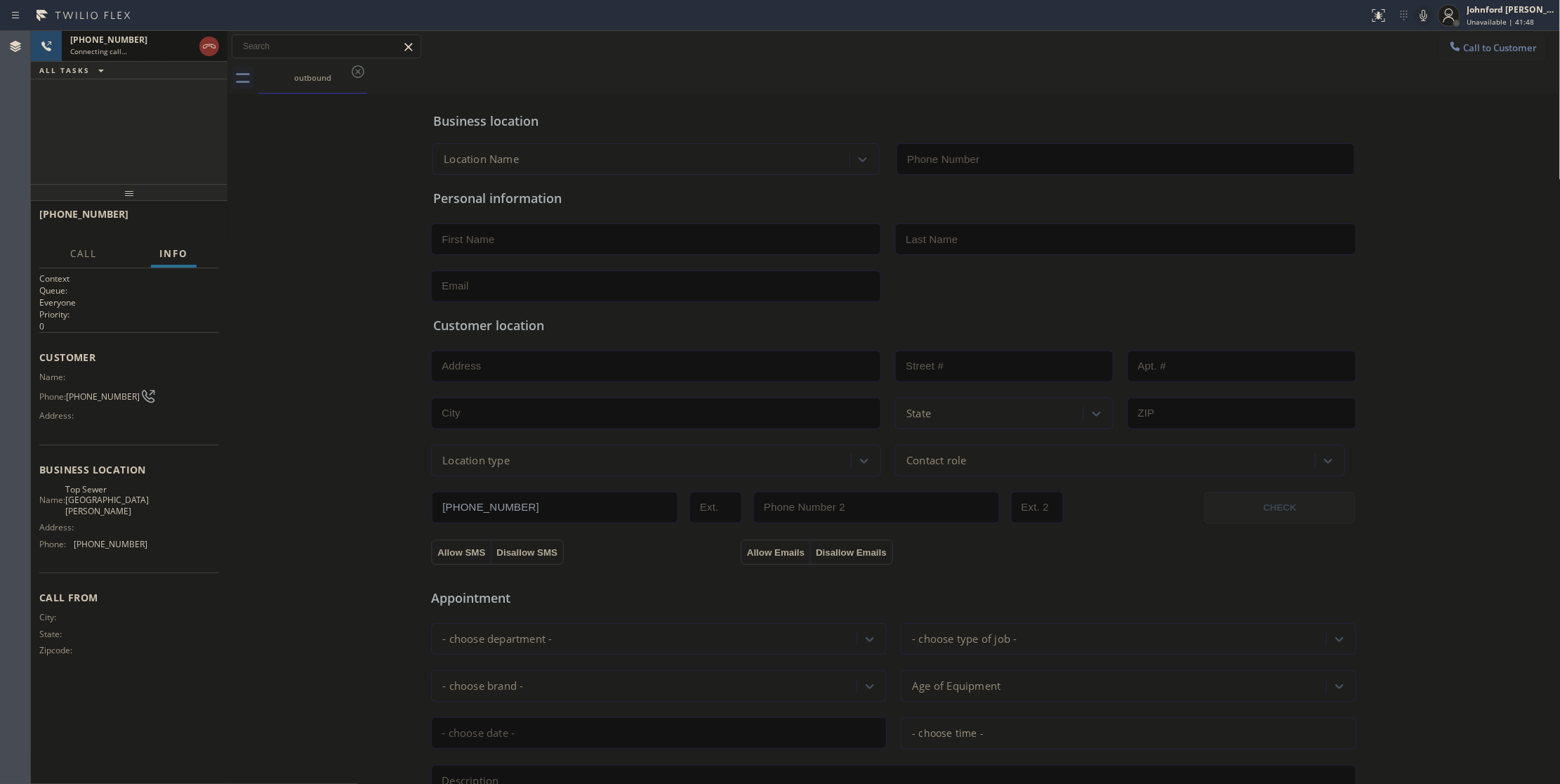
type input "[PHONE_NUMBER]"
click at [204, 48] on icon at bounding box center [209, 46] width 17 height 17
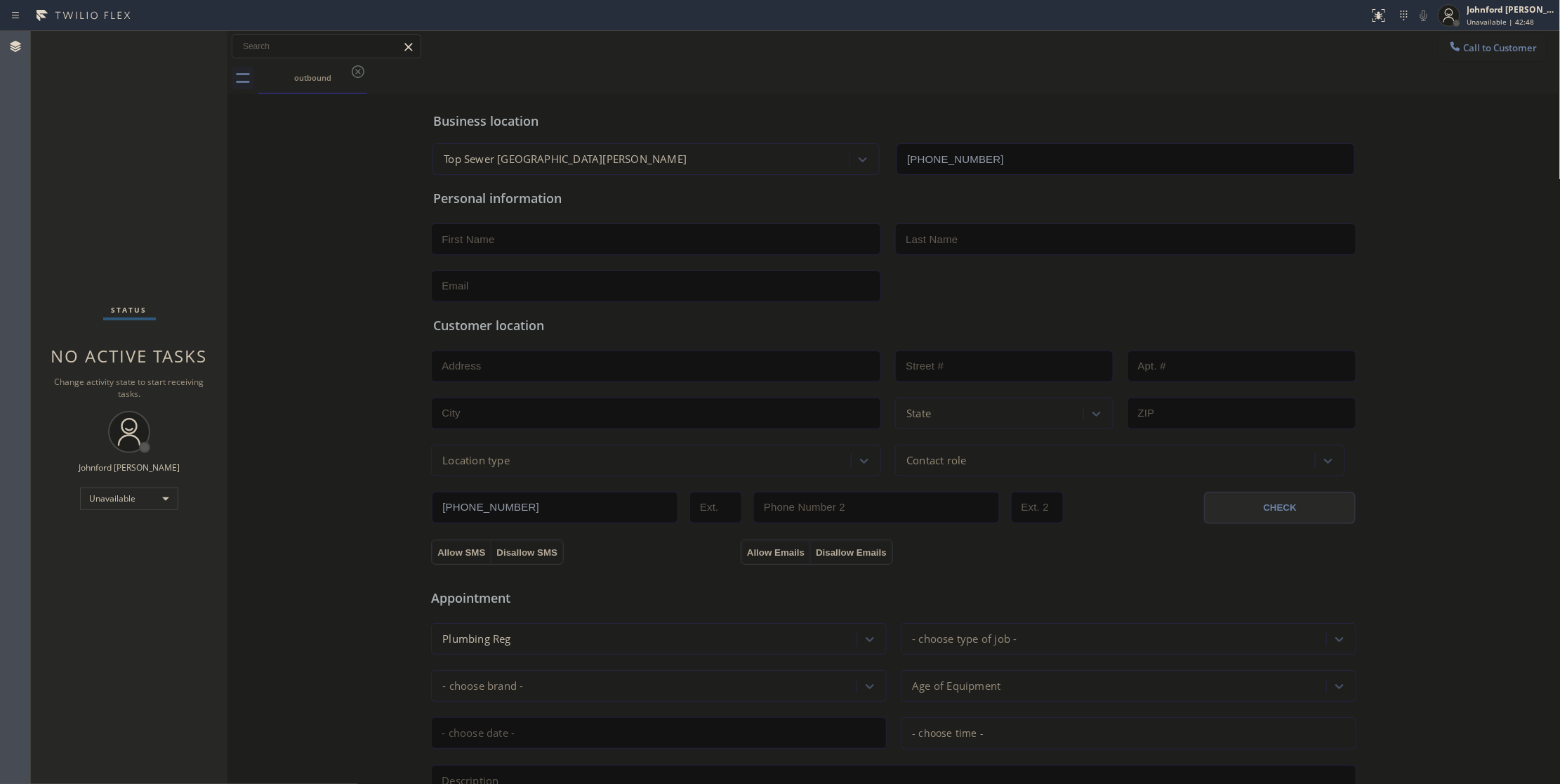
click at [1406, 69] on div "outbound" at bounding box center [910, 78] width 1303 height 32
click at [1465, 52] on span "Call to Customer" at bounding box center [1500, 48] width 74 height 13
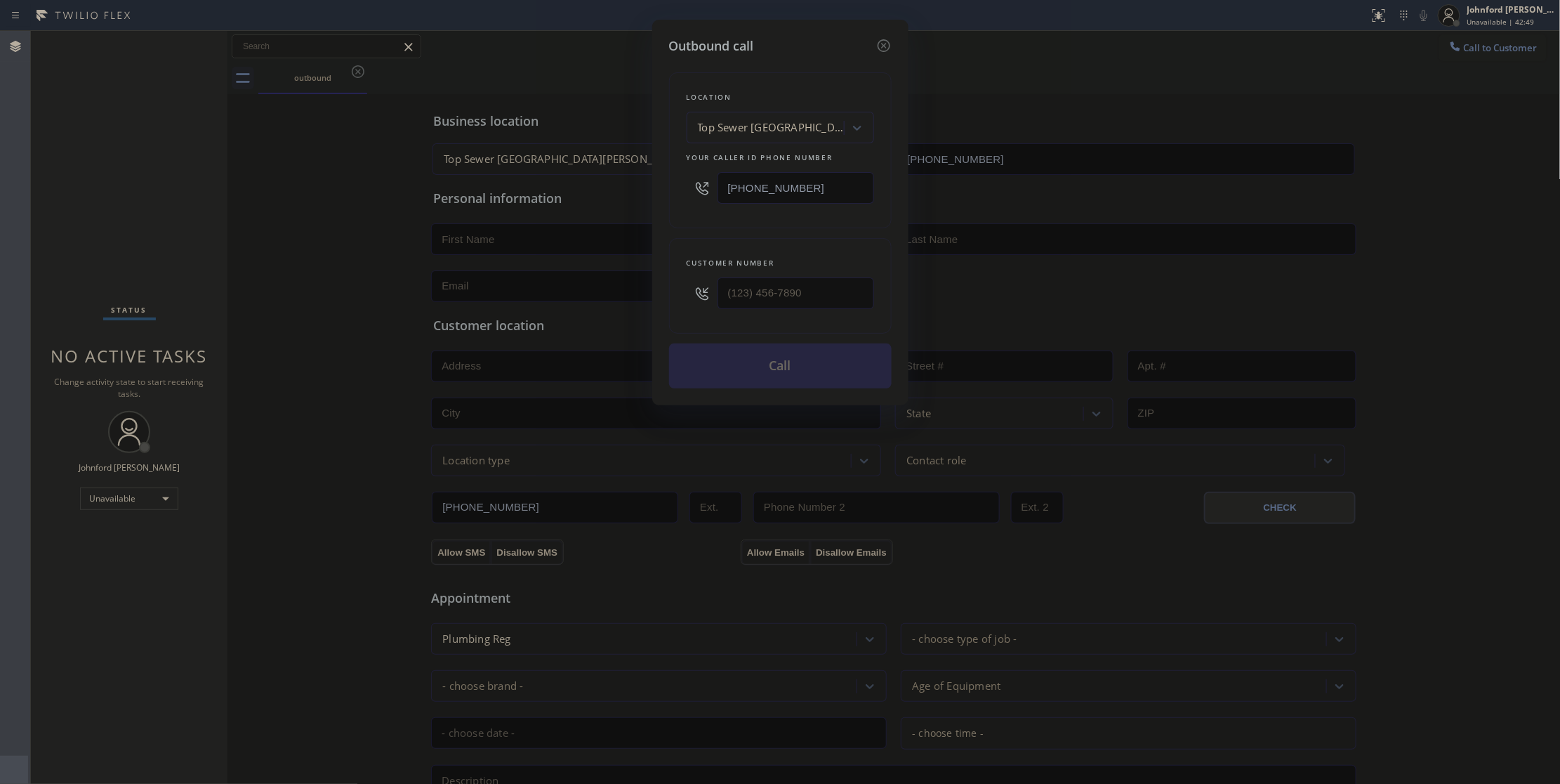
drag, startPoint x: 784, startPoint y: 204, endPoint x: 633, endPoint y: 206, distance: 151.0
click at [650, 206] on div "Outbound call Location Top Sewer [GEOGRAPHIC_DATA][PERSON_NAME] Your caller id …" at bounding box center [780, 392] width 1560 height 784
paste input "77) 777-0796"
type input "[PHONE_NUMBER]"
click at [1133, 120] on div "Outbound call Location Home Alliance Your caller id phone number [PHONE_NUMBER]…" at bounding box center [780, 392] width 1560 height 784
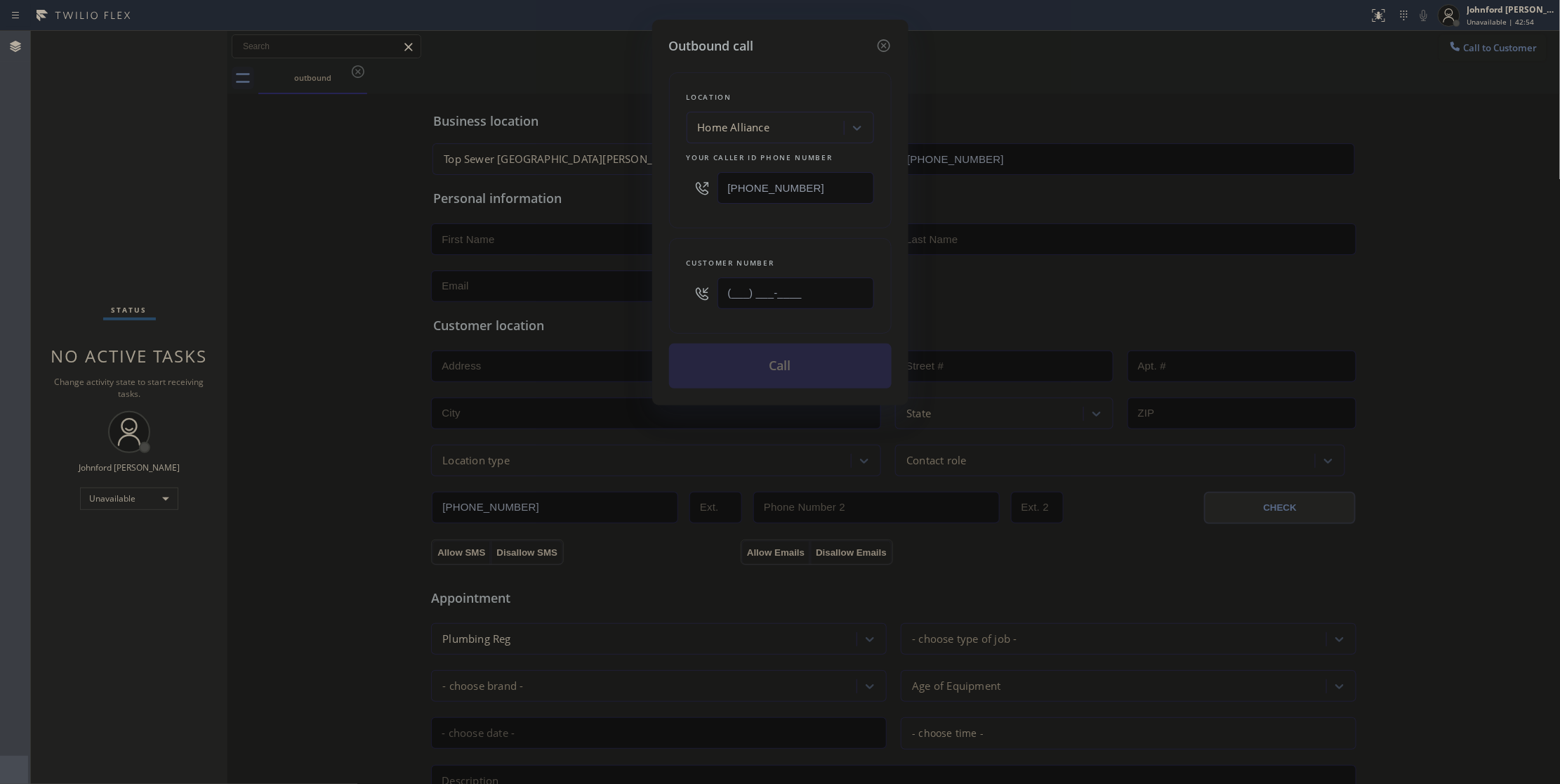
drag, startPoint x: 801, startPoint y: 308, endPoint x: 670, endPoint y: 296, distance: 131.5
click at [670, 296] on div "Customer number (___) ___-____" at bounding box center [780, 286] width 222 height 95
paste input "443) 205-4627"
type input "[PHONE_NUMBER]"
click at [715, 243] on div "Customer number [PHONE_NUMBER]" at bounding box center [780, 286] width 222 height 95
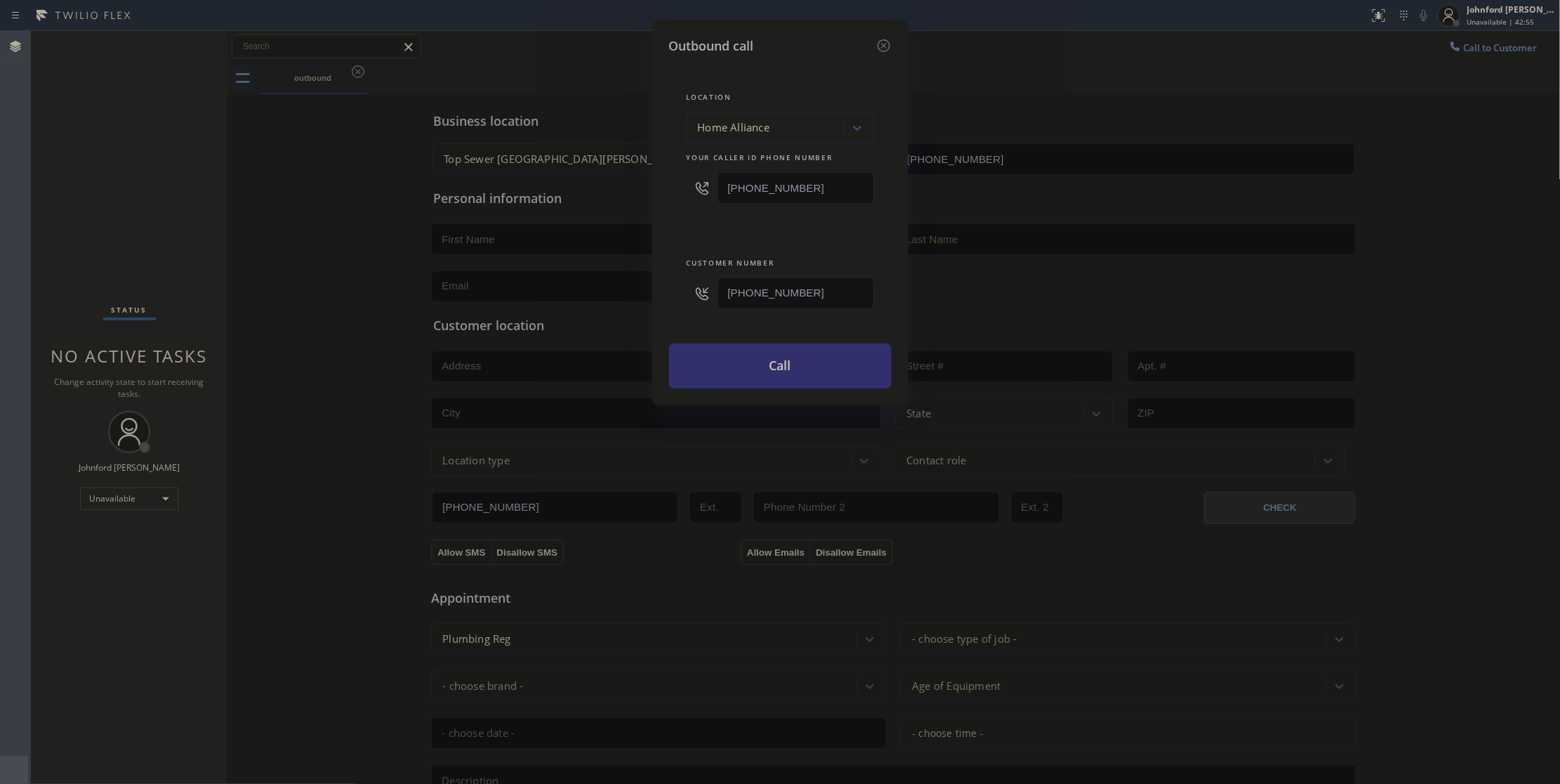
click at [742, 369] on button "Call" at bounding box center [780, 366] width 222 height 45
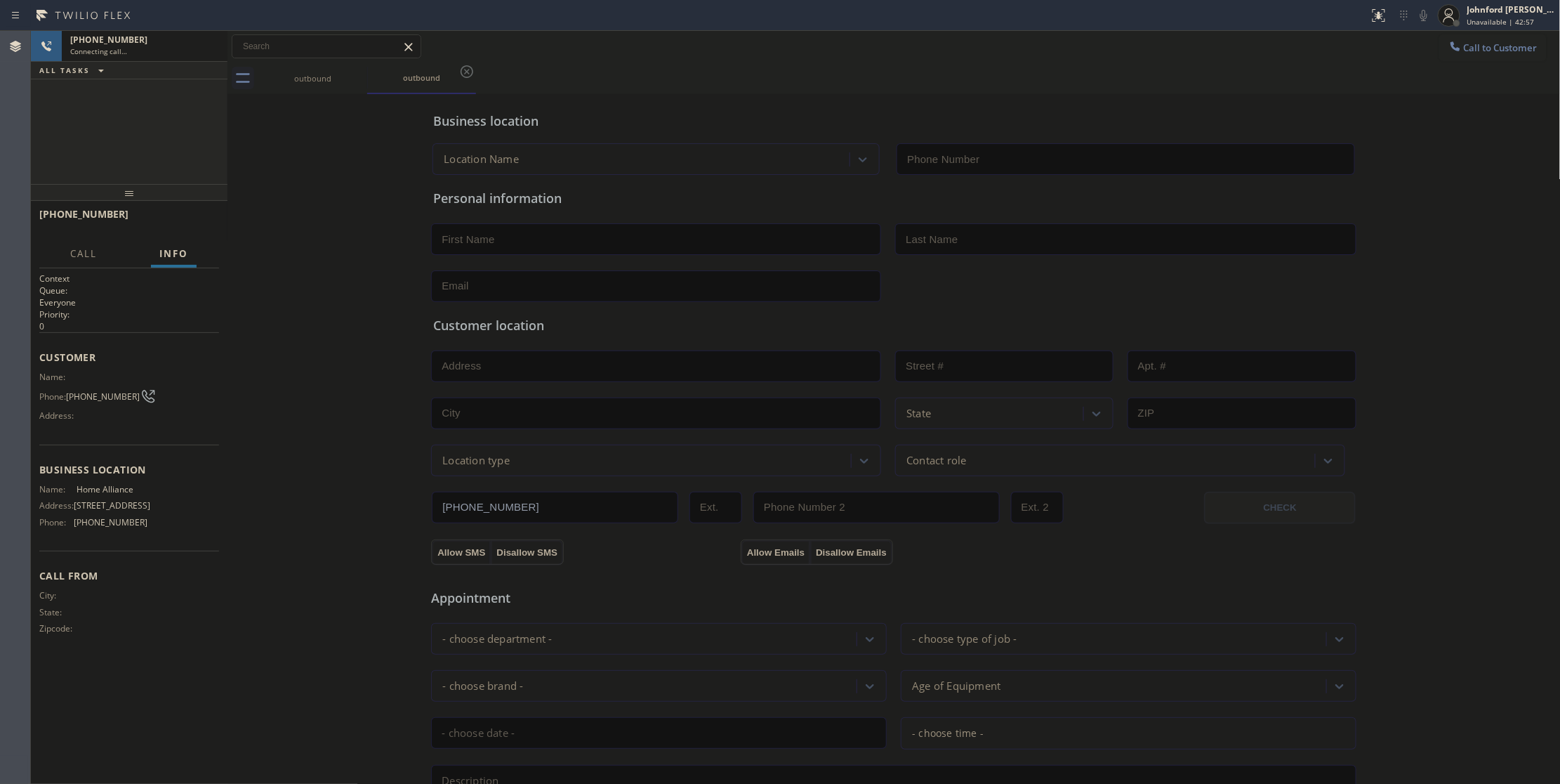
type input "[PHONE_NUMBER]"
click at [150, 133] on div "[PHONE_NUMBER] Live | 00:01 ALL TASKS ALL TASKS ACTIVE TASKS TASKS IN WRAP UP" at bounding box center [129, 107] width 196 height 153
click at [177, 212] on button "HANG UP" at bounding box center [186, 221] width 65 height 19
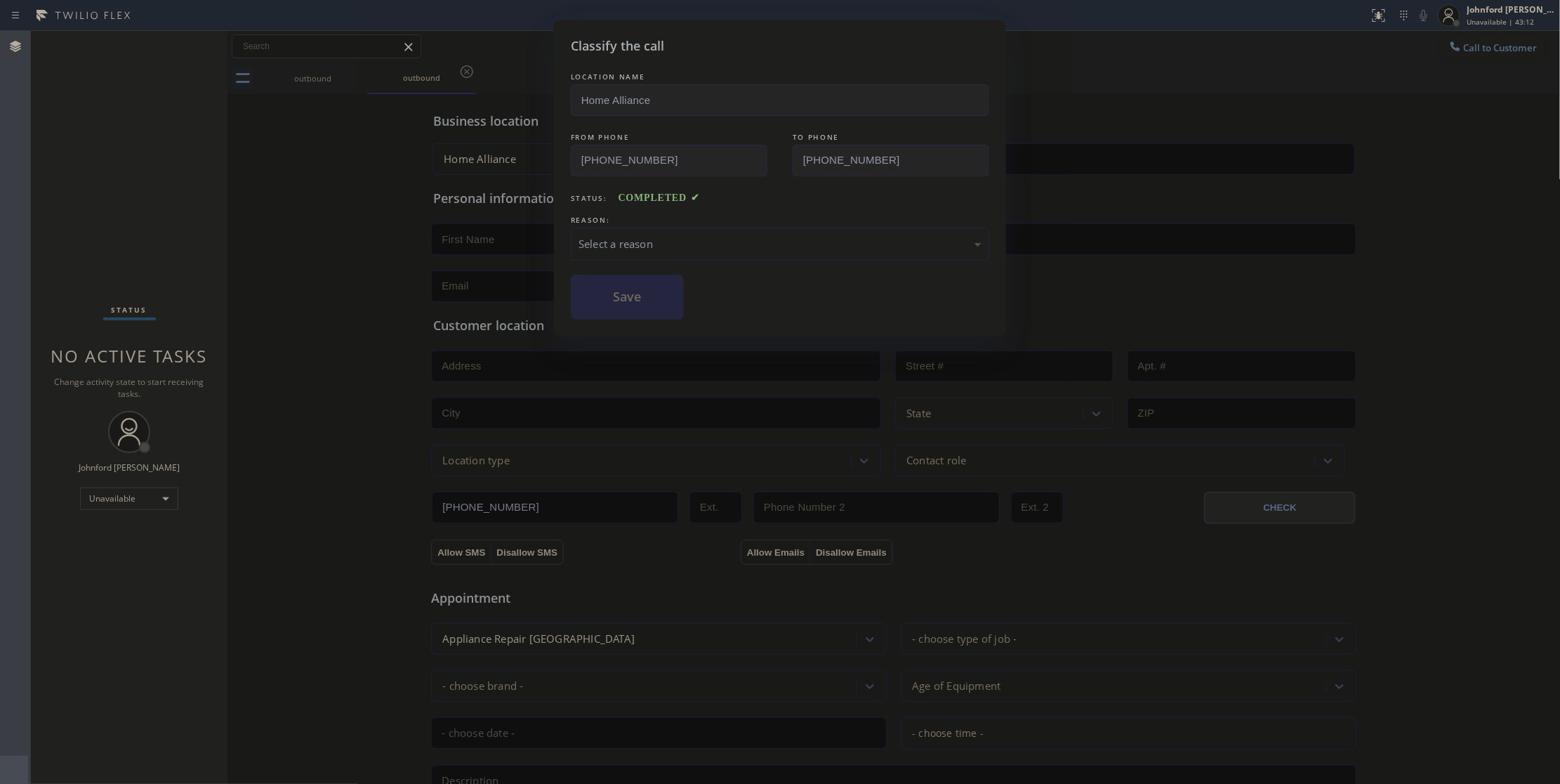
click at [689, 263] on div "LOCATION NAME Home Alliance FROM PHONE [PHONE_NUMBER] TO PHONE [PHONE_NUMBER] S…" at bounding box center [780, 194] width 419 height 250
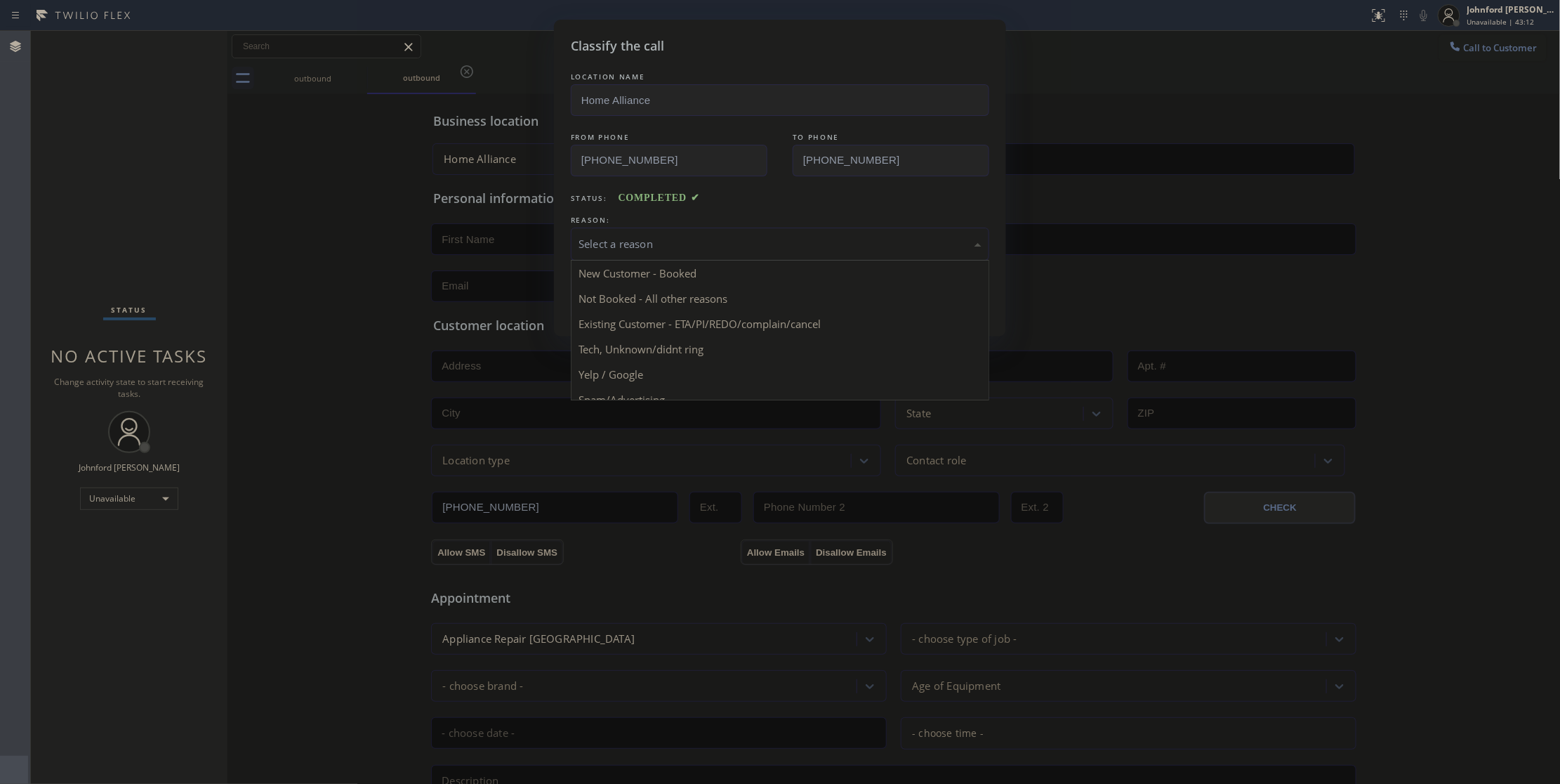
click at [682, 259] on div "Select a reason" at bounding box center [780, 243] width 419 height 33
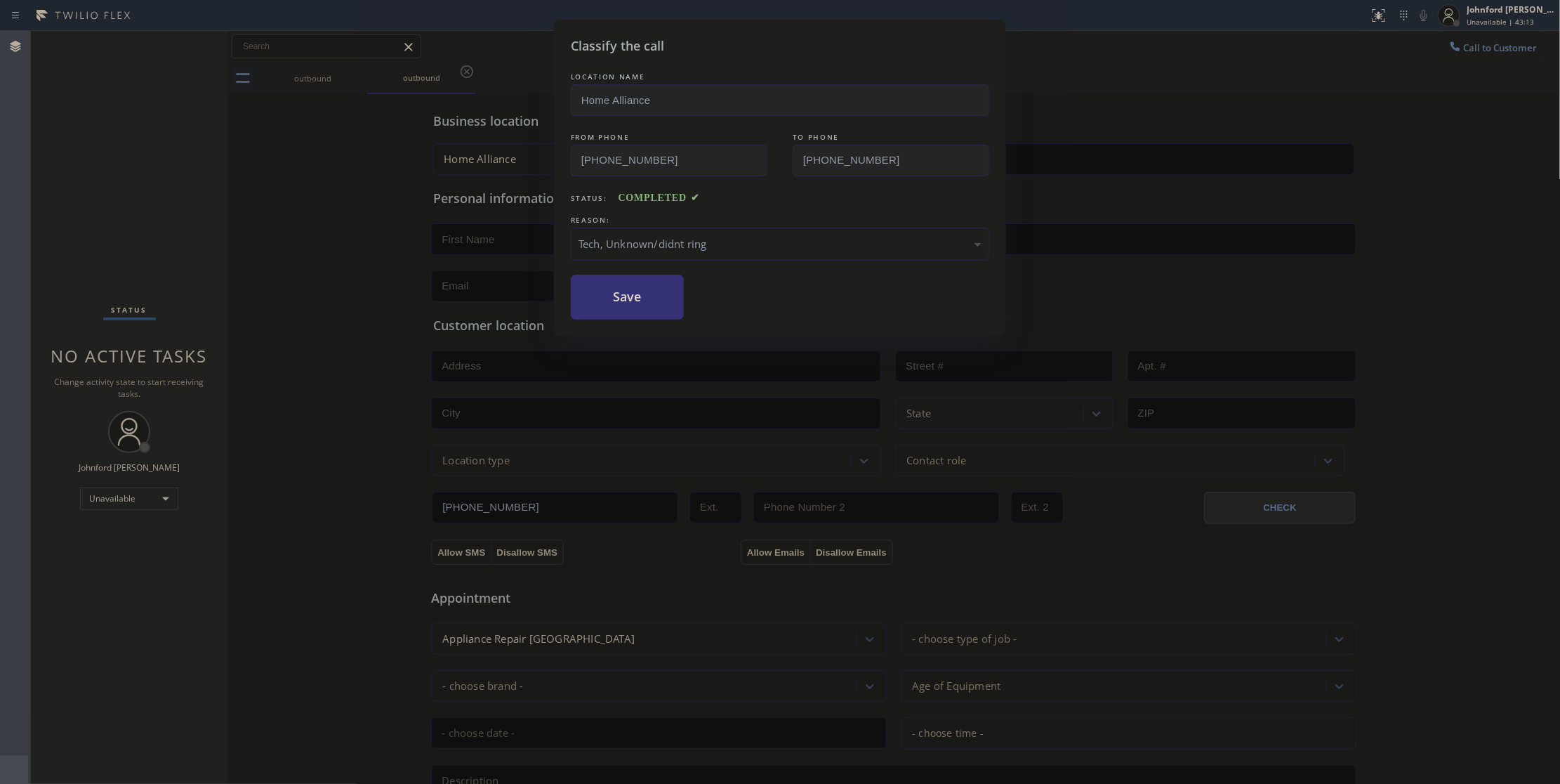
click at [650, 268] on div "LOCATION NAME Home Alliance FROM PHONE [PHONE_NUMBER] TO PHONE [PHONE_NUMBER] S…" at bounding box center [780, 194] width 419 height 250
click at [653, 254] on div "Tech, Unknown/didnt ring" at bounding box center [780, 243] width 419 height 33
click at [609, 238] on div "Existing Customer - ETA/PI/REDO/complain/cancel" at bounding box center [780, 244] width 403 height 16
click at [630, 291] on button "Save" at bounding box center [627, 297] width 113 height 45
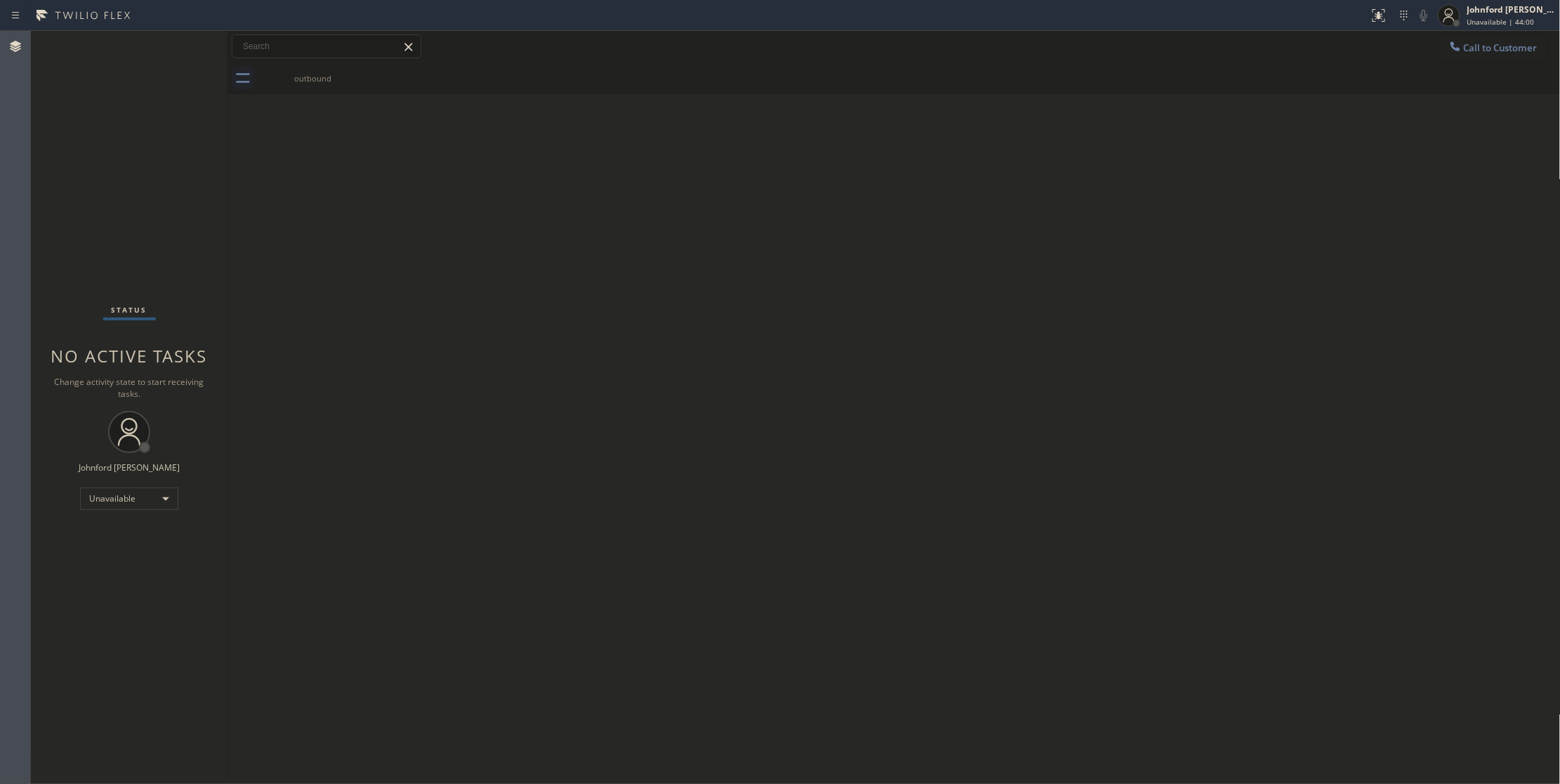
click at [1308, 278] on div "Back to Dashboard Change Sender ID Customers Technicians Select a contact Outbo…" at bounding box center [894, 407] width 1334 height 752
drag, startPoint x: 1086, startPoint y: 183, endPoint x: 1367, endPoint y: 102, distance: 292.4
click at [1088, 183] on div "Back to Dashboard Change Sender ID Customers Technicians Select a contact Outbo…" at bounding box center [894, 407] width 1334 height 752
drag, startPoint x: 1481, startPoint y: 49, endPoint x: 1010, endPoint y: 281, distance: 525.0
click at [1480, 51] on span "Call to Customer" at bounding box center [1500, 48] width 74 height 13
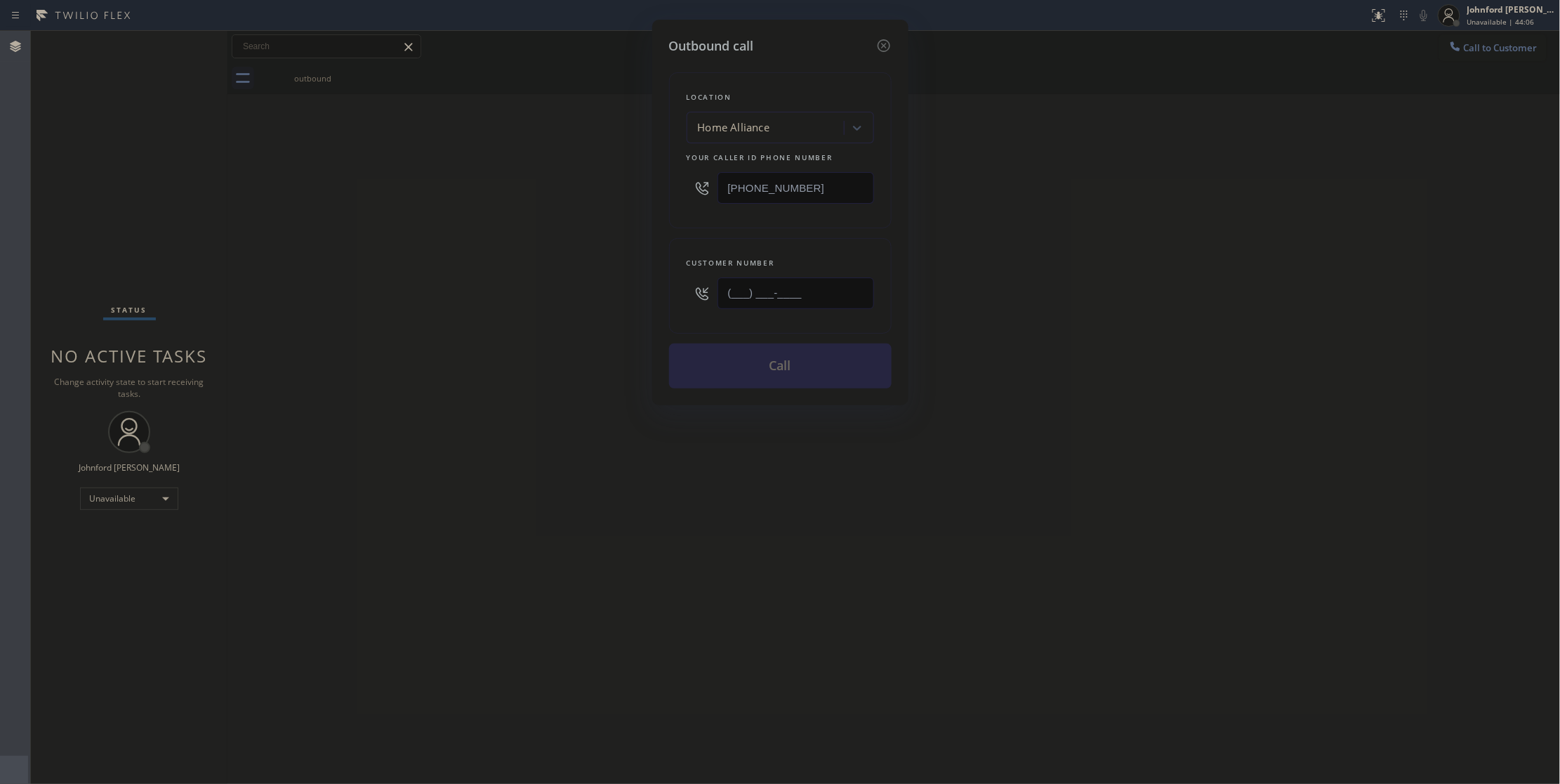
drag, startPoint x: 830, startPoint y: 296, endPoint x: 554, endPoint y: 301, distance: 276.0
click at [602, 301] on div "Outbound call Location Home Alliance Your caller id phone number [PHONE_NUMBER]…" at bounding box center [780, 392] width 1560 height 784
paste input "443) 205-4627"
type input "[PHONE_NUMBER]"
click at [832, 371] on button "Call" at bounding box center [780, 366] width 222 height 45
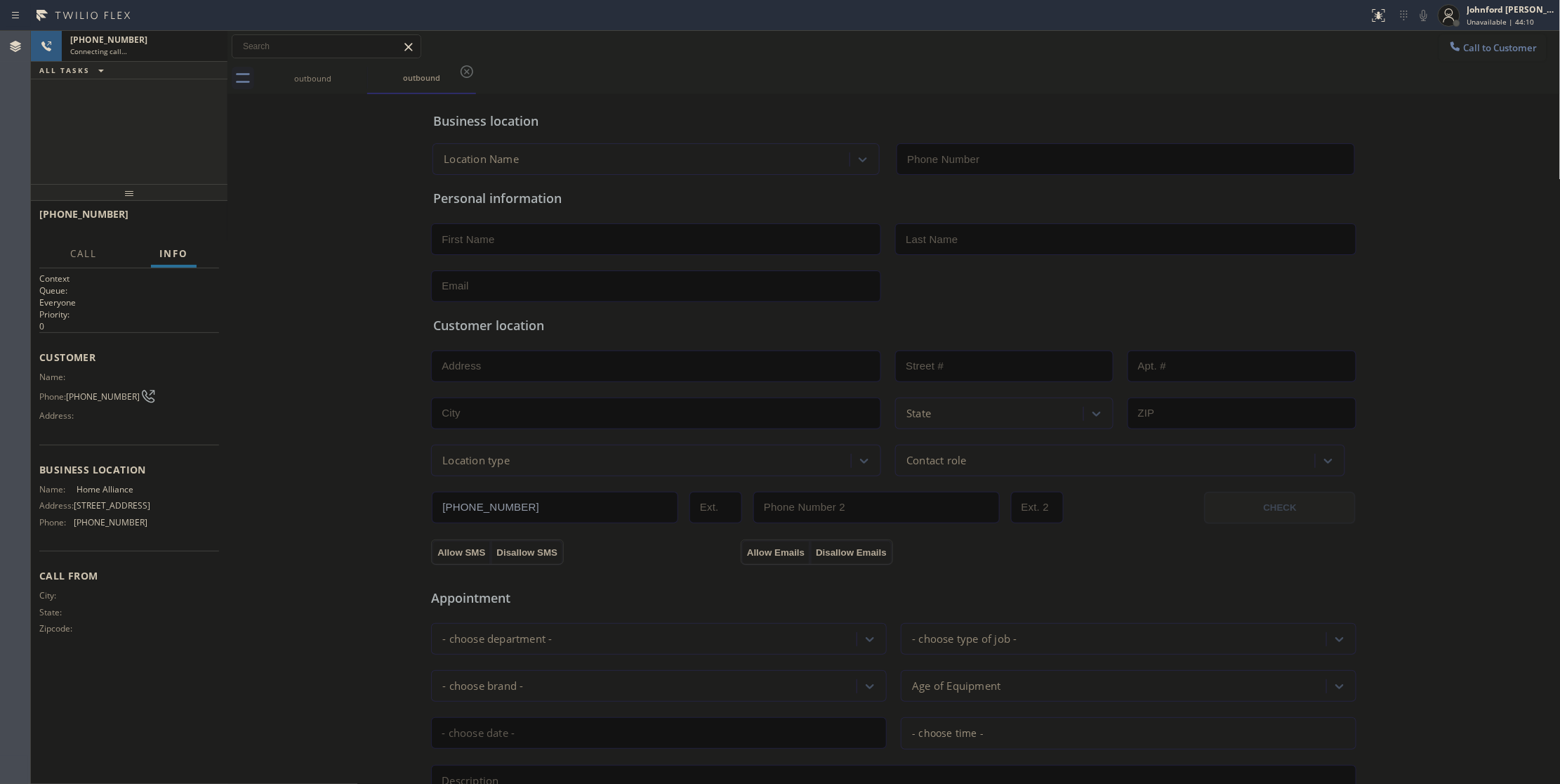
type input "[PHONE_NUMBER]"
click at [82, 99] on div "[PHONE_NUMBER] Live | 00:01 ALL TASKS ALL TASKS ACTIVE TASKS TASKS IN WRAP UP" at bounding box center [129, 107] width 196 height 153
click at [188, 228] on button "HANG UP" at bounding box center [186, 221] width 65 height 19
click at [135, 133] on div "ALL TASKS ALL TASKS ACTIVE TASKS TASKS IN WRAP UP [PHONE_NUMBER] Wrap up | 00:06" at bounding box center [129, 107] width 196 height 153
click at [200, 229] on button "COMPLETE" at bounding box center [183, 221] width 71 height 19
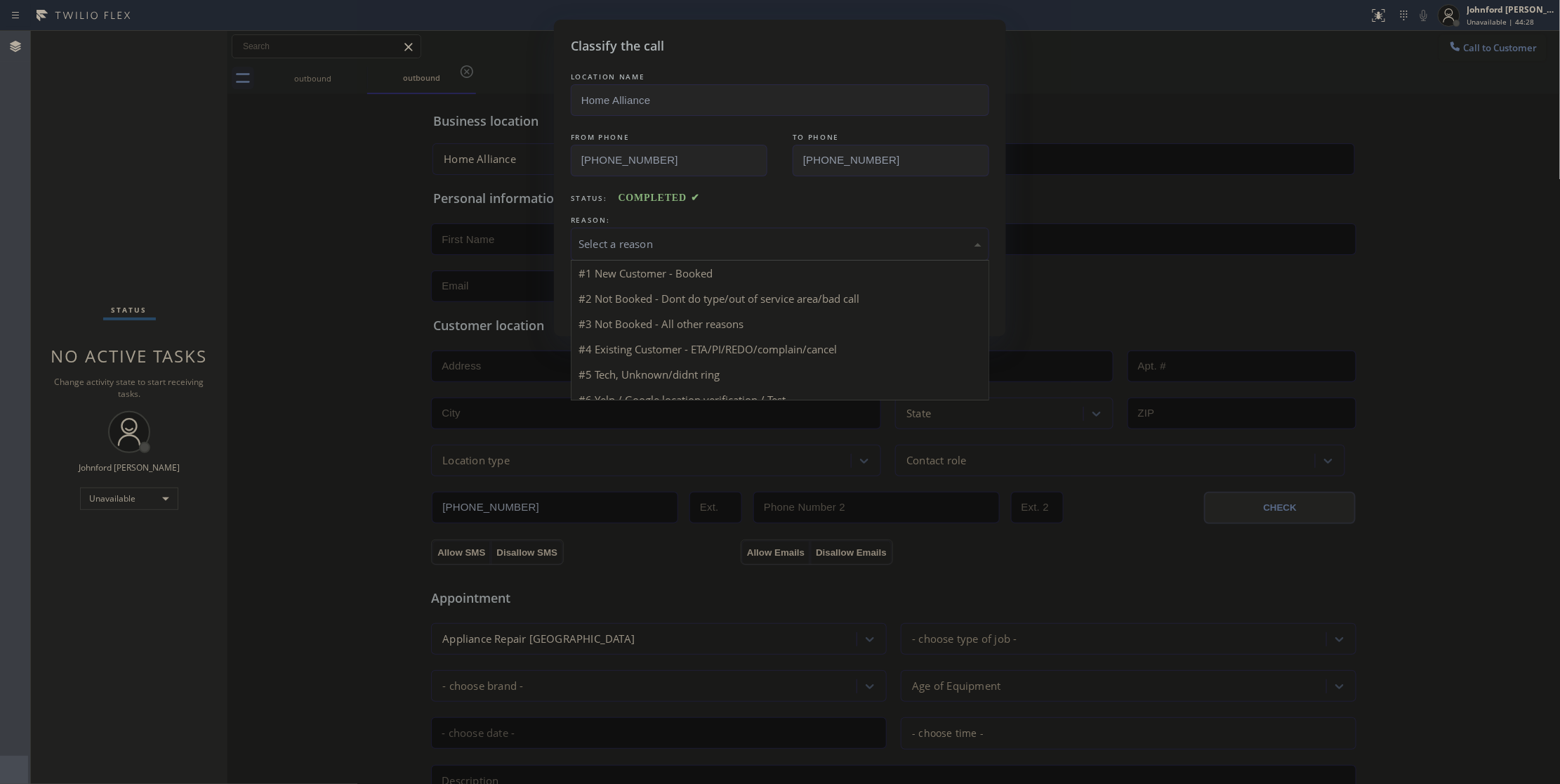
drag, startPoint x: 685, startPoint y: 255, endPoint x: 677, endPoint y: 286, distance: 32.0
click at [683, 255] on div "Select a reason" at bounding box center [780, 243] width 419 height 33
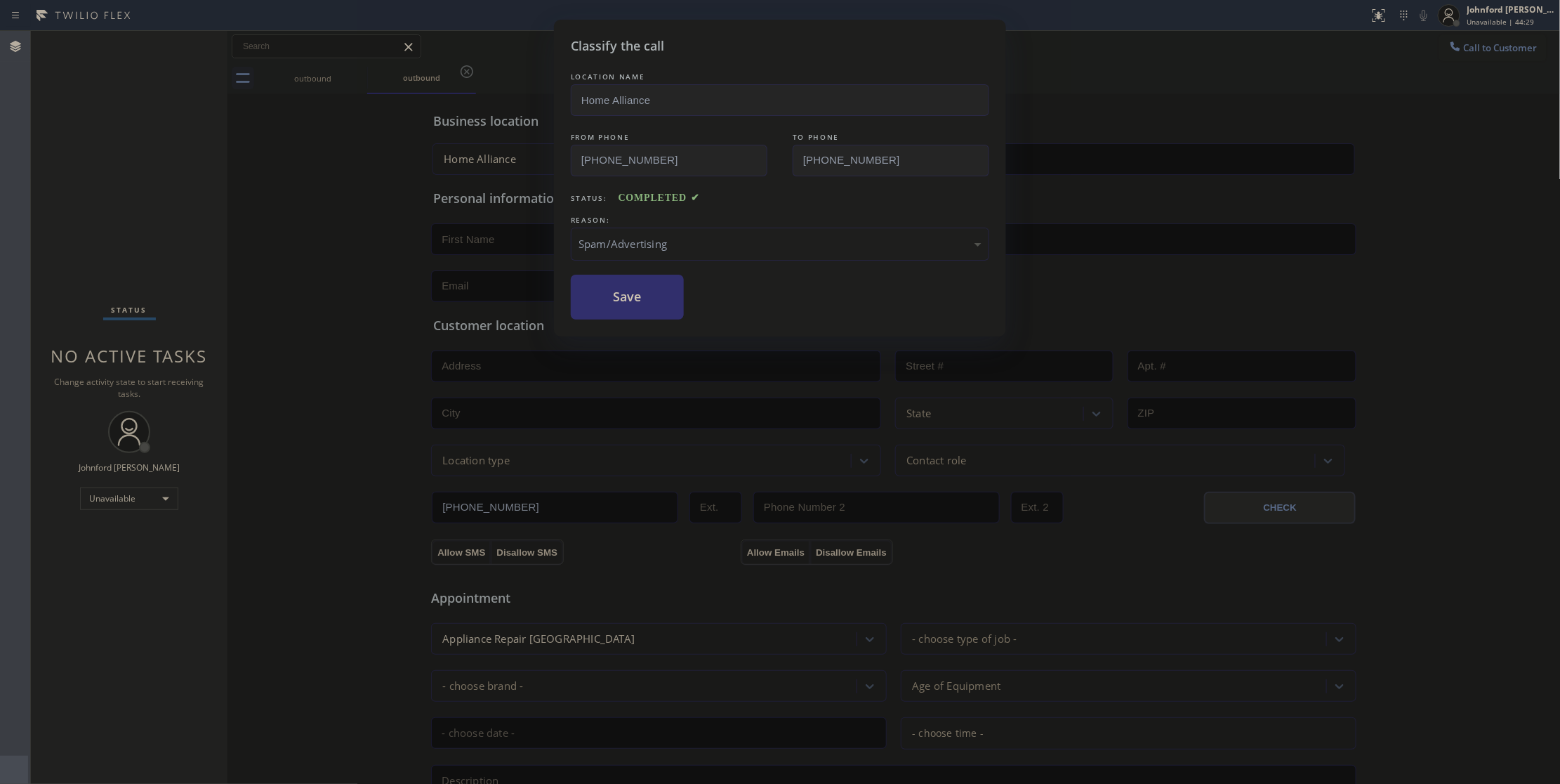
click at [635, 310] on button "Save" at bounding box center [627, 297] width 113 height 45
click at [1472, 55] on button "Call to Customer" at bounding box center [1493, 48] width 108 height 27
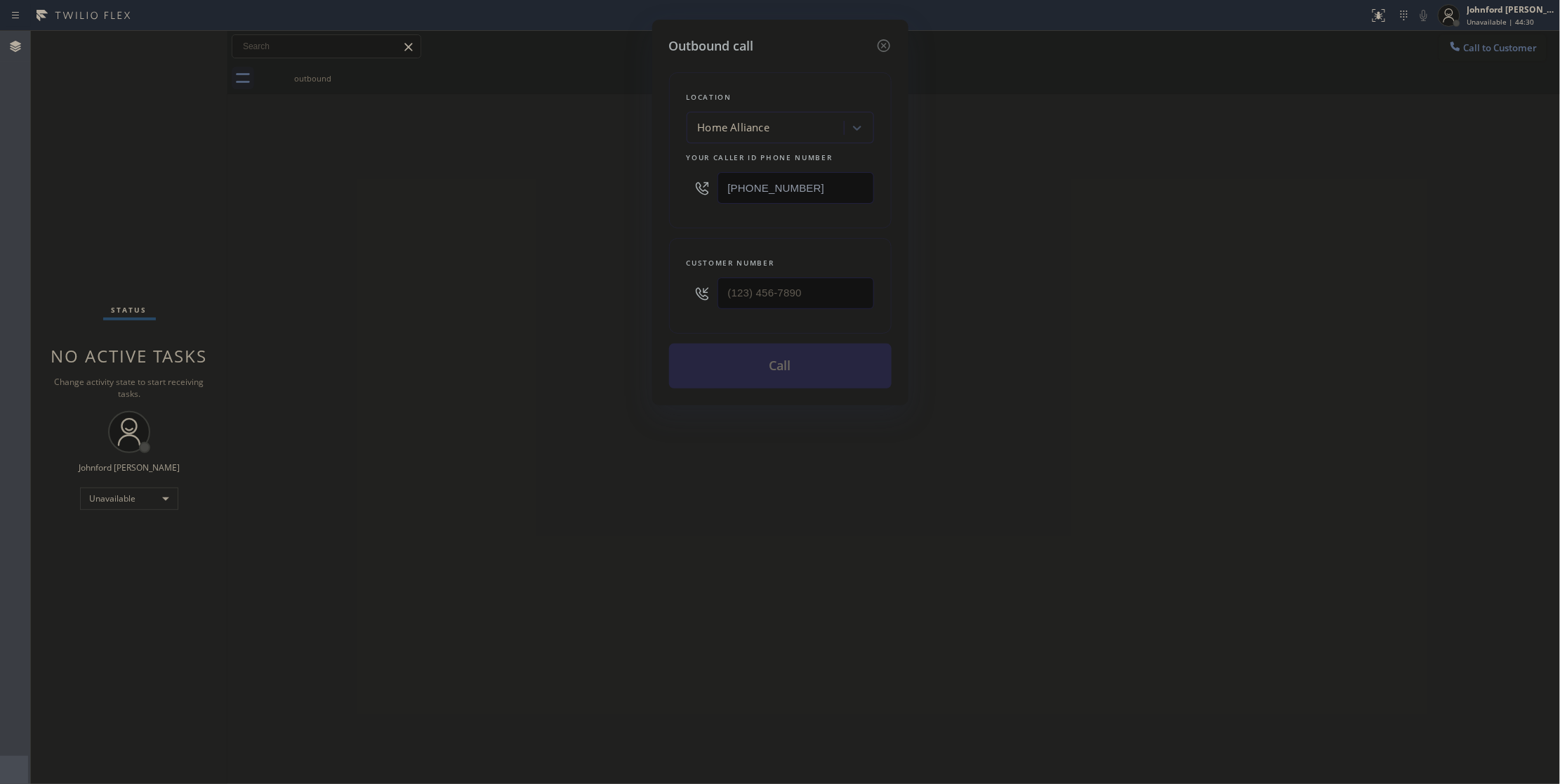
drag, startPoint x: 837, startPoint y: 178, endPoint x: 597, endPoint y: 183, distance: 240.1
click at [634, 184] on div "Outbound call Location Home Alliance Your caller id phone number [PHONE_NUMBER]…" at bounding box center [780, 392] width 1560 height 784
paste input "917) 924-6063"
type input "[PHONE_NUMBER]"
click at [1095, 222] on div "Outbound call Location Best [US_STATE] HVAC Repair Your caller id phone number …" at bounding box center [780, 392] width 1560 height 784
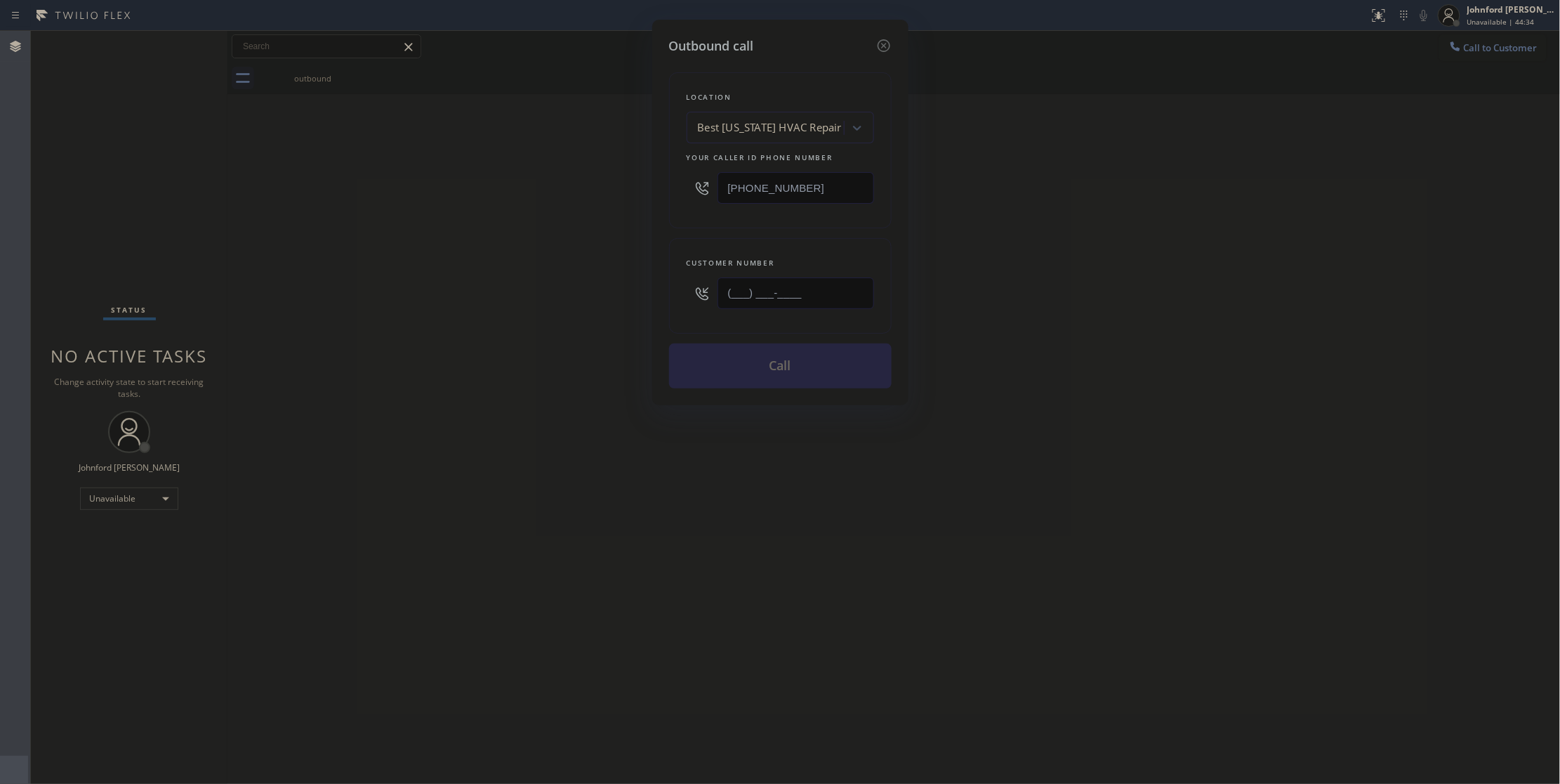
drag, startPoint x: 760, startPoint y: 308, endPoint x: 607, endPoint y: 307, distance: 153.0
click at [632, 307] on div "Outbound call Location Best [US_STATE] HVAC Repair Your caller id phone number …" at bounding box center [780, 392] width 1560 height 784
paste input "914) 216-0909"
type input "[PHONE_NUMBER]"
drag, startPoint x: 566, startPoint y: 301, endPoint x: 592, endPoint y: 322, distance: 33.4
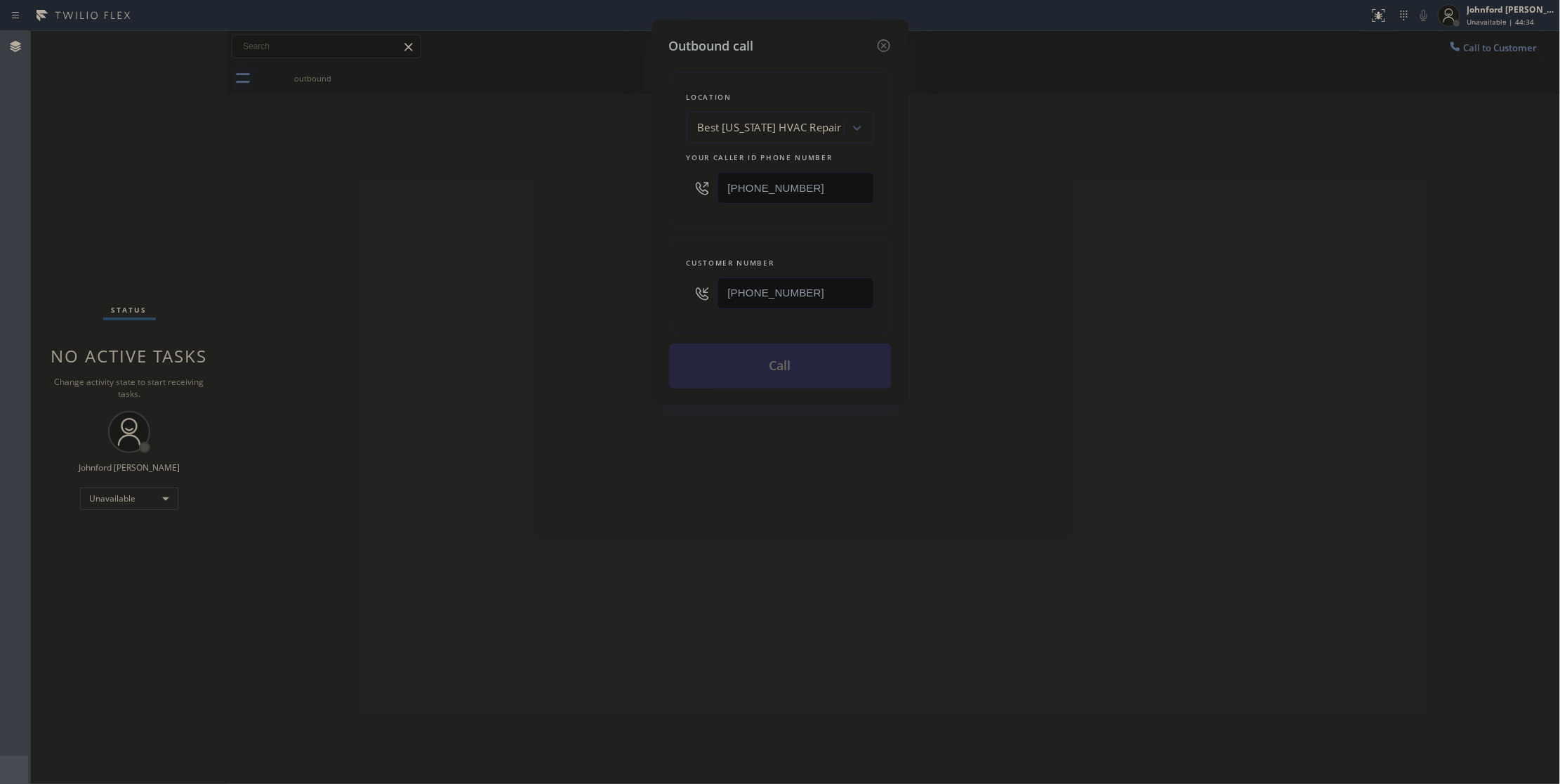
click at [565, 301] on div "Outbound call Location Best [US_STATE] HVAC Repair Your caller id phone number …" at bounding box center [780, 392] width 1560 height 784
click at [691, 372] on button "Call" at bounding box center [780, 366] width 222 height 45
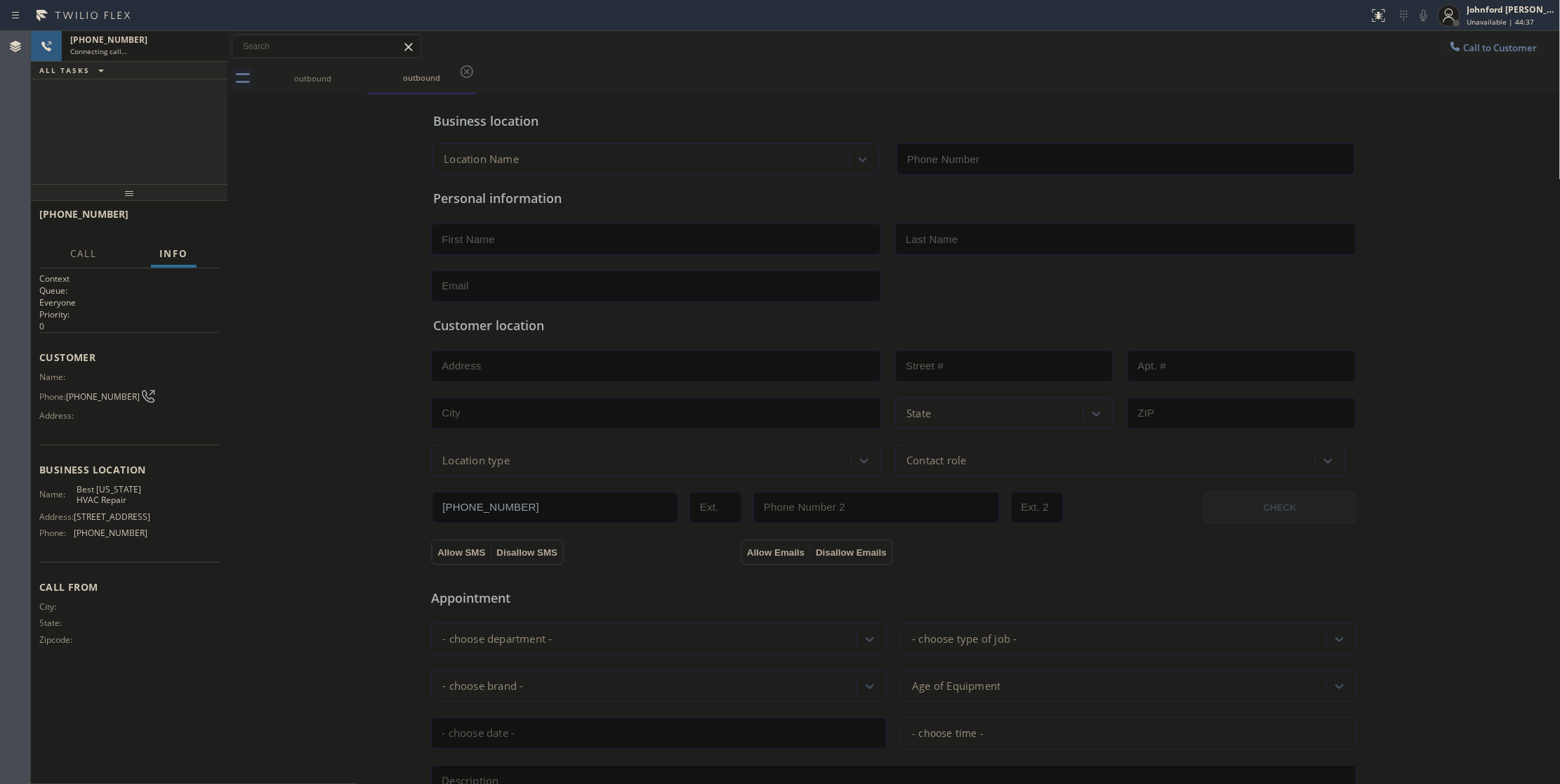
type input "[PHONE_NUMBER]"
click at [178, 225] on span "HANG UP" at bounding box center [186, 221] width 43 height 10
click at [110, 399] on span "[PHONE_NUMBER]" at bounding box center [103, 396] width 74 height 11
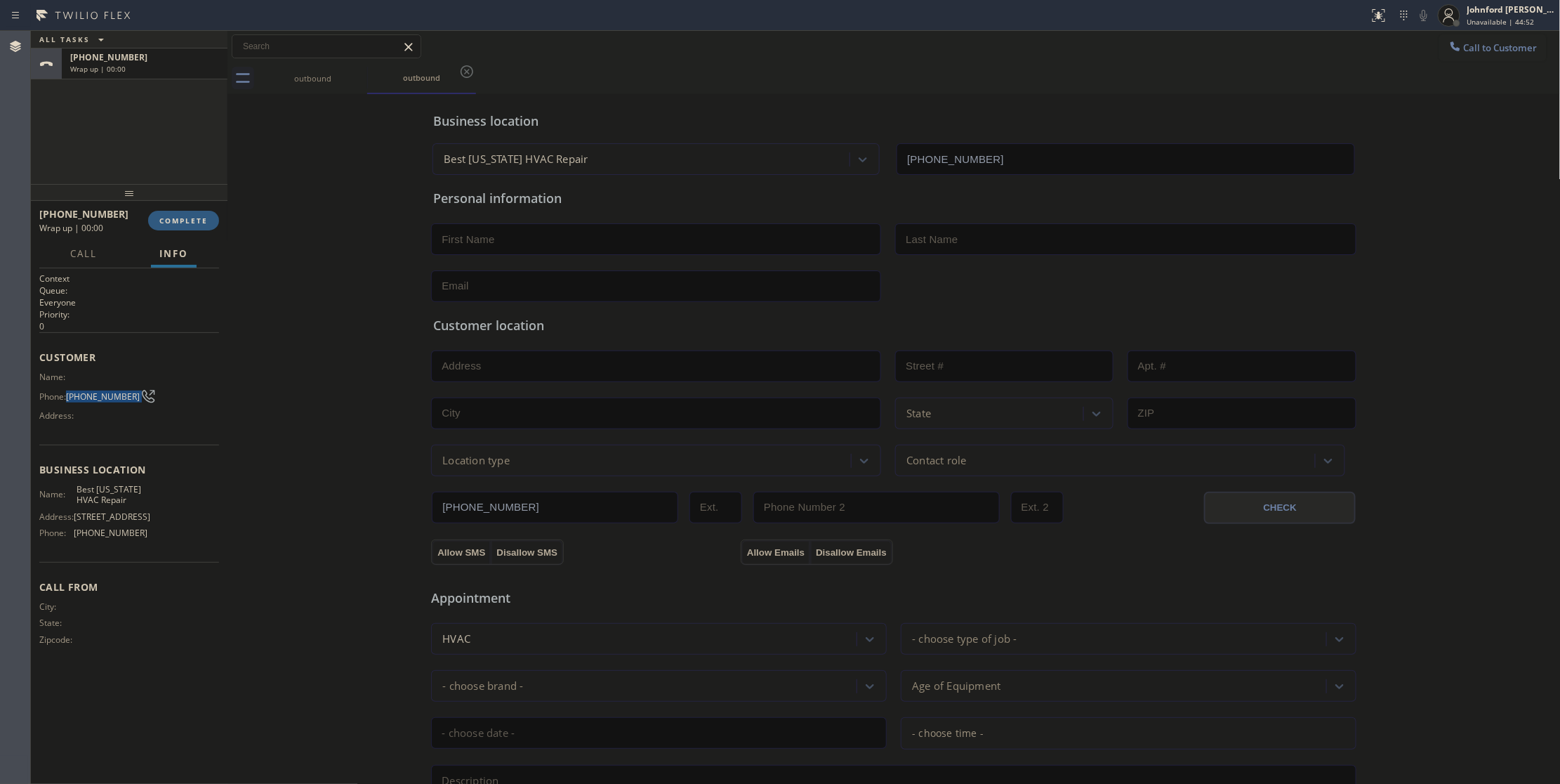
copy div "[PHONE_NUMBER]"
click at [1465, 54] on button "Call to Customer" at bounding box center [1493, 48] width 108 height 27
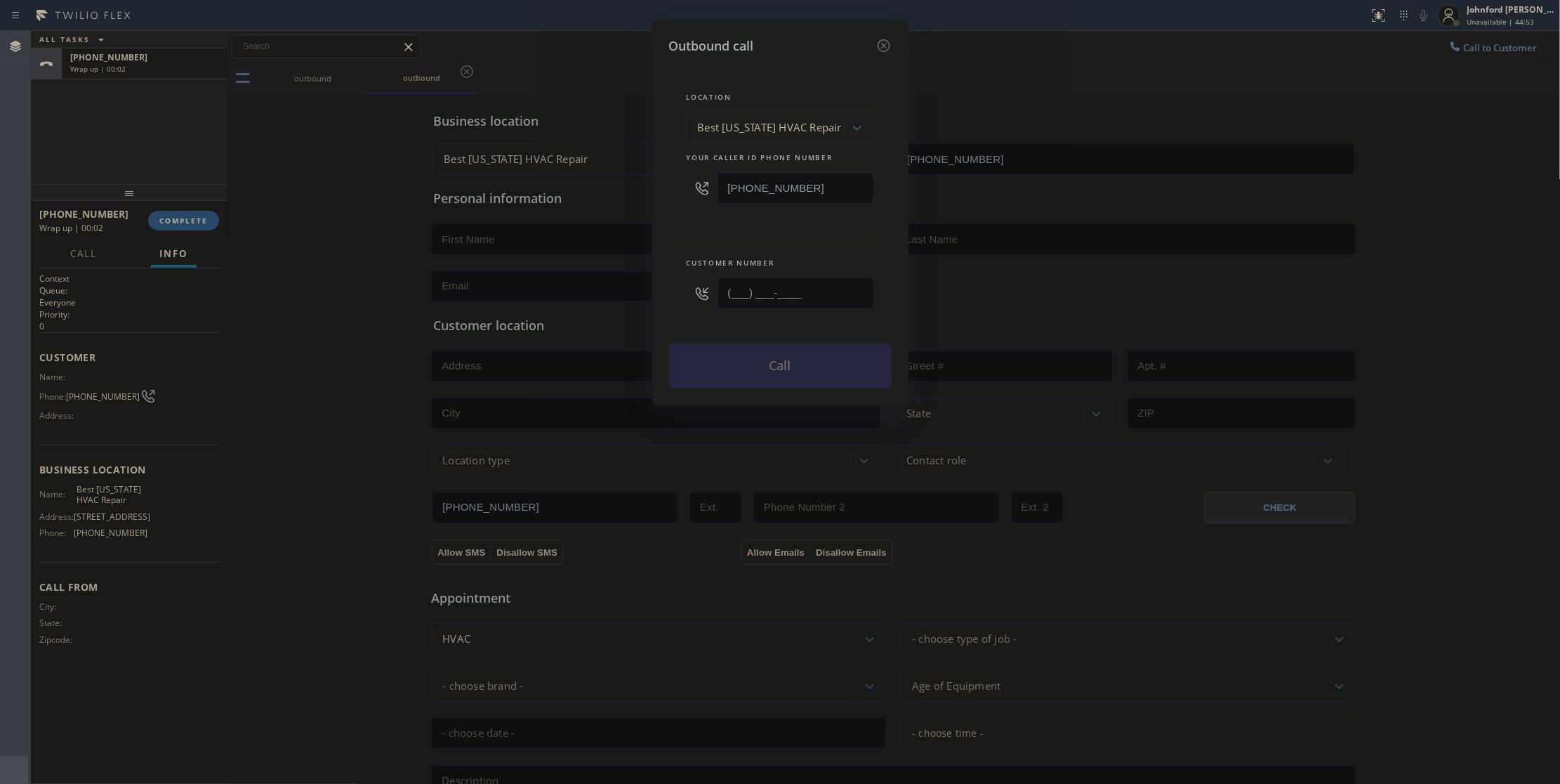
drag, startPoint x: 754, startPoint y: 292, endPoint x: 667, endPoint y: 292, distance: 87.0
click at [672, 292] on div "Customer number (___) ___-____" at bounding box center [780, 286] width 222 height 95
paste input "914) 216-0909"
type input "[PHONE_NUMBER]"
click at [725, 228] on div "Location Best [US_STATE] HVAC Repair Your caller id phone number [PHONE_NUMBER]" at bounding box center [780, 150] width 222 height 156
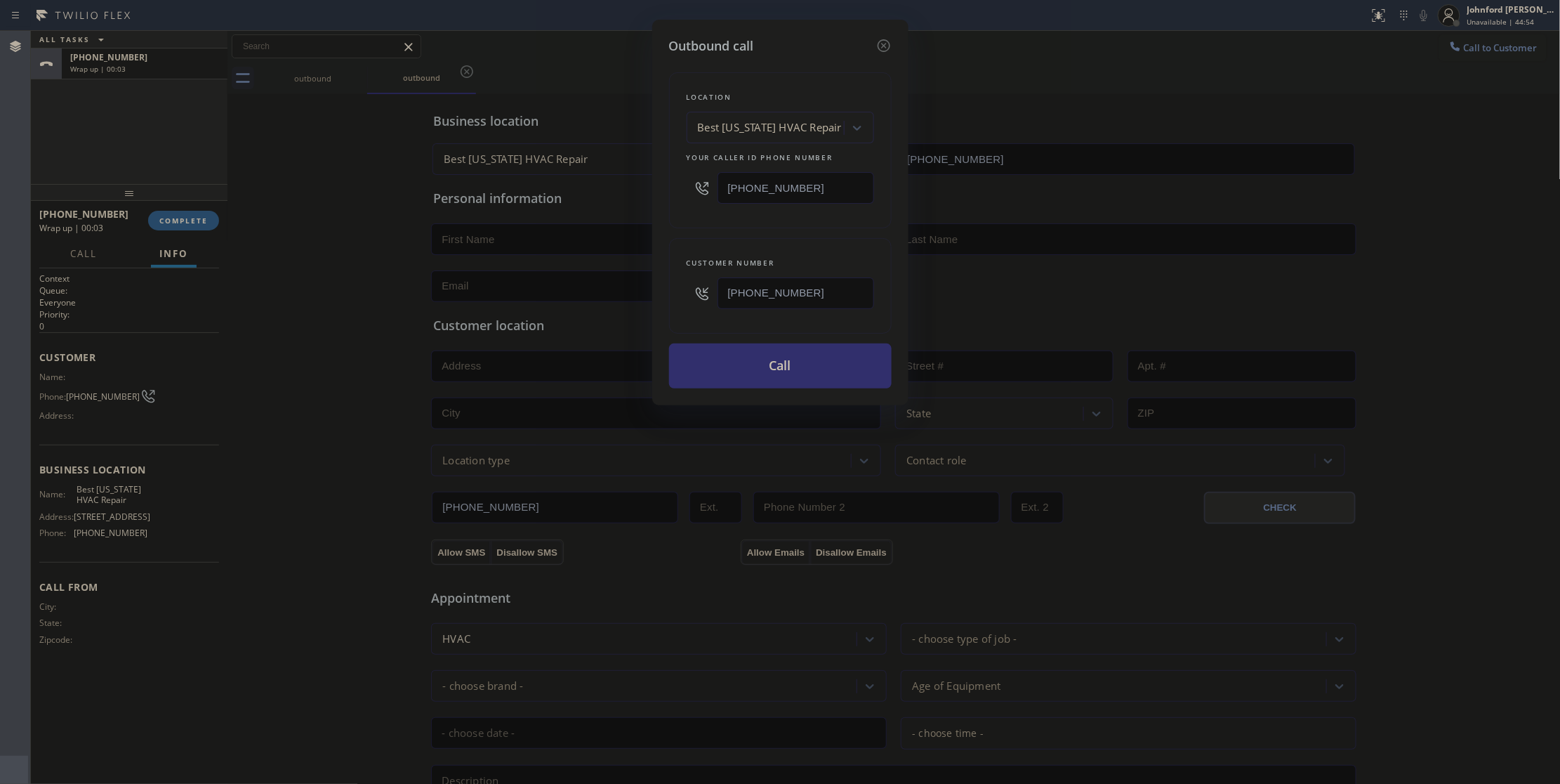
click at [744, 358] on button "Call" at bounding box center [780, 366] width 222 height 45
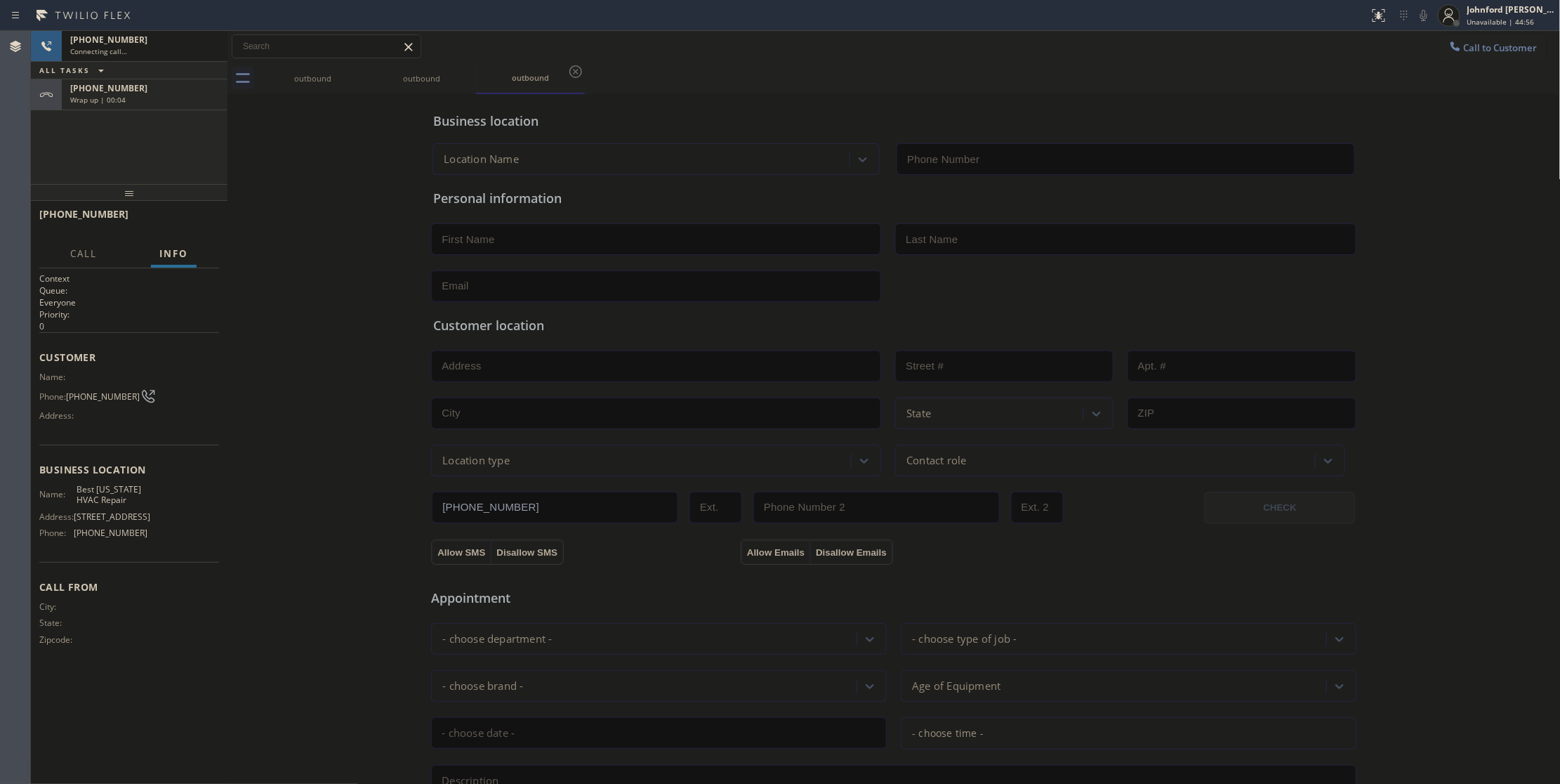
type input "[PHONE_NUMBER]"
click at [141, 103] on div "Wrap up | 00:06" at bounding box center [145, 99] width 149 height 10
click at [144, 95] on div "Wrap up | 00:06" at bounding box center [145, 99] width 149 height 10
click at [208, 205] on div "[PHONE_NUMBER] Wrap up | 00:07 COMPLETE" at bounding box center [129, 220] width 179 height 36
click at [197, 214] on button "COMPLETE" at bounding box center [183, 221] width 71 height 19
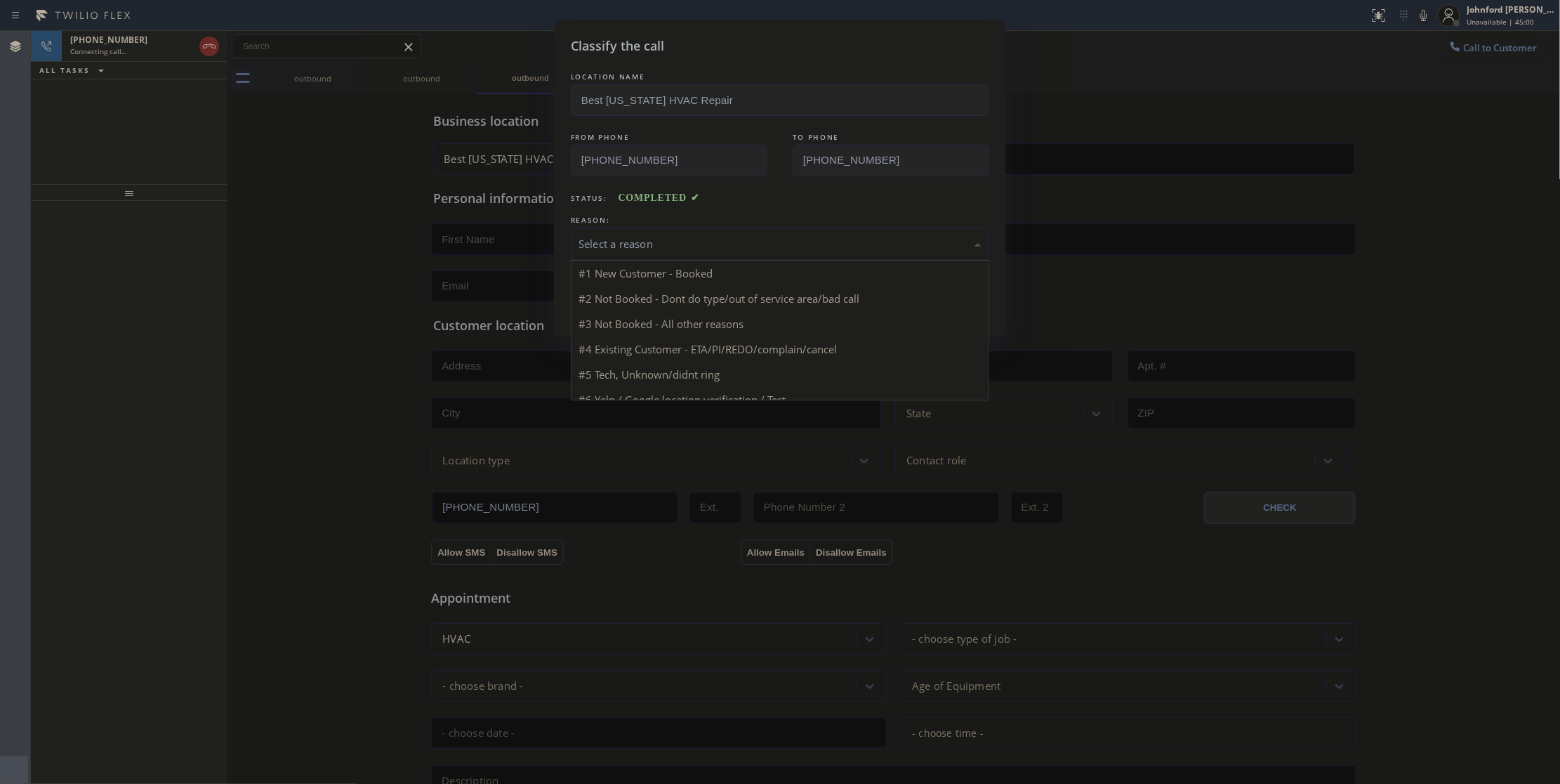
click at [706, 239] on div "Select a reason" at bounding box center [780, 244] width 403 height 16
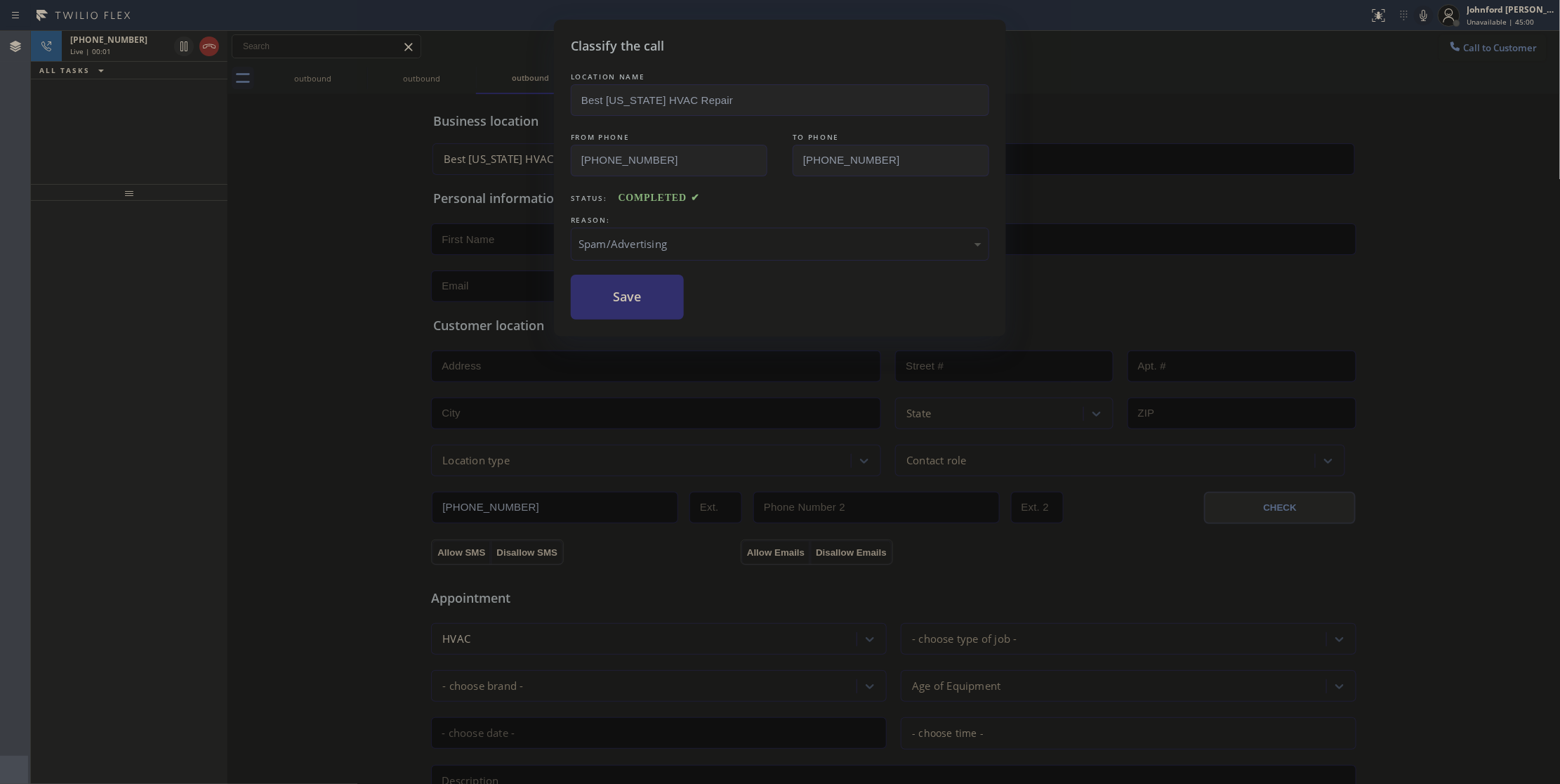
click at [613, 297] on button "Save" at bounding box center [627, 297] width 113 height 45
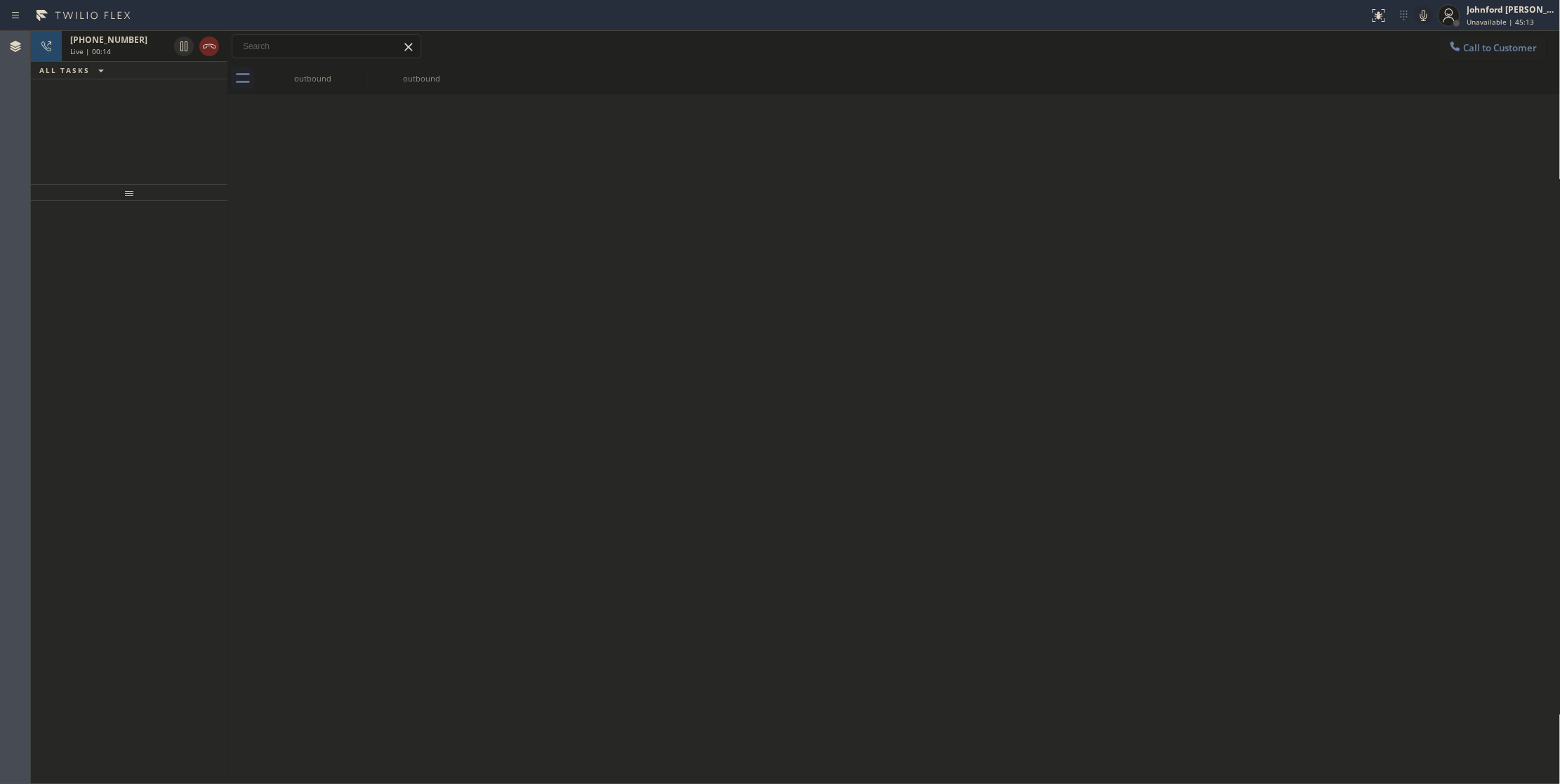
click at [209, 48] on icon at bounding box center [209, 46] width 17 height 17
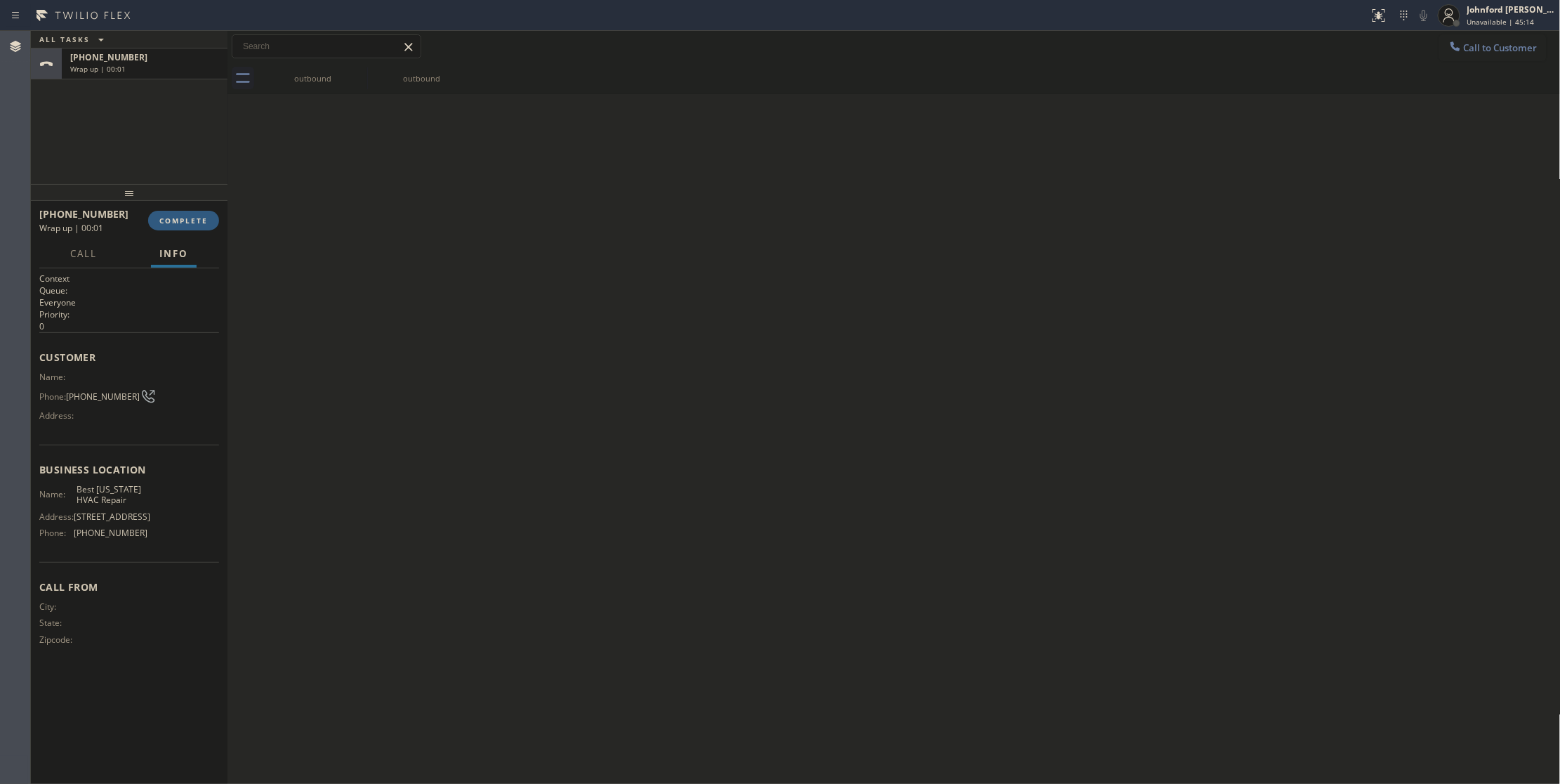
click at [185, 206] on div "[PHONE_NUMBER] Wrap up | 00:01 COMPLETE" at bounding box center [129, 220] width 179 height 36
click at [183, 214] on button "COMPLETE" at bounding box center [183, 221] width 71 height 19
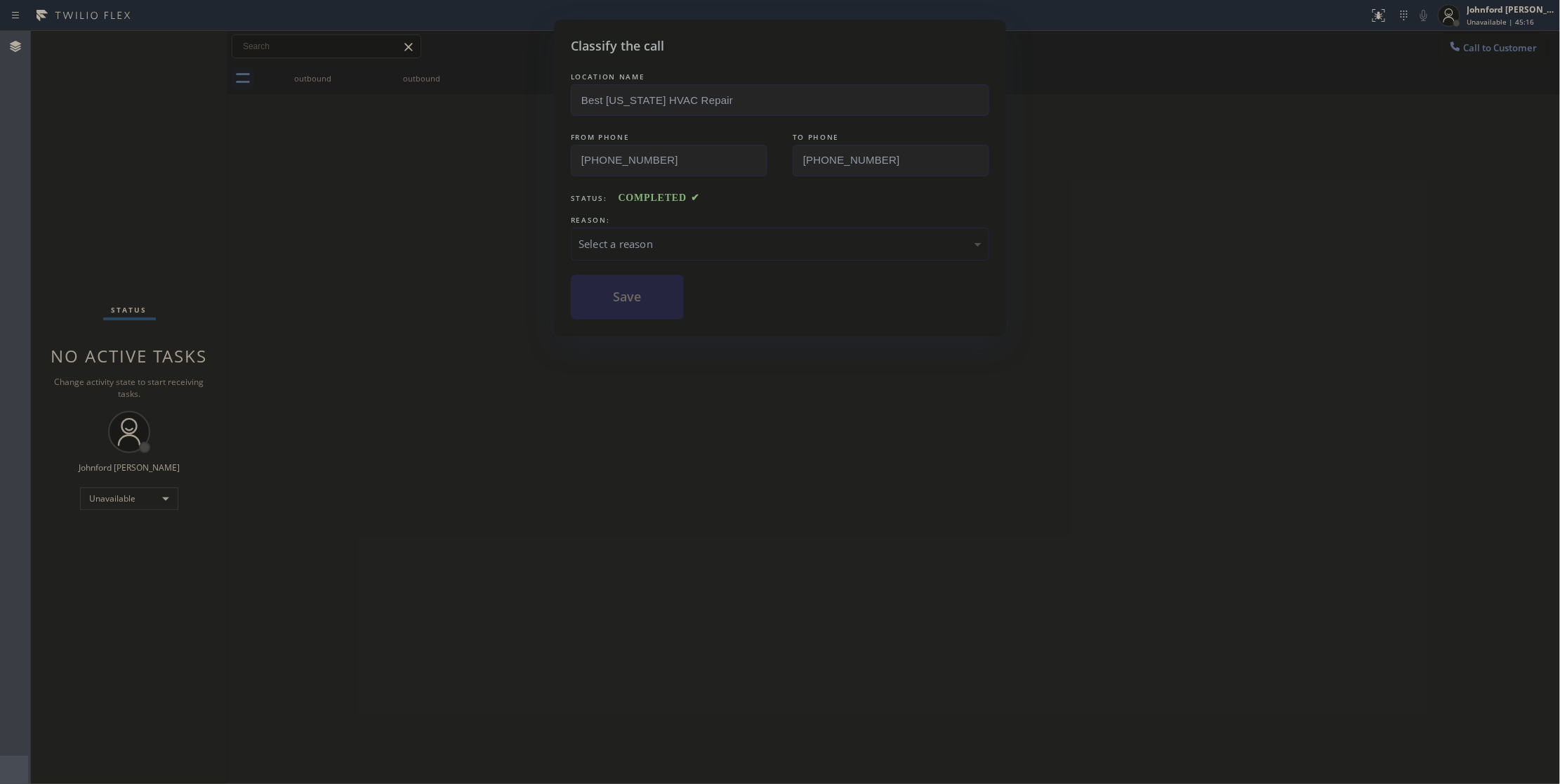
click at [613, 238] on div "Select a reason" at bounding box center [780, 244] width 403 height 16
click at [639, 290] on button "Save" at bounding box center [627, 297] width 113 height 45
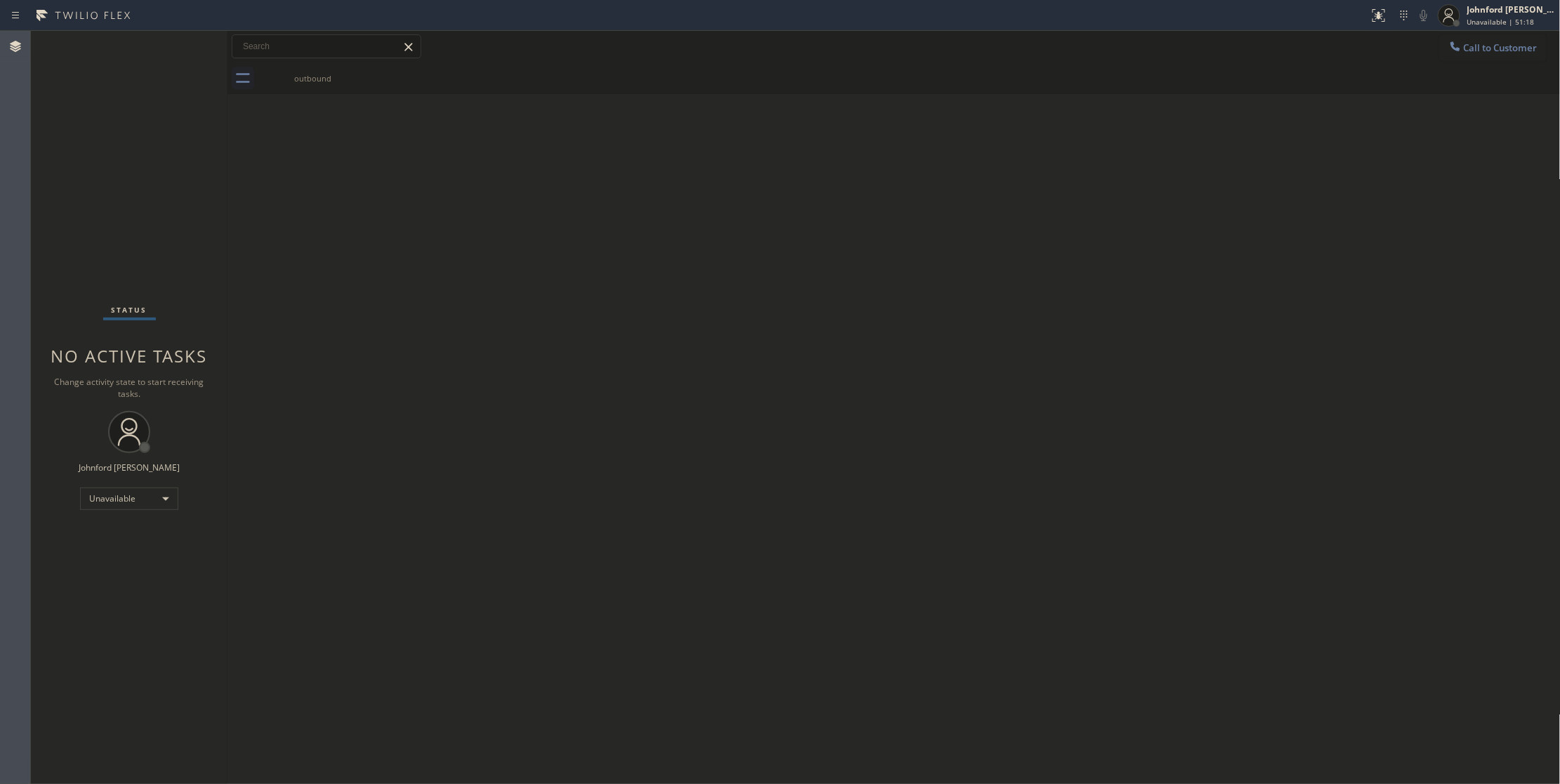
click at [1083, 356] on div "Back to Dashboard Change Sender ID Customers Technicians Select a contact Outbo…" at bounding box center [894, 407] width 1334 height 752
click at [1420, 240] on div "Back to Dashboard Change Sender ID Customers Technicians Select a contact Outbo…" at bounding box center [894, 407] width 1334 height 752
click at [1478, 46] on span "Call to Customer" at bounding box center [1500, 48] width 74 height 13
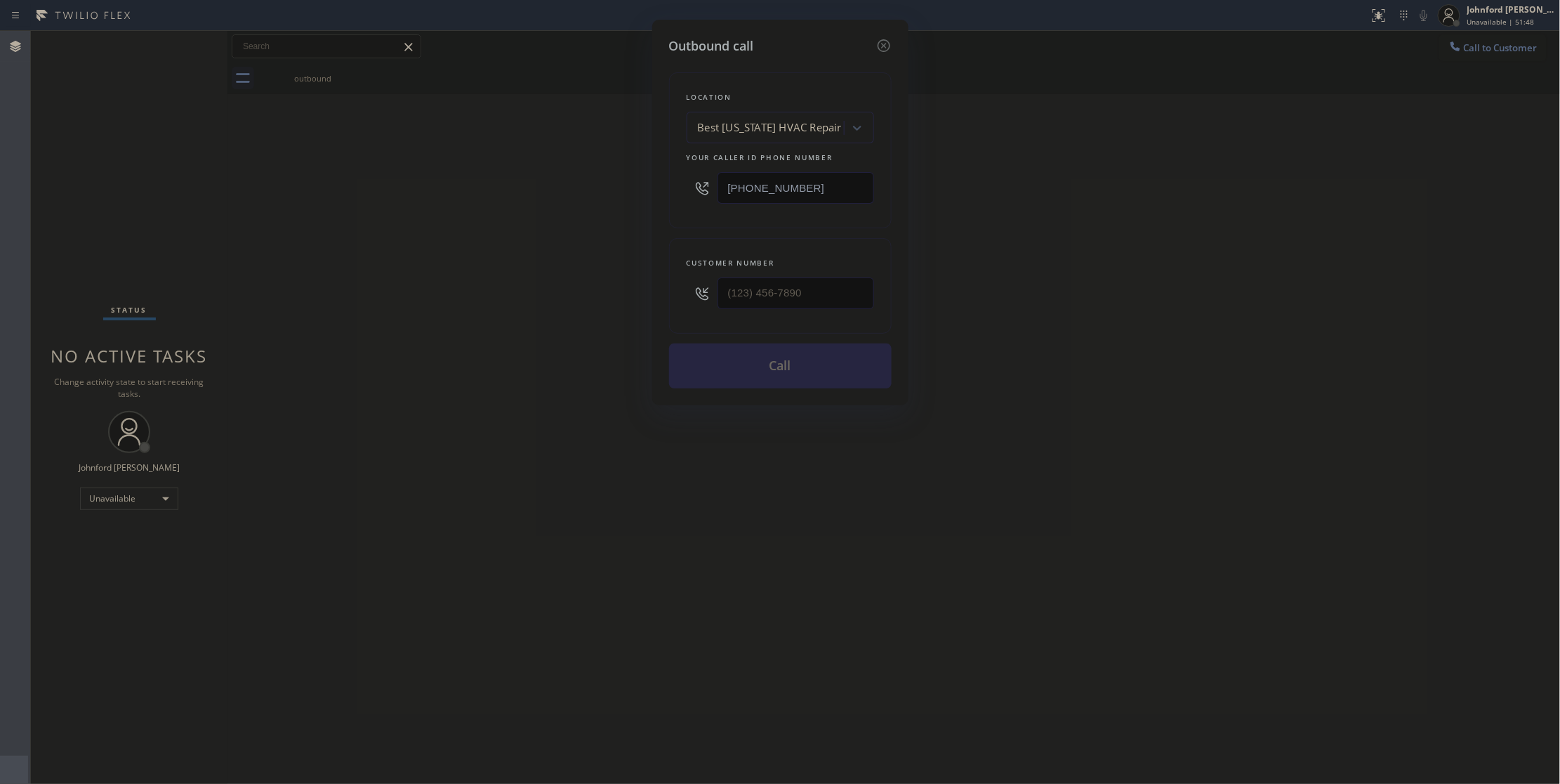
drag, startPoint x: 835, startPoint y: 184, endPoint x: 622, endPoint y: 202, distance: 213.8
click at [652, 198] on div "Outbound call Location Best [US_STATE] HVAC Repair Your caller id phone number …" at bounding box center [780, 212] width 256 height 386
paste input "408) 609-387"
type input "[PHONE_NUMBER]"
click at [1239, 352] on div "Outbound call Location Best AC Service [GEOGRAPHIC_DATA][PERSON_NAME] Your call…" at bounding box center [780, 392] width 1560 height 784
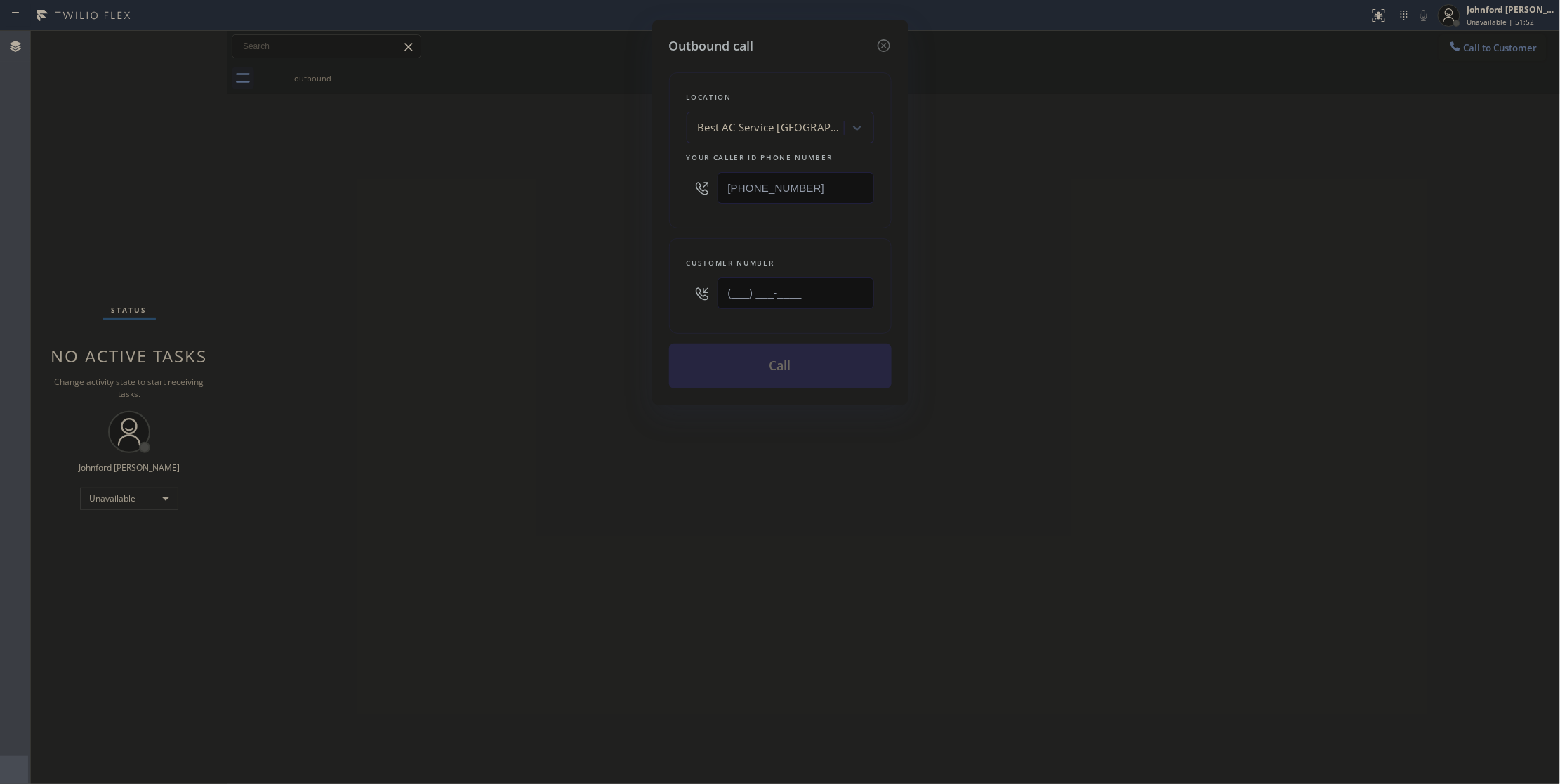
drag, startPoint x: 768, startPoint y: 295, endPoint x: 554, endPoint y: 318, distance: 215.2
click at [599, 314] on div "Outbound call Location Best AC Service [GEOGRAPHIC_DATA][PERSON_NAME] Your call…" at bounding box center [780, 392] width 1560 height 784
paste input "408) 393-6110"
type input "[PHONE_NUMBER]"
drag, startPoint x: 508, startPoint y: 322, endPoint x: 770, endPoint y: 403, distance: 274.2
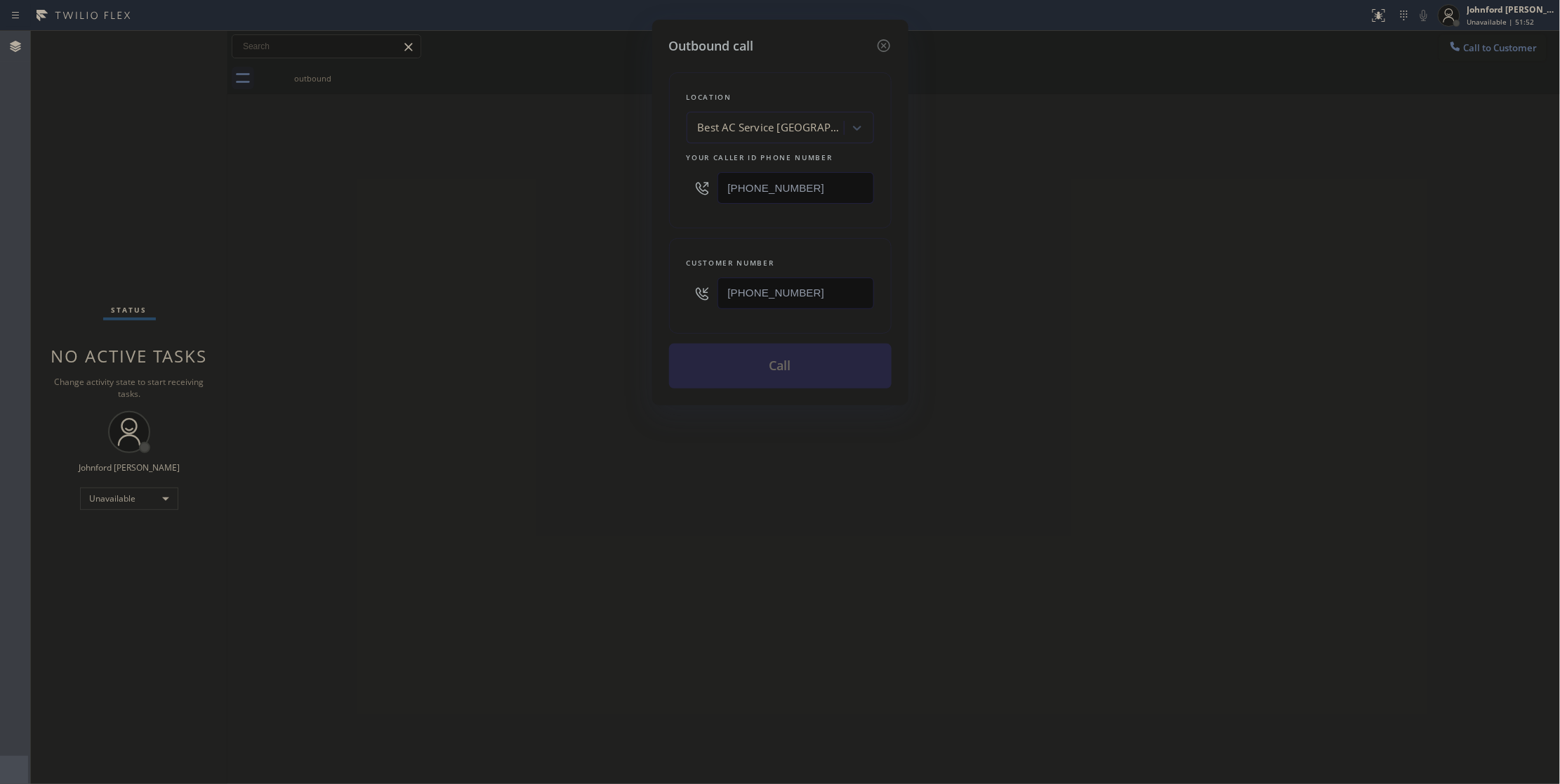
click at [517, 329] on div "Outbound call Location Best AC Service [GEOGRAPHIC_DATA][PERSON_NAME] Your call…" at bounding box center [780, 392] width 1560 height 784
click at [778, 366] on button "Call" at bounding box center [780, 366] width 222 height 45
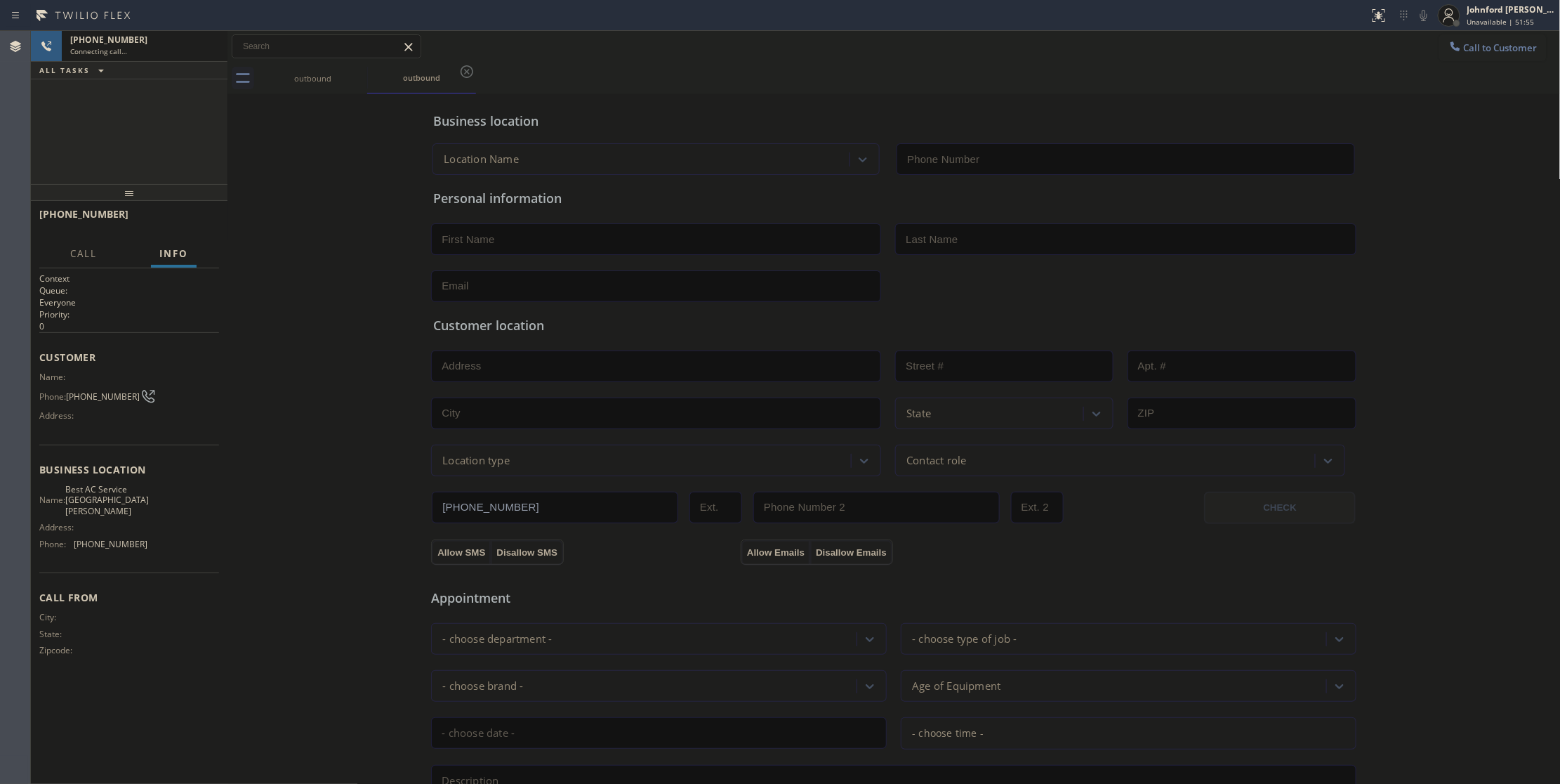
type input "[PHONE_NUMBER]"
click at [238, 40] on input "text" at bounding box center [327, 46] width 188 height 23
click at [200, 40] on icon at bounding box center [209, 46] width 17 height 17
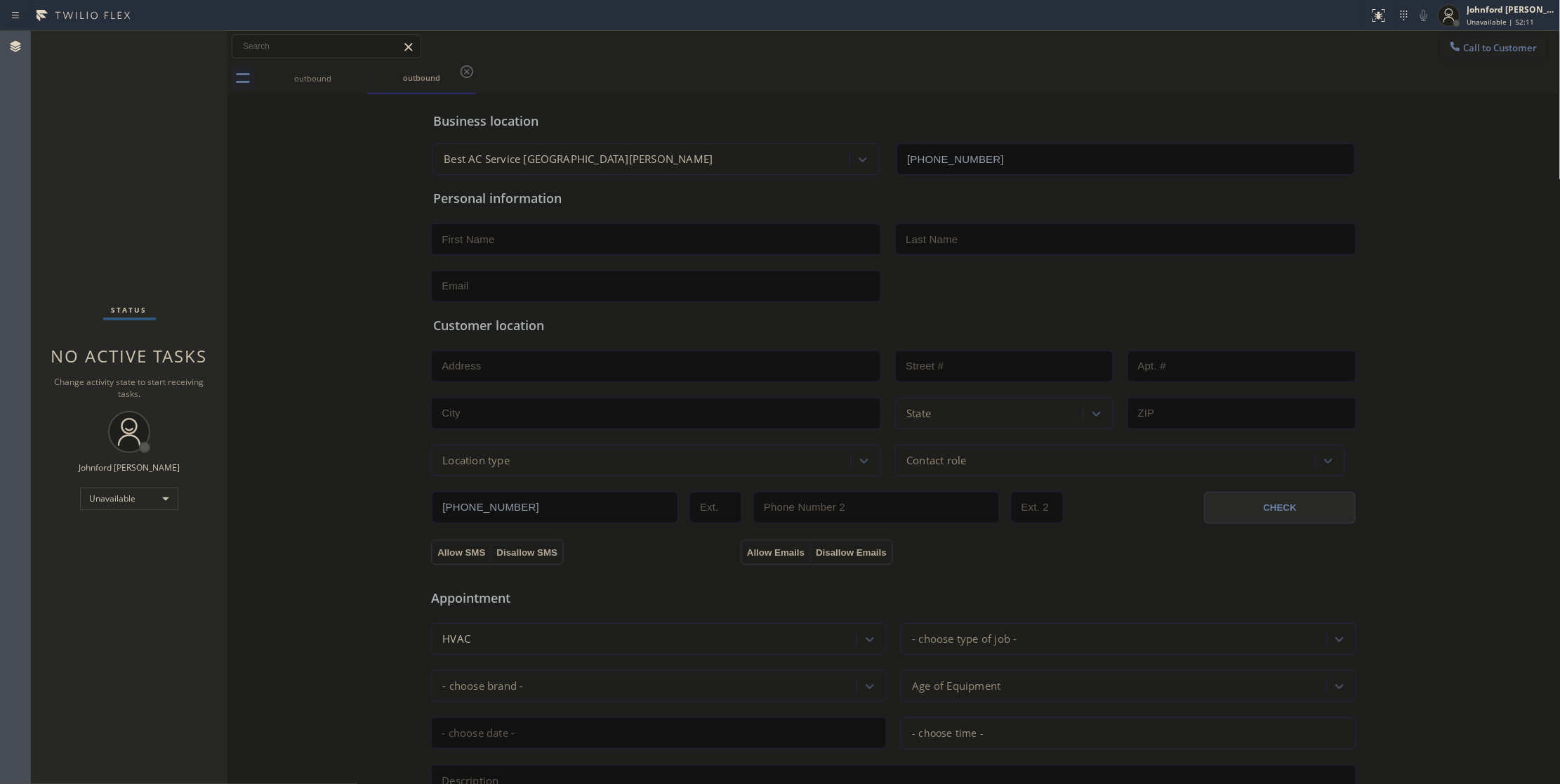
click at [1518, 44] on span "Call to Customer" at bounding box center [1500, 48] width 74 height 13
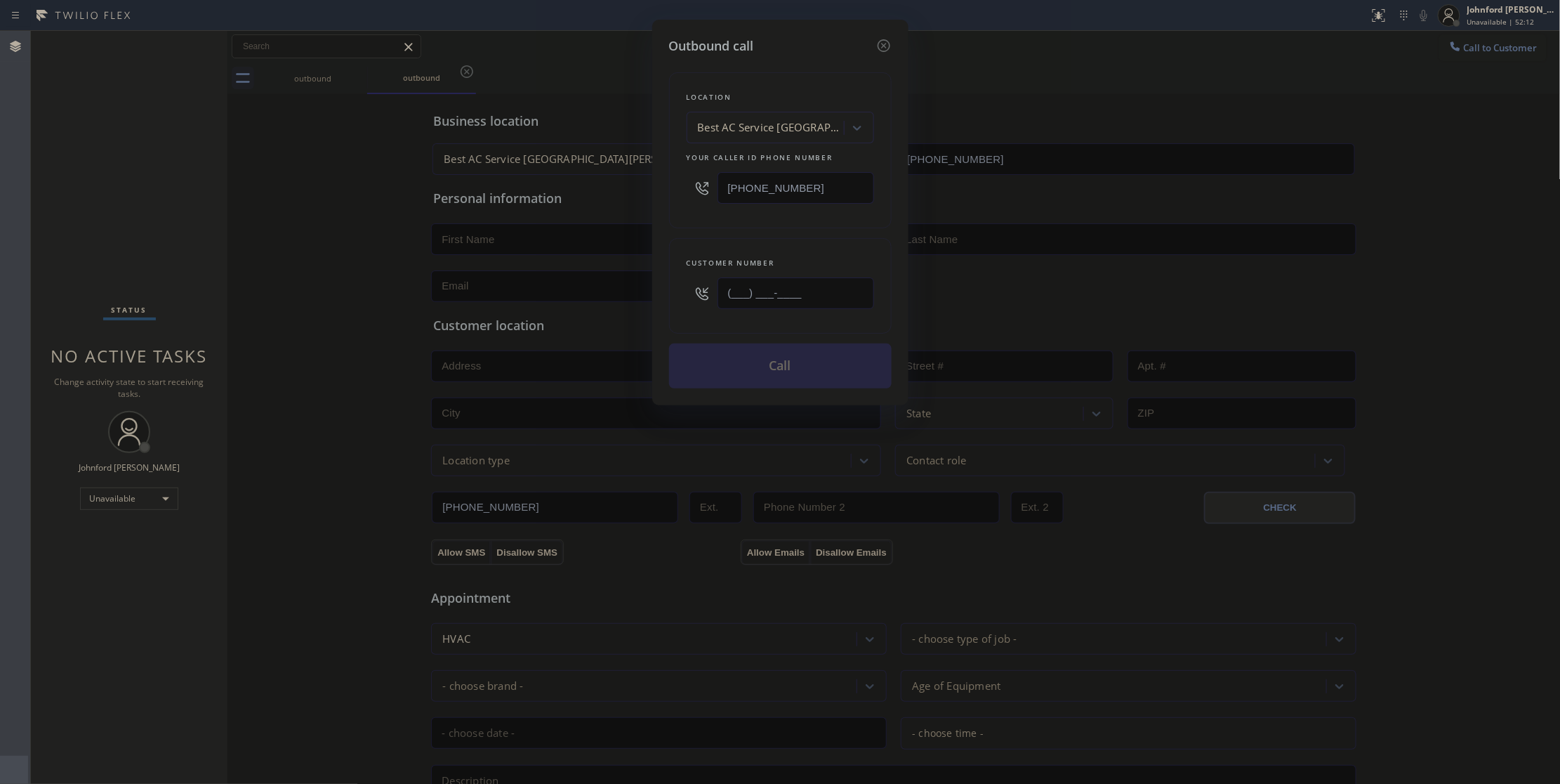
click at [674, 306] on div "Customer number (___) ___-____" at bounding box center [780, 286] width 222 height 95
paste input "408) 393-6110"
type input "[PHONE_NUMBER]"
click at [748, 239] on div "Customer number [PHONE_NUMBER]" at bounding box center [780, 286] width 222 height 95
click at [750, 374] on button "Call" at bounding box center [780, 366] width 222 height 45
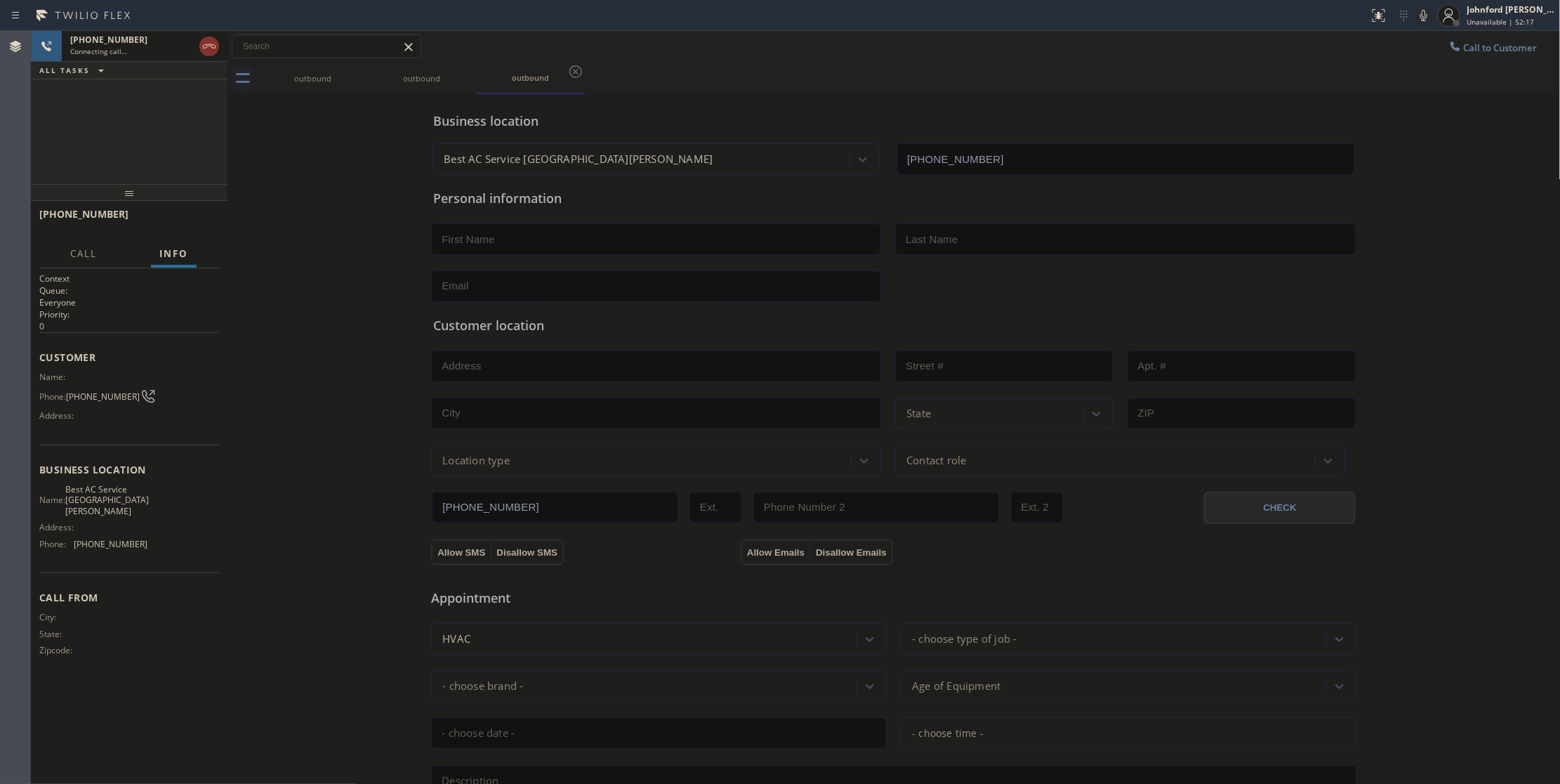
type input "[PHONE_NUMBER]"
click at [290, 270] on div "Business location Best AC Service [GEOGRAPHIC_DATA][PERSON_NAME] [PHONE_NUMBER]…" at bounding box center [894, 577] width 1326 height 959
drag, startPoint x: 1138, startPoint y: 83, endPoint x: 939, endPoint y: 136, distance: 205.9
click at [1138, 83] on div "outbound outbound outbound" at bounding box center [910, 78] width 1303 height 32
click at [211, 48] on icon at bounding box center [209, 46] width 17 height 17
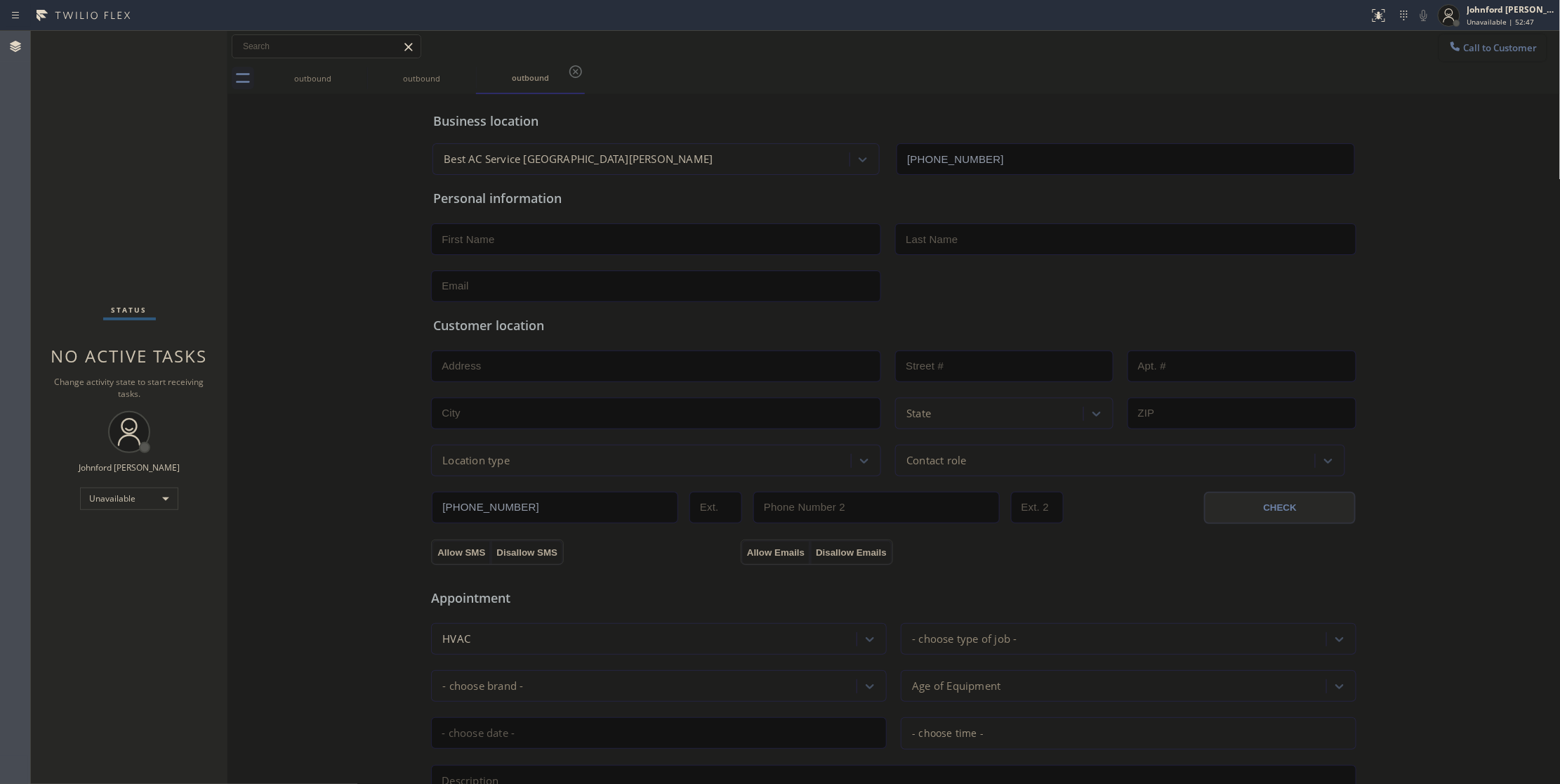
click at [1452, 36] on button "Call to Customer" at bounding box center [1493, 48] width 108 height 27
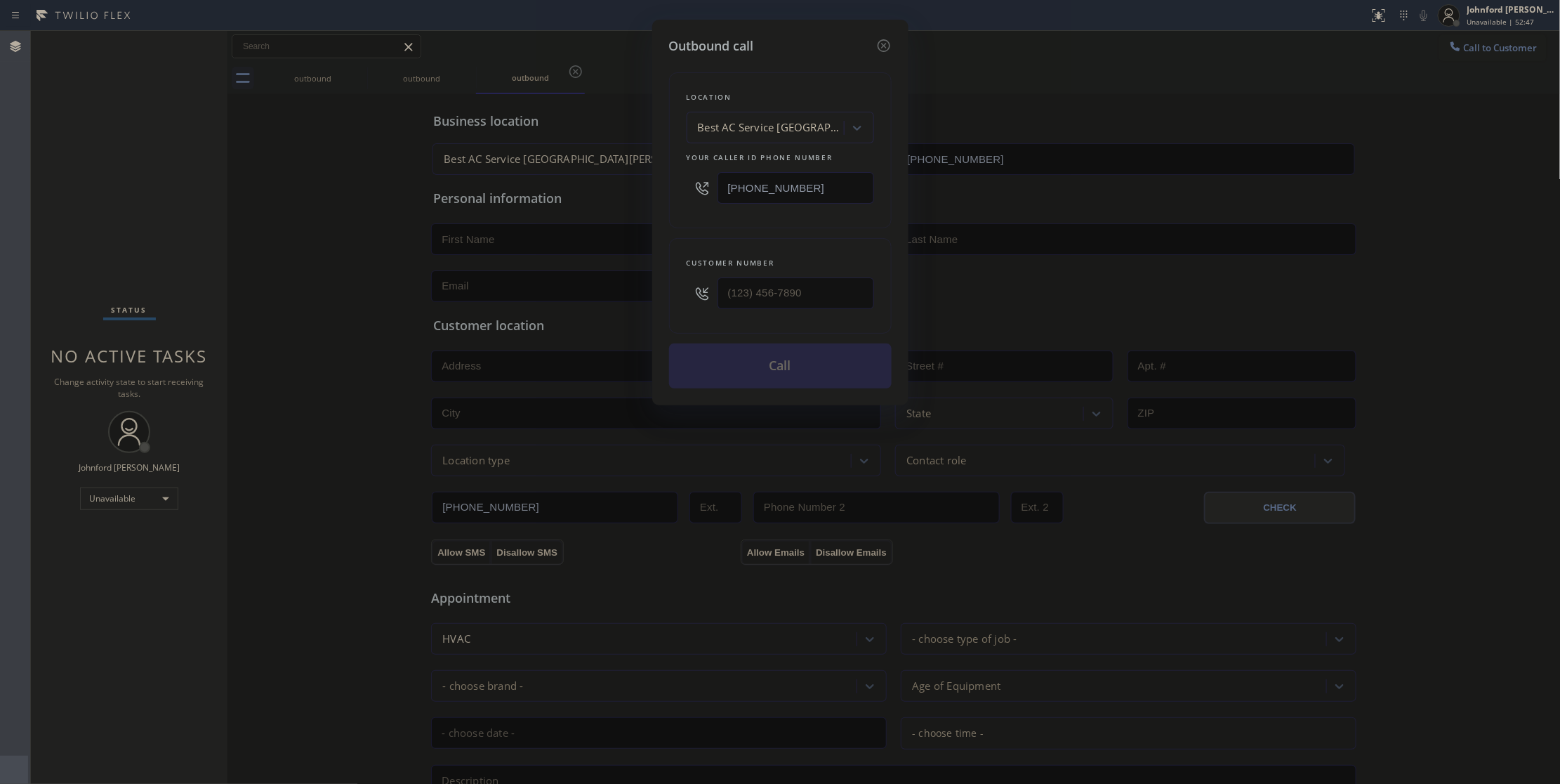
drag, startPoint x: 832, startPoint y: 189, endPoint x: 700, endPoint y: 211, distance: 133.8
click at [700, 211] on div "[PHONE_NUMBER]" at bounding box center [781, 188] width 188 height 45
paste input "855) 760-0828"
type input "[PHONE_NUMBER]"
drag, startPoint x: 1090, startPoint y: 82, endPoint x: 1046, endPoint y: 99, distance: 47.2
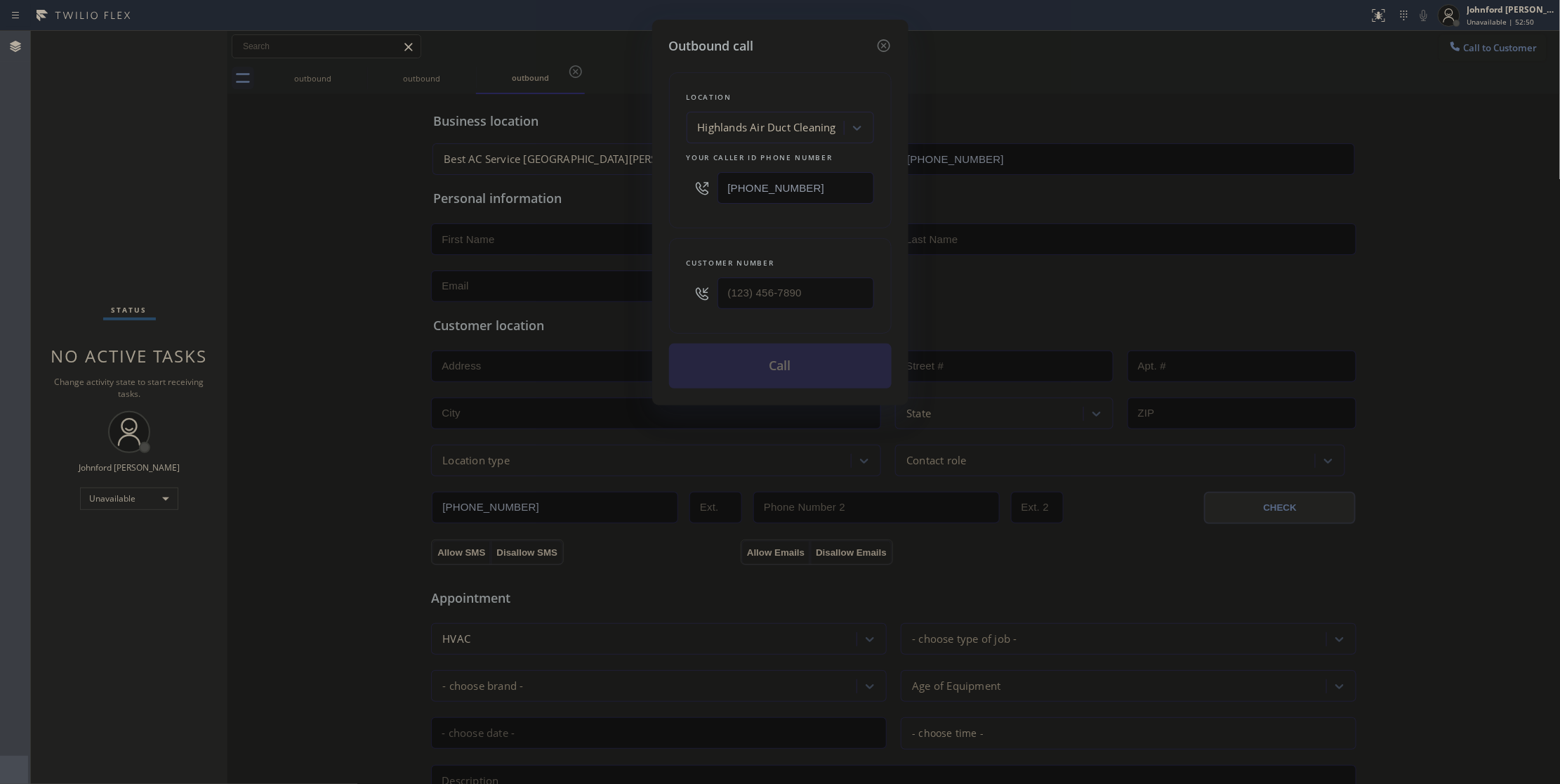
click at [1090, 82] on div "Outbound call Location Highlands Air Duct Cleaning Your caller id phone number …" at bounding box center [780, 392] width 1560 height 784
drag, startPoint x: 812, startPoint y: 285, endPoint x: 675, endPoint y: 280, distance: 137.1
click at [688, 286] on div "(___) ___-____" at bounding box center [781, 293] width 188 height 45
paste input "272) 316-6059"
type input "[PHONE_NUMBER]"
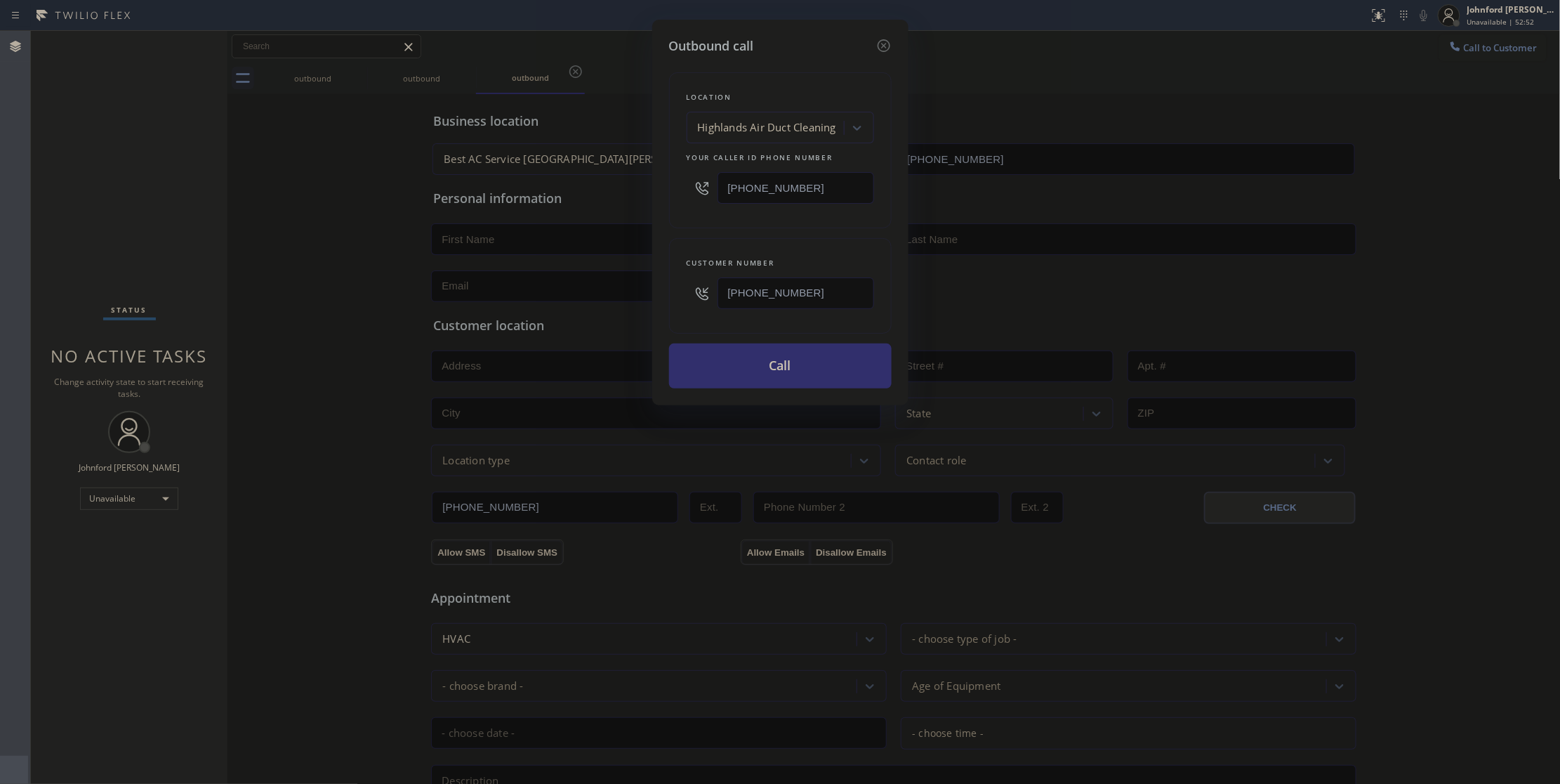
click at [748, 354] on button "Call" at bounding box center [780, 366] width 222 height 45
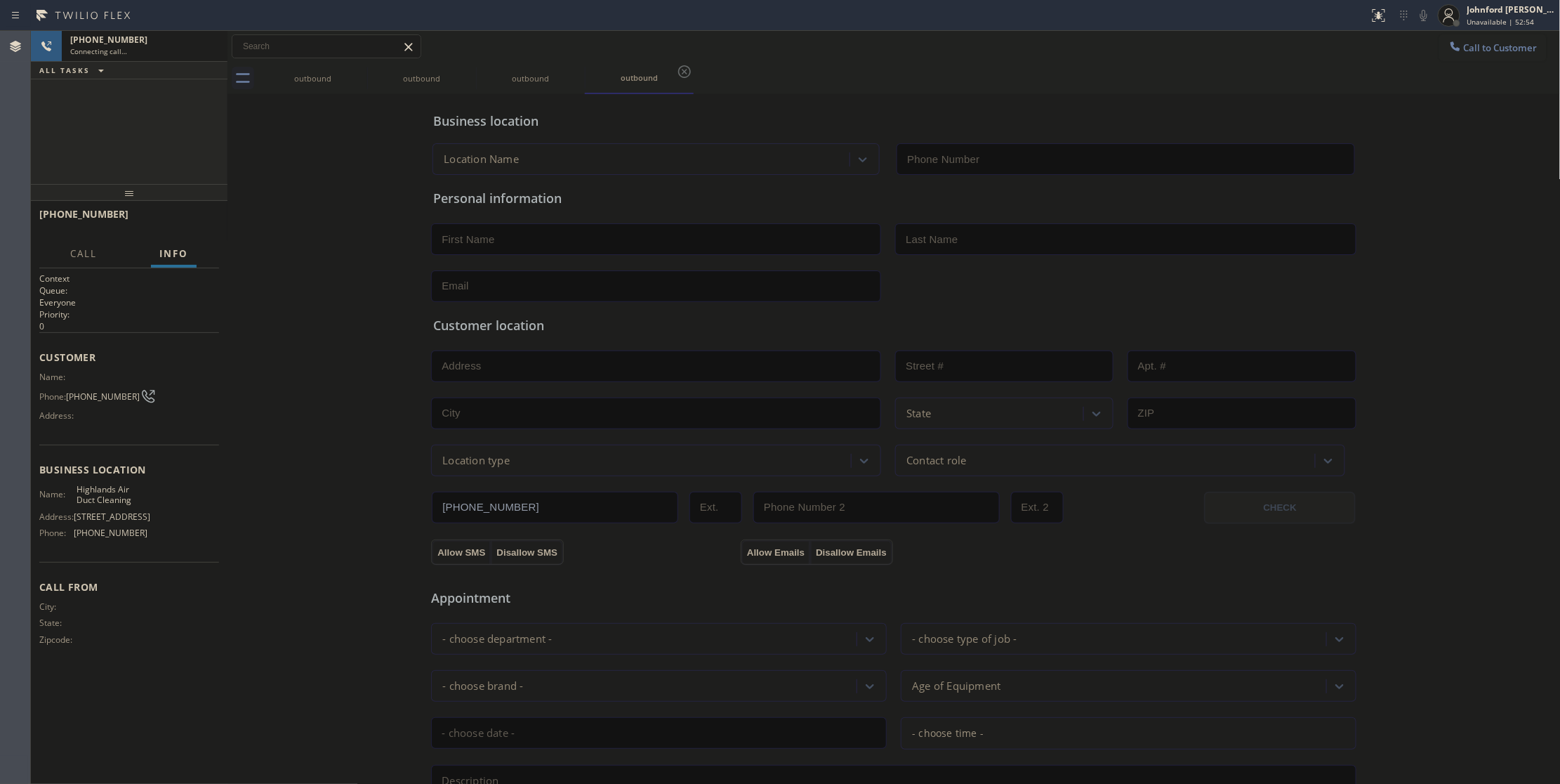
type input "[PHONE_NUMBER]"
click at [352, 72] on icon at bounding box center [358, 72] width 13 height 13
click at [0, 0] on icon at bounding box center [0, 0] width 0 height 0
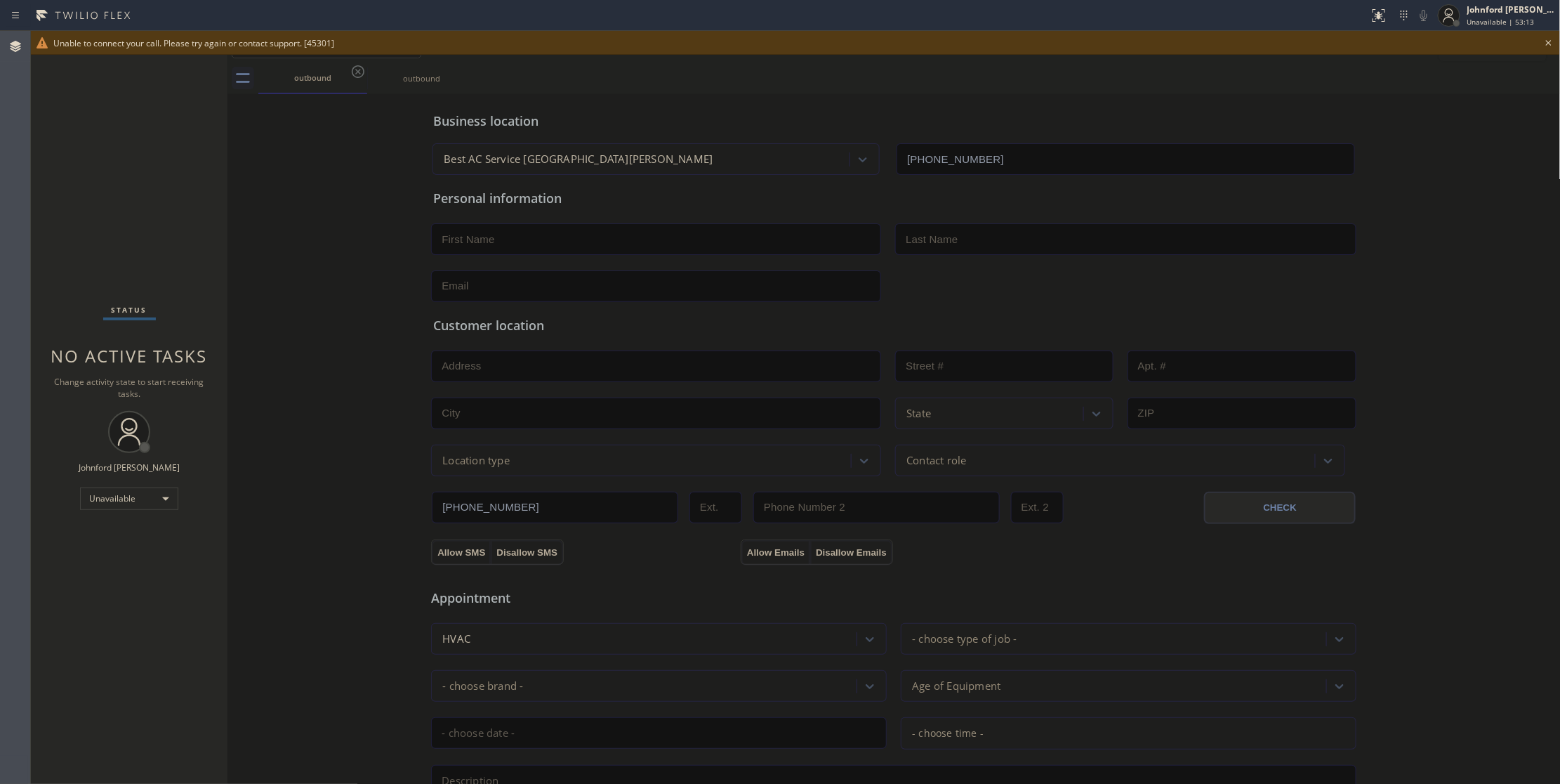
click at [1543, 43] on icon at bounding box center [1549, 43] width 17 height 17
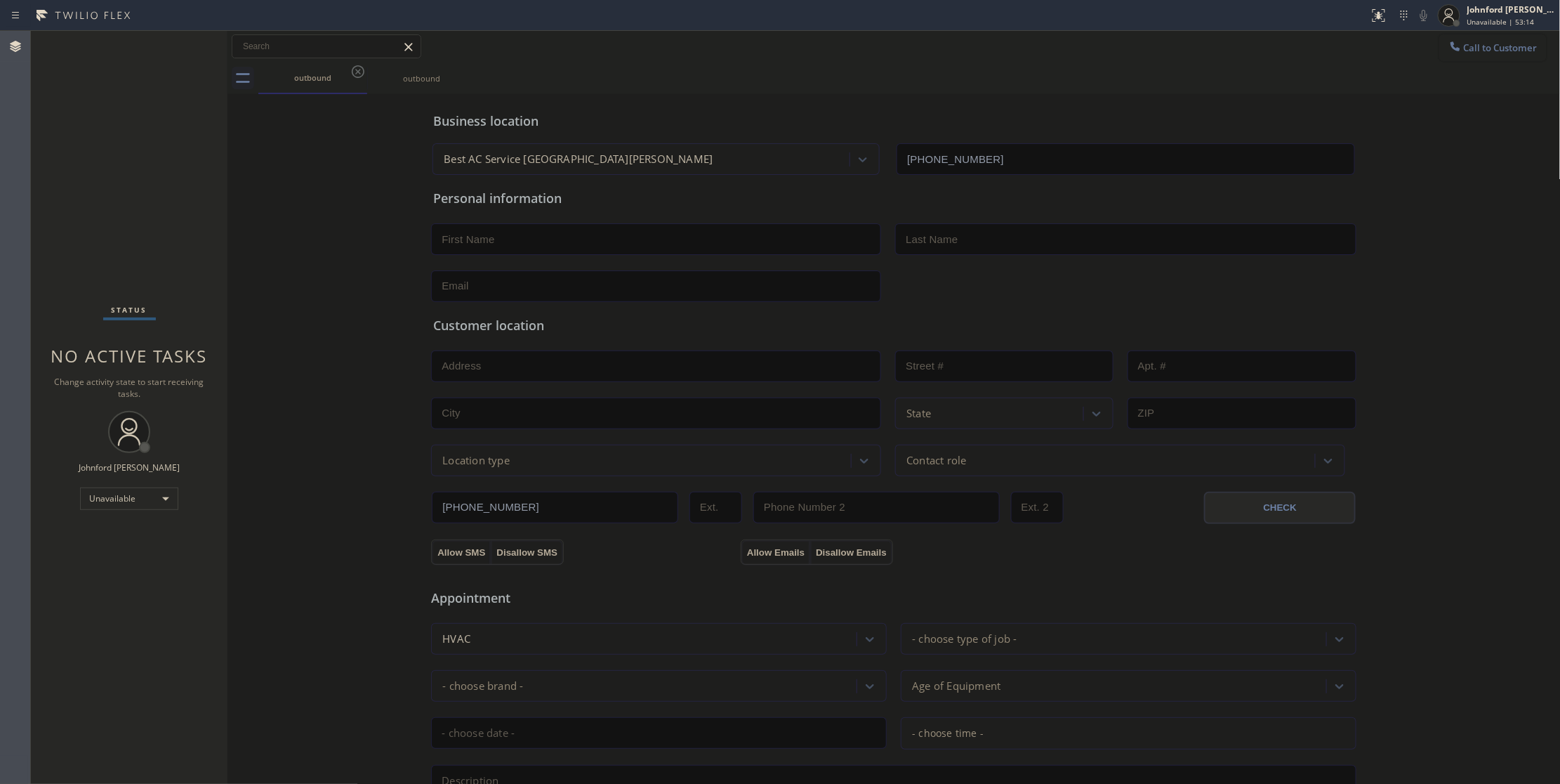
click at [1490, 42] on span "Call to Customer" at bounding box center [1500, 48] width 74 height 13
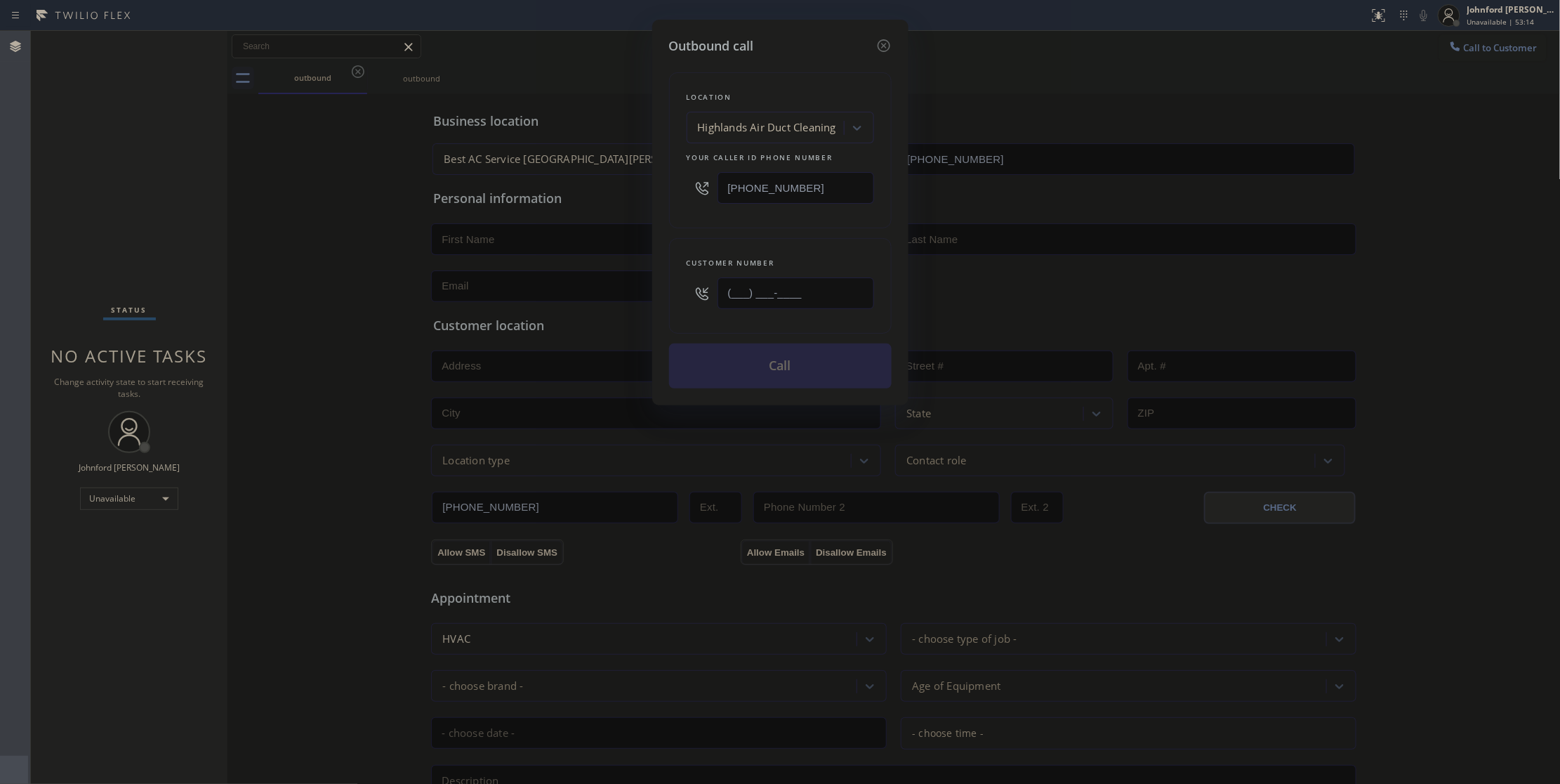
click at [664, 296] on div "Outbound call Location Highlands Air Duct Cleaning Your caller id phone number …" at bounding box center [780, 212] width 256 height 386
paste input "272) 316-6059"
type input "[PHONE_NUMBER]"
click at [708, 239] on div "Customer number [PHONE_NUMBER]" at bounding box center [780, 286] width 222 height 95
click at [762, 391] on div "Outbound call Location Highlands Air Duct Cleaning Your caller id phone number …" at bounding box center [780, 212] width 256 height 386
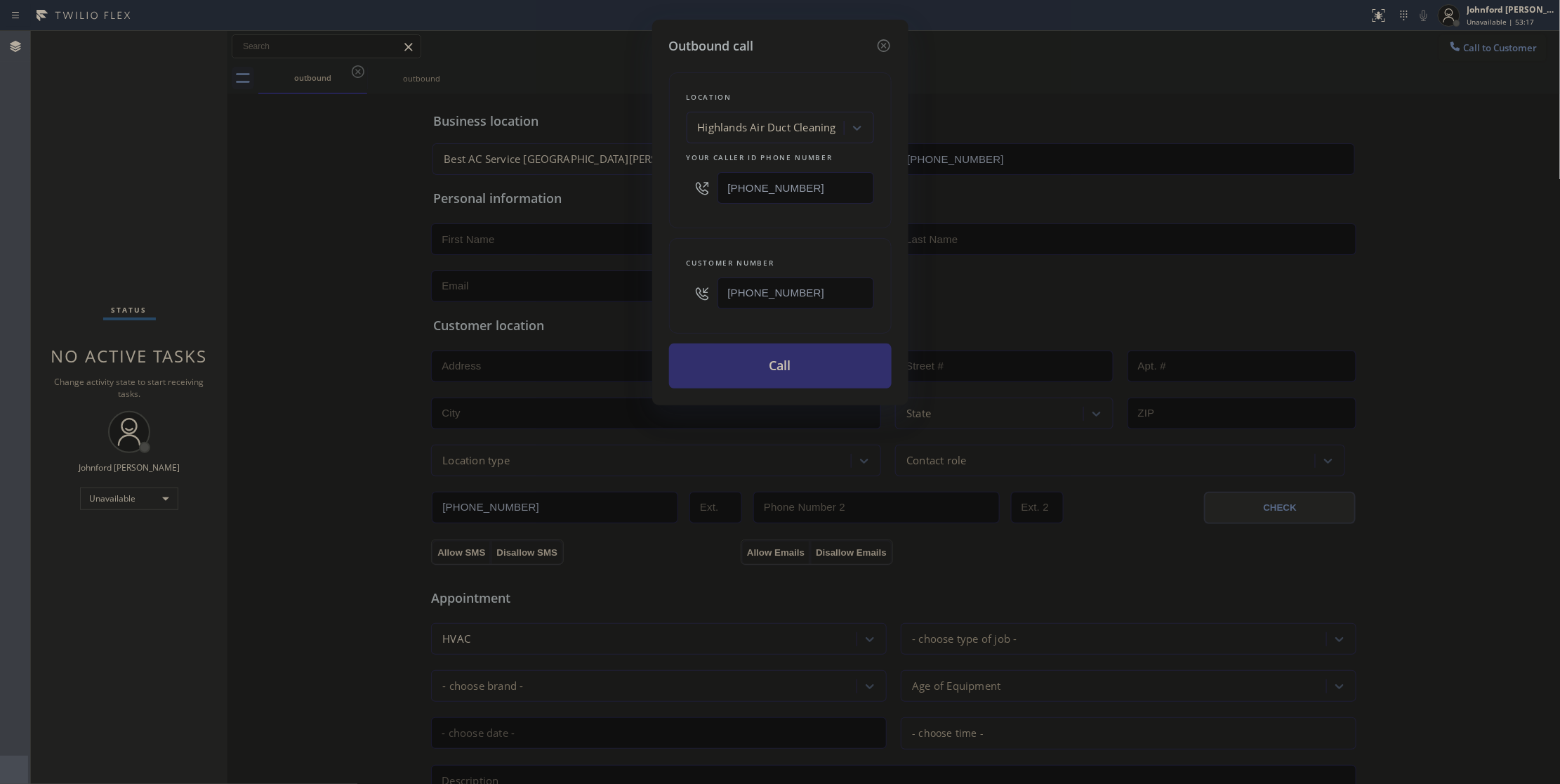
click at [767, 380] on button "Call" at bounding box center [780, 366] width 222 height 45
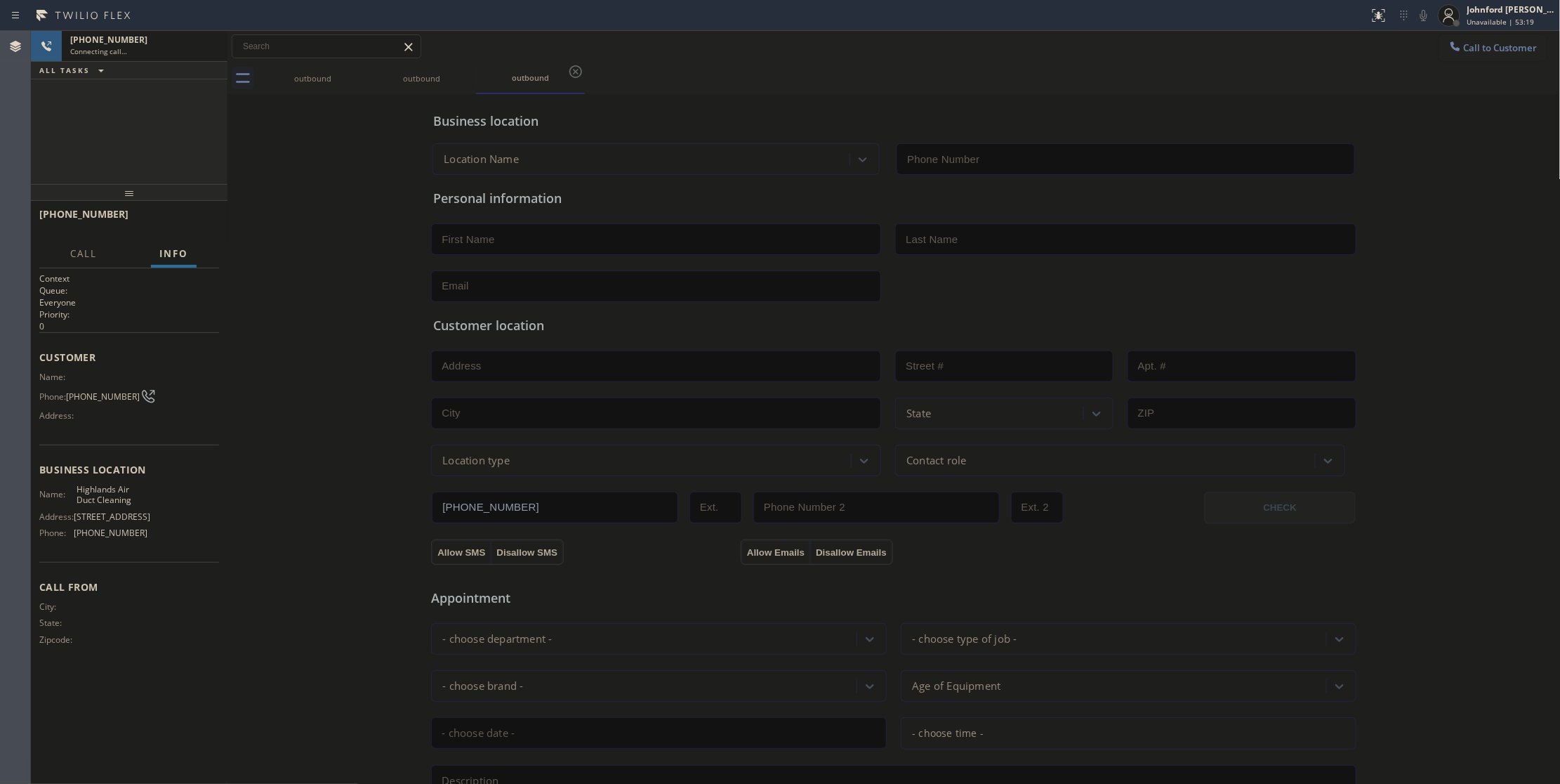
type input "[PHONE_NUMBER]"
click at [115, 173] on div "[PHONE_NUMBER] Connecting call… ALL TASKS ALL TASKS ACTIVE TASKS TASKS IN WRAP …" at bounding box center [129, 107] width 196 height 153
click at [362, 73] on icon at bounding box center [358, 71] width 17 height 17
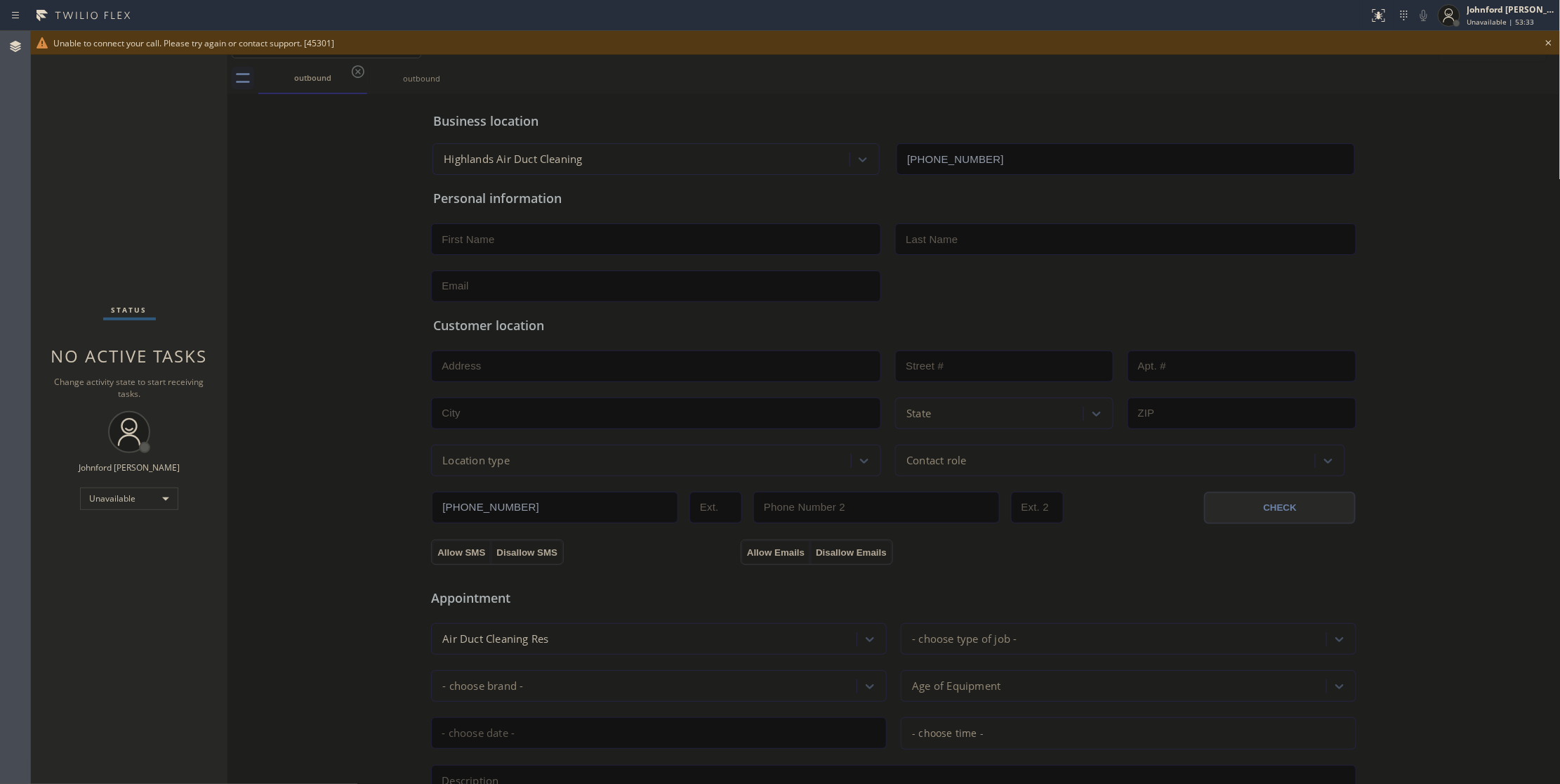
click at [1546, 38] on icon at bounding box center [1549, 43] width 17 height 17
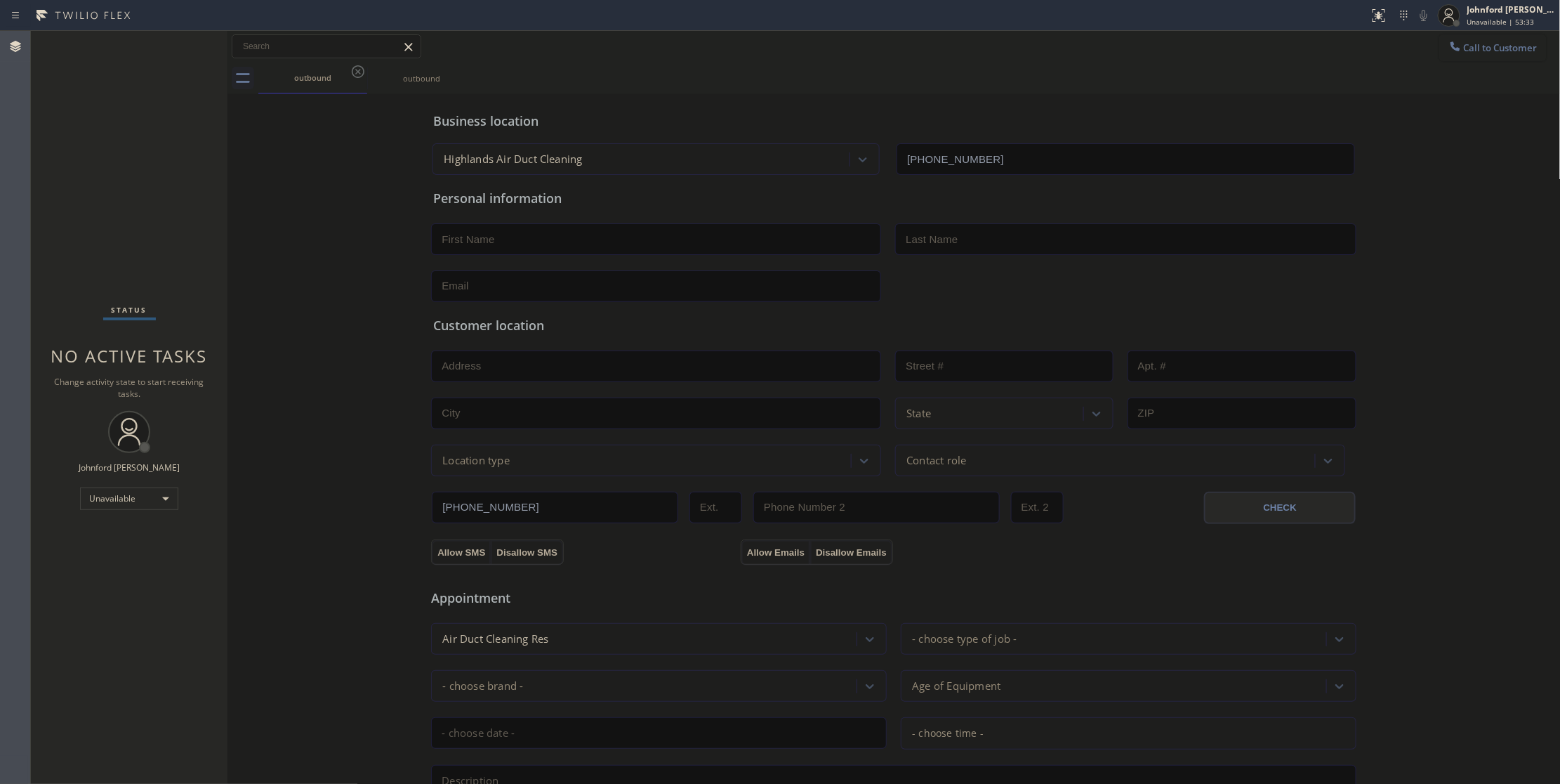
click at [1504, 37] on button "Call to Customer" at bounding box center [1493, 48] width 108 height 27
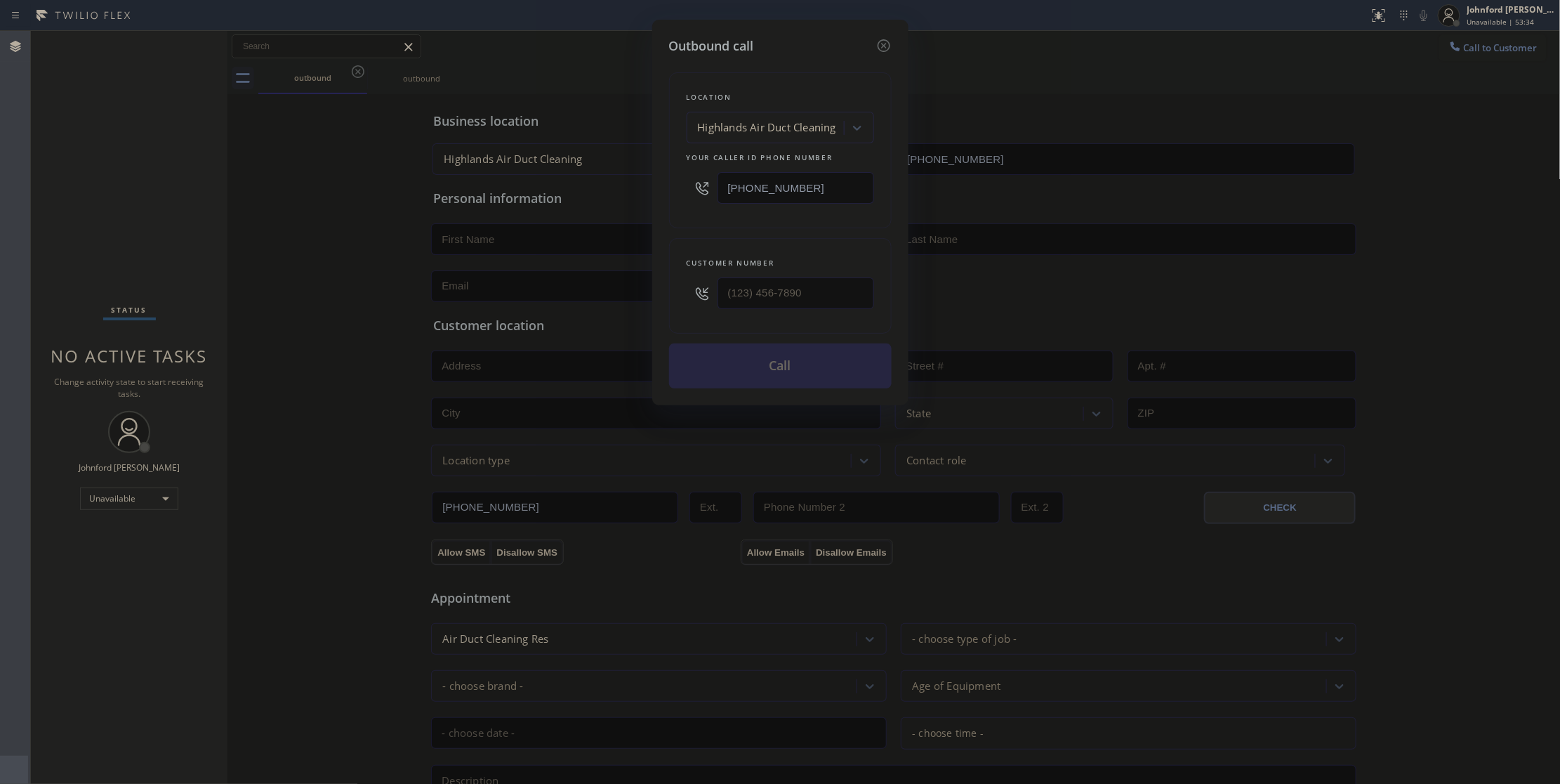
drag, startPoint x: 819, startPoint y: 183, endPoint x: 602, endPoint y: 198, distance: 217.5
click at [616, 198] on div "Outbound call Location Highlands Air Duct Cleaning Your caller id phone number …" at bounding box center [780, 392] width 1560 height 784
paste input "213) 455-5377"
type input "[PHONE_NUMBER]"
click at [1096, 70] on div "Outbound call Location [PERSON_NAME]'s Plumbing Repair Your caller id phone num…" at bounding box center [780, 392] width 1560 height 784
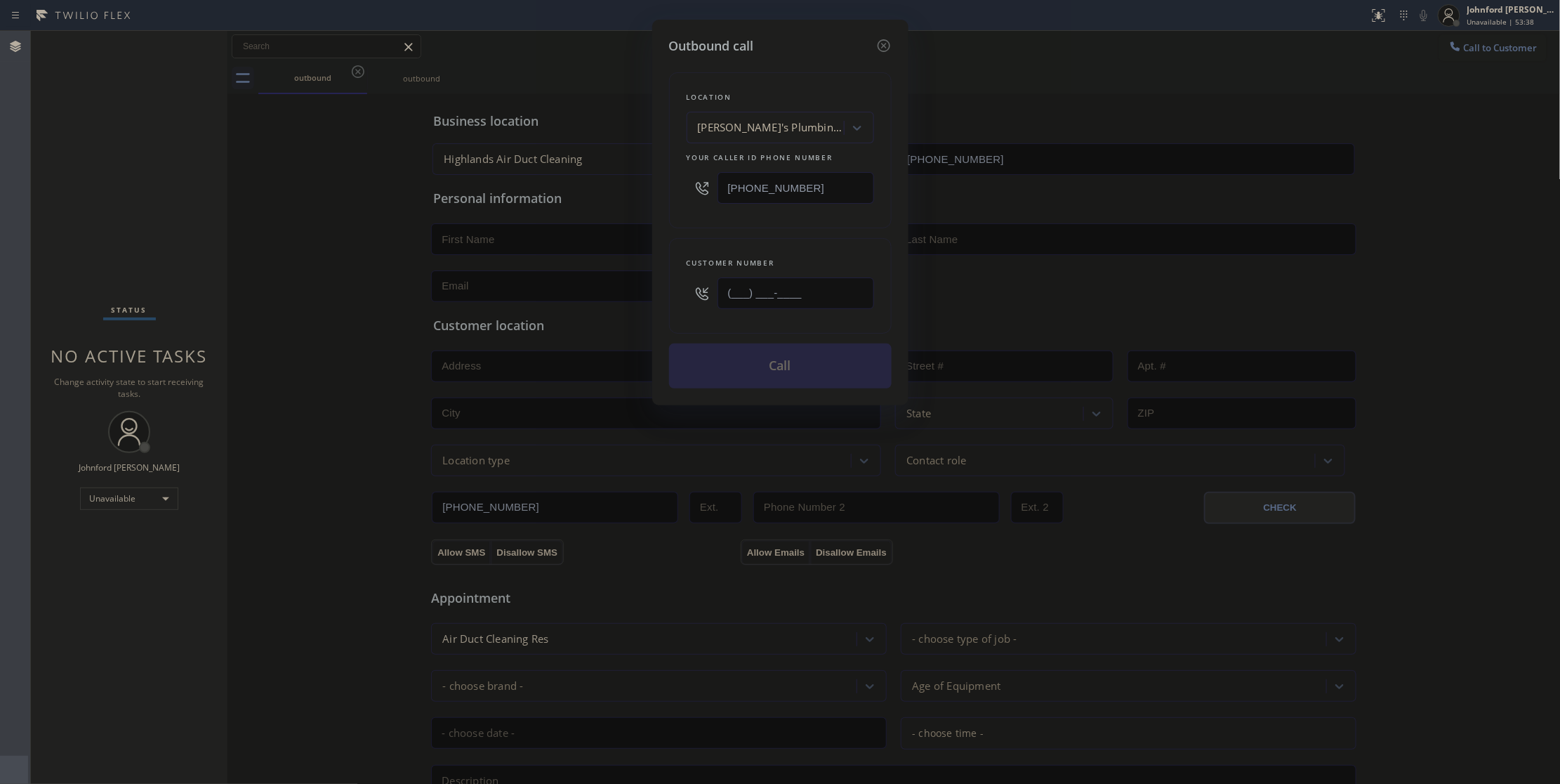
drag, startPoint x: 734, startPoint y: 293, endPoint x: 676, endPoint y: 293, distance: 58.0
click at [698, 293] on div "(___) ___-____" at bounding box center [781, 293] width 188 height 45
paste input "213) 642-3098"
type input "[PHONE_NUMBER]"
drag, startPoint x: 767, startPoint y: 242, endPoint x: 778, endPoint y: 339, distance: 97.6
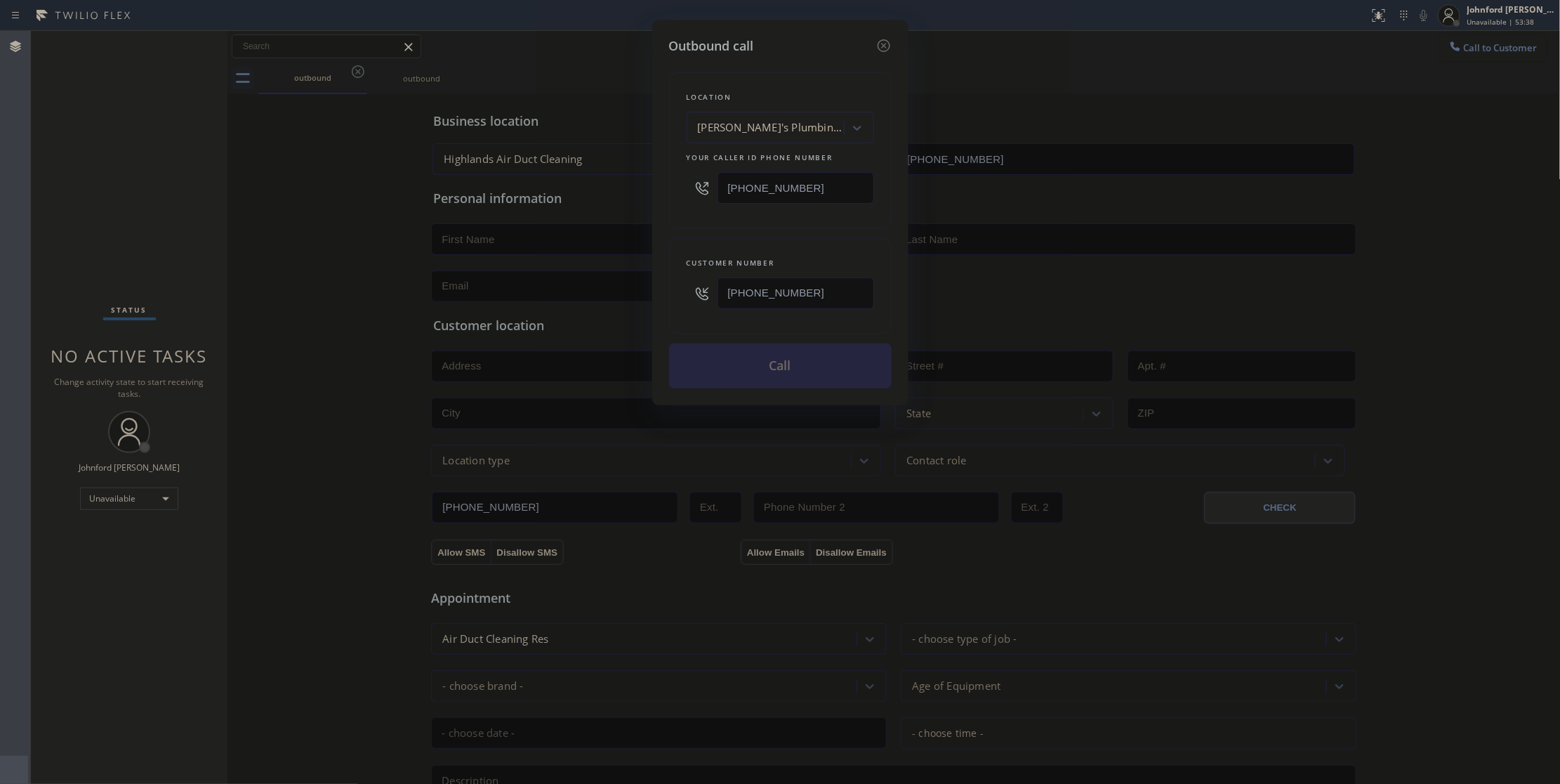
click at [768, 247] on div "Customer number [PHONE_NUMBER]" at bounding box center [780, 286] width 222 height 95
click at [777, 356] on button "Call" at bounding box center [780, 366] width 222 height 45
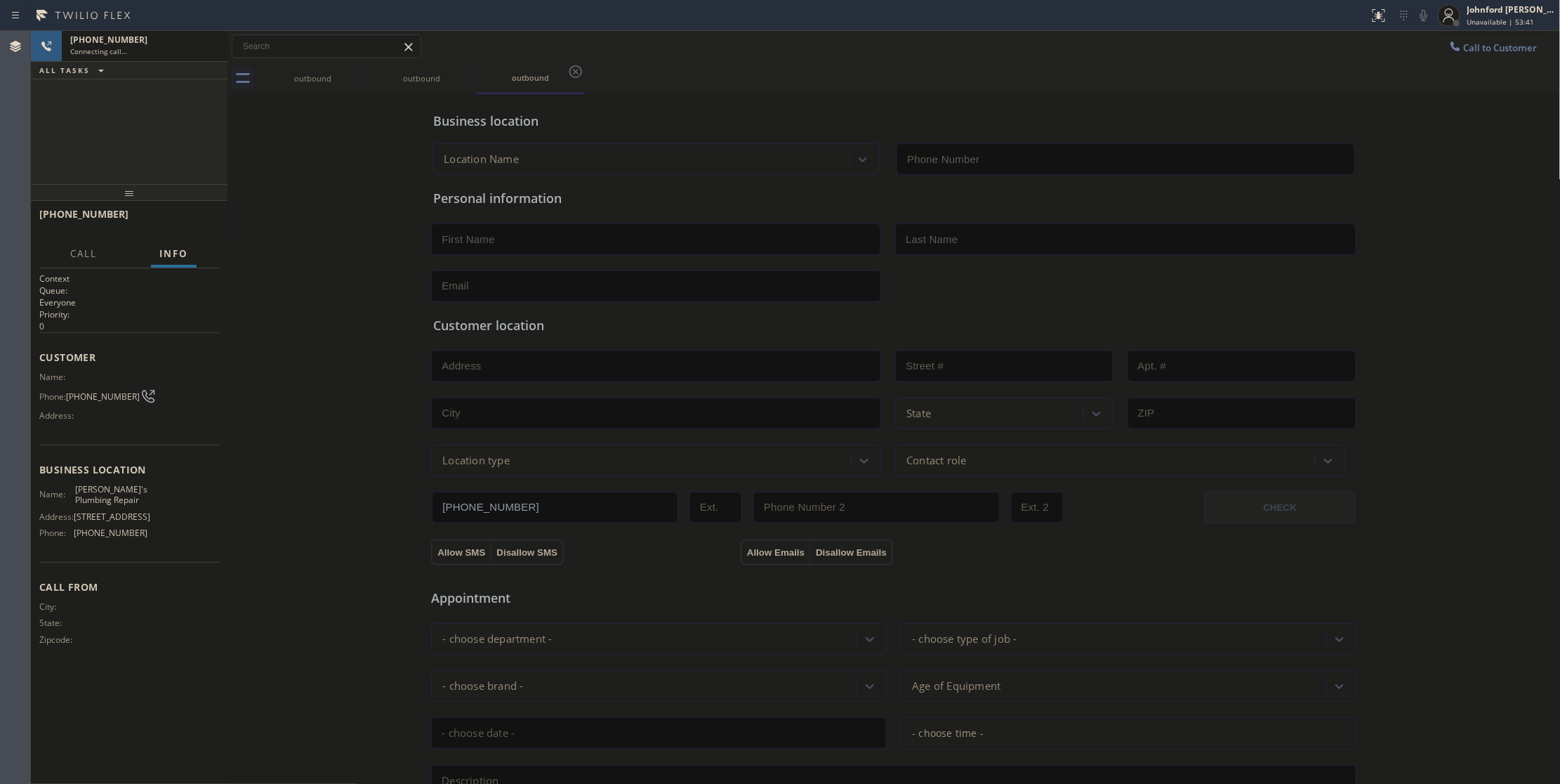
type input "[PHONE_NUMBER]"
click at [156, 145] on div "[PHONE_NUMBER] Connecting call… ALL TASKS ALL TASKS ACTIVE TASKS TASKS IN WRAP …" at bounding box center [129, 107] width 196 height 153
click at [348, 79] on div "outbound" at bounding box center [312, 78] width 106 height 11
click at [360, 67] on icon at bounding box center [358, 71] width 17 height 17
click at [115, 136] on div "[PHONE_NUMBER] Live | 00:01 ALL TASKS ALL TASKS ACTIVE TASKS TASKS IN WRAP UP" at bounding box center [129, 107] width 196 height 153
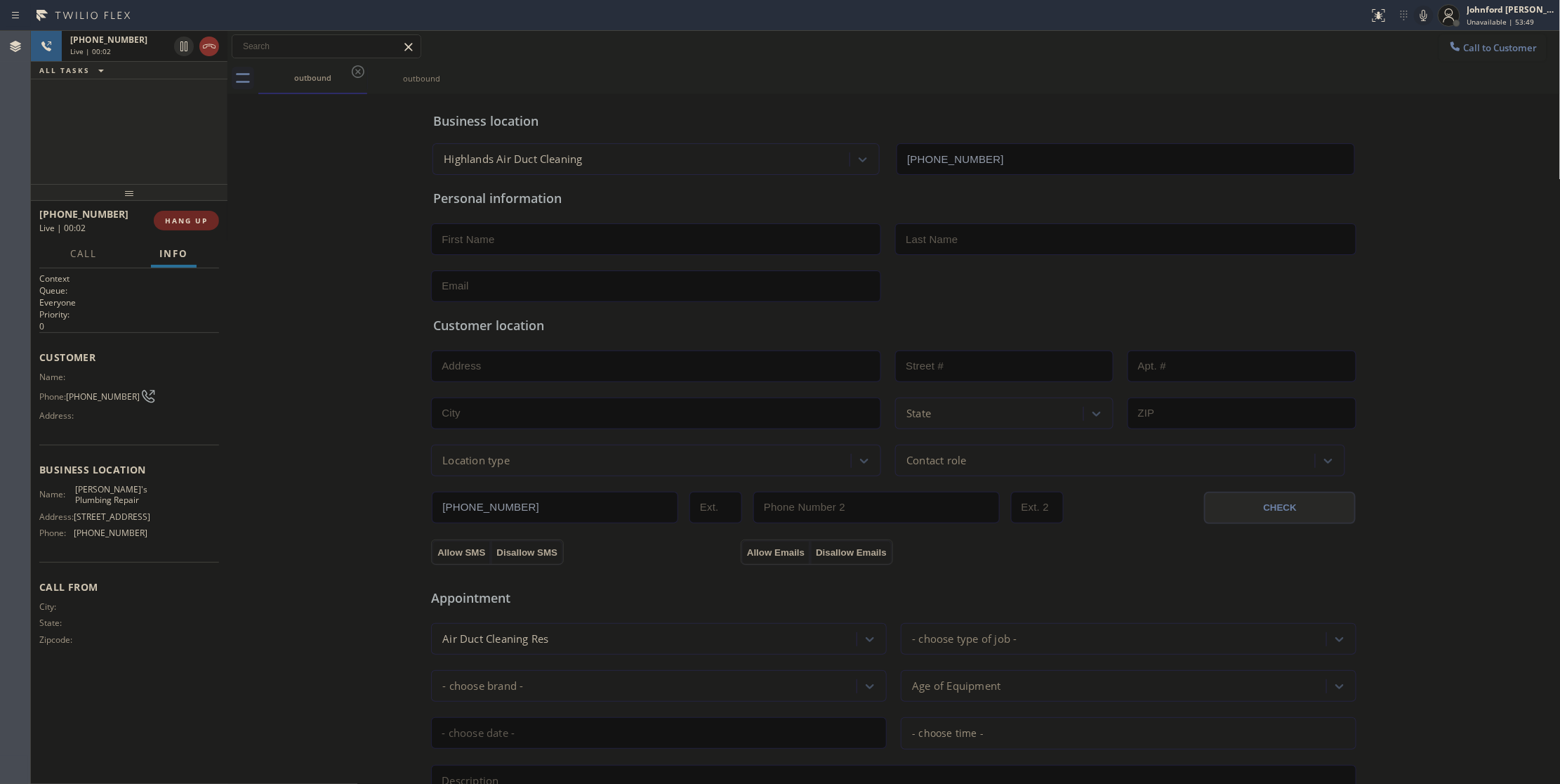
click at [183, 222] on span "HANG UP" at bounding box center [186, 221] width 43 height 10
click at [1464, 36] on button "Call to Customer" at bounding box center [1493, 48] width 108 height 27
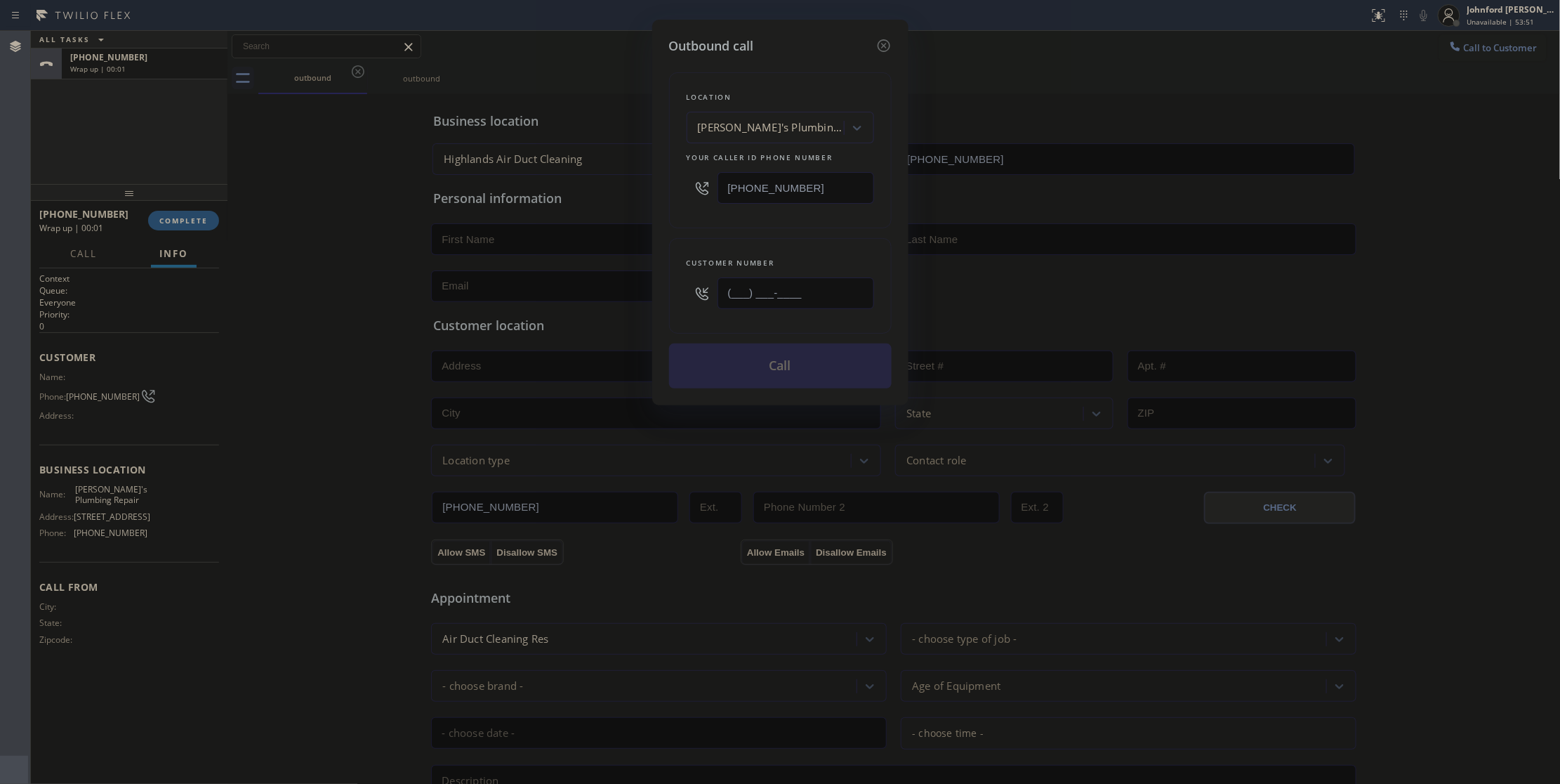
click at [661, 293] on div "Outbound call Location [PERSON_NAME]'s Plumbing Repair Your caller id phone num…" at bounding box center [780, 212] width 256 height 386
paste input "213) 642-3098"
type input "[PHONE_NUMBER]"
click at [752, 230] on div "Location [PERSON_NAME]'s Plumbing Repair Your caller id phone number [PHONE_NUM…" at bounding box center [780, 222] width 222 height 333
click at [748, 361] on button "Call" at bounding box center [780, 366] width 222 height 45
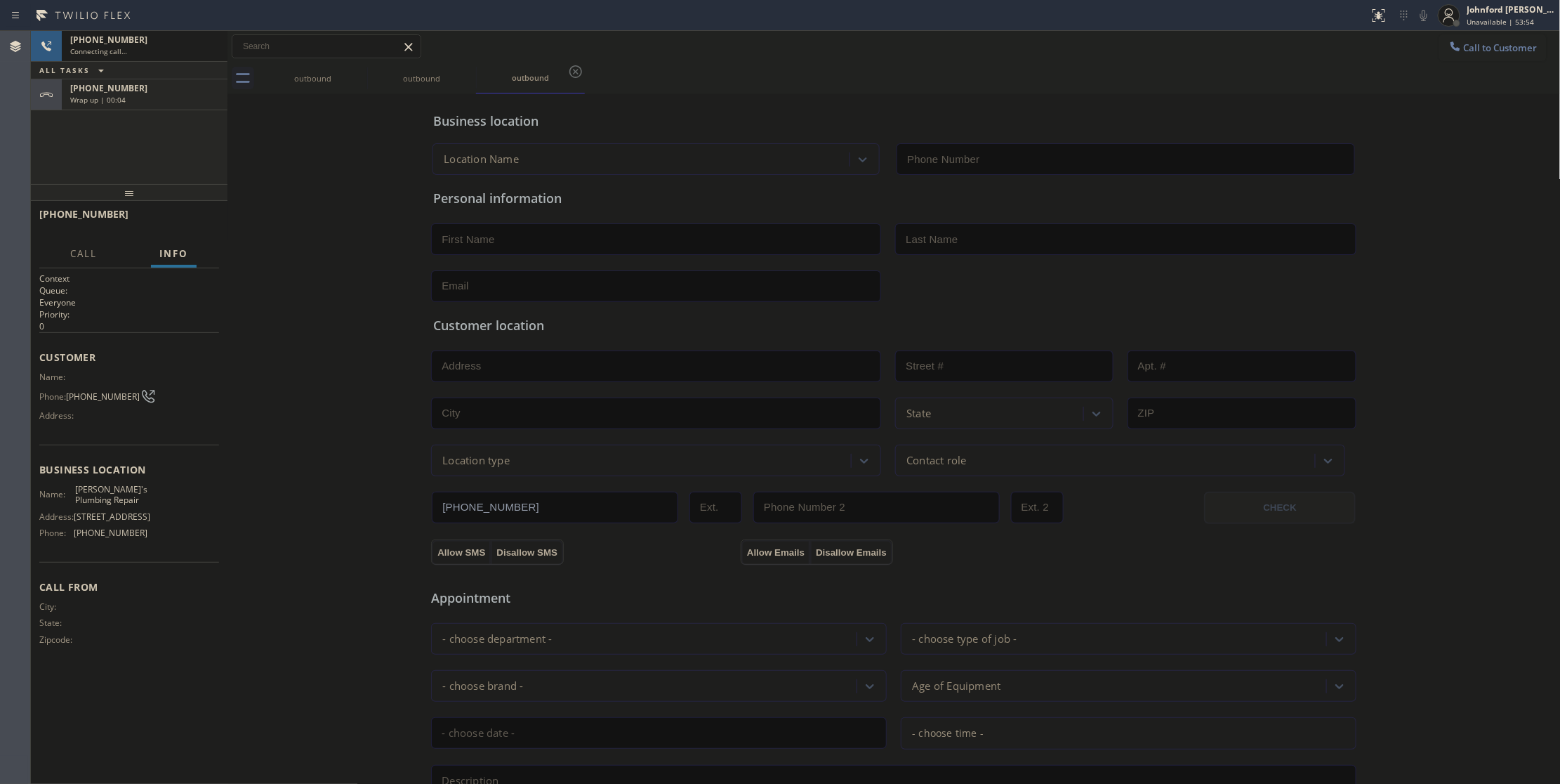
type input "[PHONE_NUMBER]"
click at [197, 225] on span "HANG UP" at bounding box center [186, 221] width 43 height 10
click at [194, 222] on span "COMPLETE" at bounding box center [183, 221] width 48 height 10
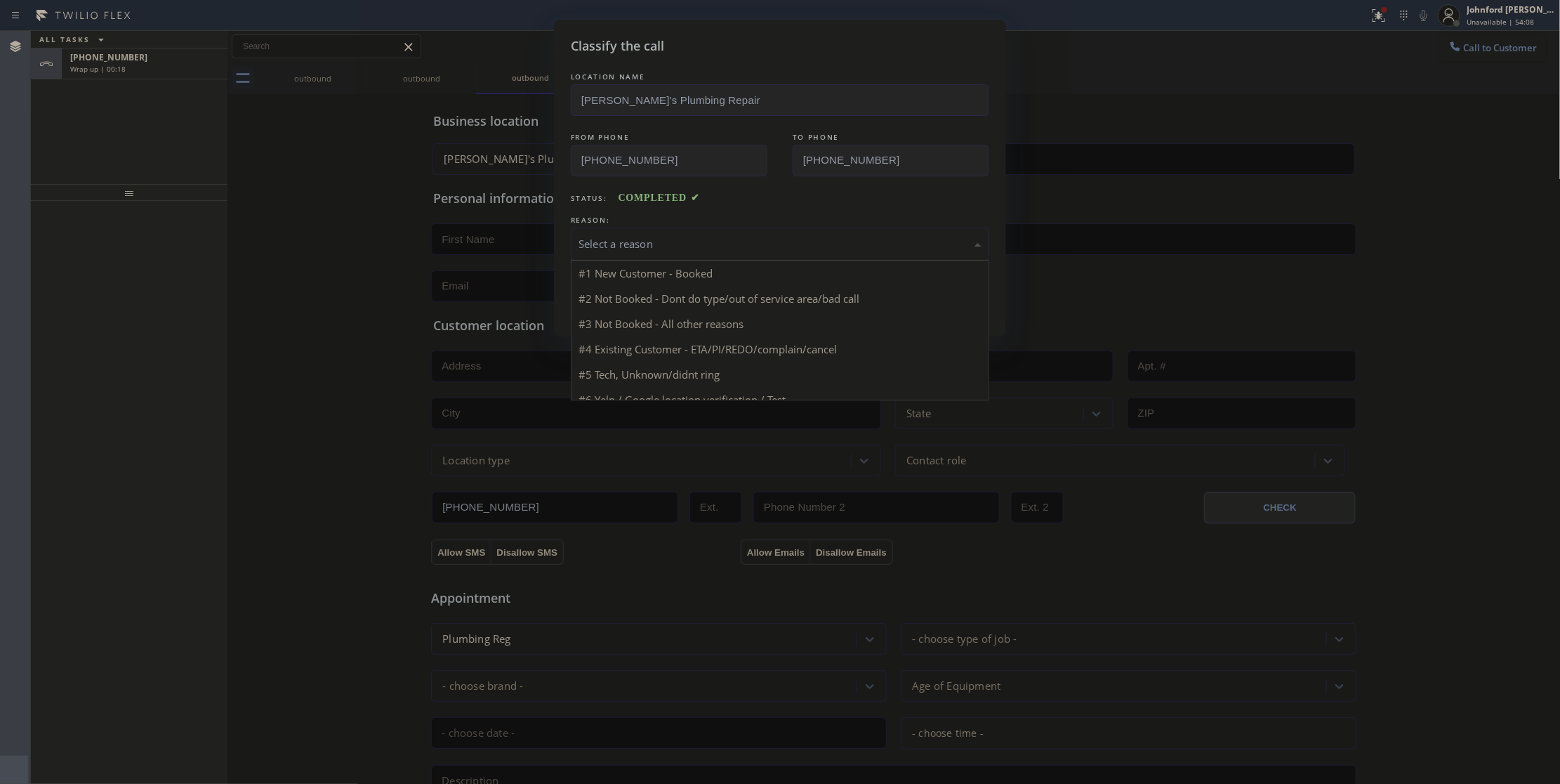
click at [641, 242] on div "Select a reason" at bounding box center [780, 244] width 403 height 16
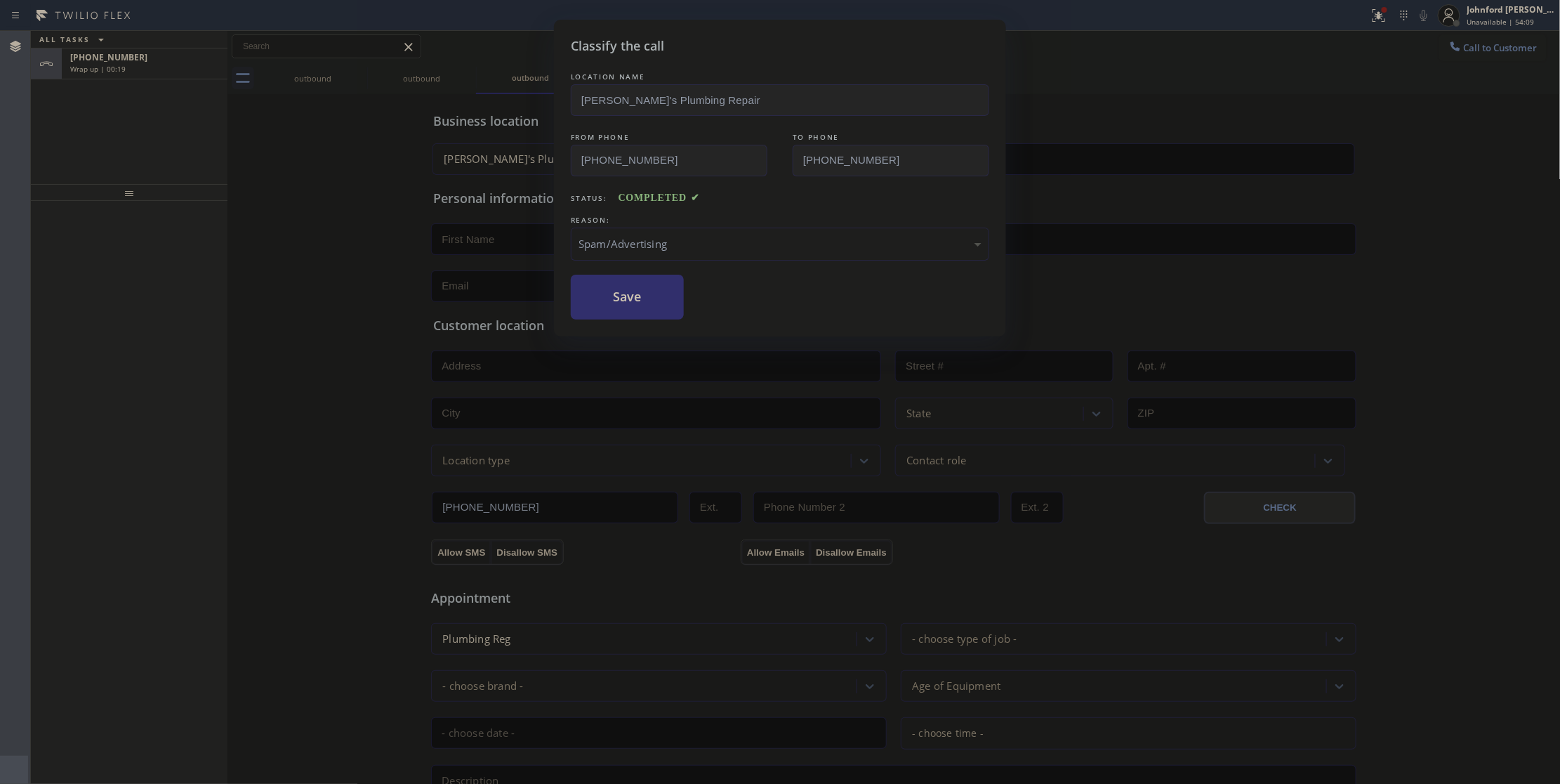
click at [629, 307] on button "Save" at bounding box center [627, 297] width 113 height 45
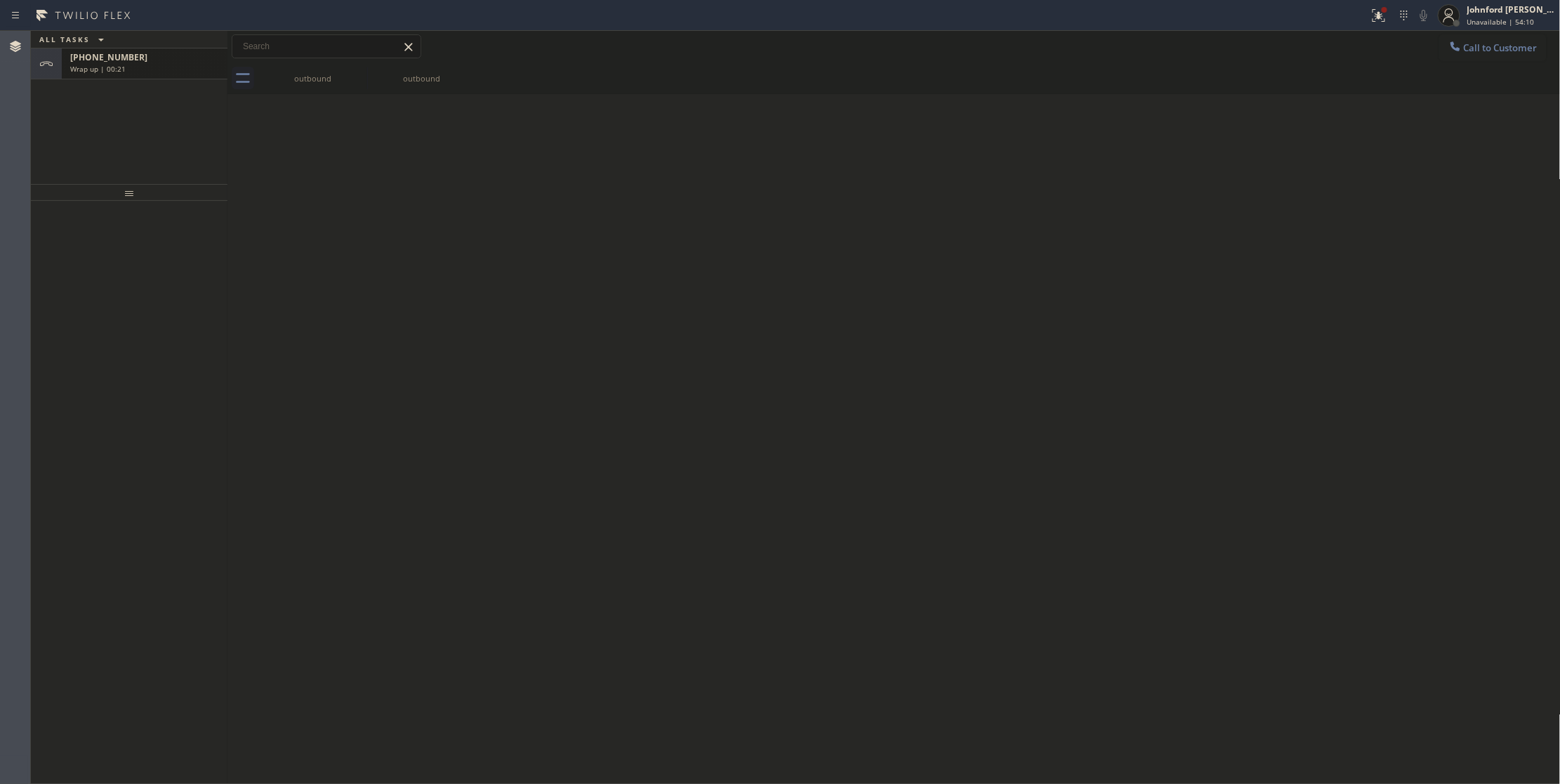
click at [198, 64] on div "Wrap up | 00:21" at bounding box center [145, 69] width 149 height 10
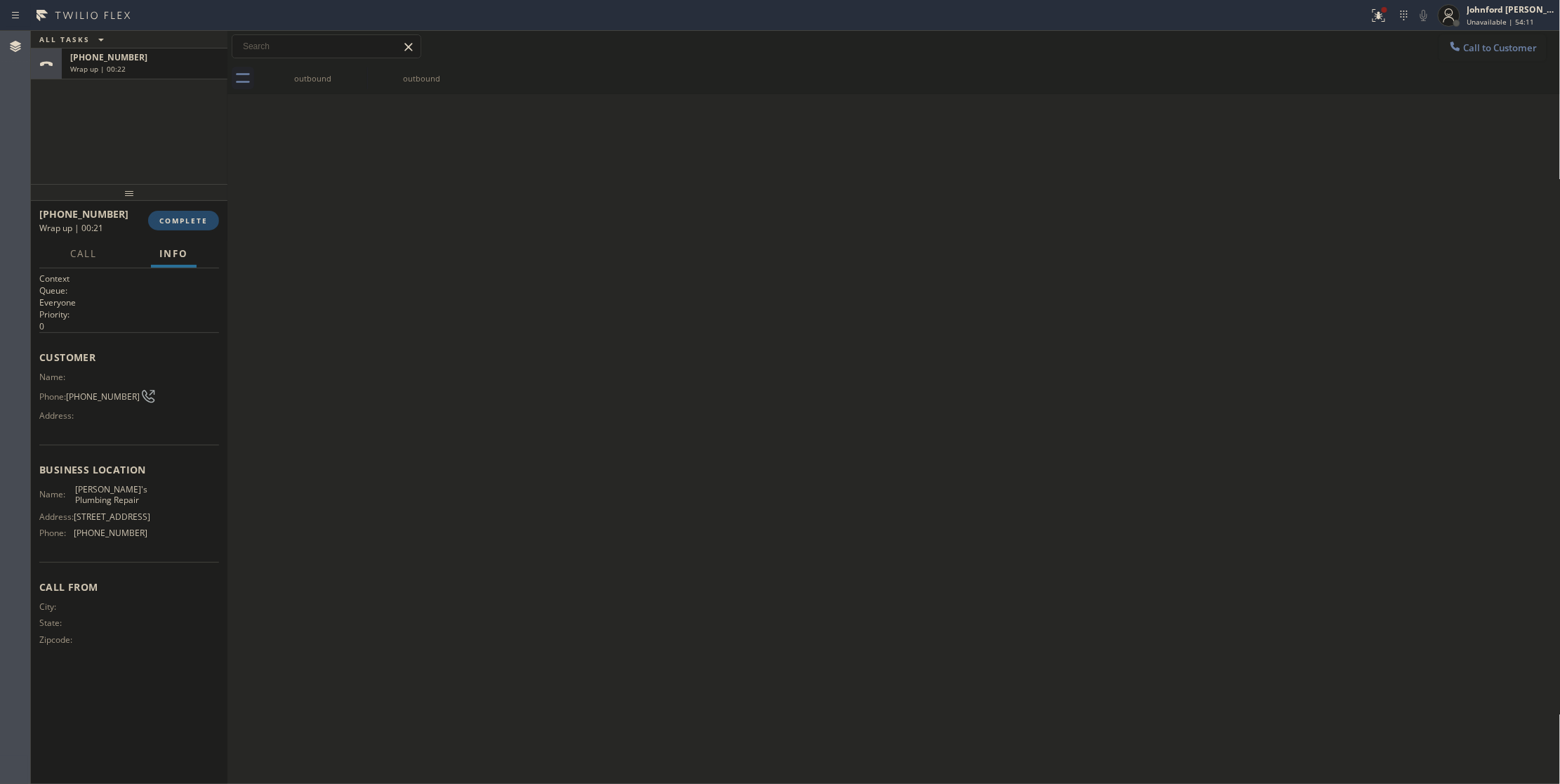
click at [167, 216] on span "COMPLETE" at bounding box center [183, 221] width 48 height 10
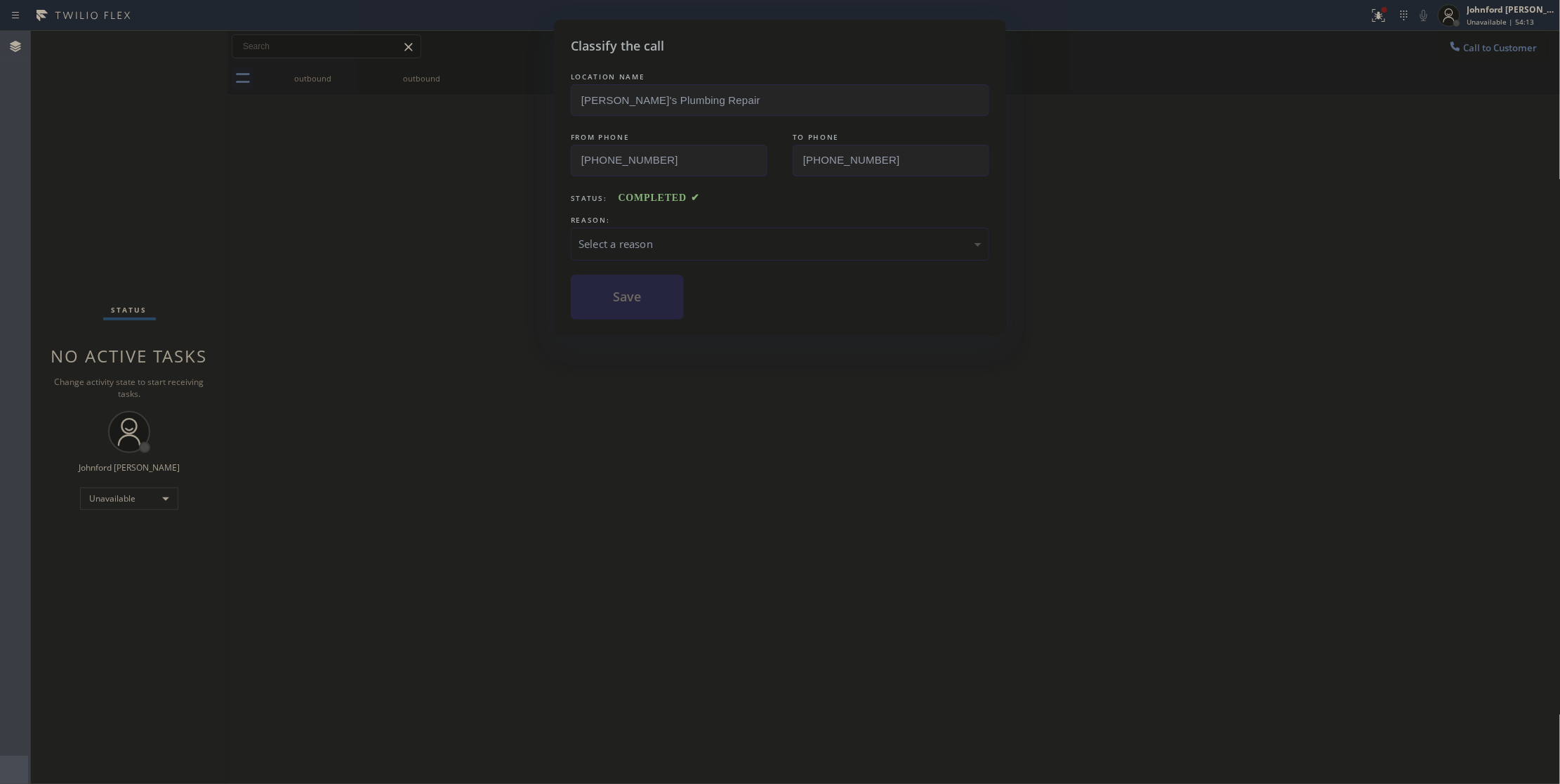
click at [617, 244] on div "Select a reason" at bounding box center [780, 244] width 403 height 16
click at [602, 403] on div "Classify the call LOCATION NAME [PERSON_NAME]'s Plumbing Repair FROM PHONE [PHO…" at bounding box center [780, 392] width 1560 height 784
click at [611, 255] on div "Select a reason" at bounding box center [780, 243] width 419 height 33
click at [633, 303] on button "Save" at bounding box center [627, 297] width 113 height 45
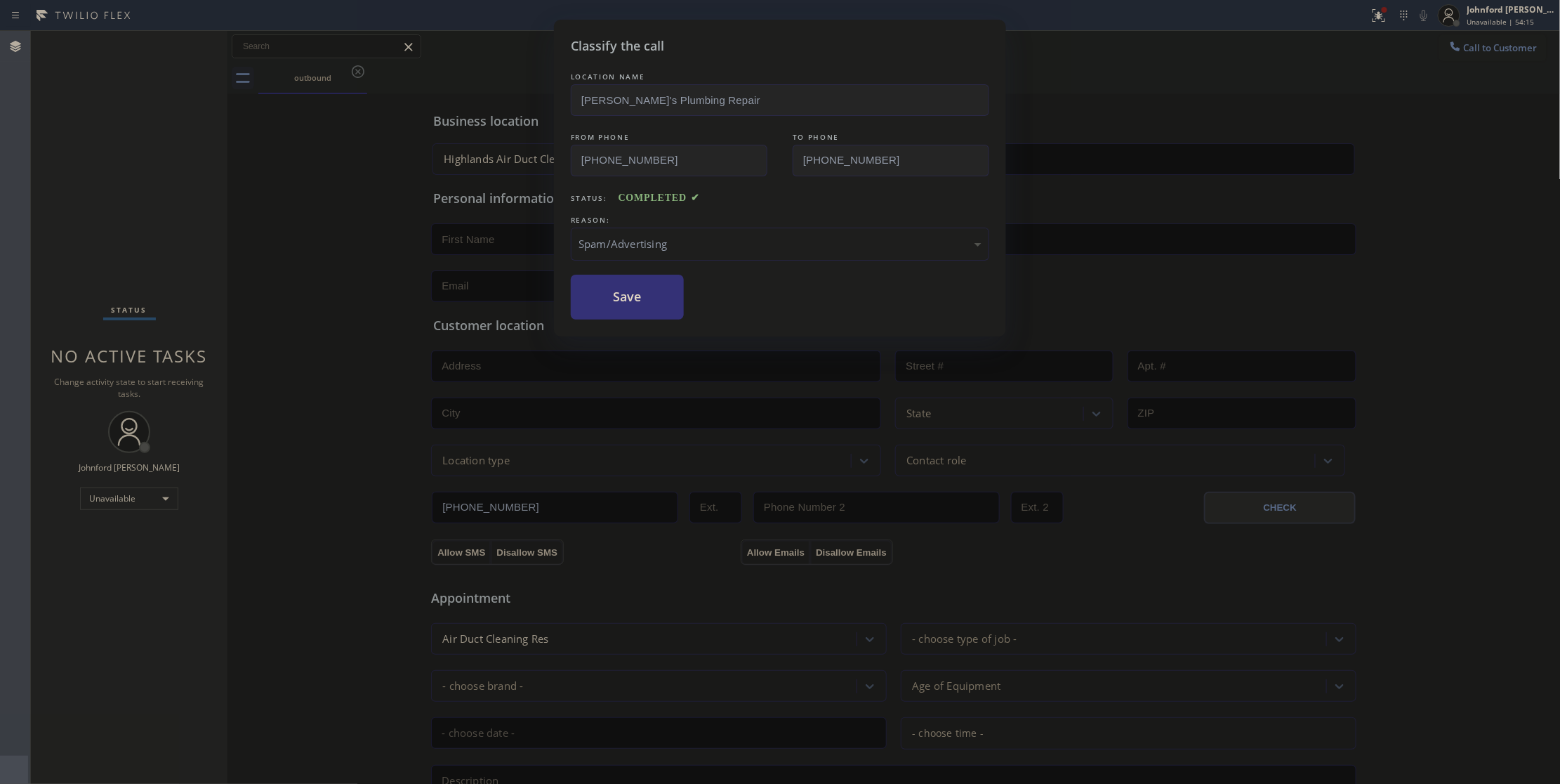
click at [403, 234] on div "Classify the call LOCATION NAME [PERSON_NAME]'s Plumbing Repair FROM PHONE [PHO…" at bounding box center [780, 392] width 1560 height 784
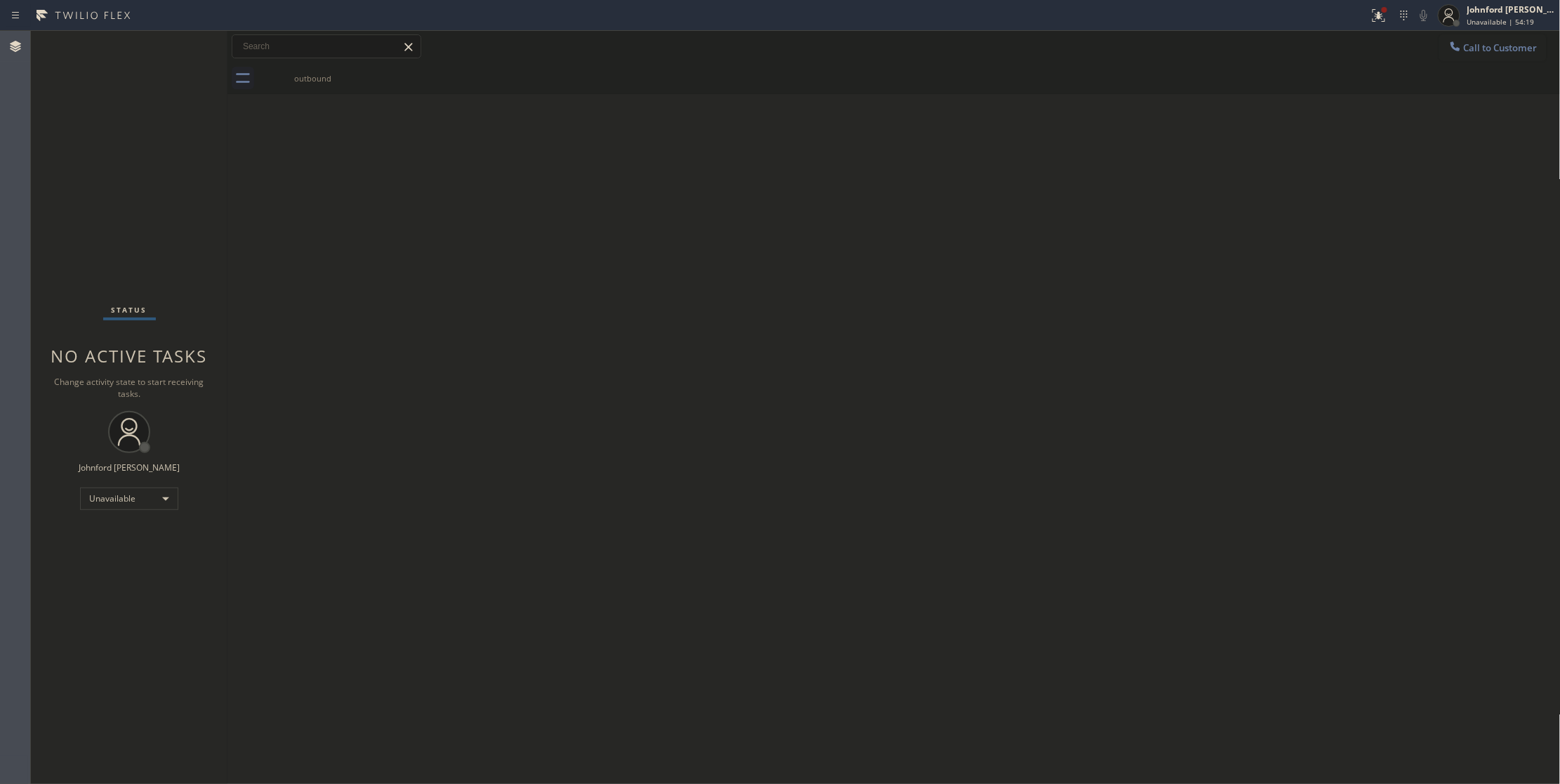
click at [1233, 316] on div "Back to Dashboard Change Sender ID Customers Technicians Select a contact Outbo…" at bounding box center [894, 407] width 1334 height 752
click at [1373, 21] on icon at bounding box center [1379, 15] width 17 height 17
click at [1266, 187] on button "Clear issues" at bounding box center [1304, 183] width 164 height 19
click at [1131, 265] on div "Back to Dashboard Change Sender ID Customers Technicians Select a contact Outbo…" at bounding box center [894, 407] width 1334 height 752
click at [1209, 155] on div "Back to Dashboard Change Sender ID Customers Technicians Select a contact Outbo…" at bounding box center [894, 407] width 1334 height 752
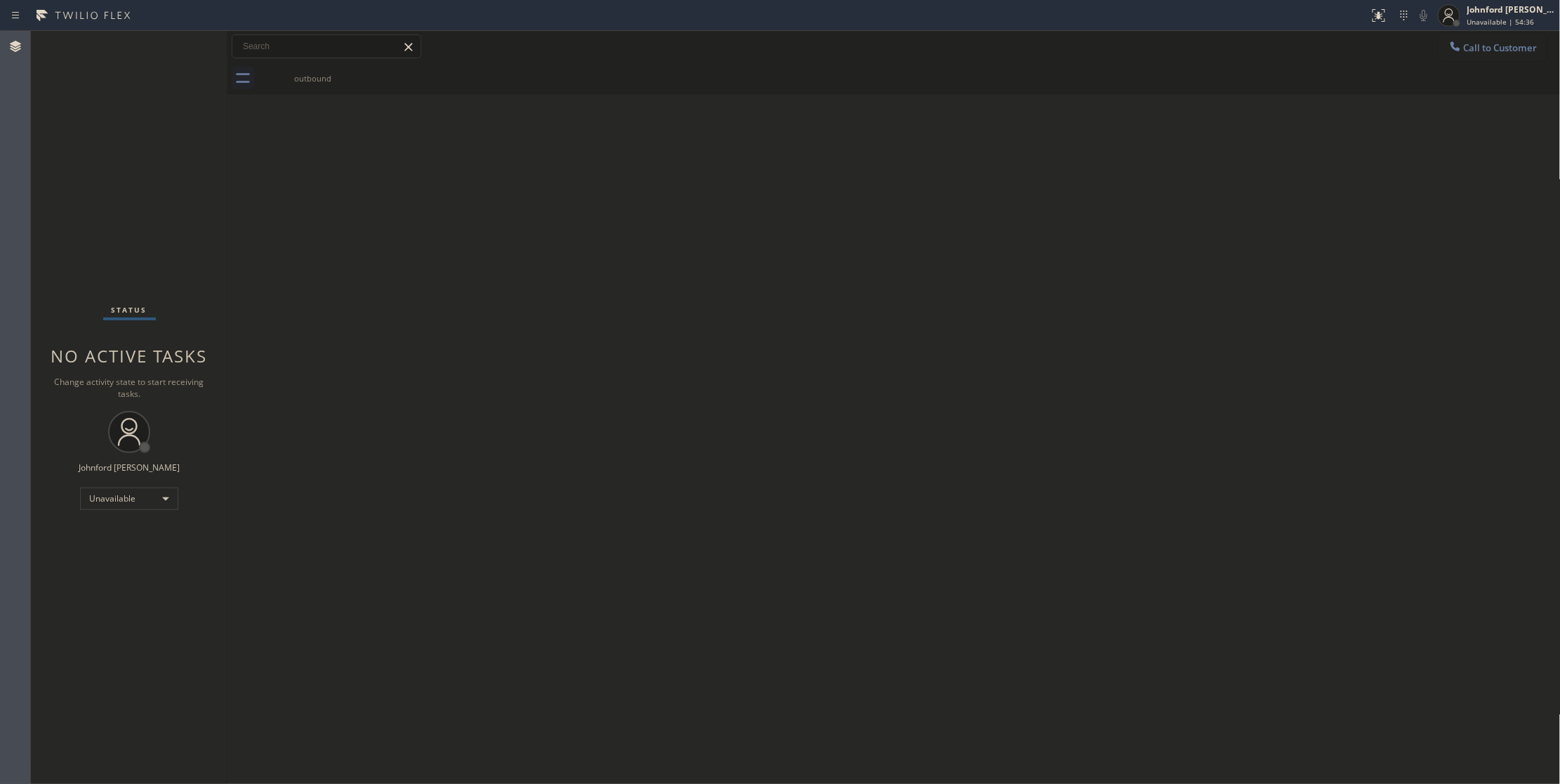
click at [271, 225] on div "Back to Dashboard Change Sender ID Customers Technicians Select a contact Outbo…" at bounding box center [894, 407] width 1334 height 752
click at [1516, 166] on div "Back to Dashboard Change Sender ID Customers Technicians Select a contact Outbo…" at bounding box center [894, 407] width 1334 height 752
click at [1503, 63] on div "outbound" at bounding box center [910, 78] width 1303 height 32
click at [1486, 66] on div "outbound" at bounding box center [910, 78] width 1303 height 32
click at [121, 270] on div "Status No active tasks Change activity state to start receiving tasks. [PERSON_…" at bounding box center [129, 407] width 196 height 752
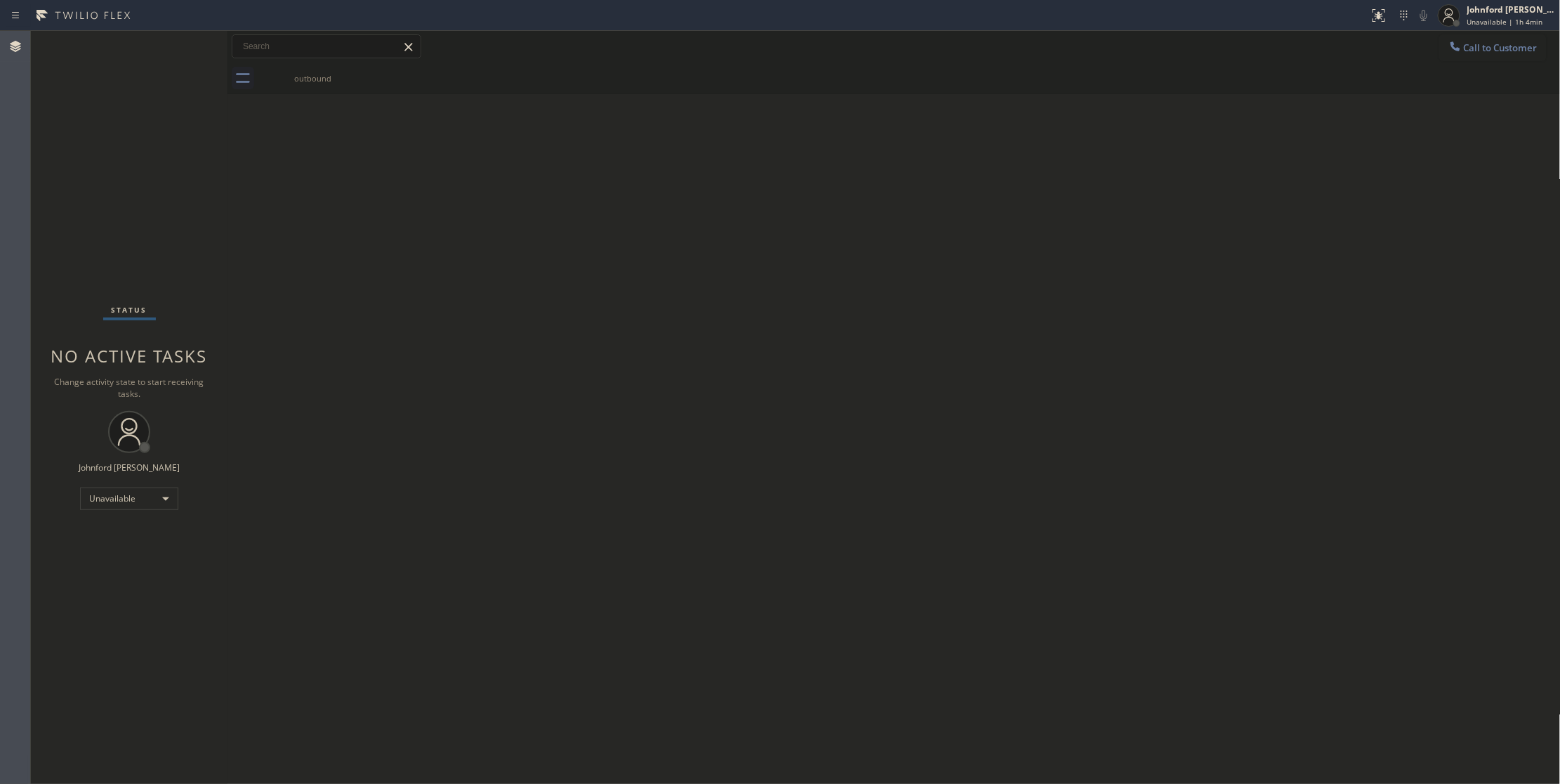
click at [1301, 297] on div "Back to Dashboard Change Sender ID Customers Technicians Select a contact Outbo…" at bounding box center [894, 407] width 1334 height 752
click at [928, 131] on div "Back to Dashboard Change Sender ID Customers Technicians Select a contact Outbo…" at bounding box center [894, 407] width 1334 height 752
click at [1459, 45] on icon at bounding box center [1455, 46] width 14 height 14
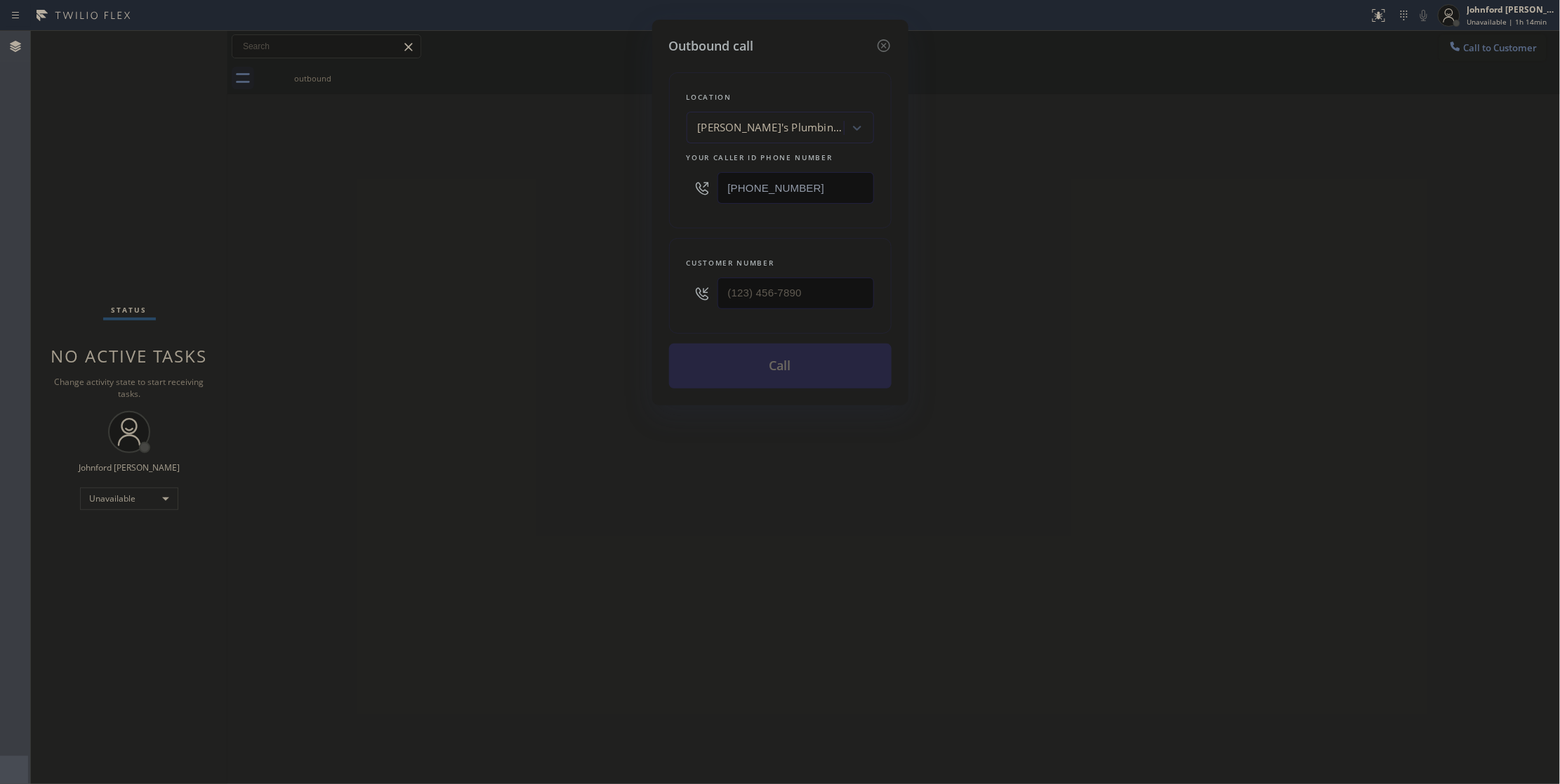
drag, startPoint x: 830, startPoint y: 200, endPoint x: 607, endPoint y: 217, distance: 223.6
click at [607, 222] on div "Outbound call Location [PERSON_NAME]'s Plumbing Repair Your caller id phone num…" at bounding box center [780, 392] width 1560 height 784
paste input "347) 284-6179"
type input "[PHONE_NUMBER]"
drag, startPoint x: 792, startPoint y: 292, endPoint x: 672, endPoint y: 297, distance: 120.1
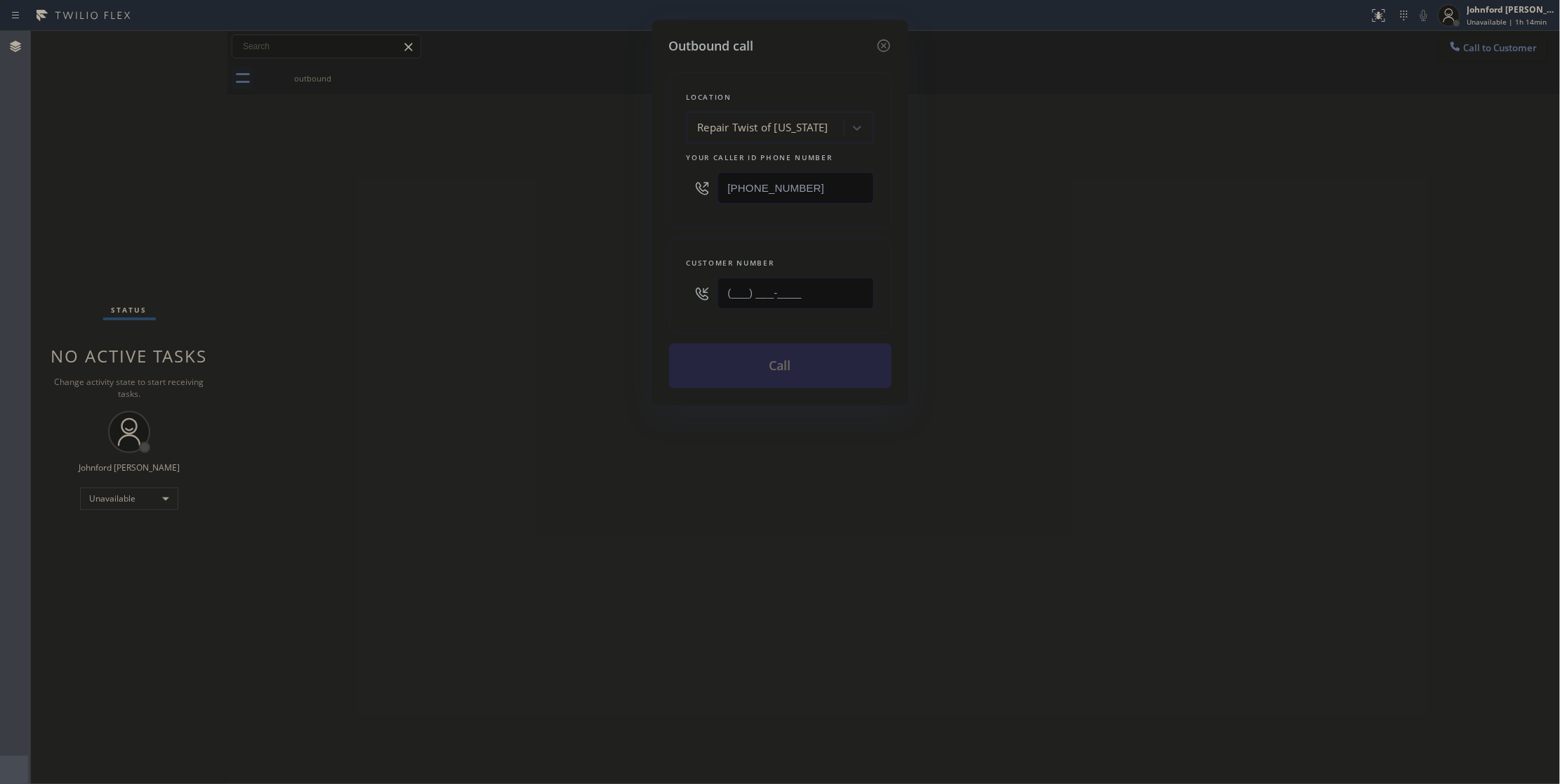
click at [672, 297] on div "Customer number (___) ___-____" at bounding box center [780, 286] width 222 height 95
paste input "718) 839-4485"
type input "[PHONE_NUMBER]"
click at [580, 297] on div "Outbound call Location Repair Twist of [US_STATE] Your caller id phone number […" at bounding box center [780, 392] width 1560 height 784
click at [732, 368] on button "Call" at bounding box center [780, 366] width 222 height 45
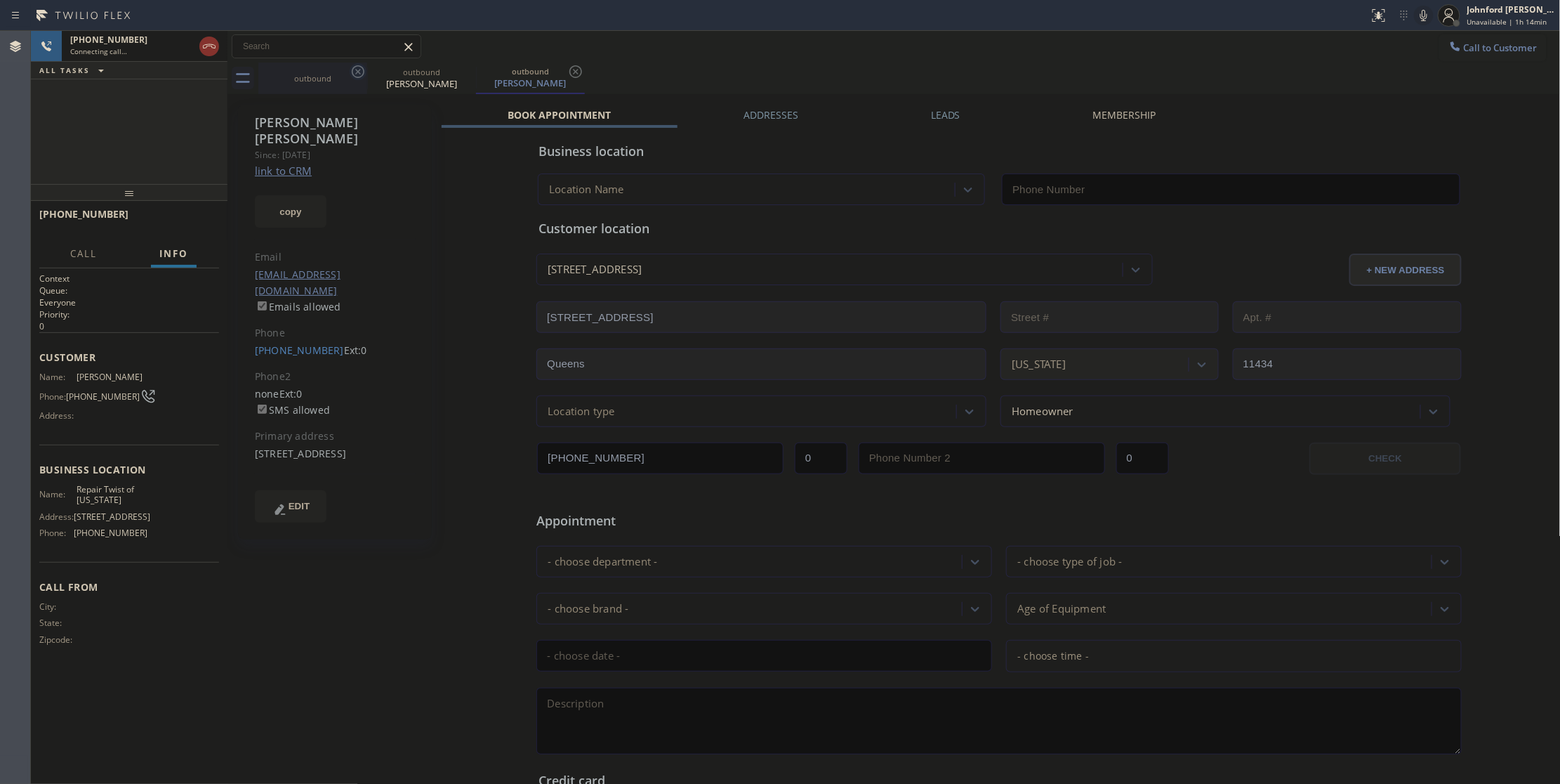
type input "[PHONE_NUMBER]"
click at [356, 70] on icon at bounding box center [358, 72] width 13 height 13
click at [861, 32] on div "Call to Customer Outbound call Location Repair Twist of [US_STATE] Your caller …" at bounding box center [894, 46] width 1334 height 32
click at [192, 219] on span "HANG UP" at bounding box center [186, 221] width 43 height 10
click at [292, 329] on div "[PERSON_NAME] Since: [DATE] link to CRM copy Email [EMAIL_ADDRESS][DOMAIN_NAME]…" at bounding box center [335, 322] width 194 height 435
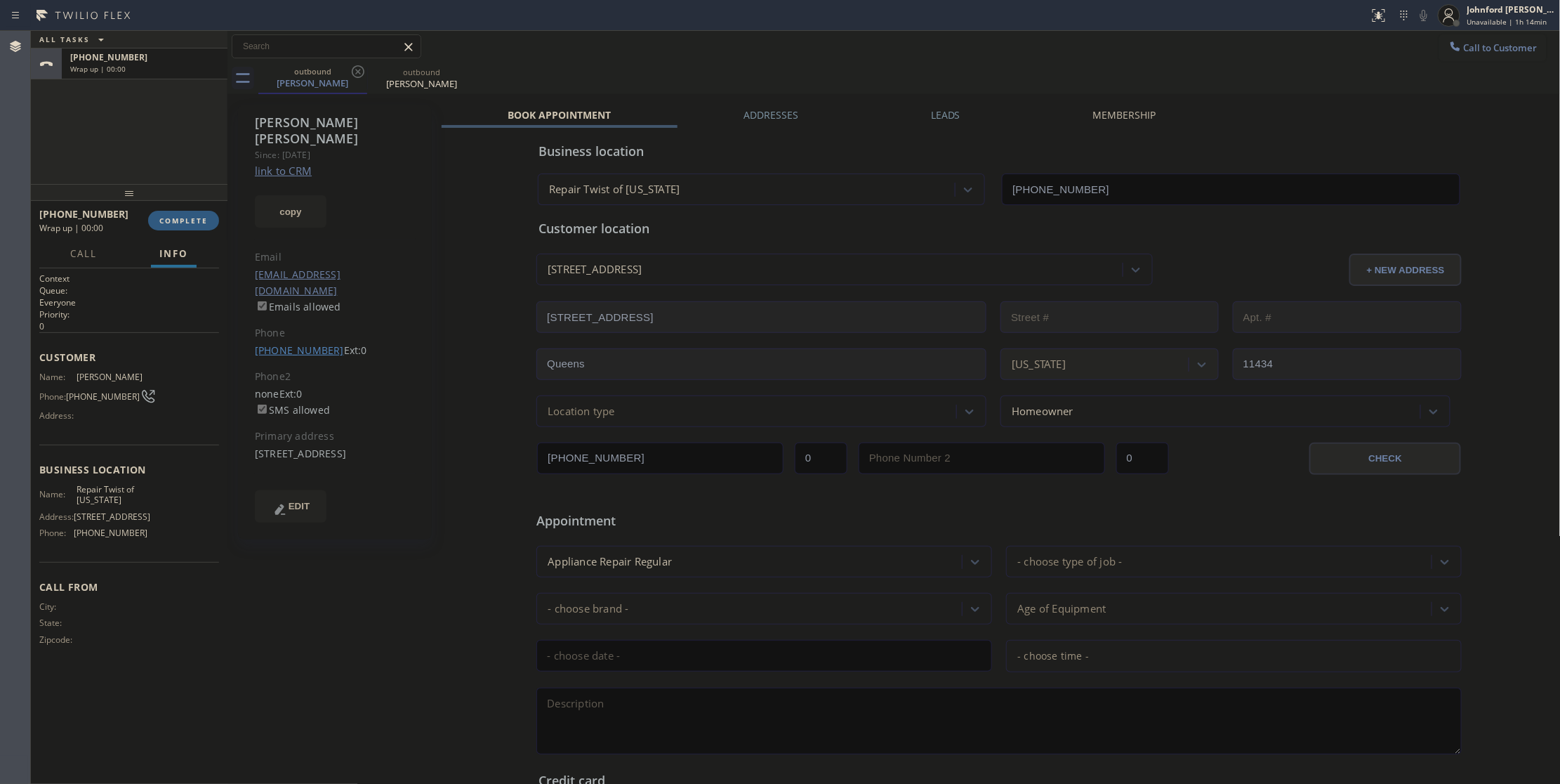
click at [281, 344] on link "[PHONE_NUMBER]" at bounding box center [299, 350] width 89 height 14
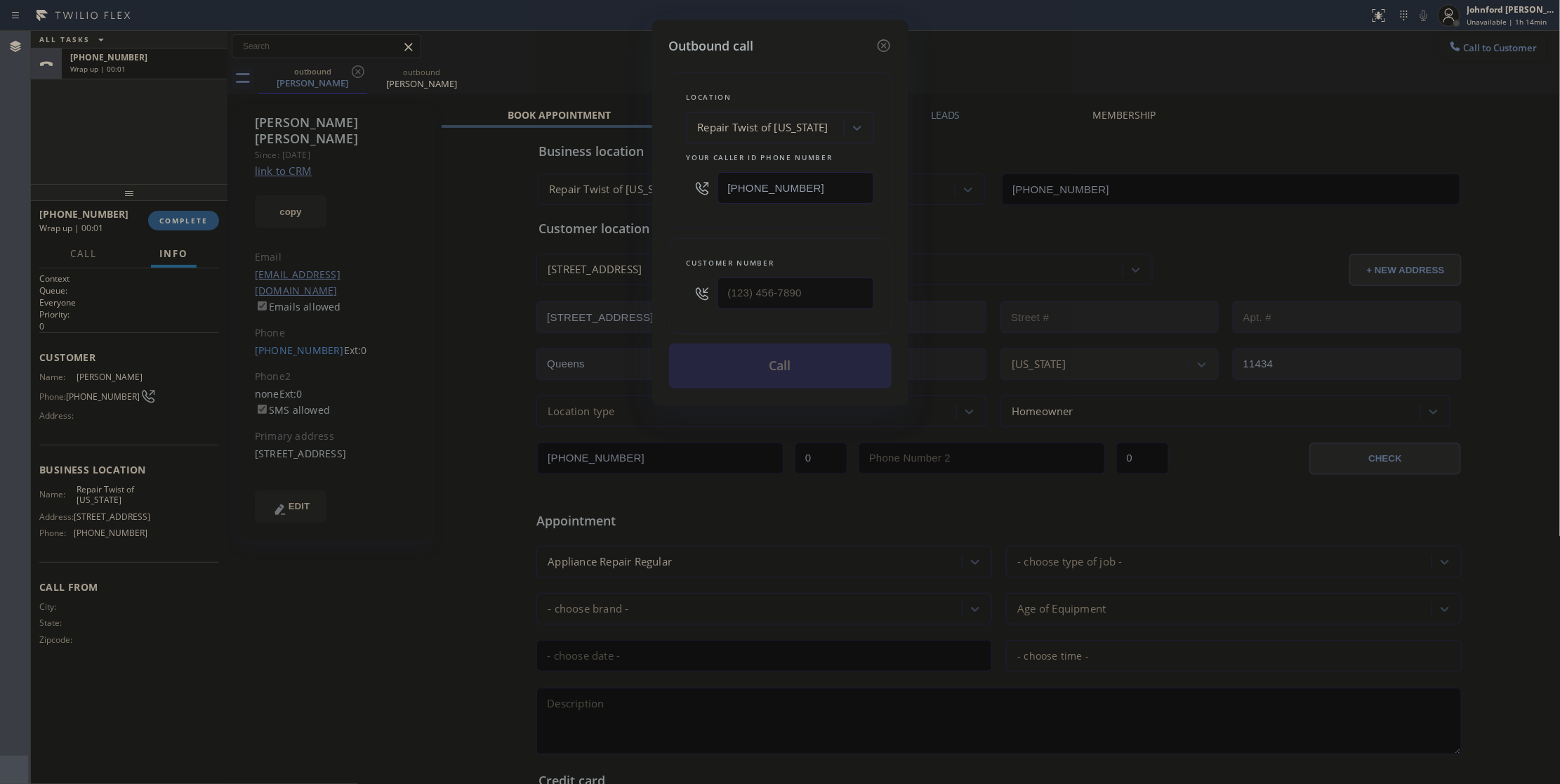
type input "[PHONE_NUMBER]"
click at [719, 358] on button "Call" at bounding box center [780, 366] width 222 height 45
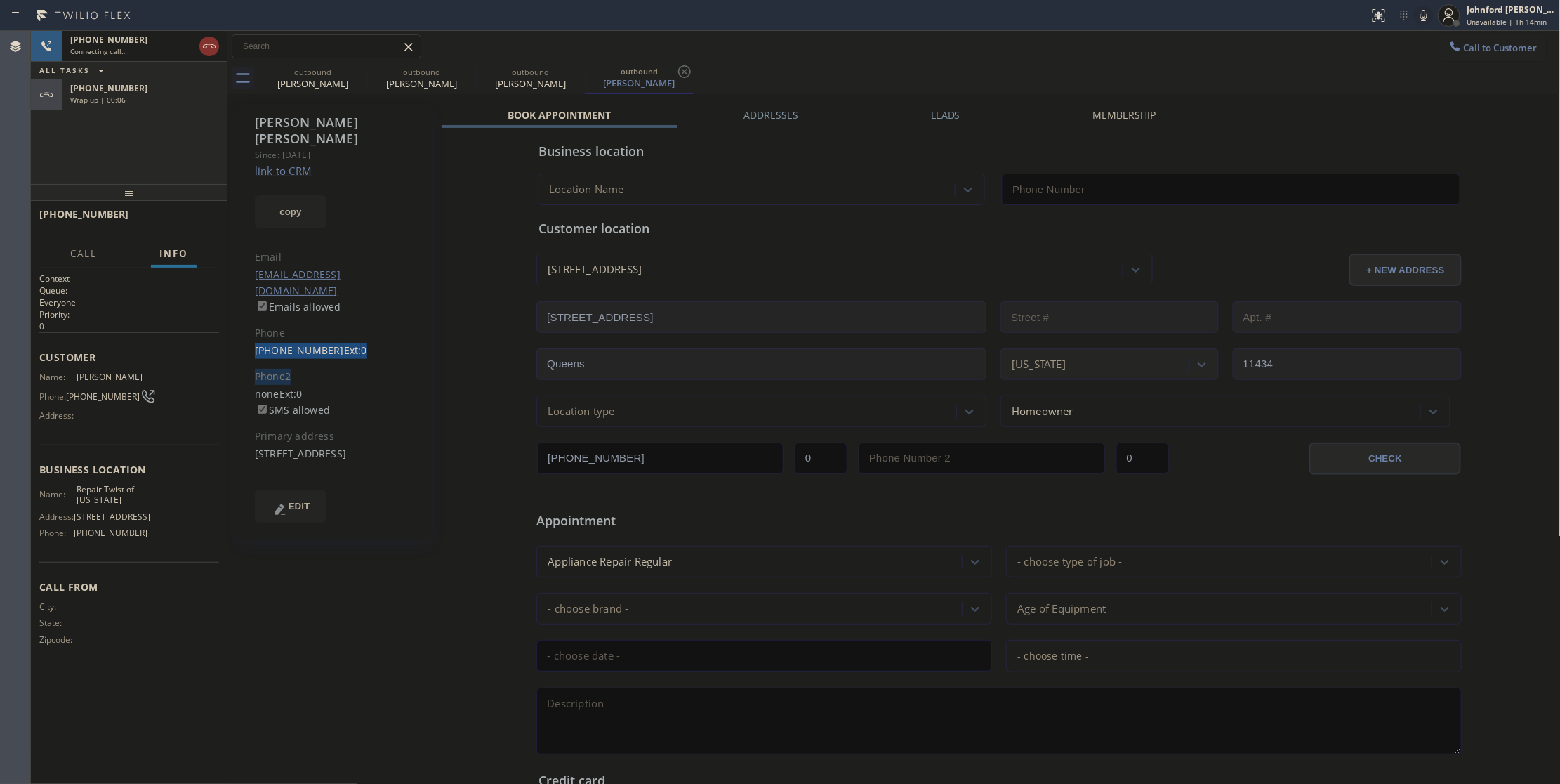
type input "[PHONE_NUMBER]"
drag, startPoint x: 247, startPoint y: 322, endPoint x: 321, endPoint y: 308, distance: 75.3
click at [324, 313] on div "[PERSON_NAME] Since: [DATE] link to CRM copy Email [EMAIL_ADDRESS][DOMAIN_NAME]…" at bounding box center [335, 322] width 194 height 435
copy link "[PHONE_NUMBER]"
click at [161, 225] on button "HANG UP" at bounding box center [186, 221] width 65 height 19
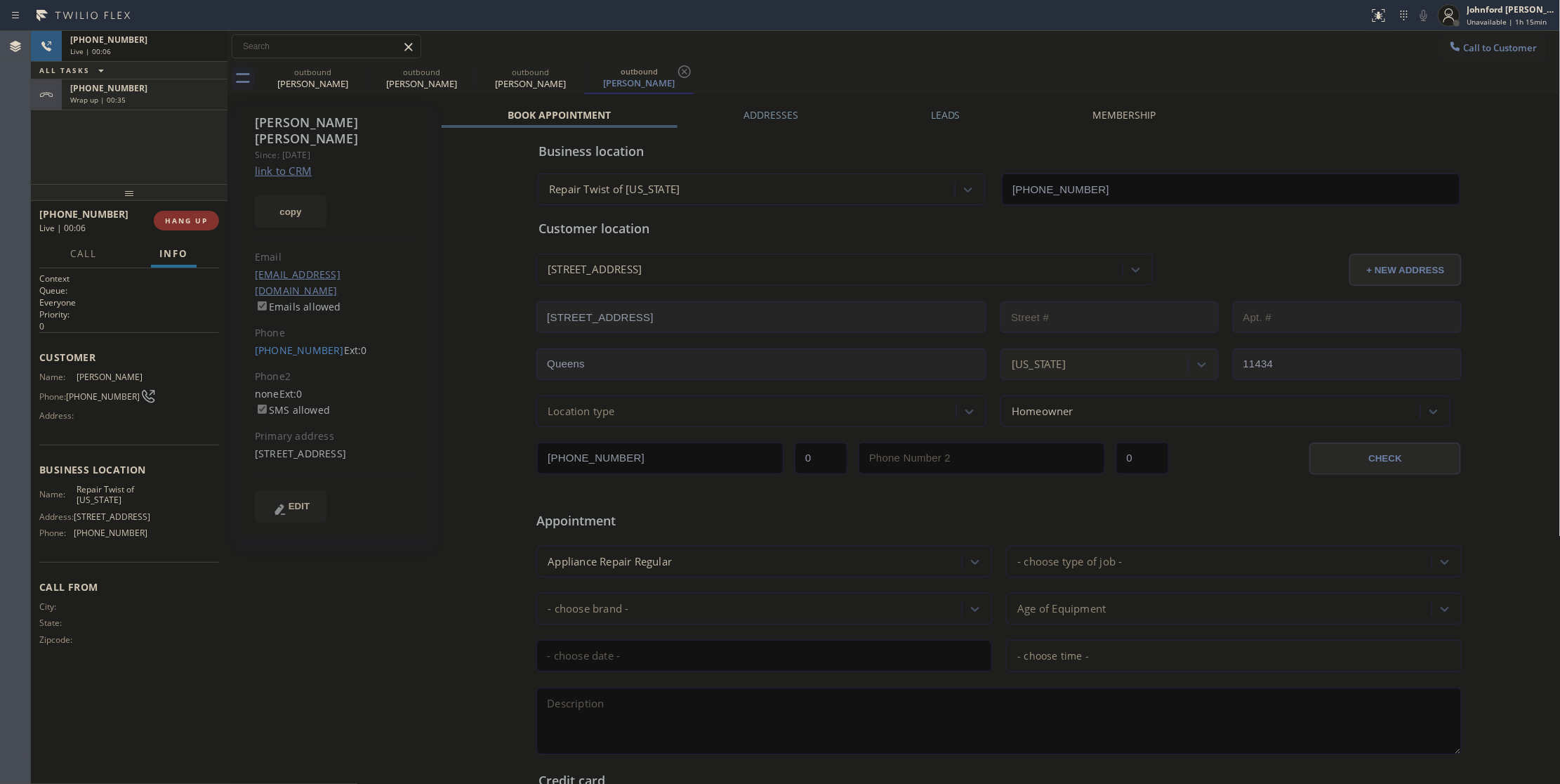
click at [105, 495] on span "Repair Twist of [US_STATE]" at bounding box center [112, 495] width 70 height 22
copy span "Repair Twist of [US_STATE]"
click at [179, 217] on span "COMPLETE" at bounding box center [183, 221] width 48 height 10
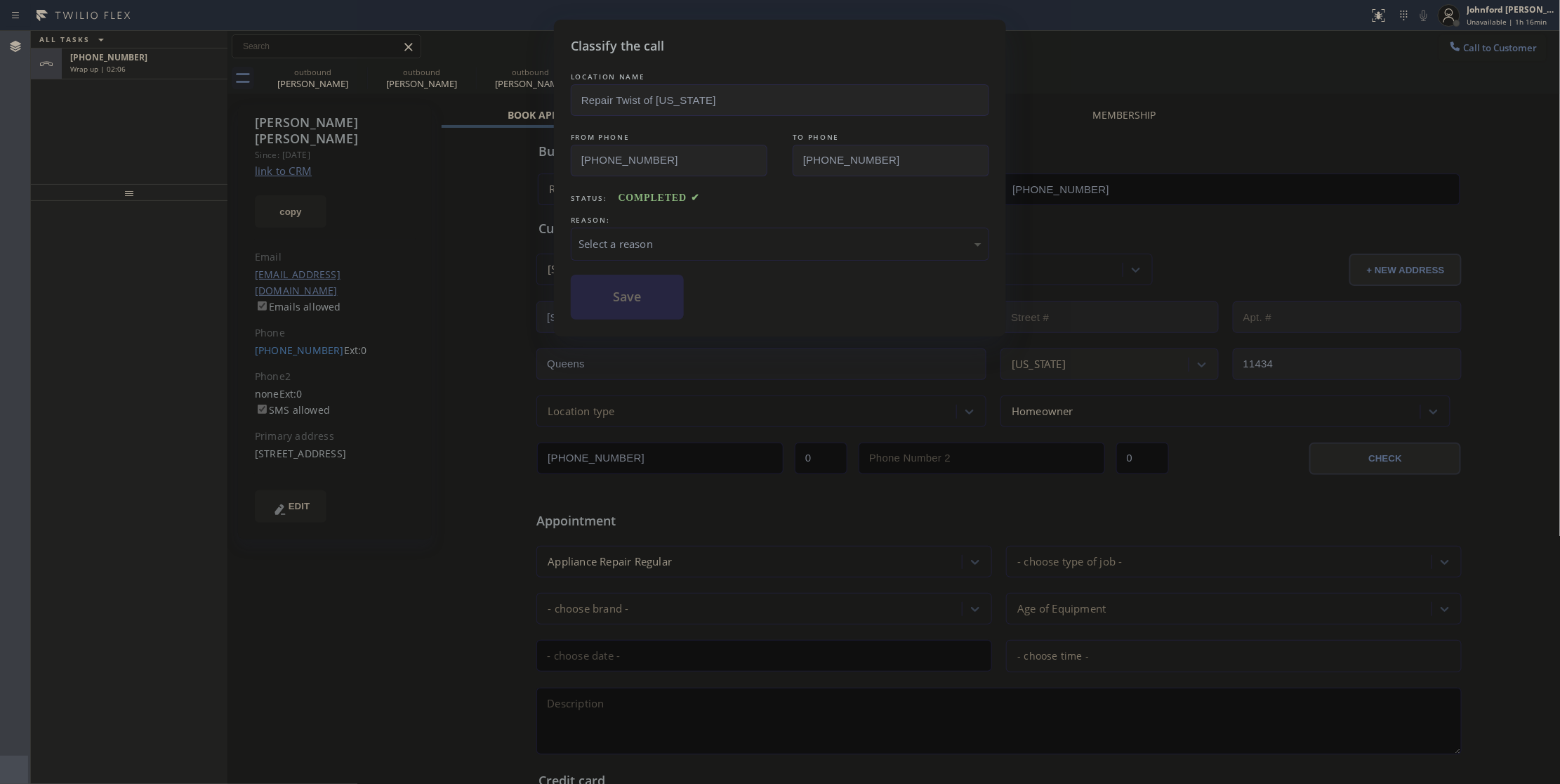
click at [658, 249] on div "Select a reason" at bounding box center [780, 244] width 403 height 16
click at [653, 298] on button "Save" at bounding box center [627, 297] width 113 height 45
click at [200, 61] on div "Classify the call LOCATION NAME Repair Twist of [US_STATE] FROM PHONE [PHONE_NU…" at bounding box center [780, 392] width 1560 height 784
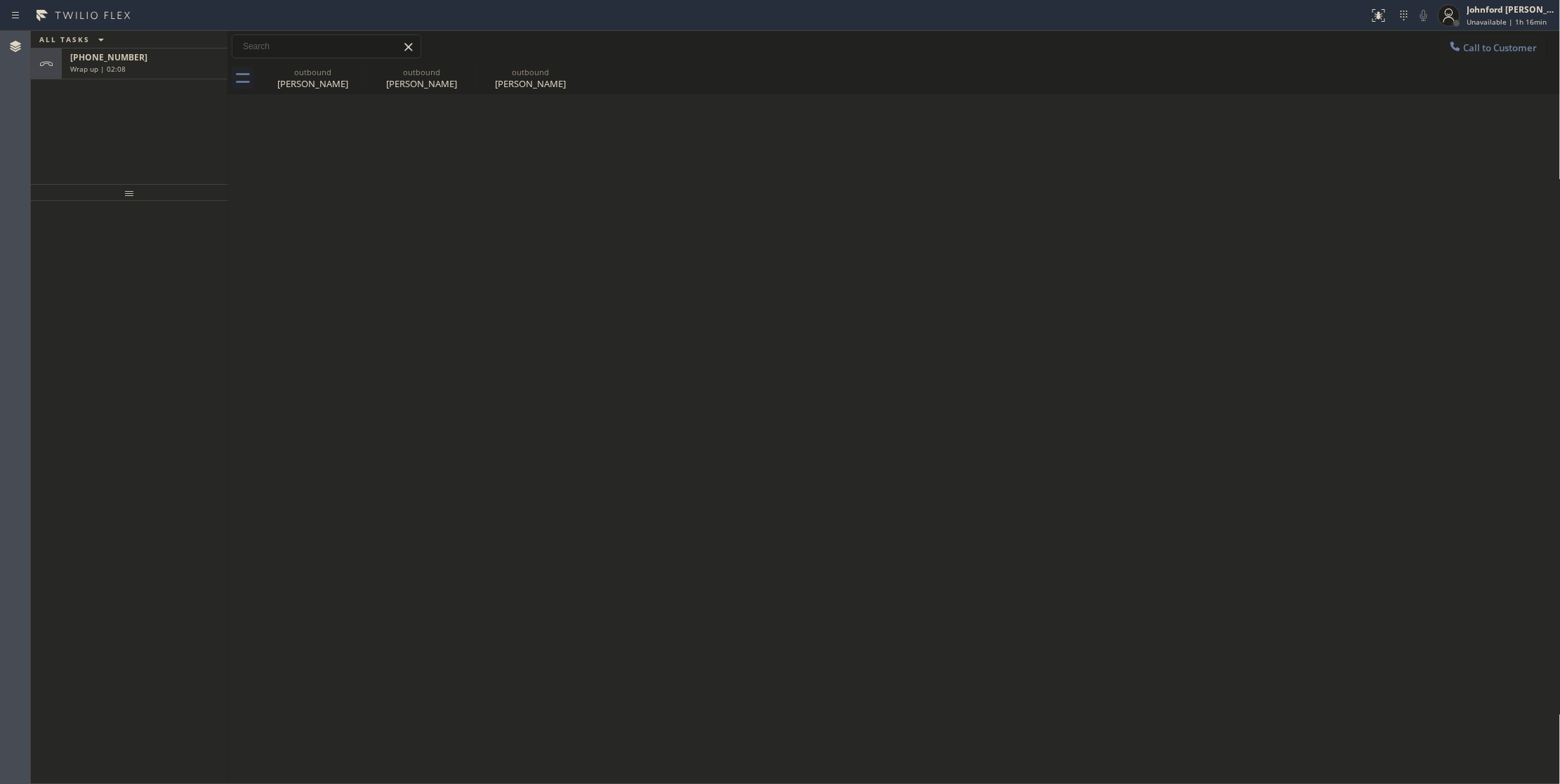
click at [200, 61] on div "[PHONE_NUMBER]" at bounding box center [145, 57] width 149 height 12
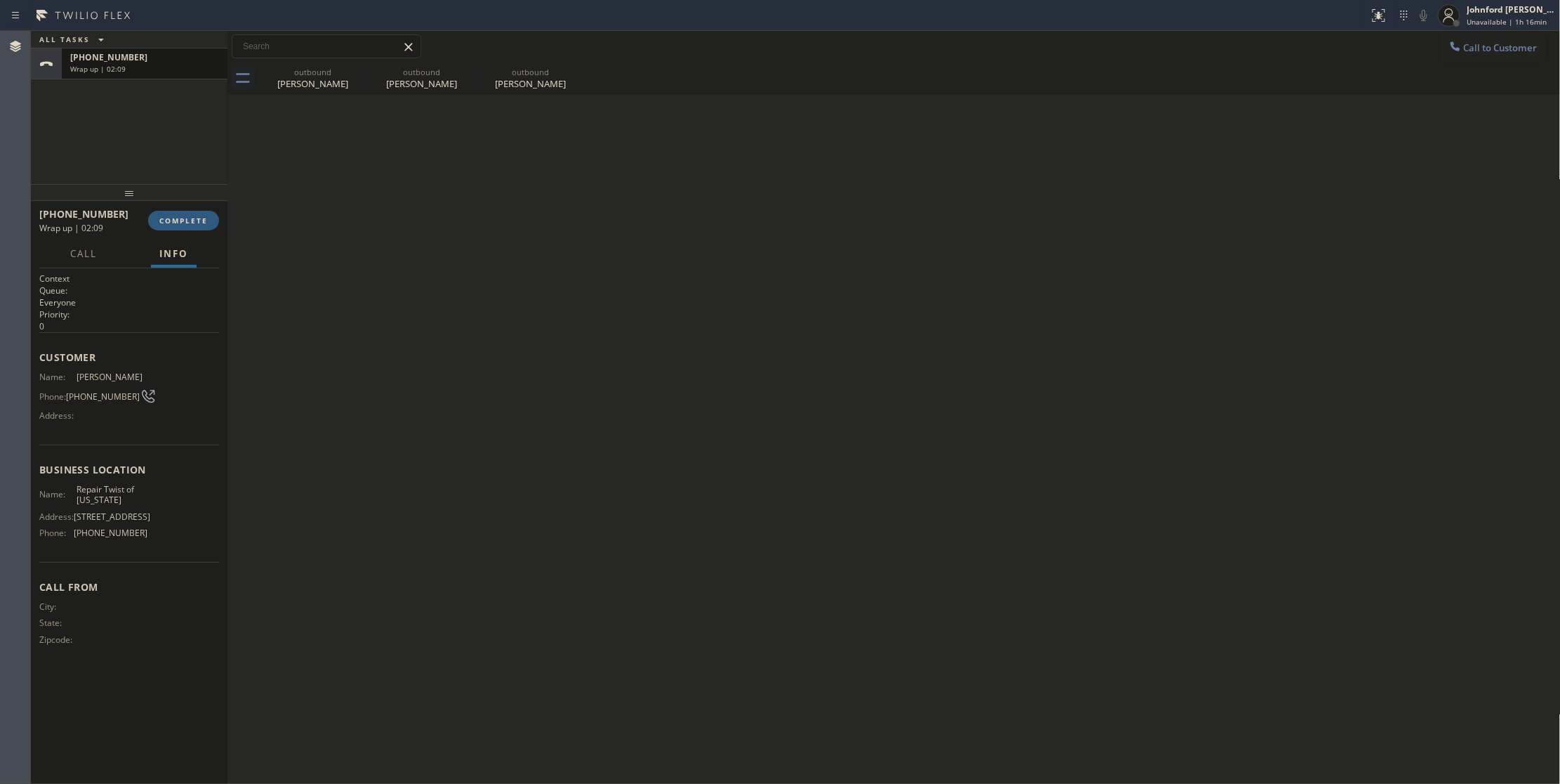
click at [156, 74] on div "[PHONE_NUMBER] Wrap up | 02:09" at bounding box center [141, 64] width 160 height 31
click at [167, 227] on button "COMPLETE" at bounding box center [183, 221] width 71 height 19
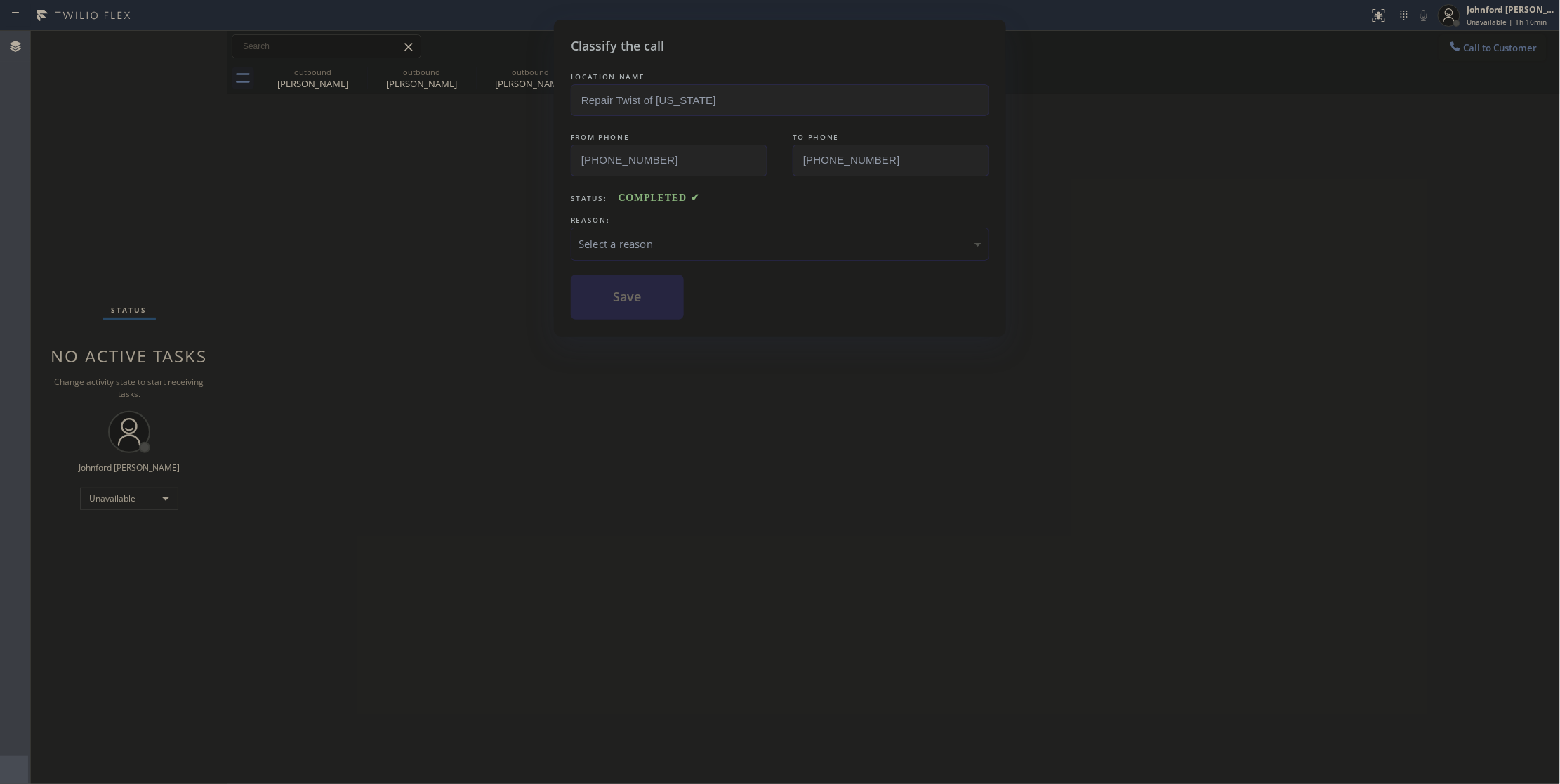
click at [716, 249] on div "Select a reason" at bounding box center [780, 244] width 403 height 16
click at [650, 288] on button "Save" at bounding box center [627, 297] width 113 height 45
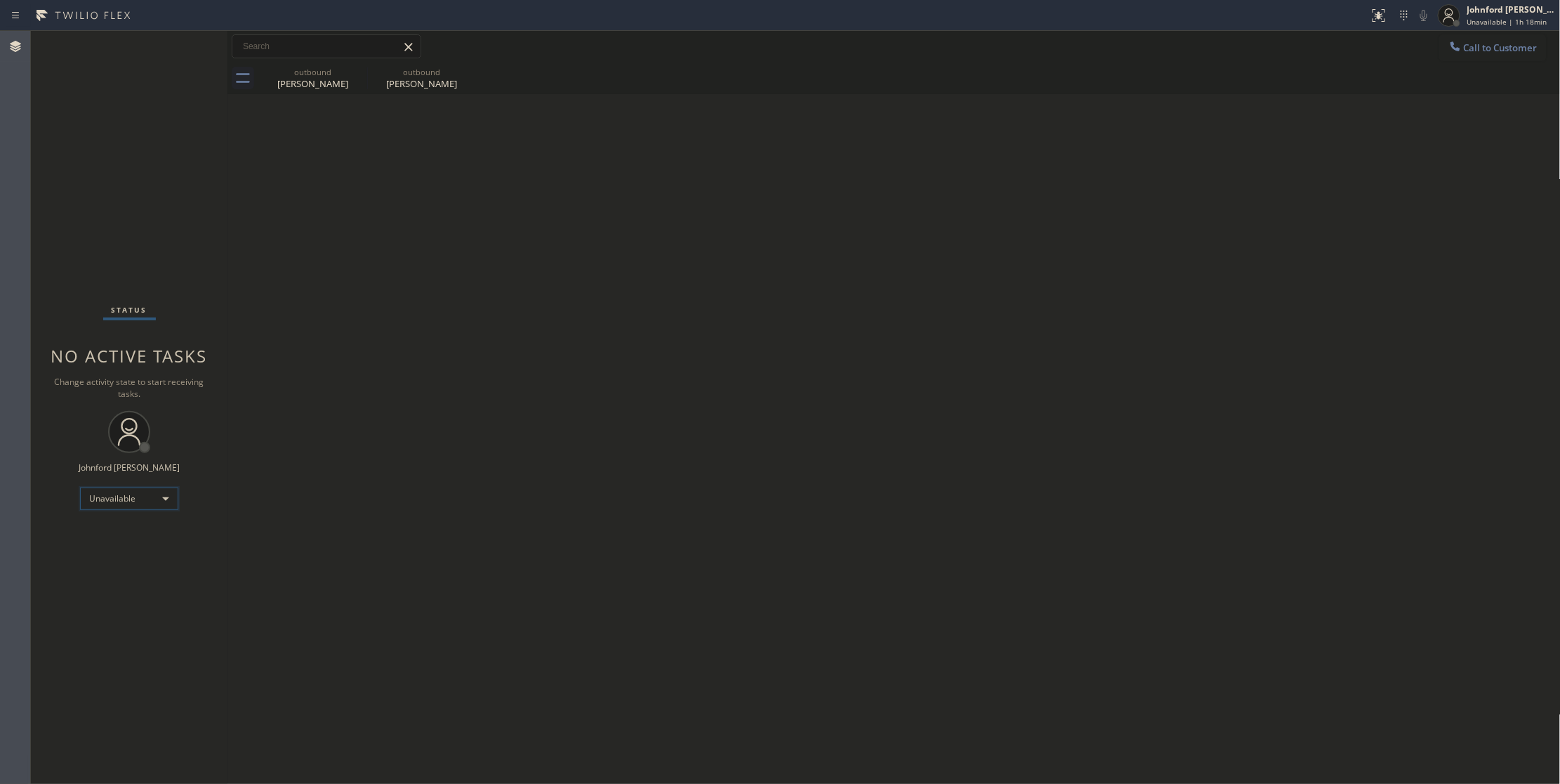
click at [133, 500] on div "Unavailable" at bounding box center [129, 499] width 99 height 23
click at [115, 570] on li "Break" at bounding box center [128, 571] width 95 height 17
click at [508, 466] on div "Back to Dashboard Change Sender ID Customers Technicians Select a contact Outbo…" at bounding box center [894, 407] width 1334 height 752
click at [1178, 410] on div "Back to Dashboard Change Sender ID Customers Technicians Select a contact Outbo…" at bounding box center [894, 407] width 1334 height 752
click at [77, 82] on div "Status No active tasks Change activity state to start receiving tasks. [PERSON_…" at bounding box center [129, 407] width 196 height 752
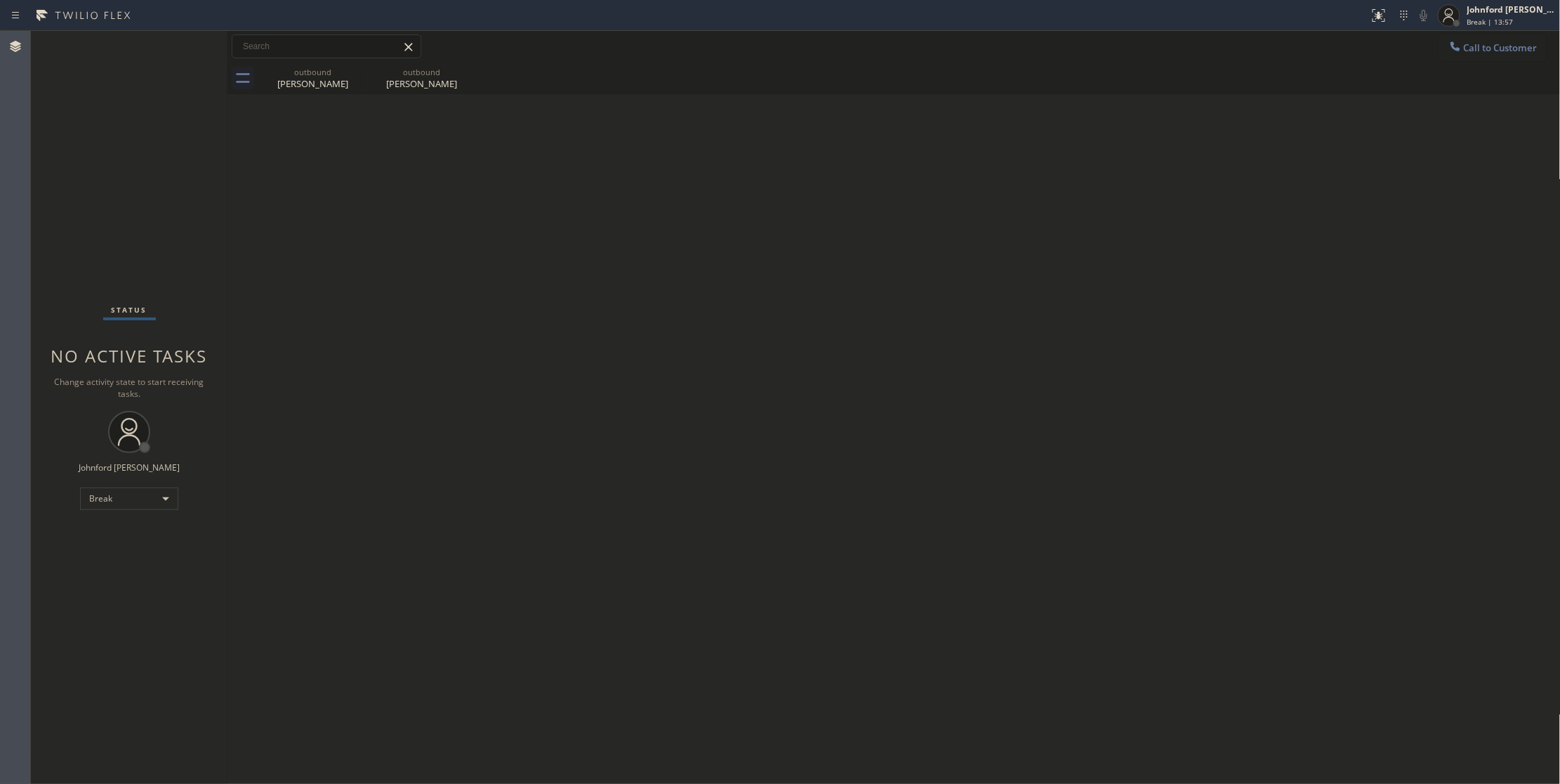
click at [1149, 396] on div "Back to Dashboard Change Sender ID Customers Technicians Select a contact Outbo…" at bounding box center [894, 407] width 1334 height 752
click at [175, 490] on div "Break" at bounding box center [129, 499] width 99 height 23
click at [118, 551] on li "Unavailable" at bounding box center [128, 553] width 95 height 17
click at [76, 144] on div "Status No active tasks Change activity state to start receiving tasks. [PERSON_…" at bounding box center [129, 407] width 196 height 752
click at [1489, 57] on button "Call to Customer" at bounding box center [1493, 48] width 108 height 27
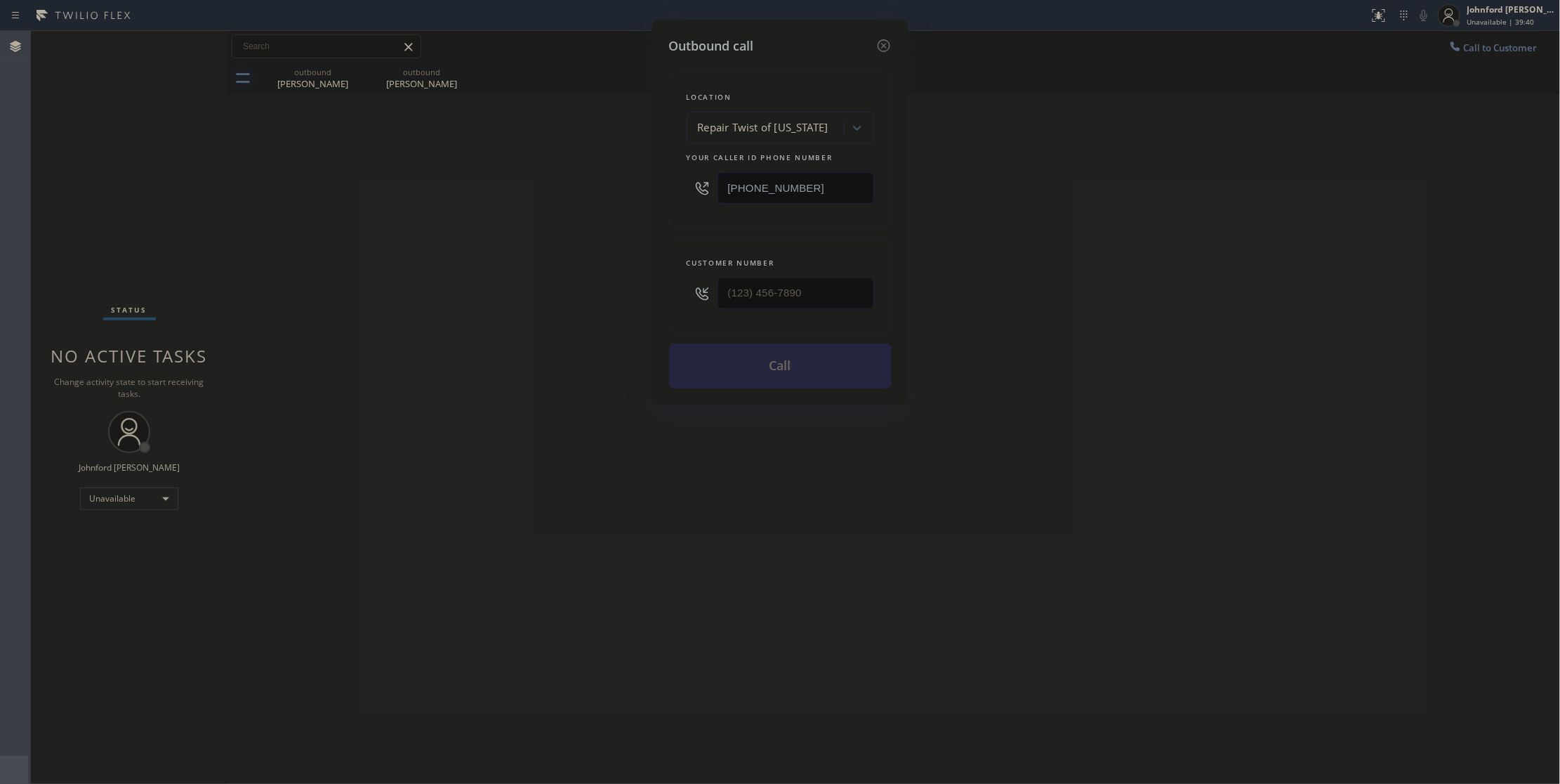
drag, startPoint x: 826, startPoint y: 196, endPoint x: 675, endPoint y: 196, distance: 151.0
click at [710, 196] on div "[PHONE_NUMBER]" at bounding box center [781, 188] width 188 height 45
paste input "714) 454-0690"
drag, startPoint x: 845, startPoint y: 194, endPoint x: 686, endPoint y: 189, distance: 159.1
click at [687, 189] on div "[PHONE_NUMBER]" at bounding box center [781, 188] width 188 height 45
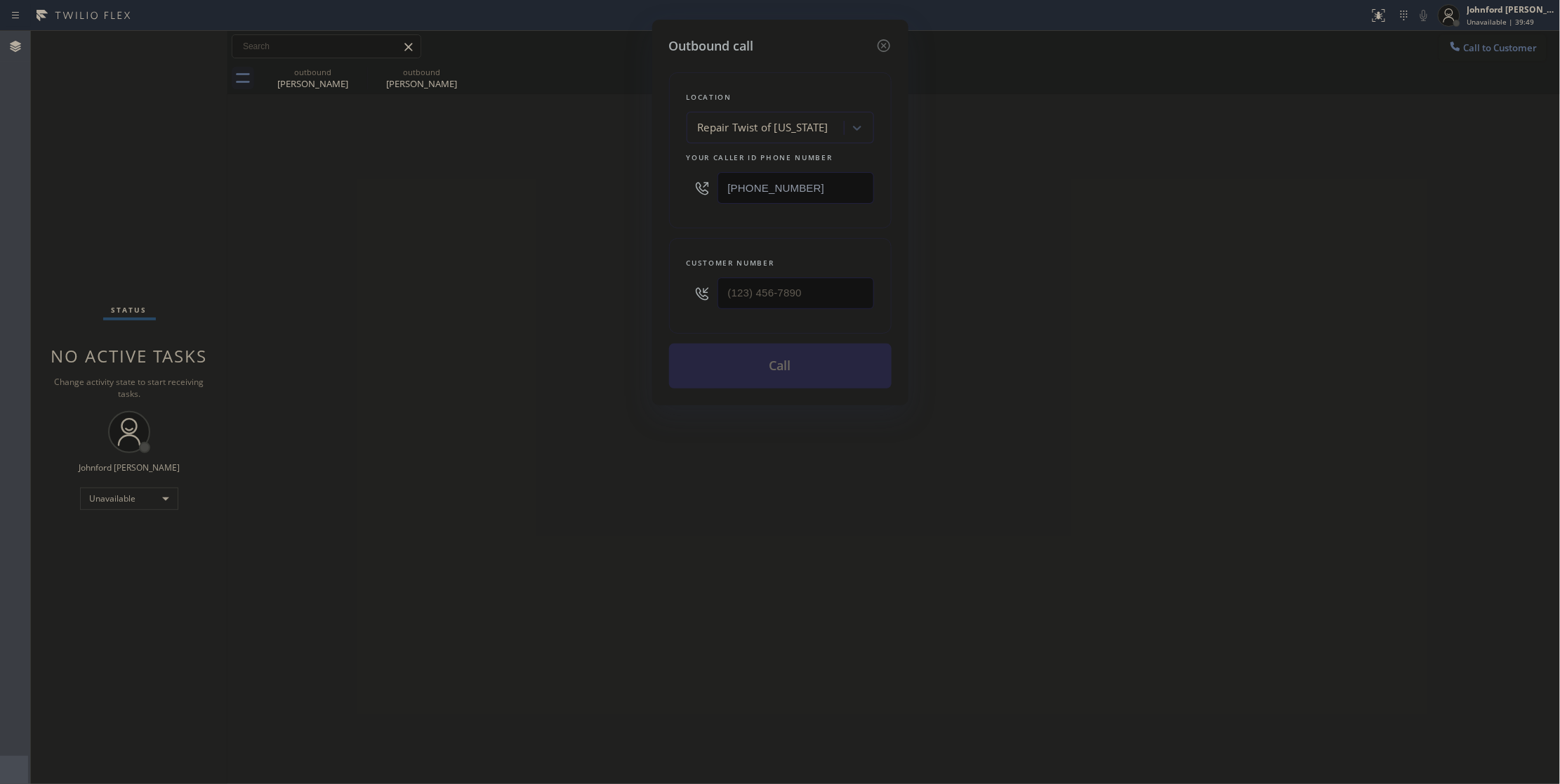
paste input "661) 349-48"
type input "[PHONE_NUMBER]"
click at [771, 301] on input "(___) ___-____" at bounding box center [796, 293] width 157 height 32
paste input "714) 454-0690"
type input "[PHONE_NUMBER]"
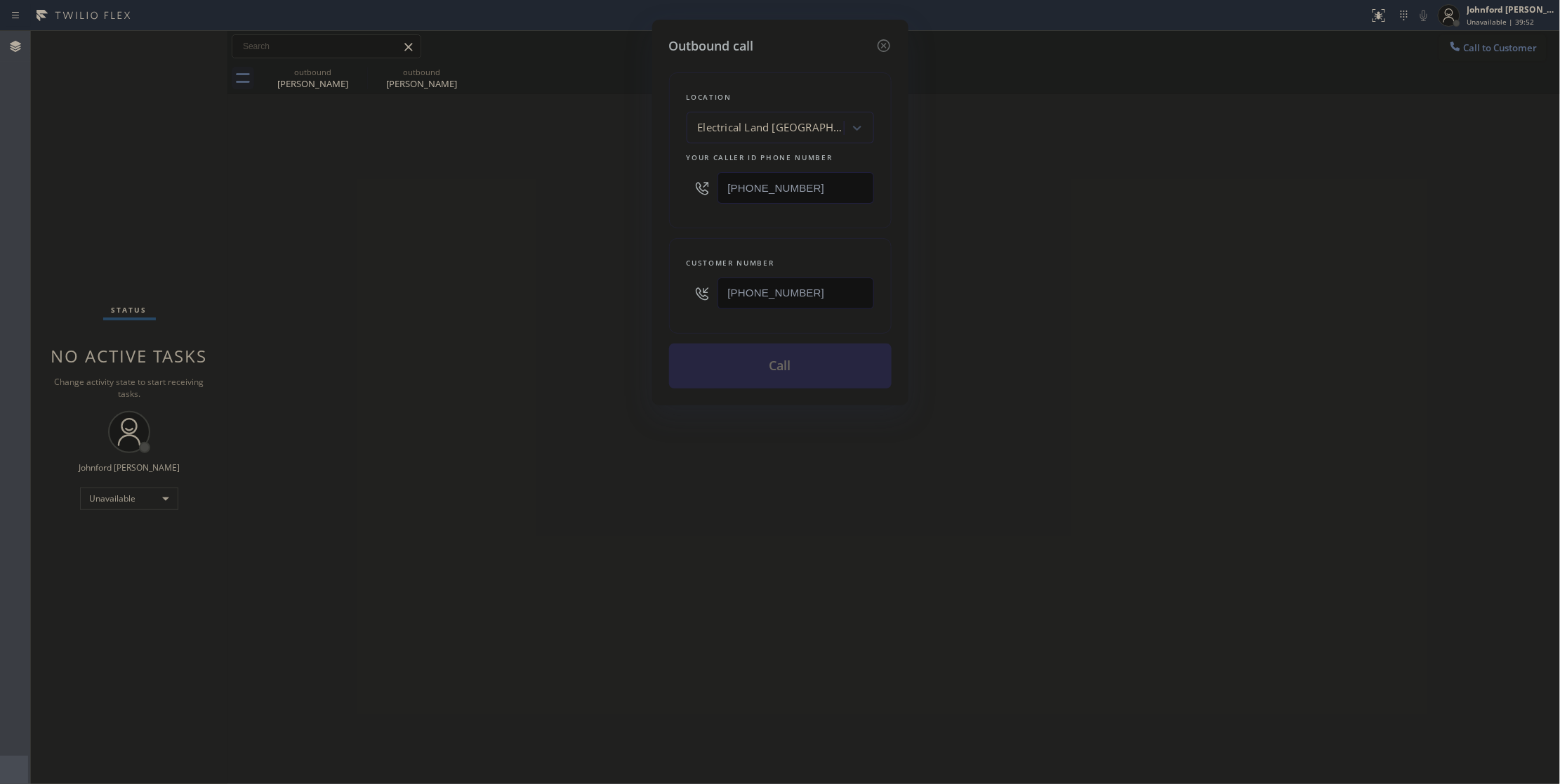
click at [604, 321] on div "Outbound call Location Electrical Land [GEOGRAPHIC_DATA] Your caller id phone n…" at bounding box center [780, 392] width 1560 height 784
click at [731, 369] on button "Call" at bounding box center [780, 366] width 222 height 45
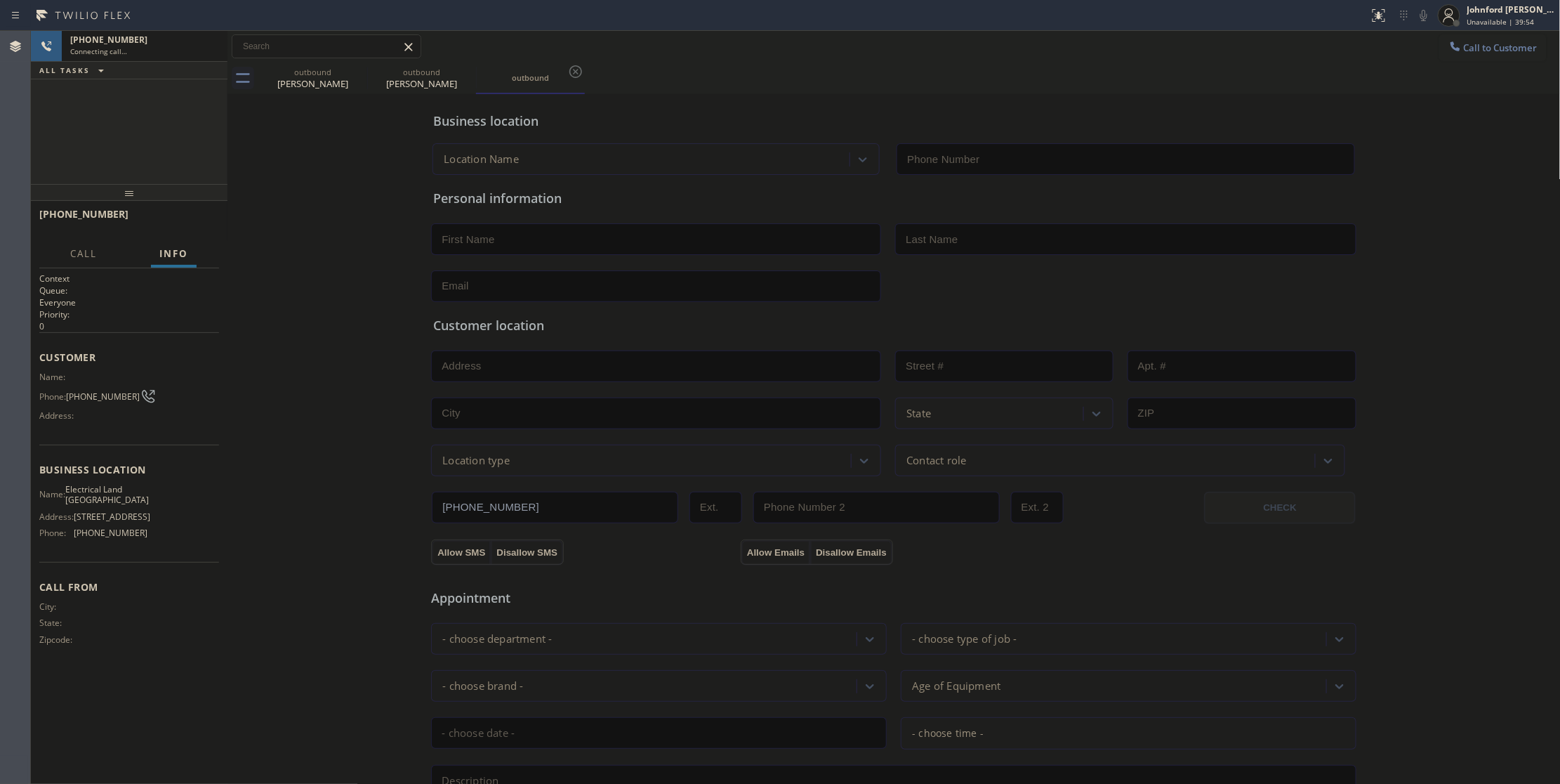
type input "[PHONE_NUMBER]"
click at [76, 105] on div "[PHONE_NUMBER] Connecting call… ALL TASKS ALL TASKS ACTIVE TASKS TASKS IN WRAP …" at bounding box center [129, 107] width 196 height 153
click at [1430, 19] on icon at bounding box center [1423, 15] width 17 height 17
click at [125, 141] on div "[PHONE_NUMBER] Connecting call… ALL TASKS ALL TASKS ACTIVE TASKS TASKS IN WRAP …" at bounding box center [129, 107] width 196 height 153
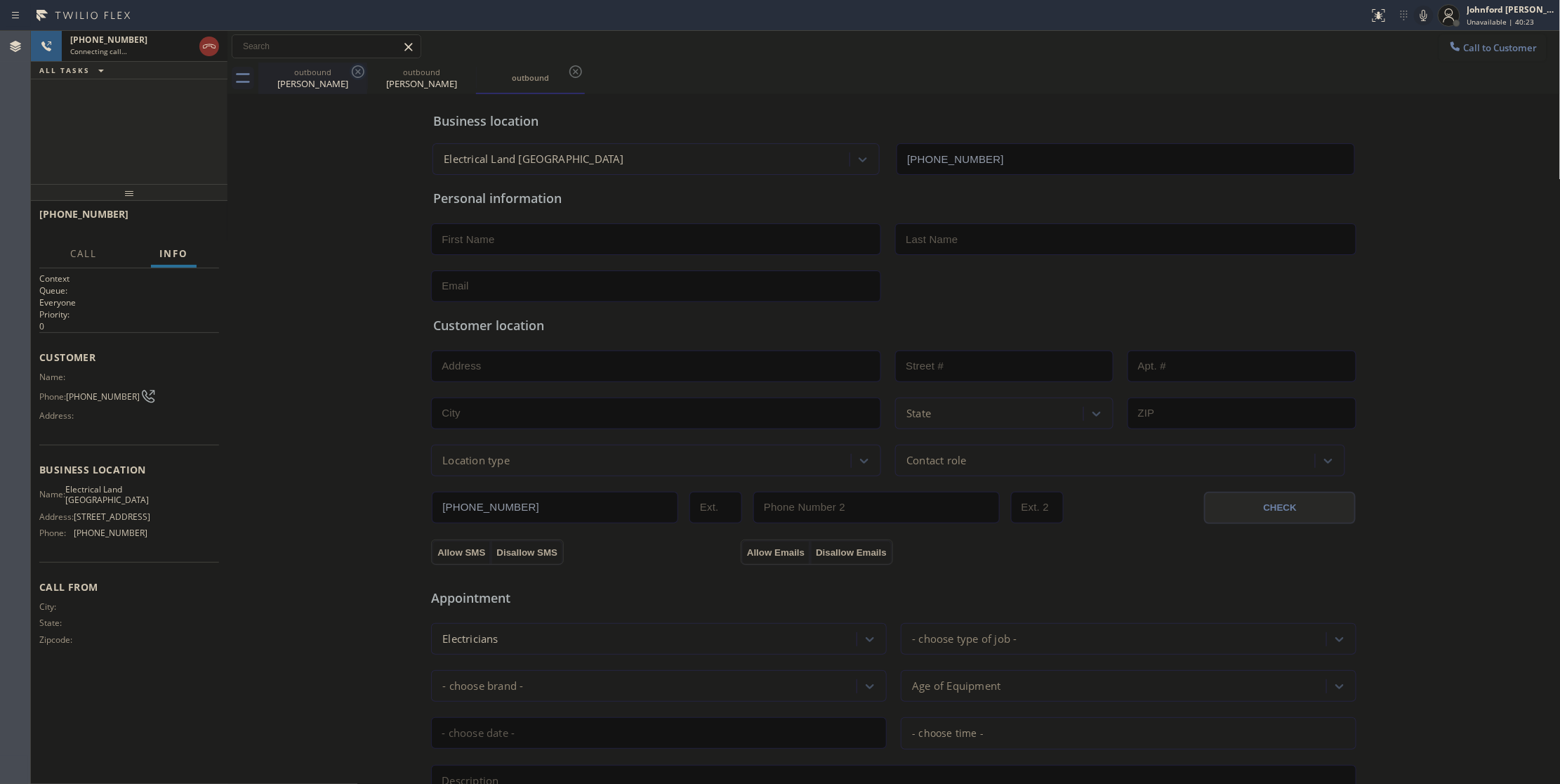
click at [355, 68] on icon at bounding box center [358, 71] width 17 height 17
type input "[PHONE_NUMBER]"
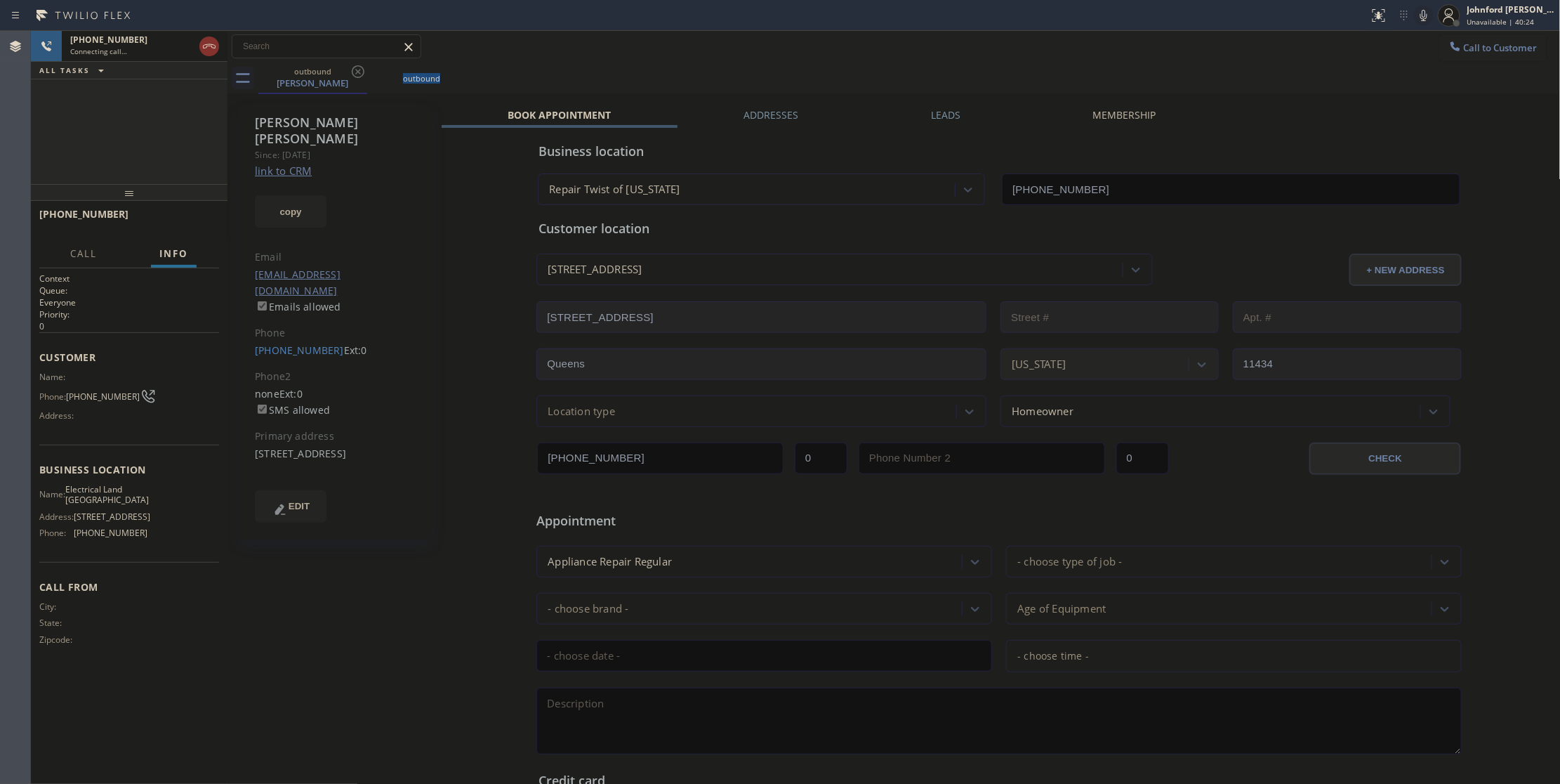
click at [355, 68] on icon at bounding box center [358, 71] width 17 height 17
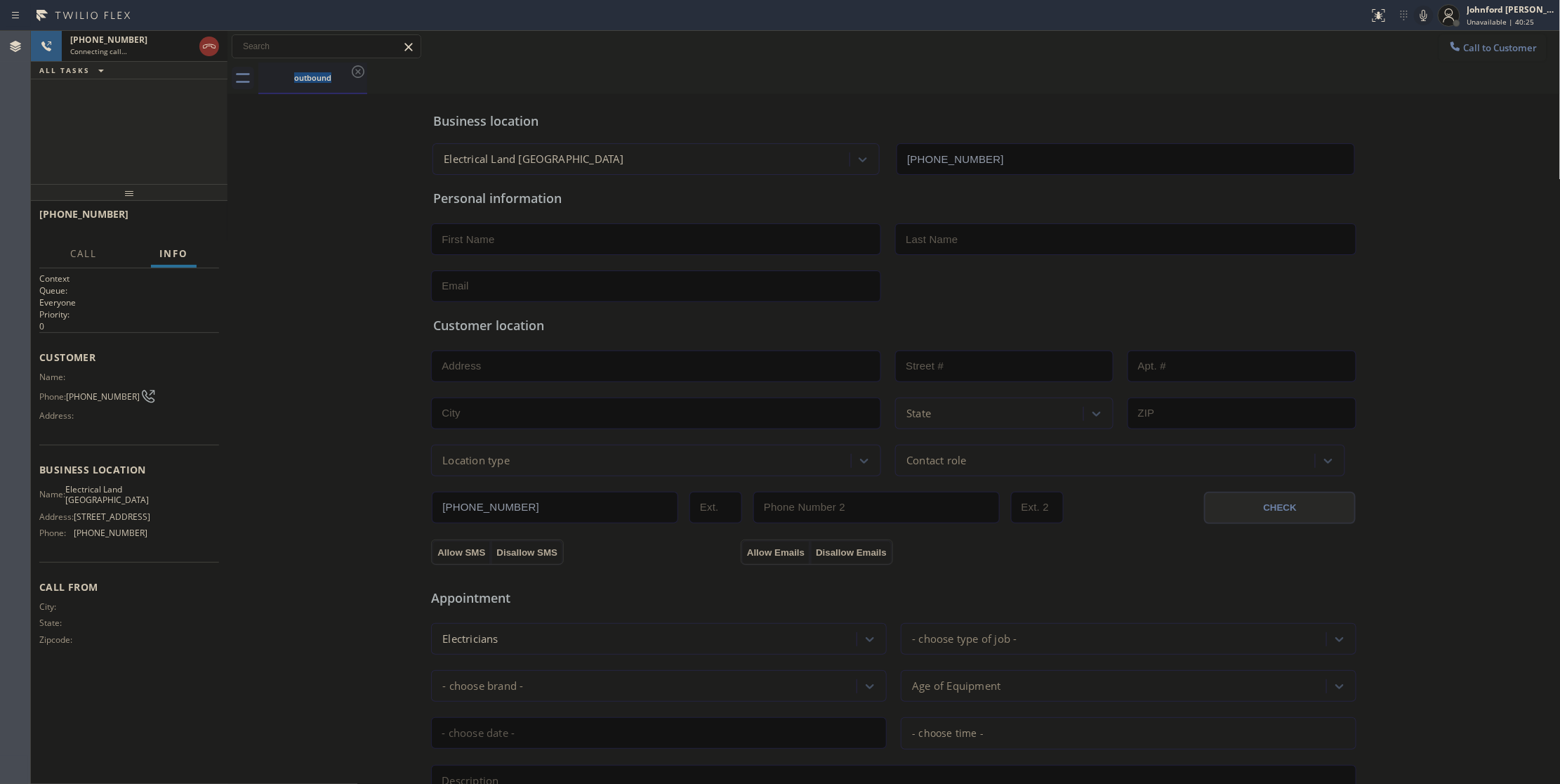
click at [329, 79] on div "outbound" at bounding box center [312, 77] width 106 height 11
drag, startPoint x: 206, startPoint y: 46, endPoint x: 205, endPoint y: 94, distance: 48.0
click at [206, 48] on icon at bounding box center [209, 46] width 17 height 17
click at [97, 385] on div "Name: Phone: [PHONE_NUMBER] Address:" at bounding box center [94, 399] width 108 height 56
click at [85, 400] on span "[PHONE_NUMBER]" at bounding box center [103, 396] width 74 height 11
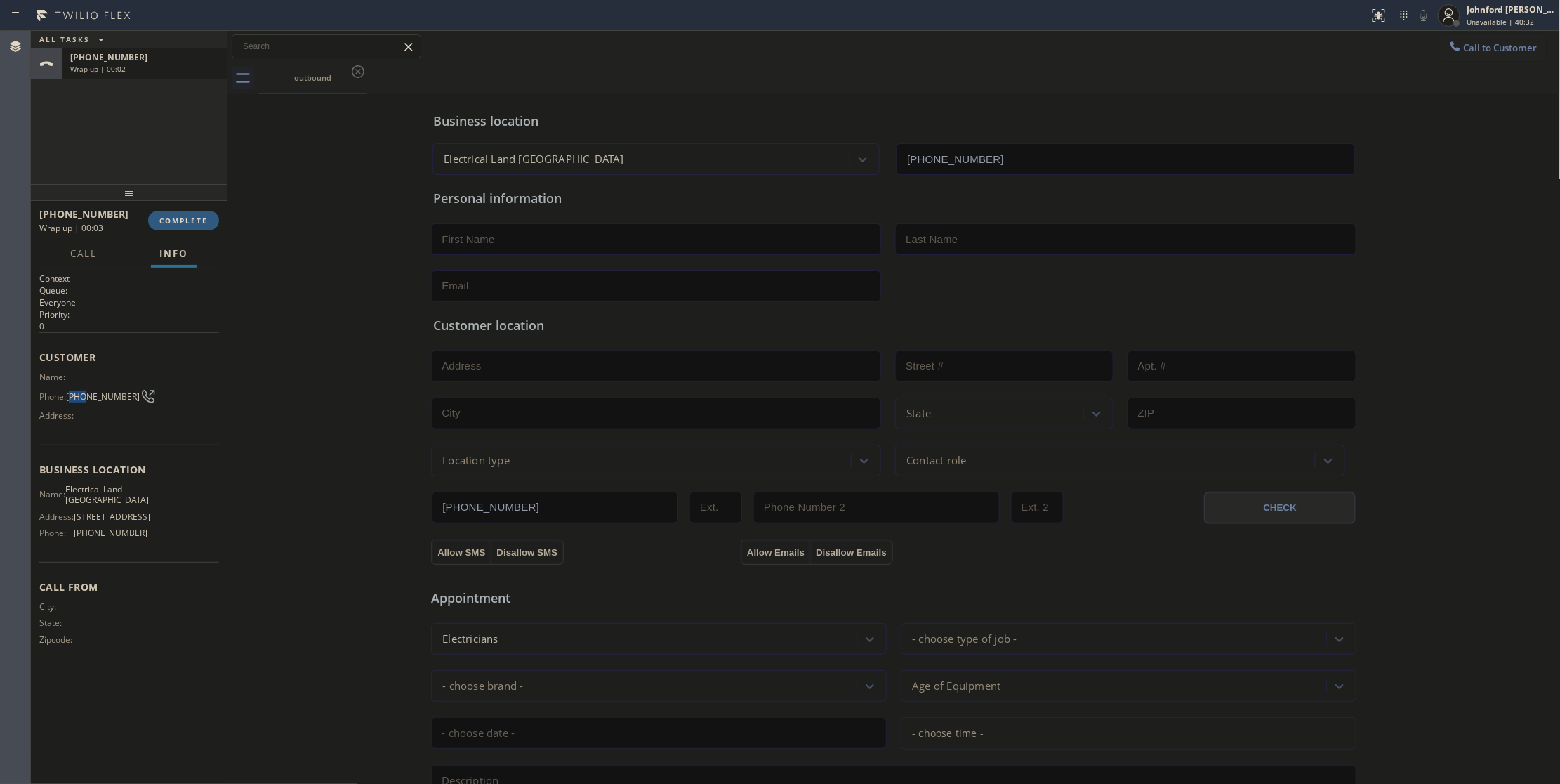
click at [85, 400] on span "[PHONE_NUMBER]" at bounding box center [103, 396] width 74 height 11
copy div "[PHONE_NUMBER]"
drag, startPoint x: 1503, startPoint y: 61, endPoint x: 1070, endPoint y: 179, distance: 448.8
click at [1503, 59] on button "Call to Customer" at bounding box center [1493, 48] width 108 height 27
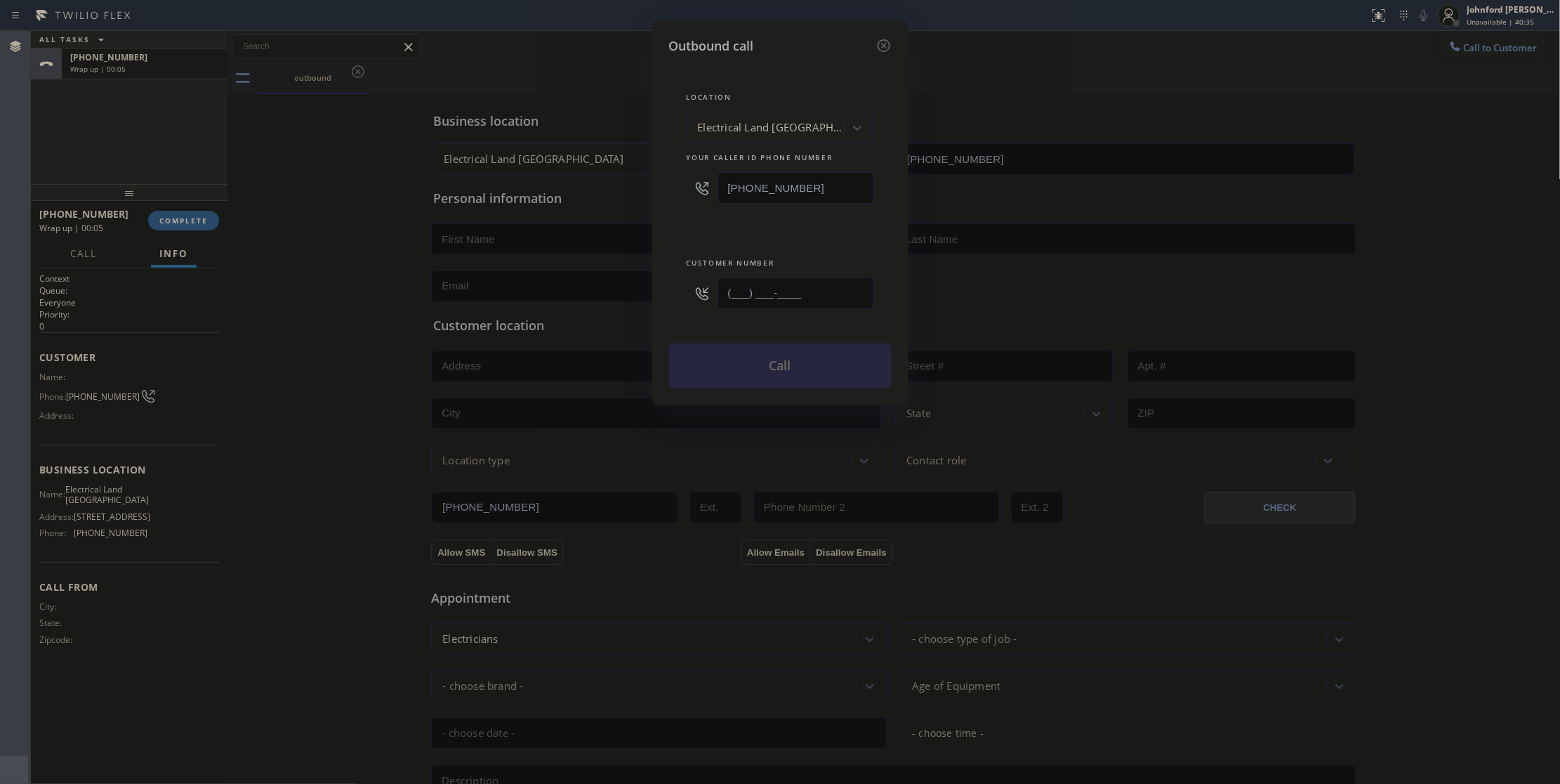
drag, startPoint x: 764, startPoint y: 286, endPoint x: 718, endPoint y: 289, distance: 46.1
click at [719, 289] on input "(___) ___-____" at bounding box center [796, 293] width 157 height 32
paste input "714) 454-0690"
type input "[PHONE_NUMBER]"
click at [739, 245] on div "Customer number [PHONE_NUMBER]" at bounding box center [780, 286] width 222 height 95
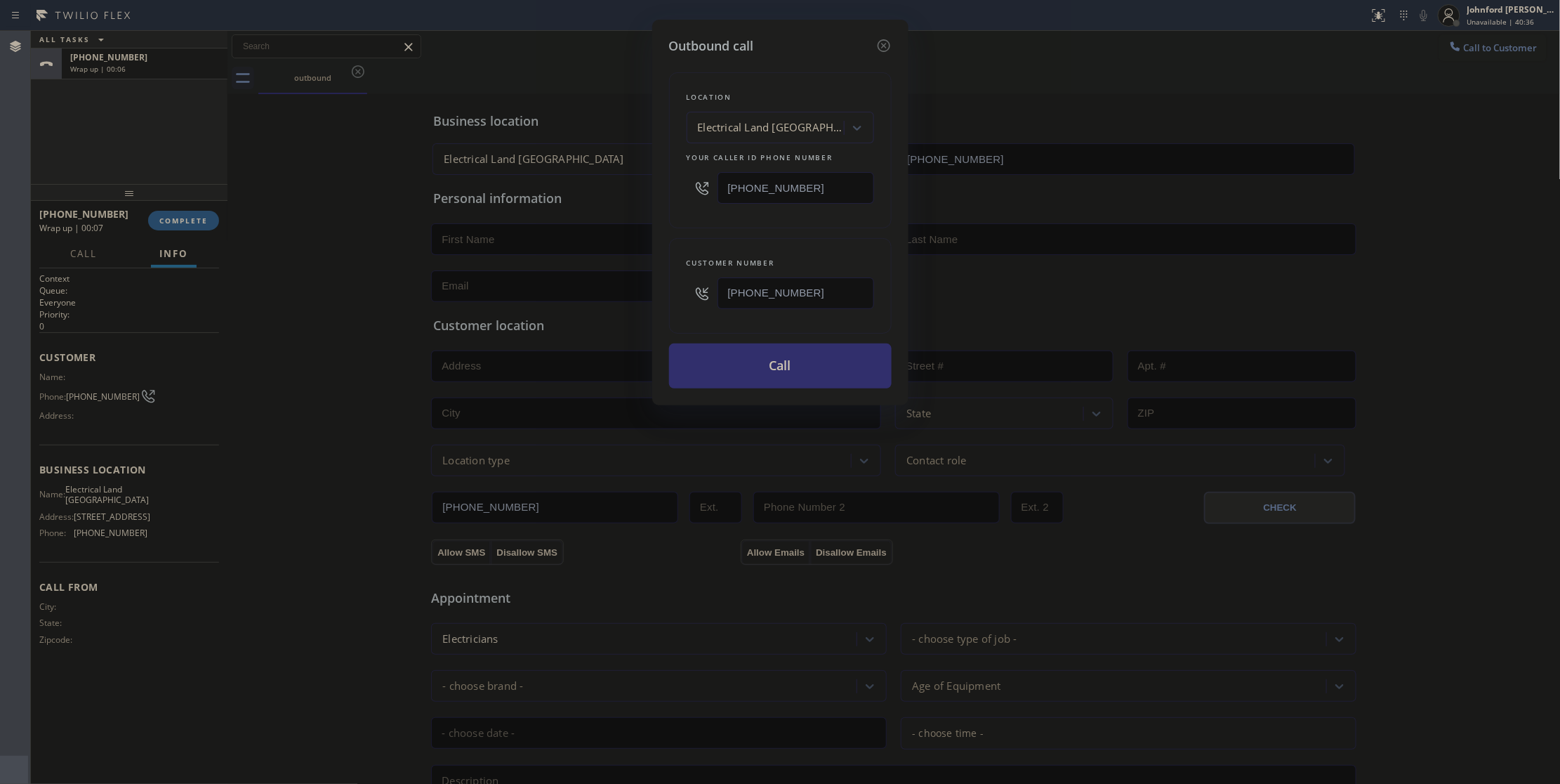
click at [750, 360] on button "Call" at bounding box center [780, 366] width 222 height 45
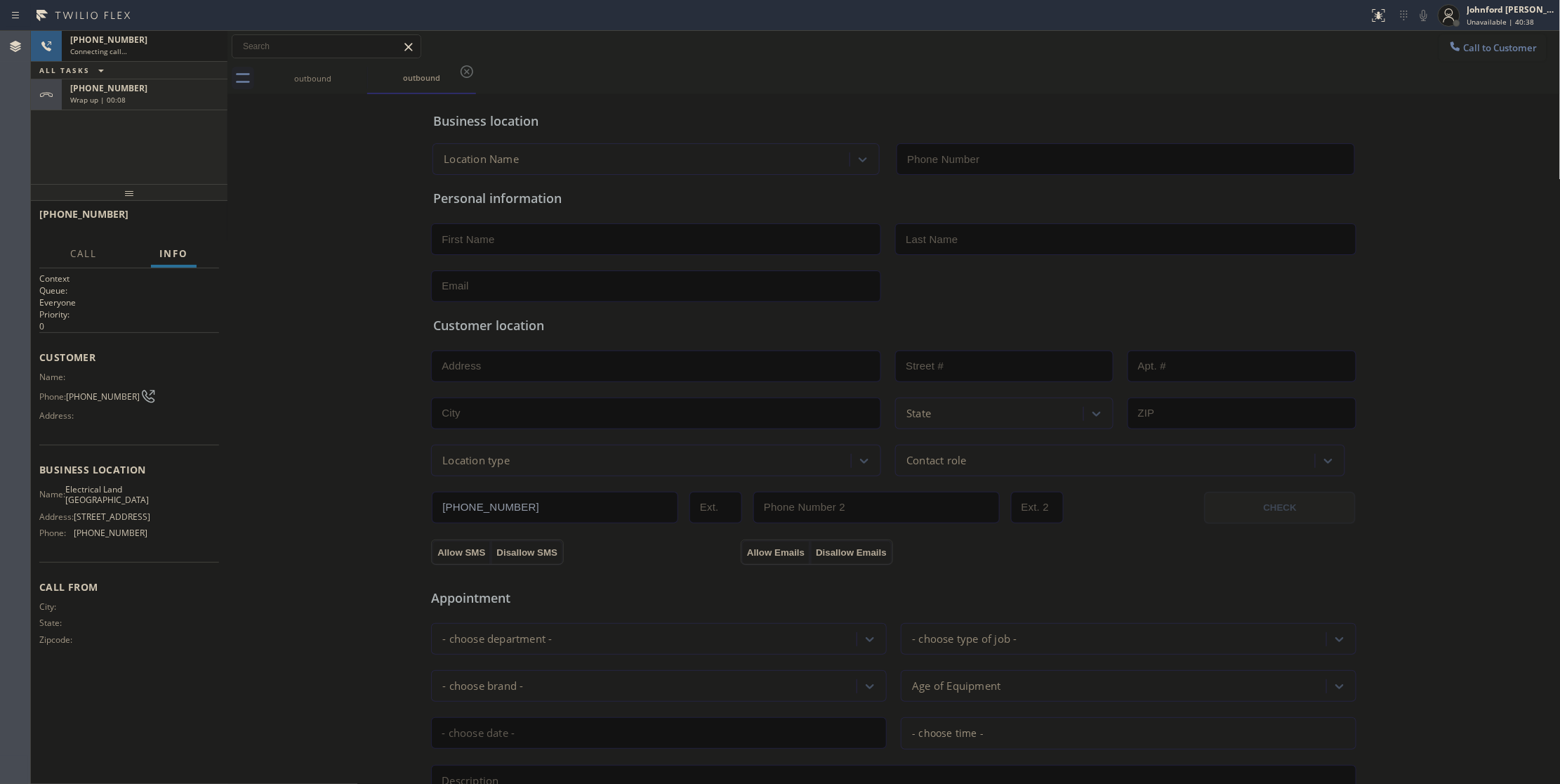
type input "[PHONE_NUMBER]"
click at [104, 93] on span "[PHONE_NUMBER]" at bounding box center [109, 88] width 78 height 12
click at [181, 217] on span "COMPLETE" at bounding box center [183, 221] width 48 height 10
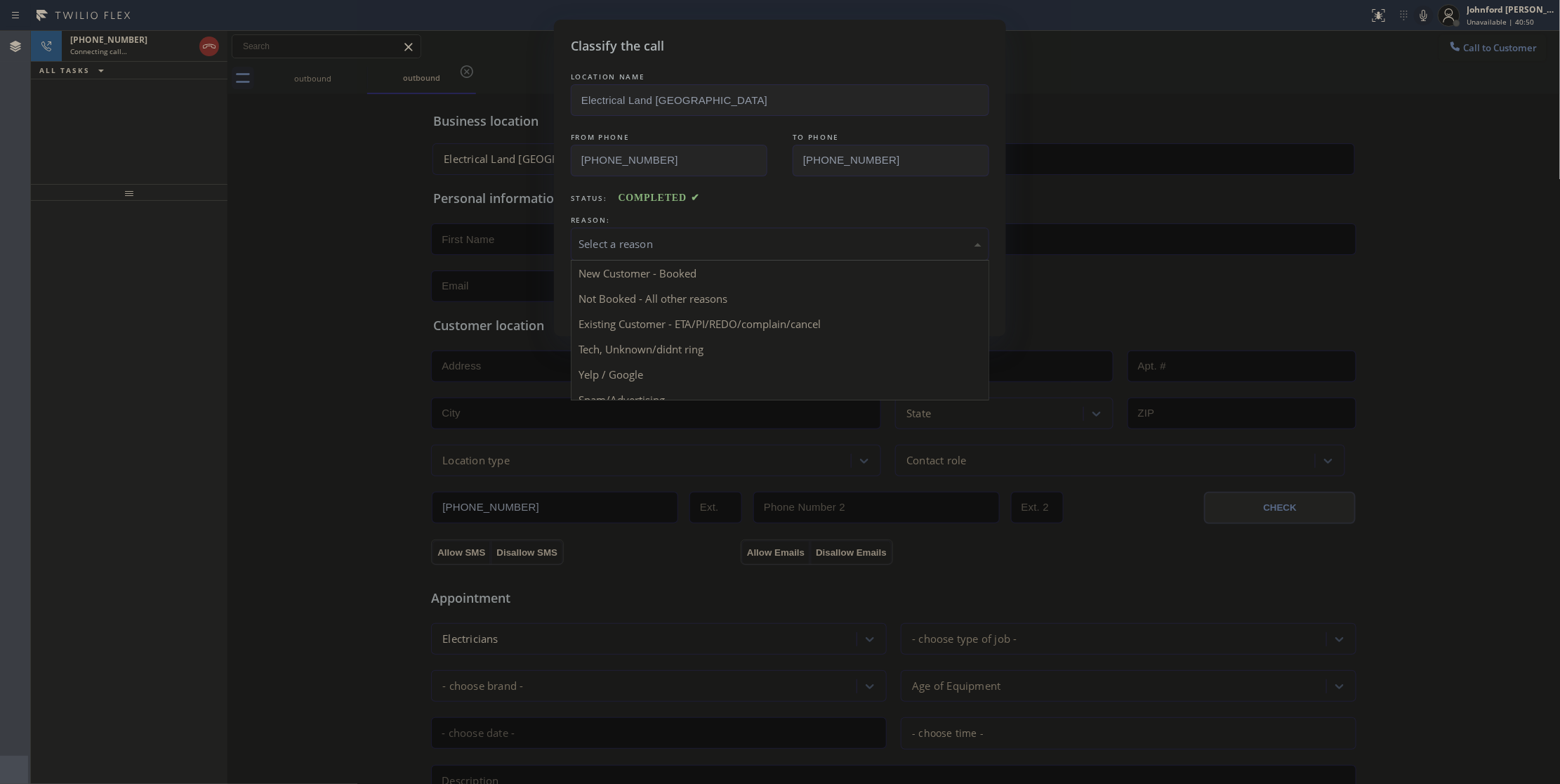
click at [701, 244] on div "Select a reason" at bounding box center [780, 244] width 403 height 16
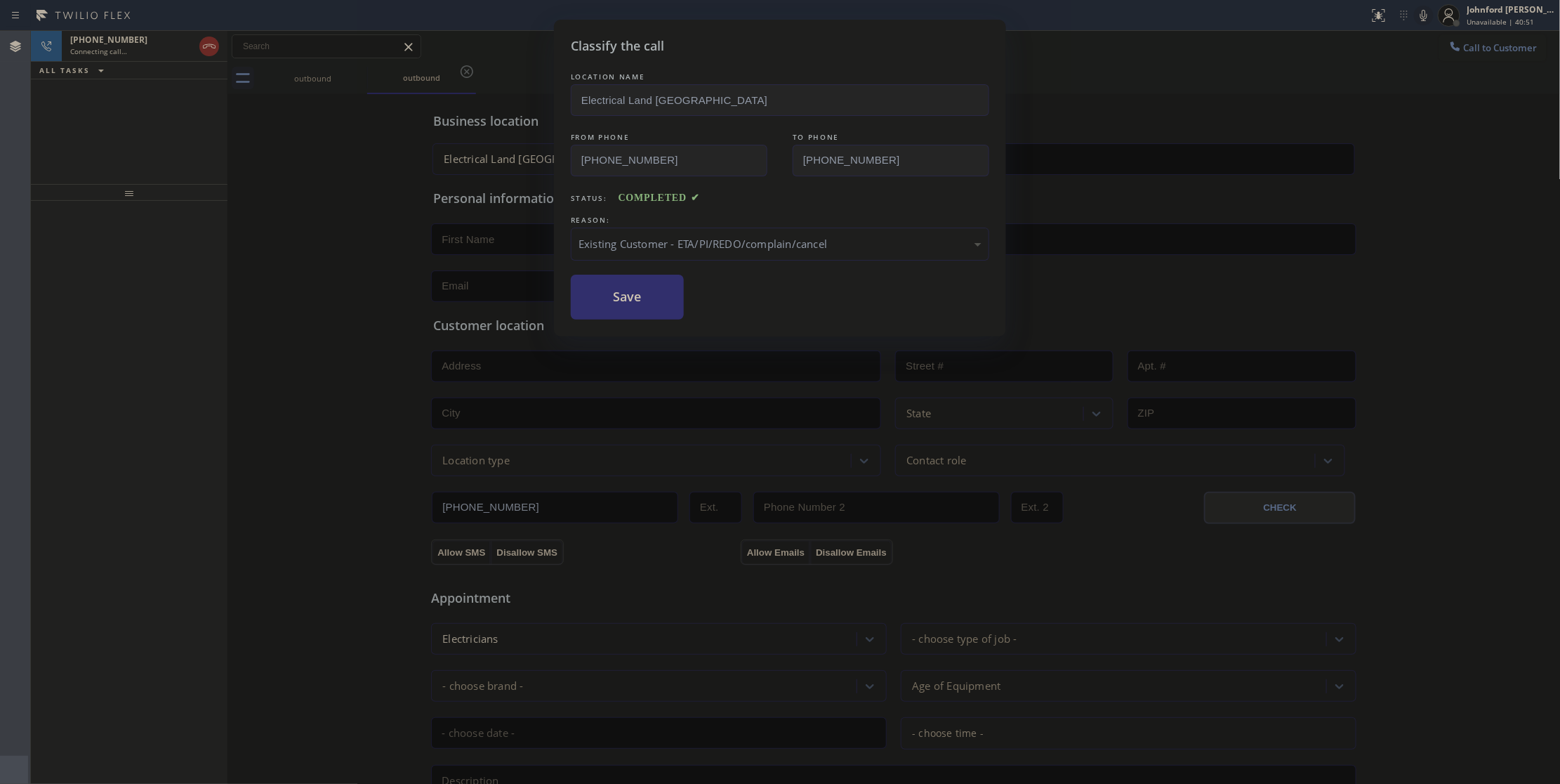
click at [650, 310] on button "Save" at bounding box center [627, 297] width 113 height 45
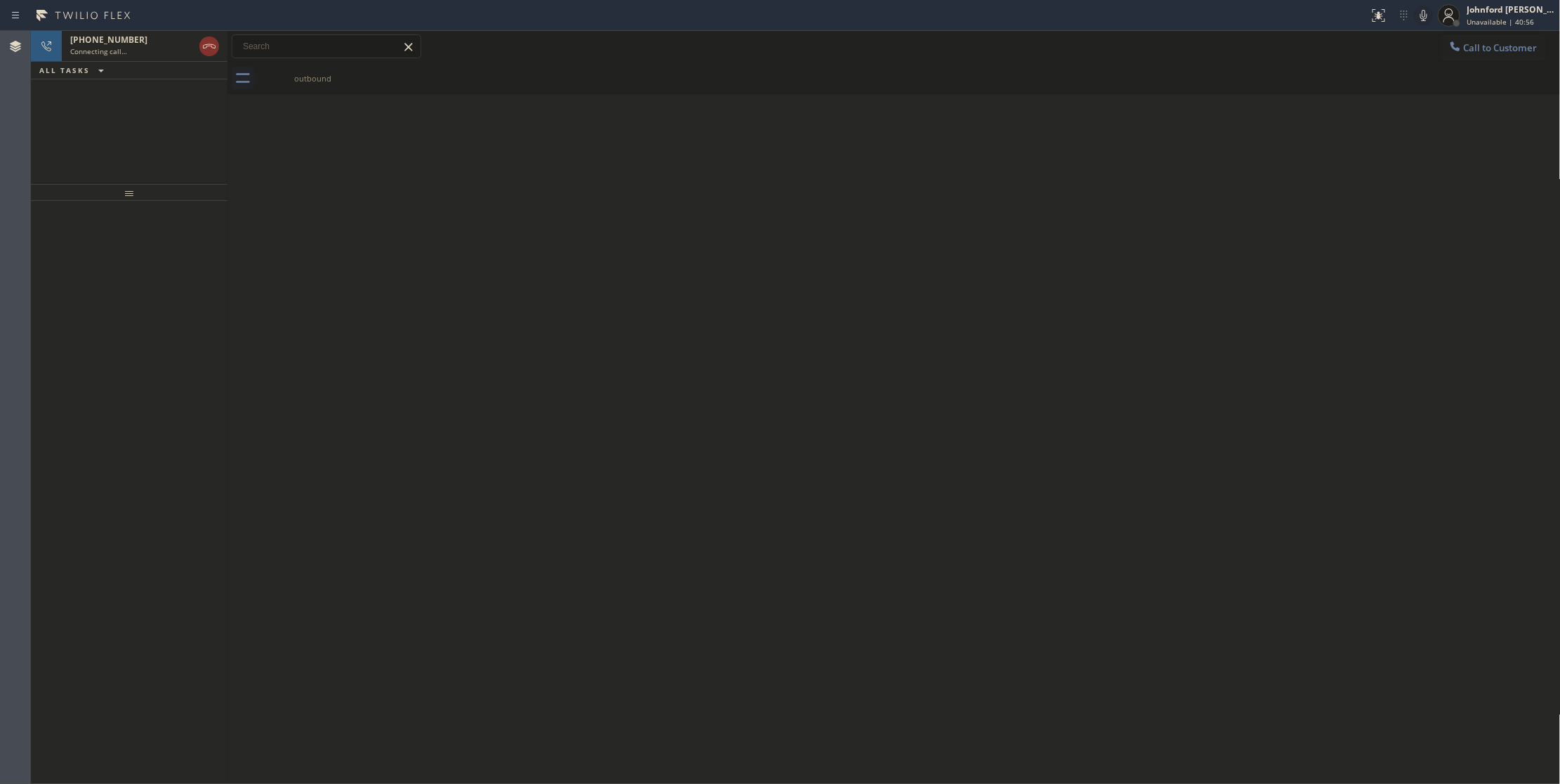
click at [1132, 541] on div "Back to Dashboard Change Sender ID Customers Technicians Select a contact Outbo…" at bounding box center [894, 407] width 1334 height 752
click at [116, 130] on div "[PHONE_NUMBER] Connecting call… ALL TASKS ALL TASKS ACTIVE TASKS TASKS IN WRAP …" at bounding box center [129, 107] width 196 height 153
click at [138, 52] on div "Connecting call…" at bounding box center [132, 51] width 124 height 10
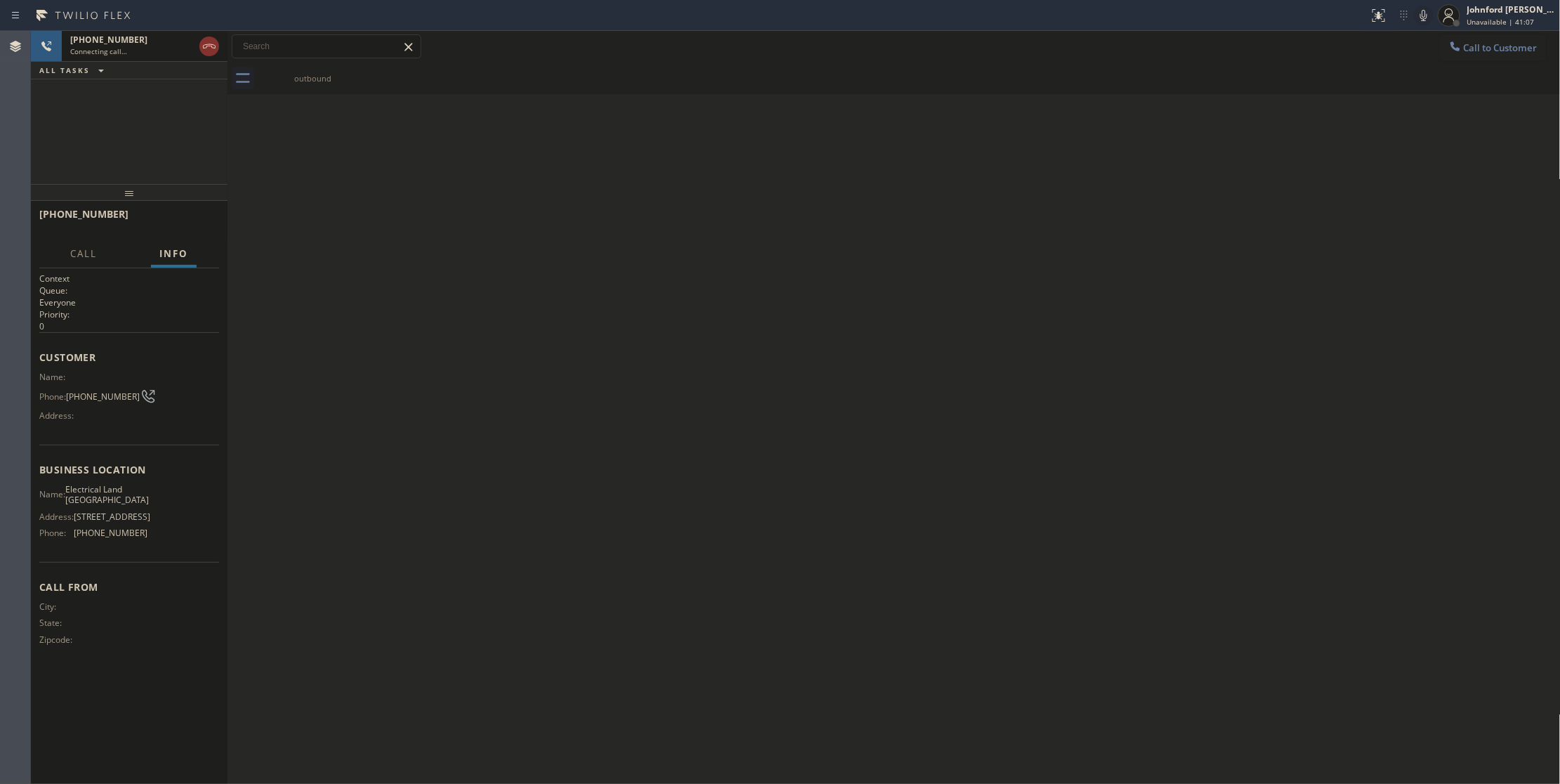
click at [88, 389] on div "Phone: [PHONE_NUMBER]" at bounding box center [94, 396] width 108 height 17
copy div "[PHONE_NUMBER]"
click at [217, 228] on div "[PHONE_NUMBER] Live | 00:08 HANG UP" at bounding box center [129, 220] width 179 height 36
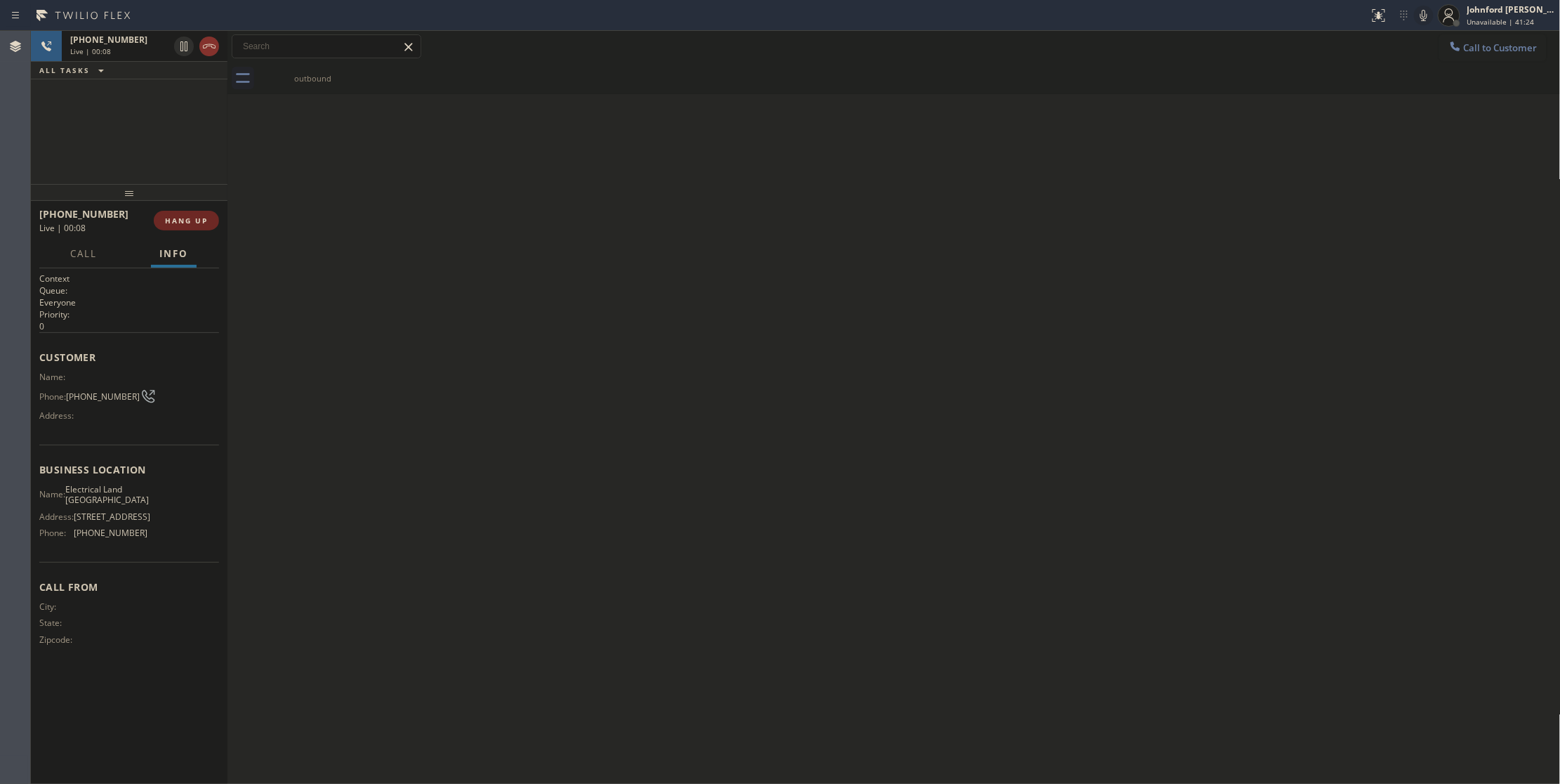
click at [197, 220] on span "HANG UP" at bounding box center [186, 221] width 43 height 10
click at [217, 226] on button "HANG UP" at bounding box center [186, 221] width 65 height 19
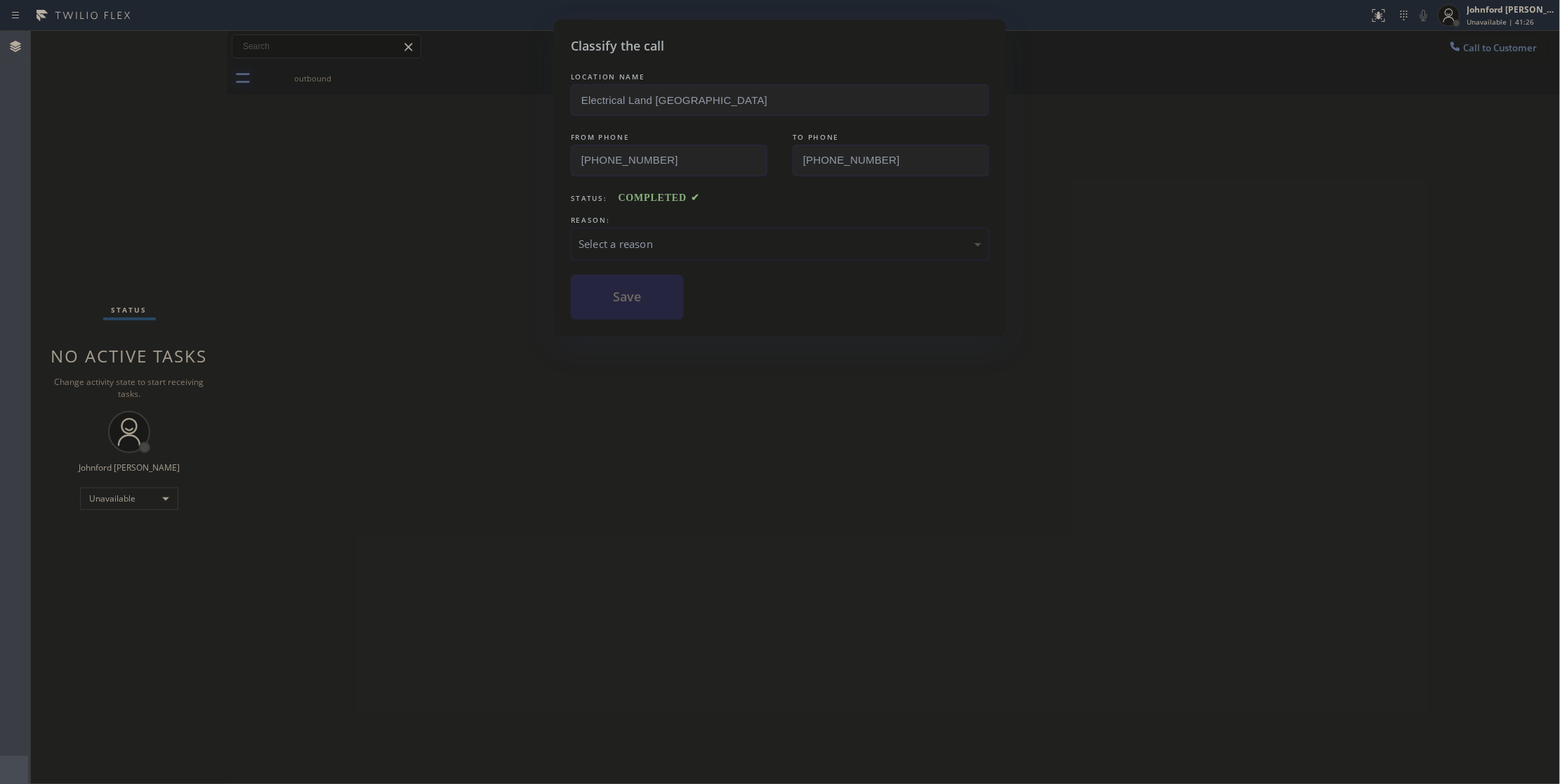
click at [619, 270] on div "LOCATION NAME Electrical Land [GEOGRAPHIC_DATA] FROM PHONE [PHONE_NUMBER] TO PH…" at bounding box center [780, 194] width 419 height 250
click at [634, 259] on div "Select a reason" at bounding box center [780, 243] width 419 height 33
click at [629, 312] on button "Save" at bounding box center [627, 297] width 113 height 45
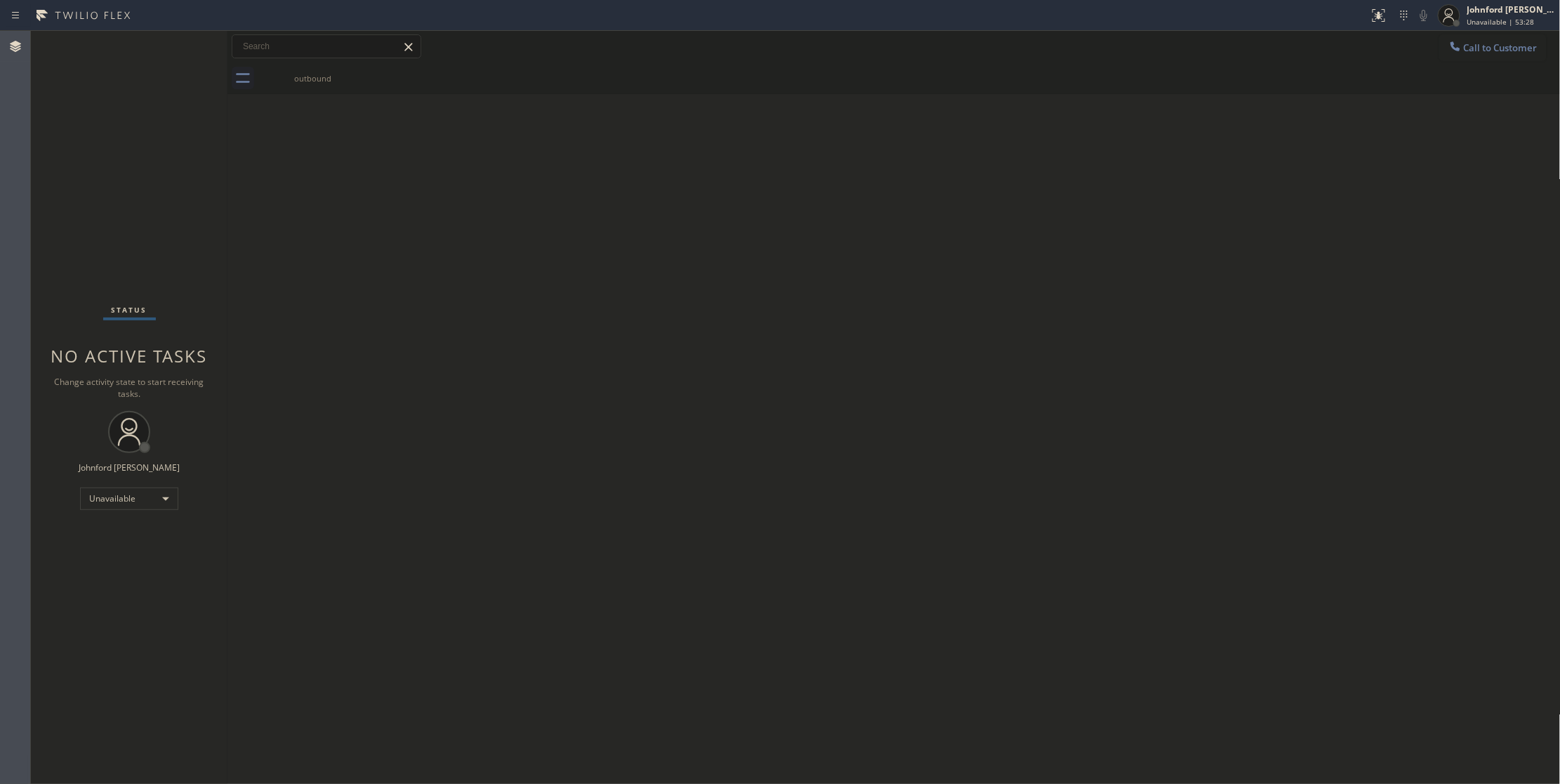
click at [1206, 413] on div "Back to Dashboard Change Sender ID Customers Technicians Select a contact Outbo…" at bounding box center [894, 407] width 1334 height 752
click at [1366, 394] on div "Back to Dashboard Change Sender ID Customers Technicians Select a contact Outbo…" at bounding box center [894, 407] width 1334 height 752
click at [108, 225] on div "Status No active tasks Change activity state to start receiving tasks. [PERSON_…" at bounding box center [129, 407] width 196 height 752
drag, startPoint x: 99, startPoint y: 153, endPoint x: 147, endPoint y: 54, distance: 110.0
click at [99, 147] on div "Status No active tasks Change activity state to start receiving tasks. [PERSON_…" at bounding box center [129, 407] width 196 height 752
